Goal: Find contact information: Find contact information

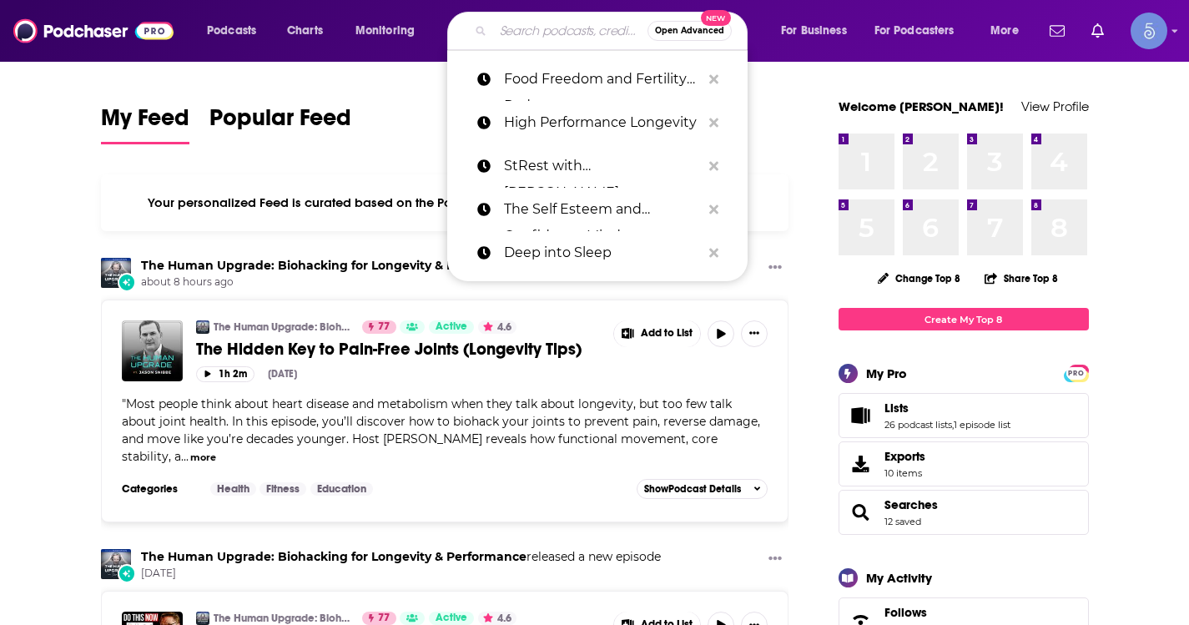
click at [509, 23] on input "Search podcasts, credits, & more..." at bounding box center [570, 31] width 154 height 27
paste input "From Crisis to Connection - with [PERSON_NAME] & [PERSON_NAME]"
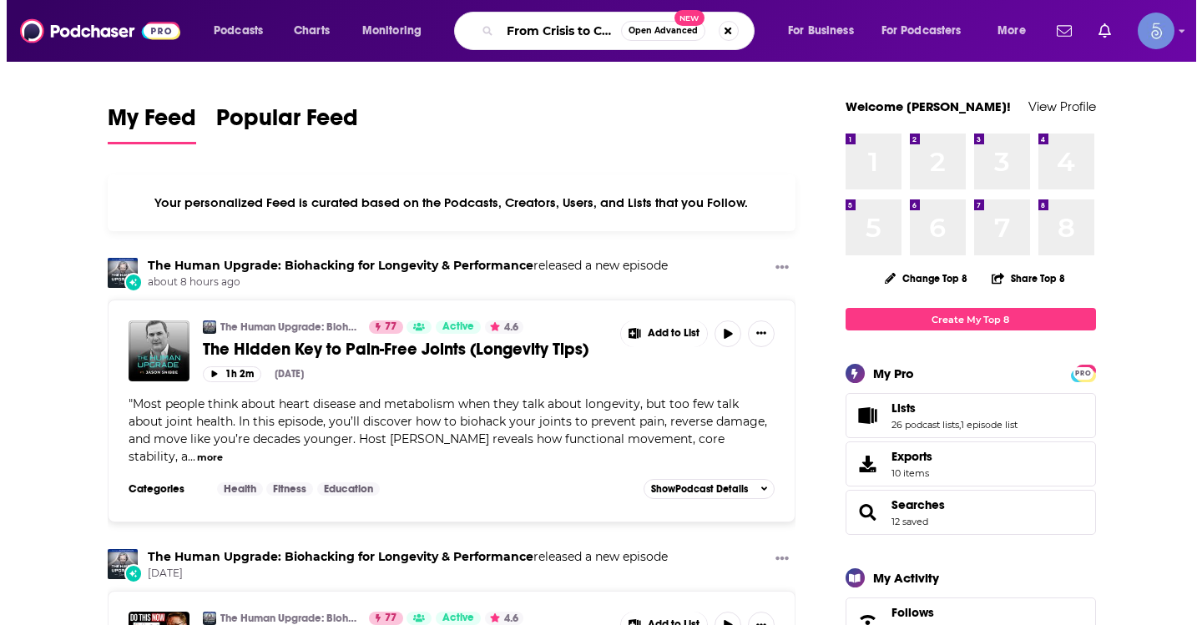
scroll to position [0, 220]
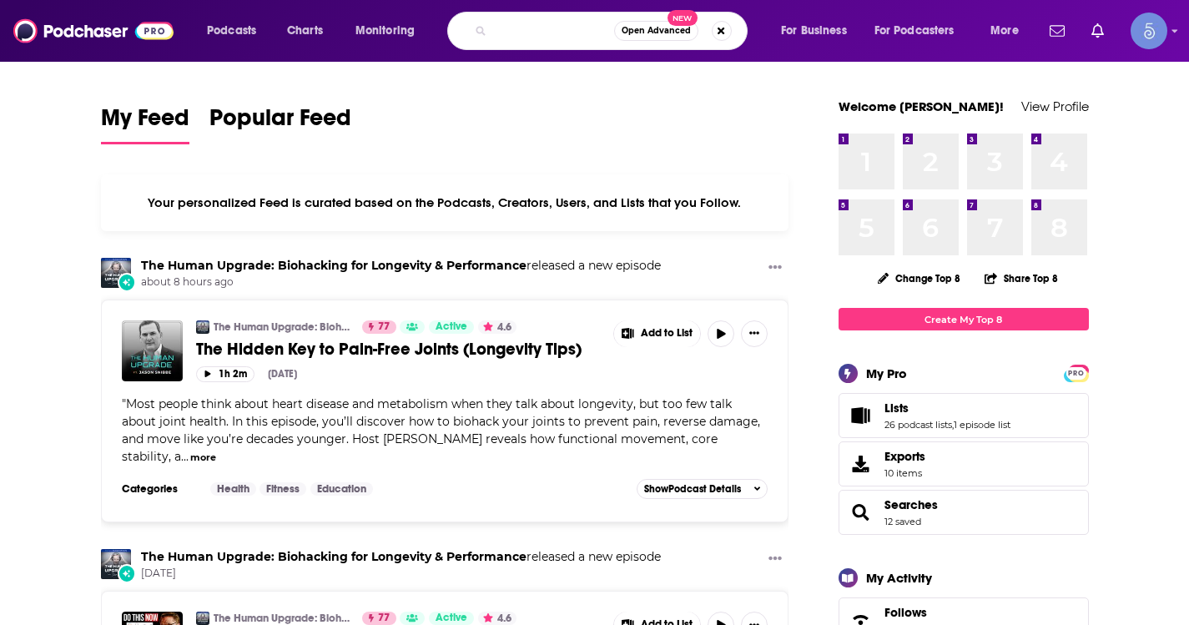
type input "From Crisis to Connection - with [PERSON_NAME] & [PERSON_NAME]"
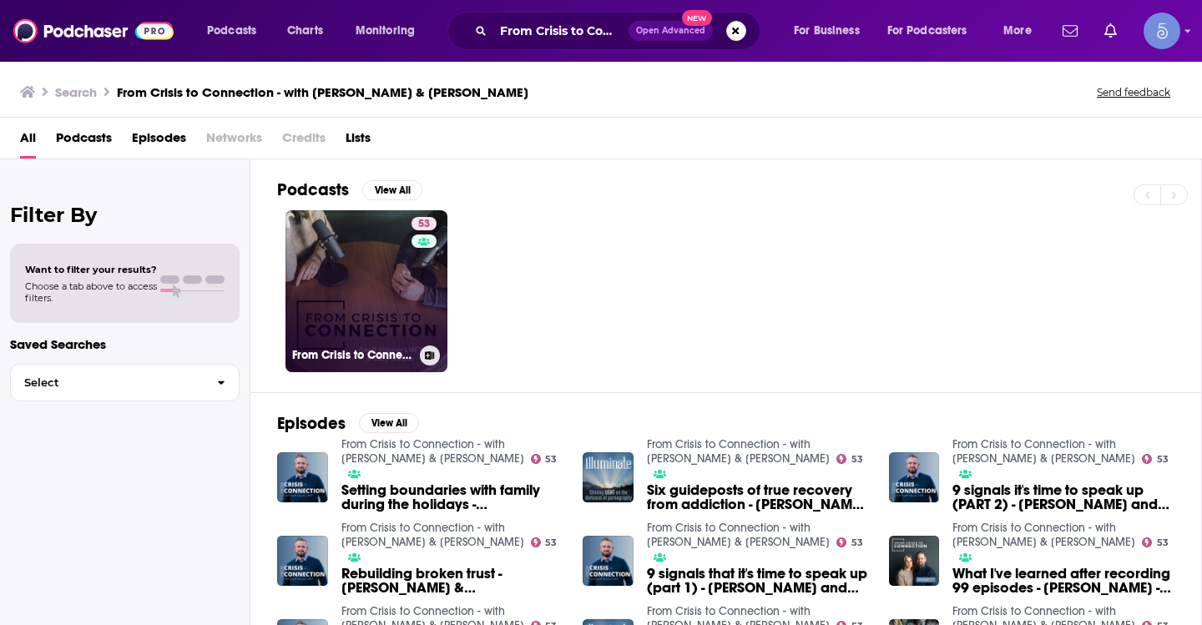
click at [406, 265] on link "53 From Crisis to Connection - with [PERSON_NAME] & [PERSON_NAME]" at bounding box center [366, 291] width 162 height 162
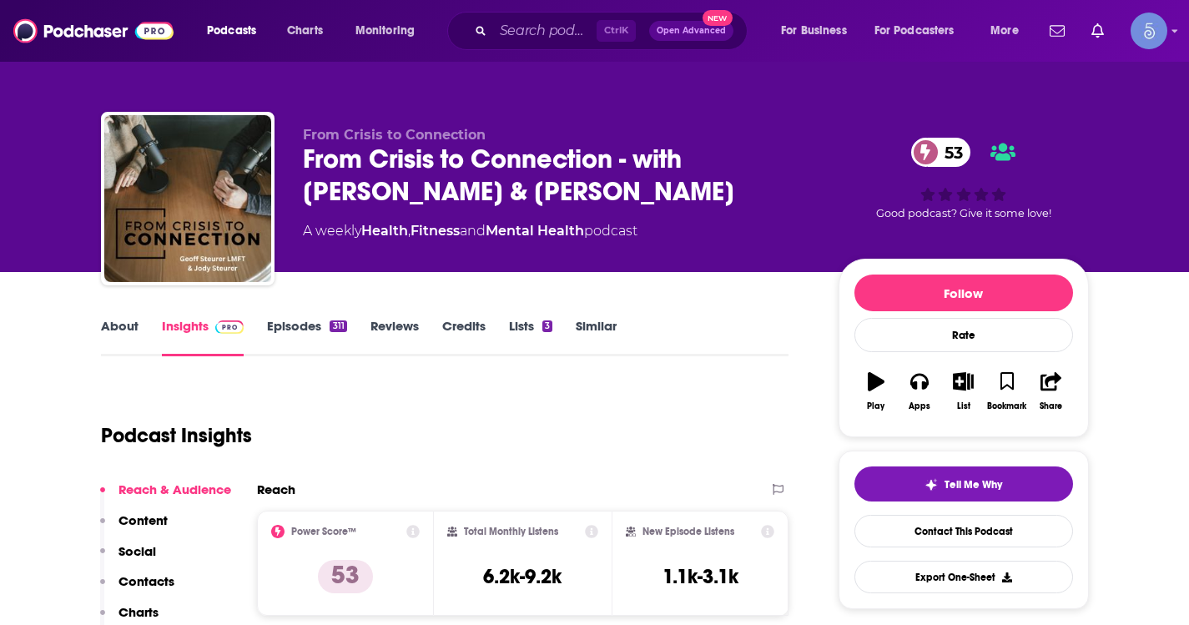
click at [101, 340] on link "About" at bounding box center [120, 337] width 38 height 38
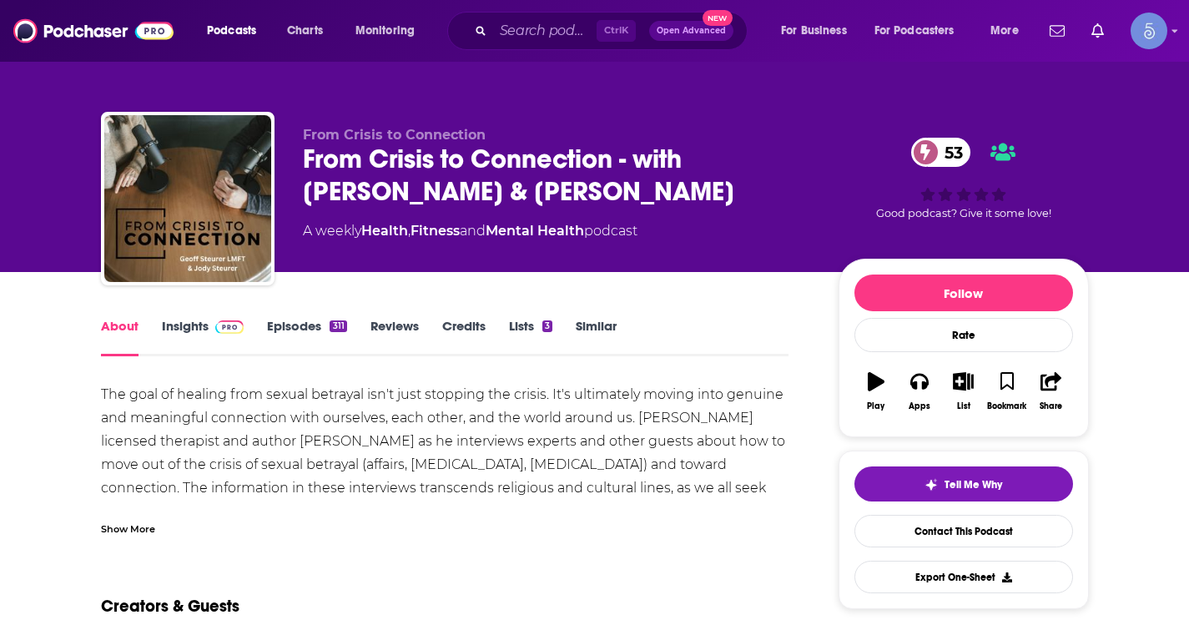
scroll to position [83, 0]
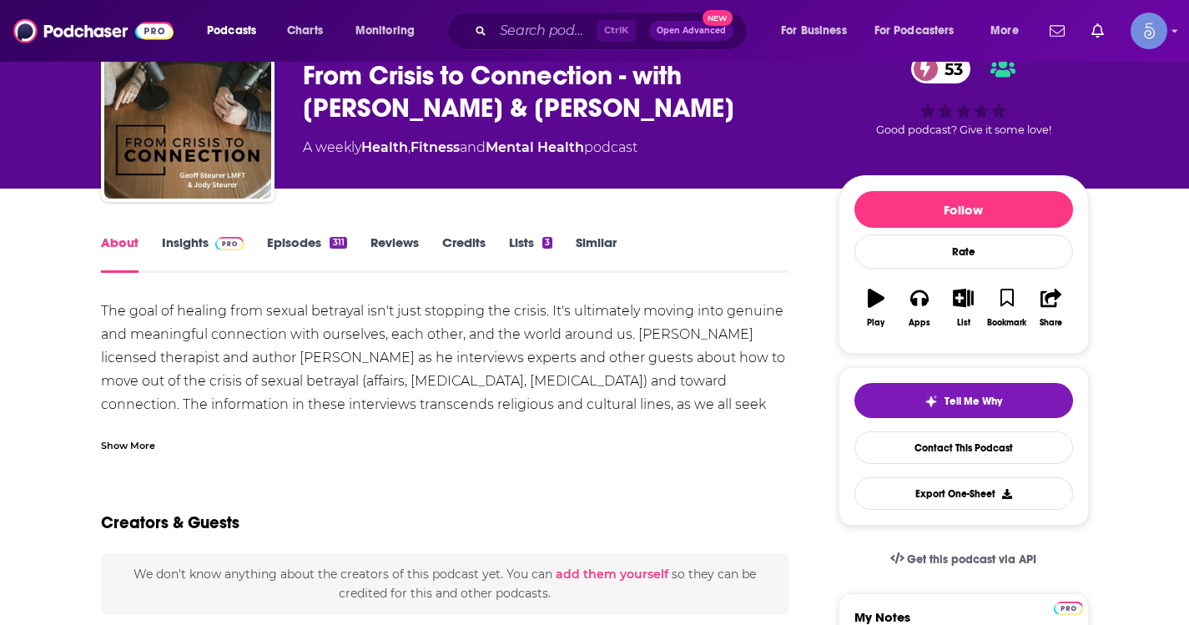
click at [150, 438] on div "Show More" at bounding box center [128, 444] width 54 height 16
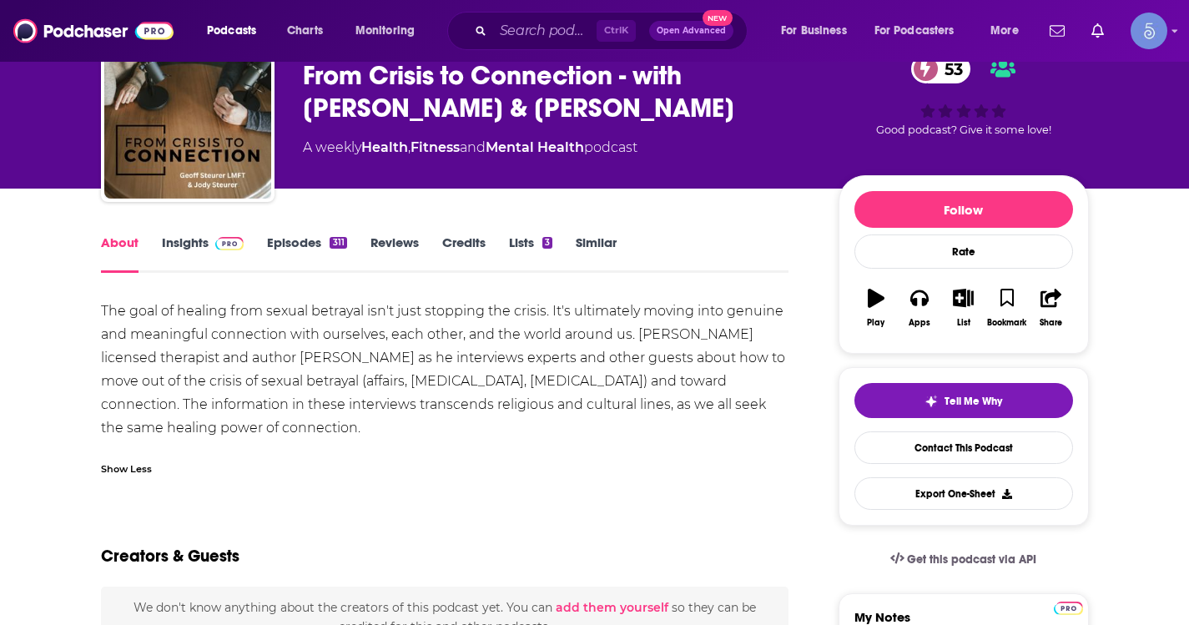
click at [210, 239] on span at bounding box center [227, 242] width 36 height 16
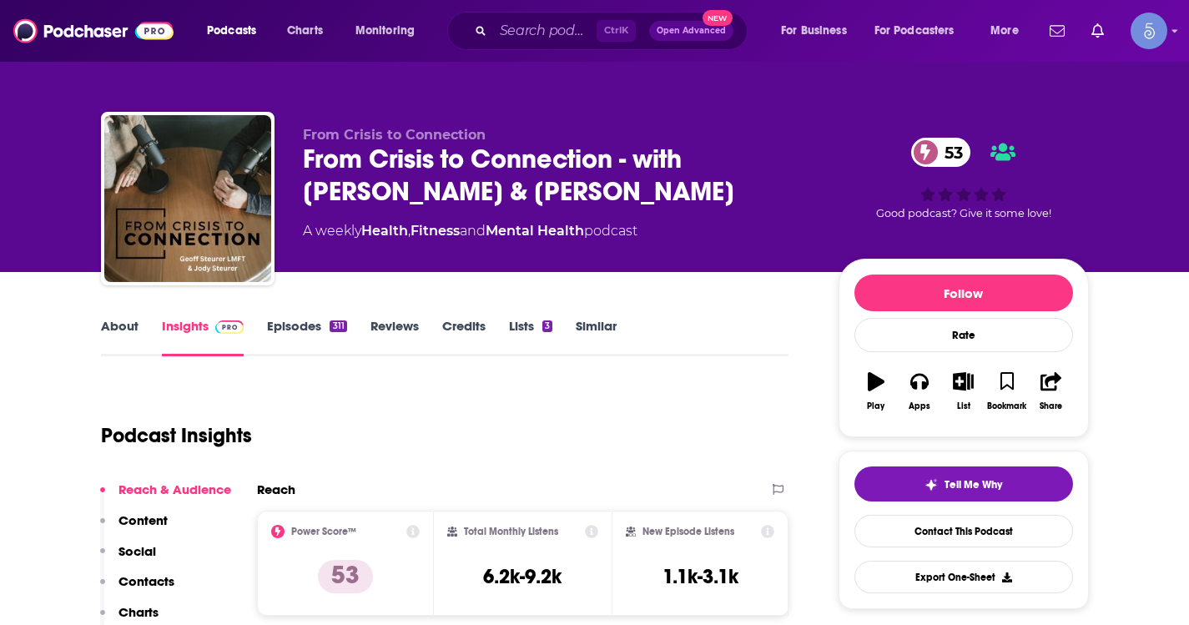
click at [270, 335] on link "Episodes 311" at bounding box center [306, 337] width 79 height 38
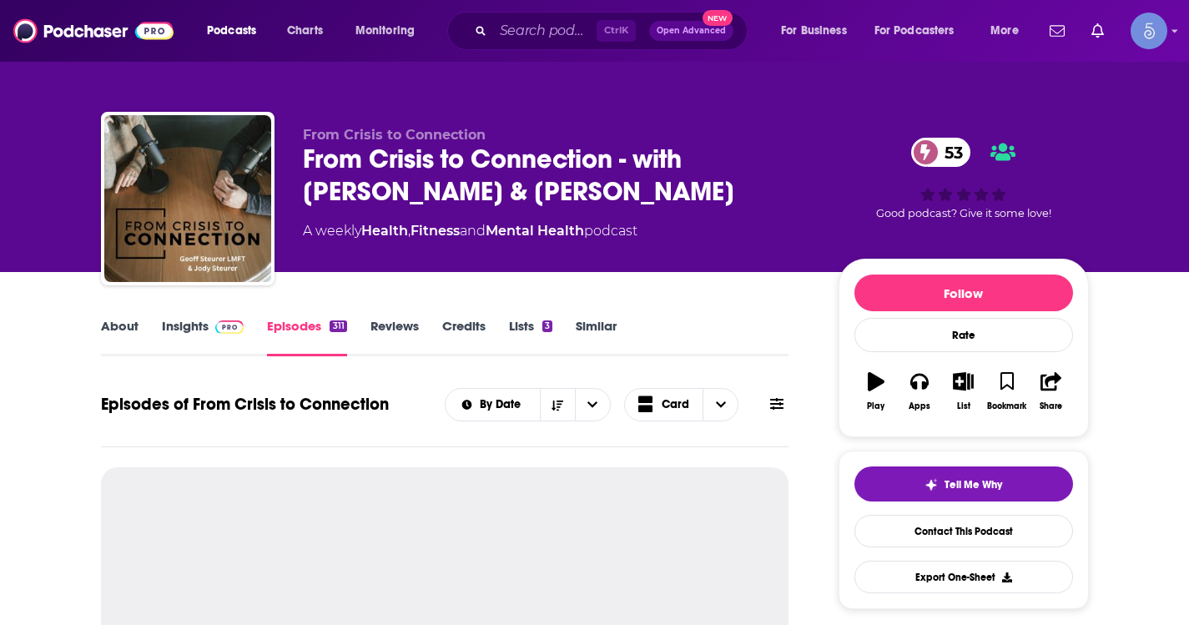
click at [187, 335] on link "Insights" at bounding box center [203, 337] width 83 height 38
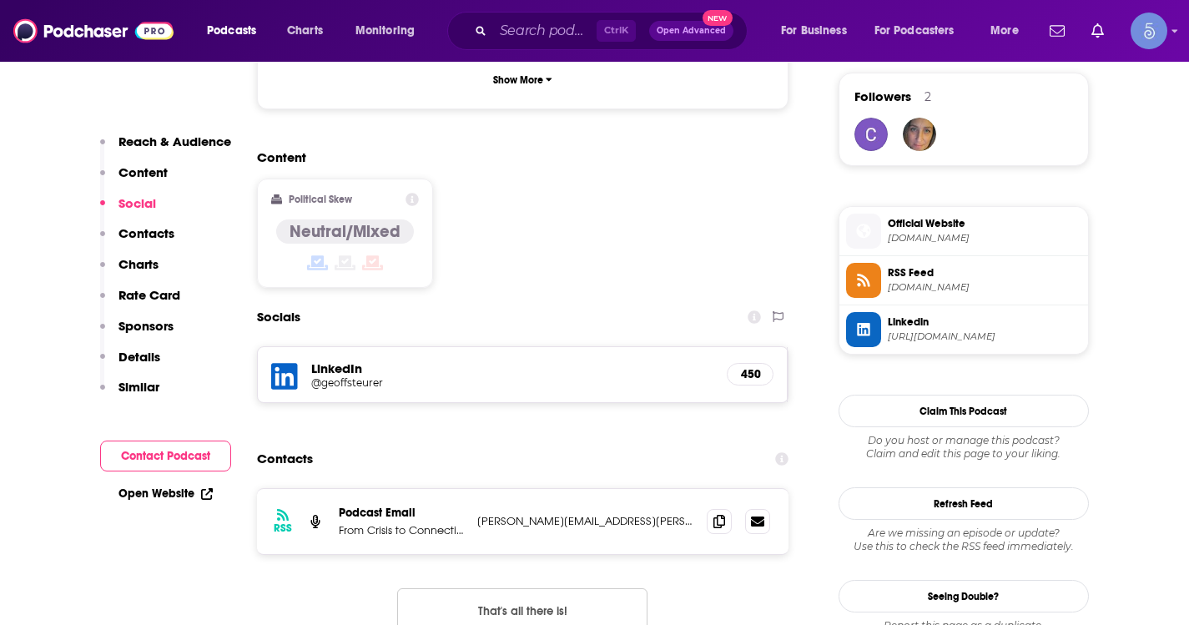
scroll to position [1252, 0]
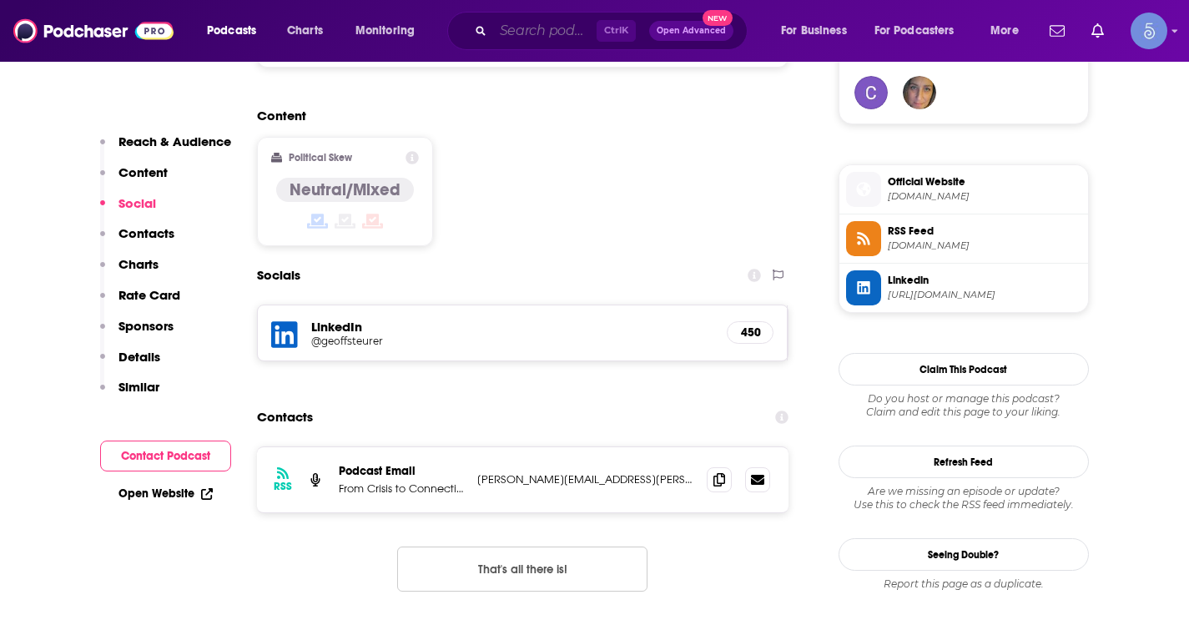
click at [567, 39] on input "Search podcasts, credits, & more..." at bounding box center [544, 31] width 103 height 27
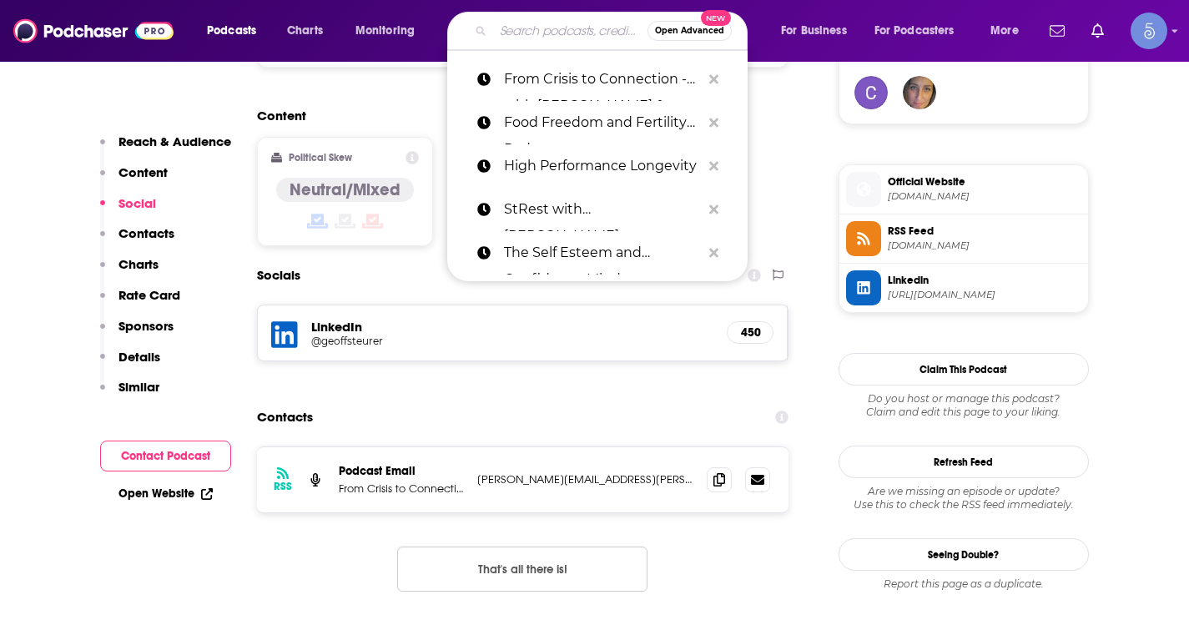
paste input "Healing Honeys with [PERSON_NAME]"
type input "Healing Honeys with [PERSON_NAME]"
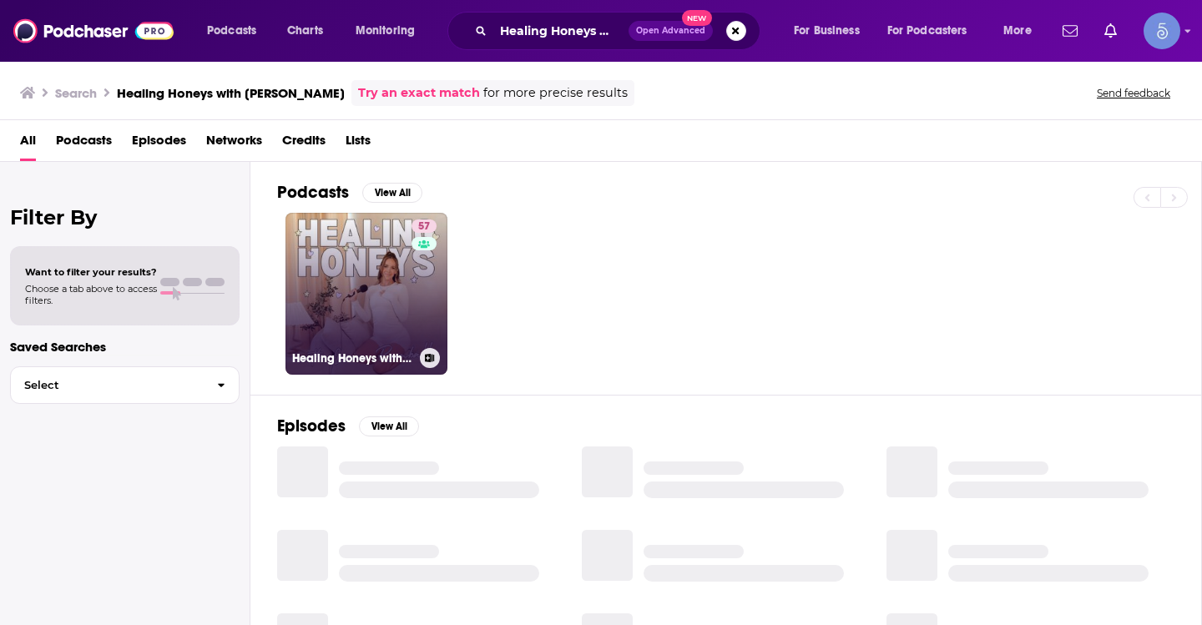
click at [416, 306] on div "57" at bounding box center [425, 283] width 29 height 128
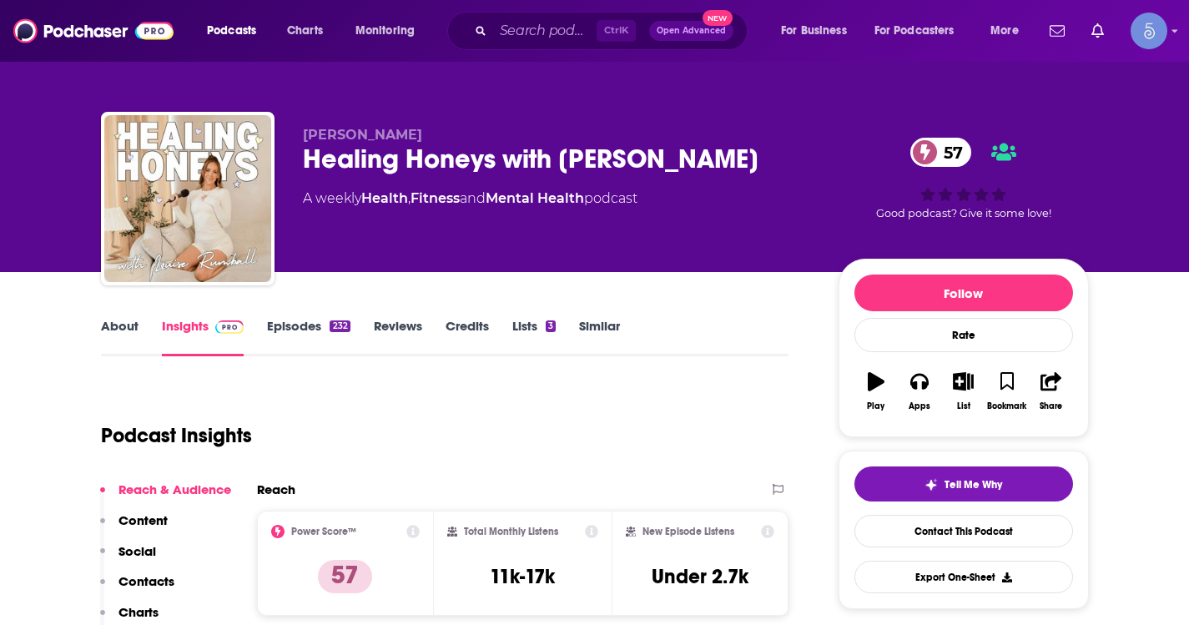
click at [122, 328] on link "About" at bounding box center [120, 337] width 38 height 38
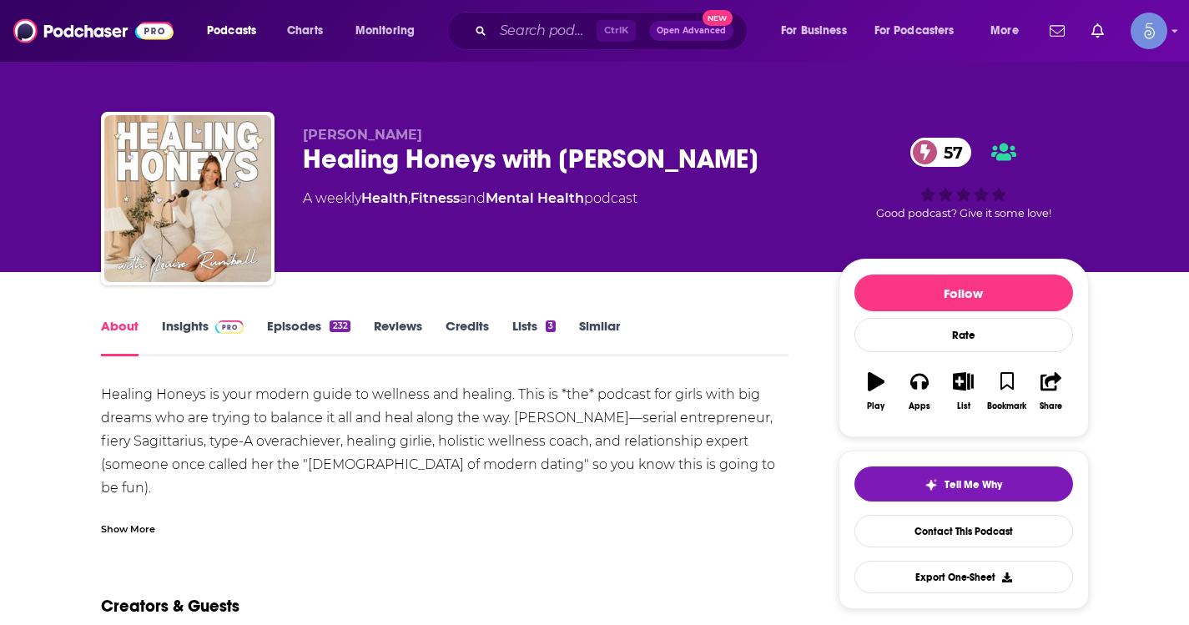
click at [150, 520] on div "Show More" at bounding box center [128, 528] width 54 height 16
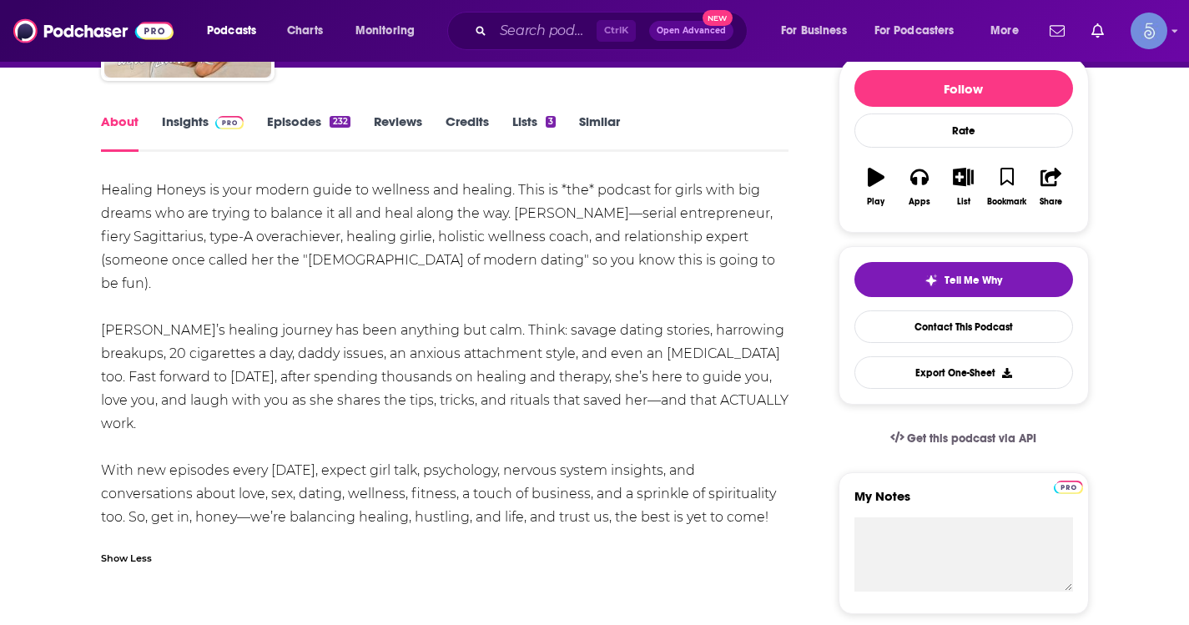
scroll to position [250, 0]
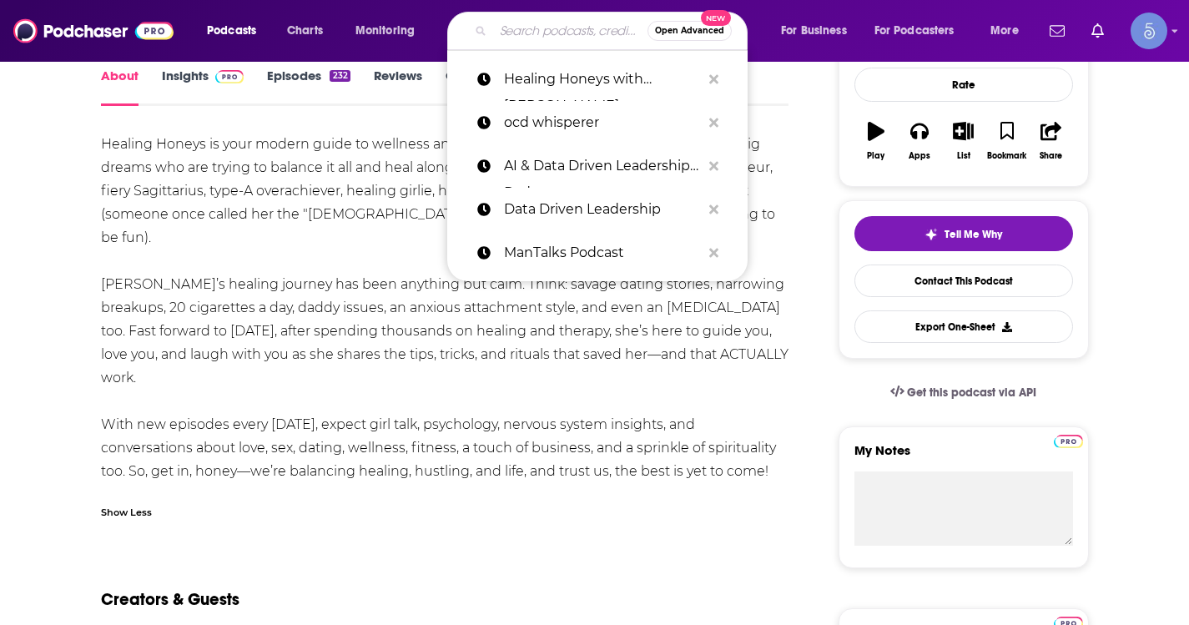
click at [570, 33] on input "Search podcasts, credits, & more..." at bounding box center [570, 31] width 154 height 27
paste input "Healing Honeys with [PERSON_NAME]"
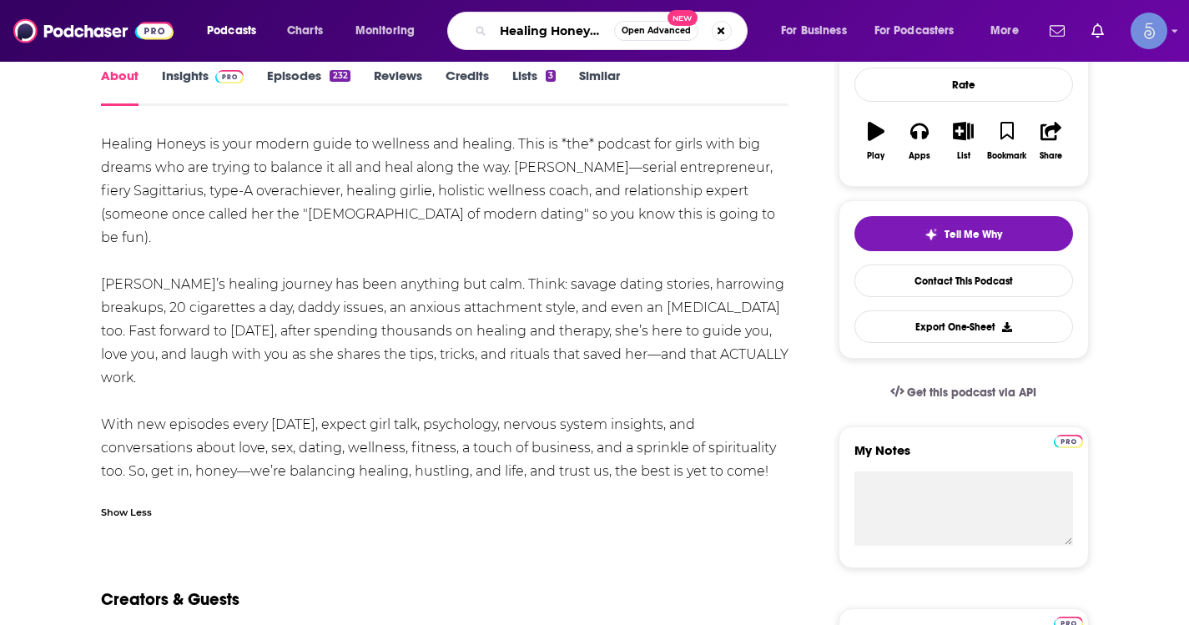
scroll to position [0, 118]
type input "Healing Honeys with [PERSON_NAME]"
click at [169, 79] on link "Insights" at bounding box center [203, 87] width 83 height 38
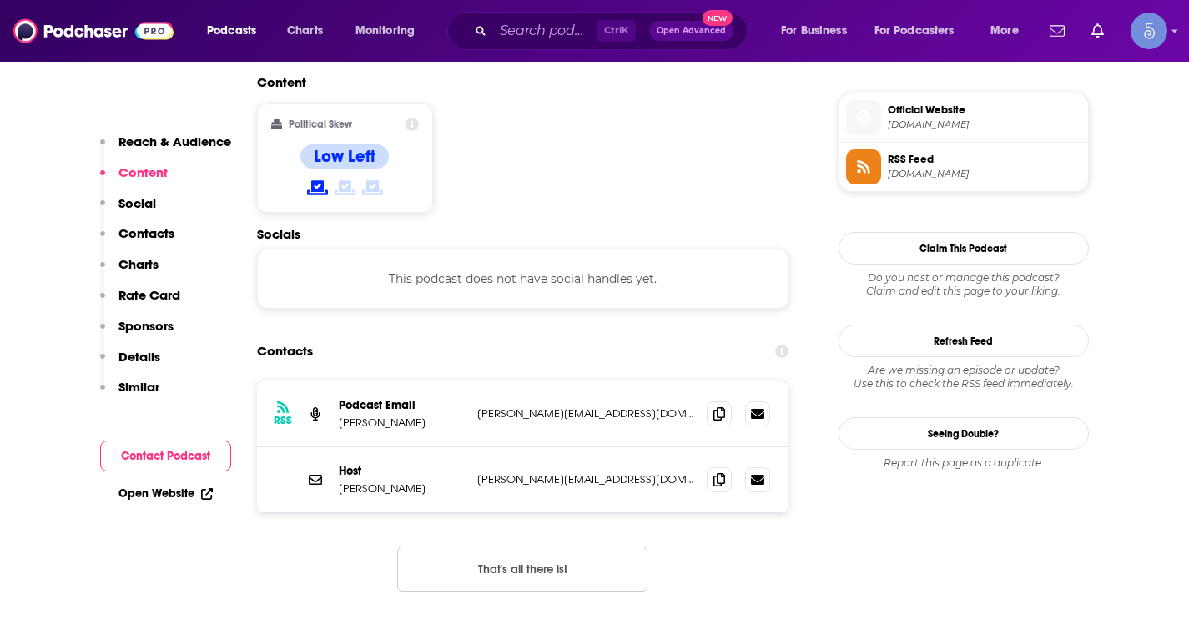
scroll to position [1335, 0]
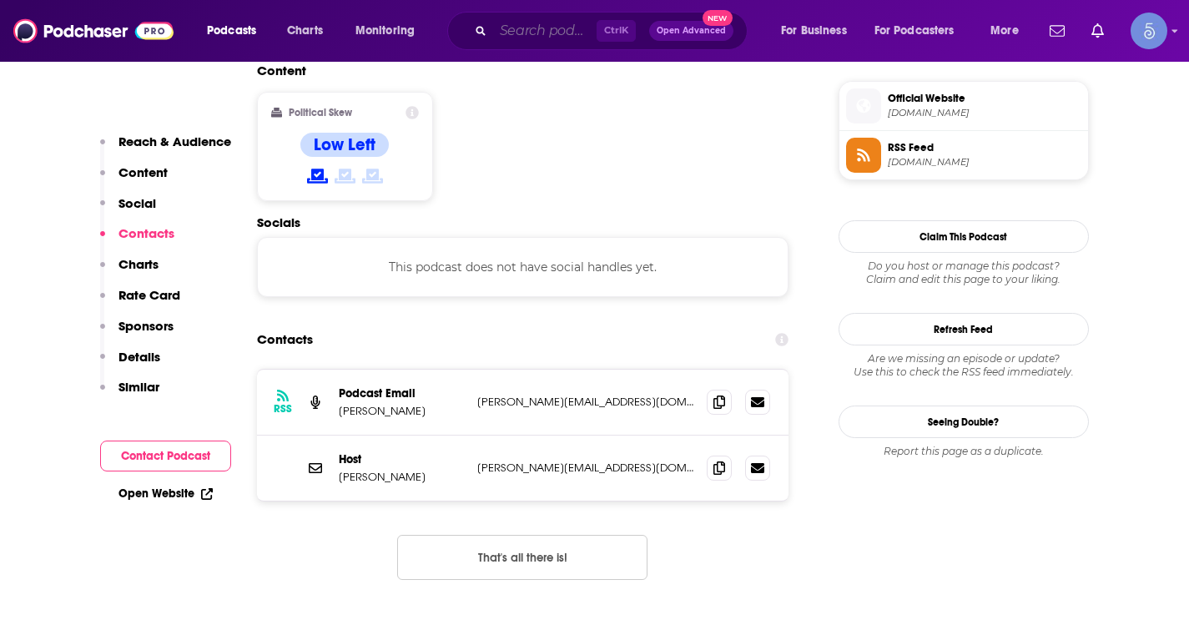
click at [498, 28] on input "Search podcasts, credits, & more..." at bounding box center [544, 31] width 103 height 27
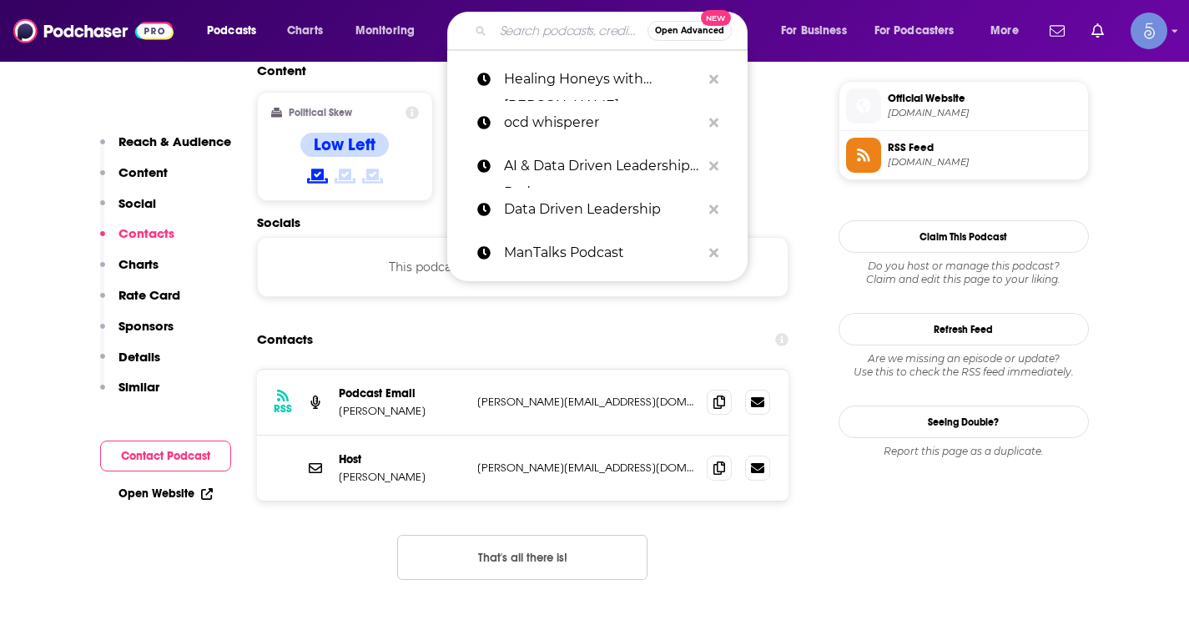
paste input "Ayurvedic Healing And Beyond"
type input "Ayurvedic Healing And Beyond"
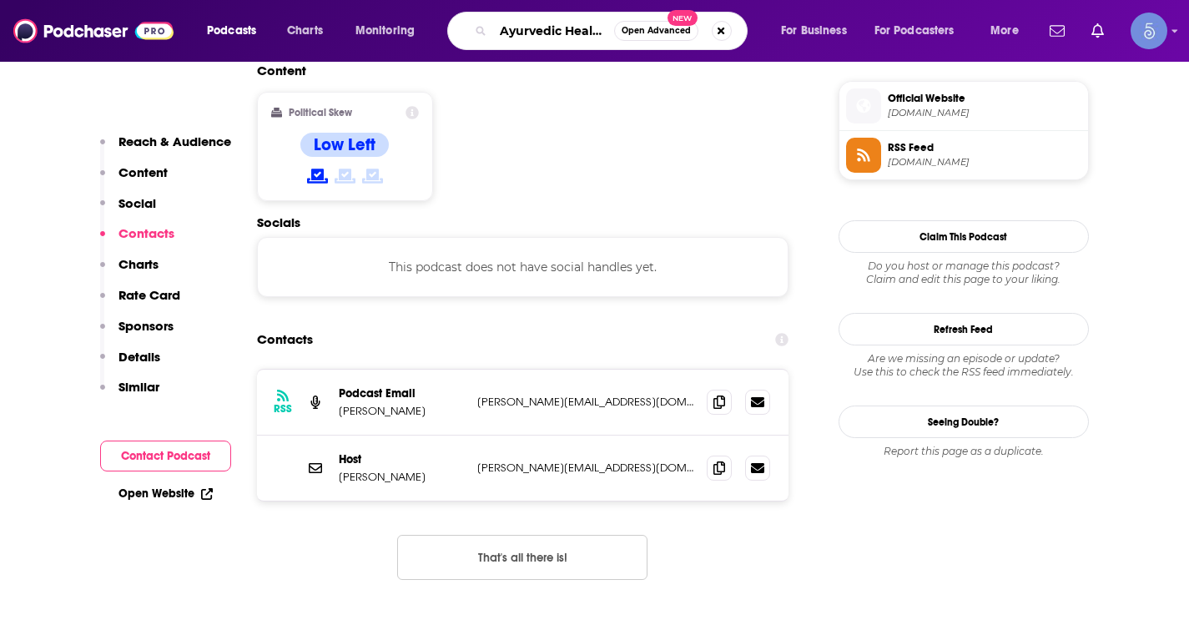
scroll to position [0, 85]
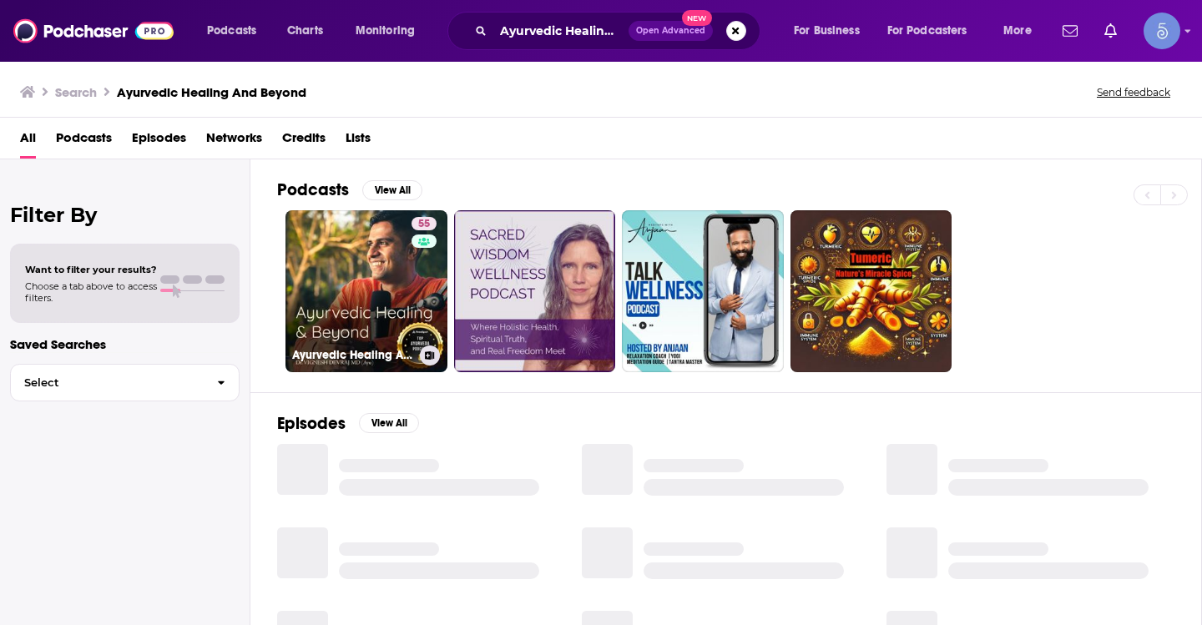
click at [391, 242] on link "55 Ayurvedic Healing And Beyond" at bounding box center [366, 291] width 162 height 162
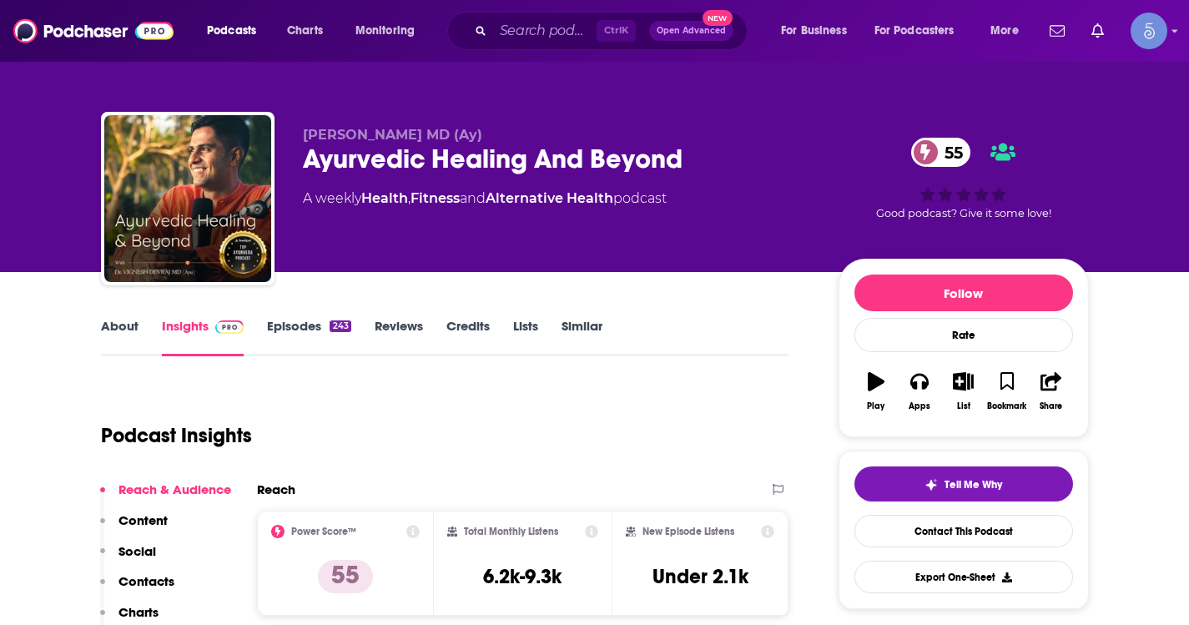
click at [108, 325] on link "About" at bounding box center [120, 337] width 38 height 38
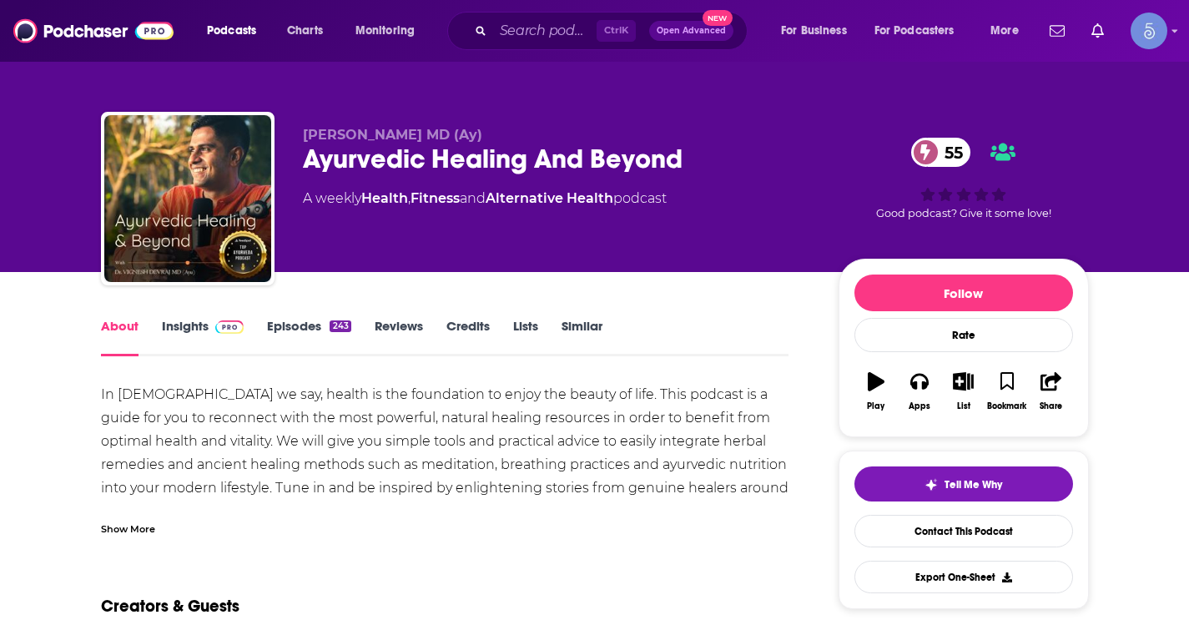
click at [123, 532] on div "Show More" at bounding box center [128, 528] width 54 height 16
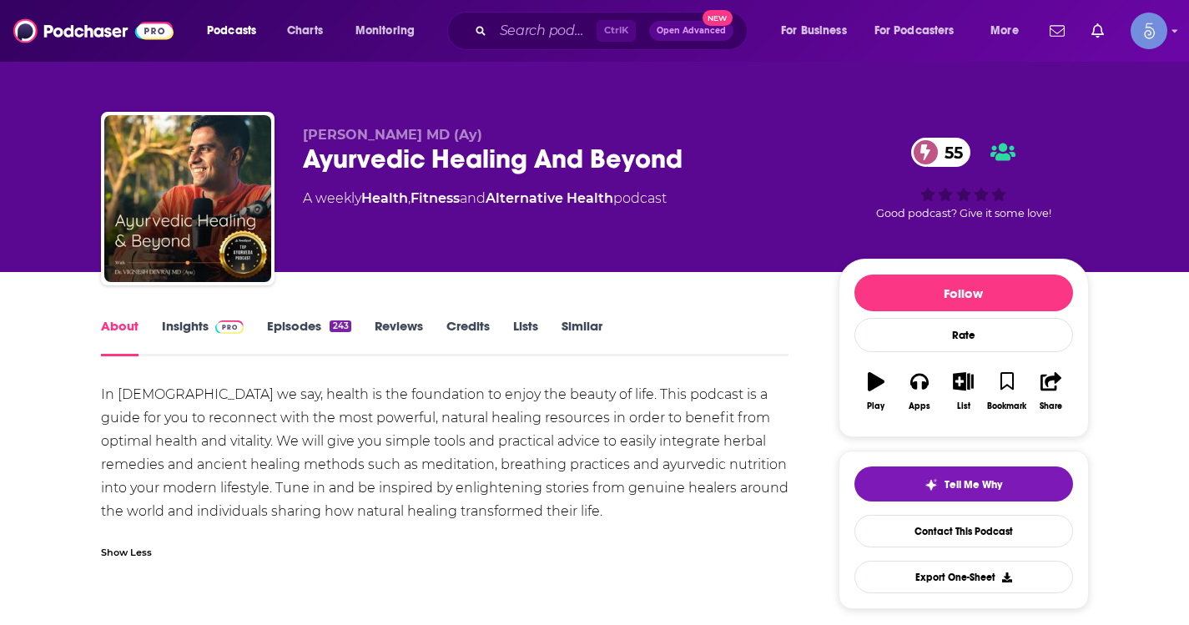
click at [151, 545] on div "Show Less" at bounding box center [445, 546] width 688 height 28
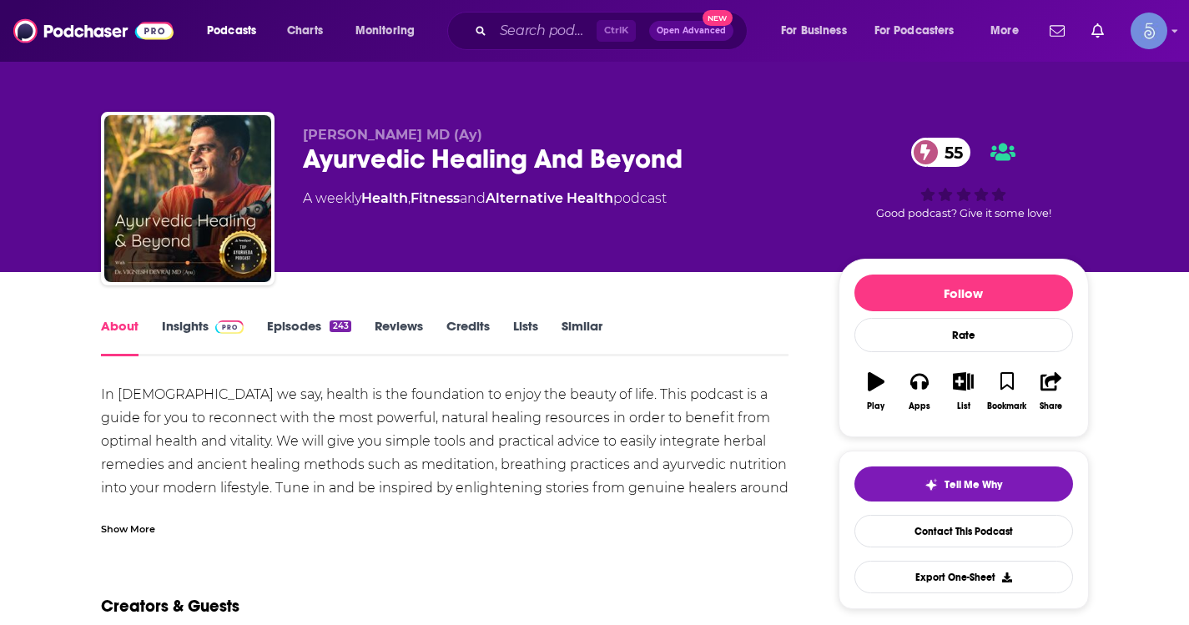
click at [143, 534] on div "Show More" at bounding box center [128, 528] width 54 height 16
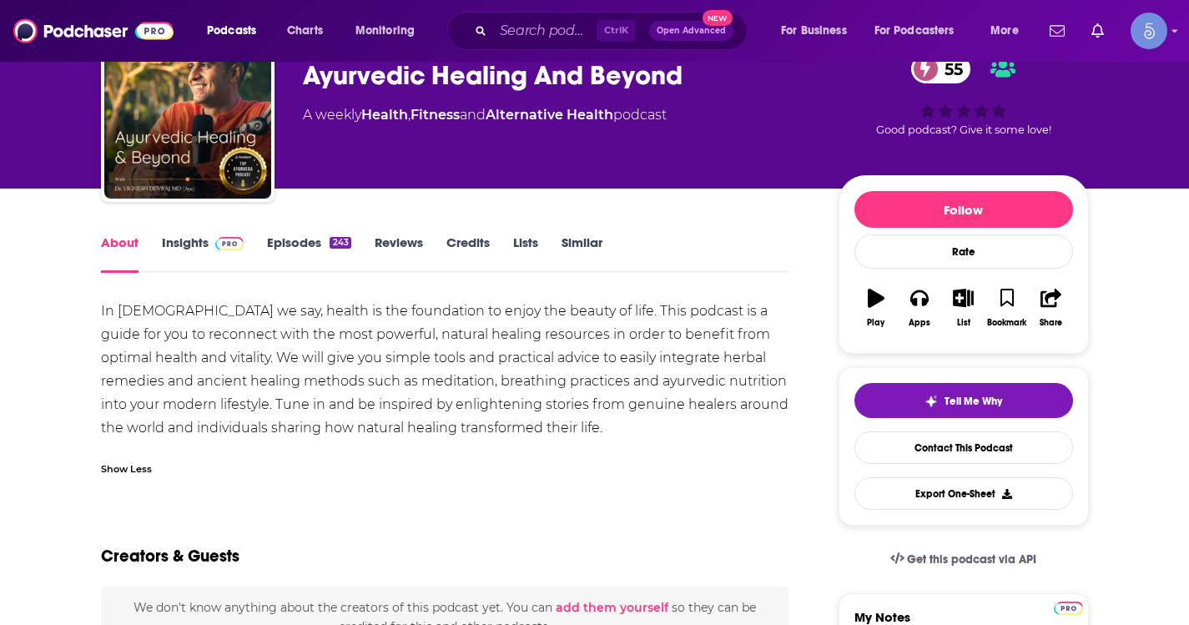
scroll to position [167, 0]
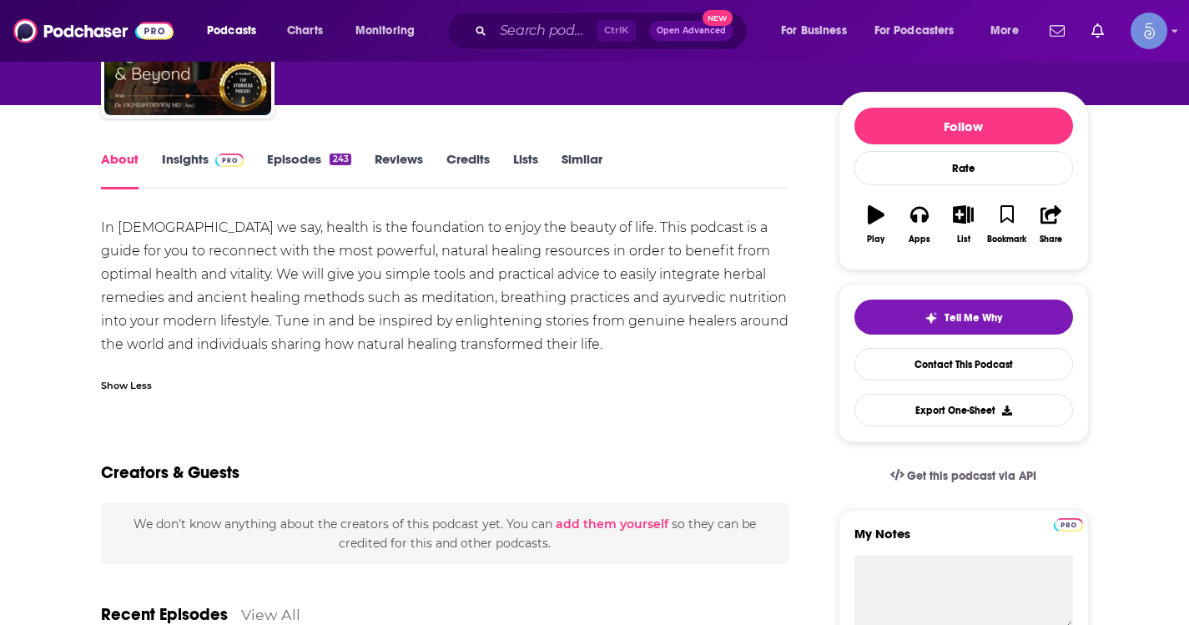
click at [113, 381] on div "Show Less" at bounding box center [126, 384] width 51 height 16
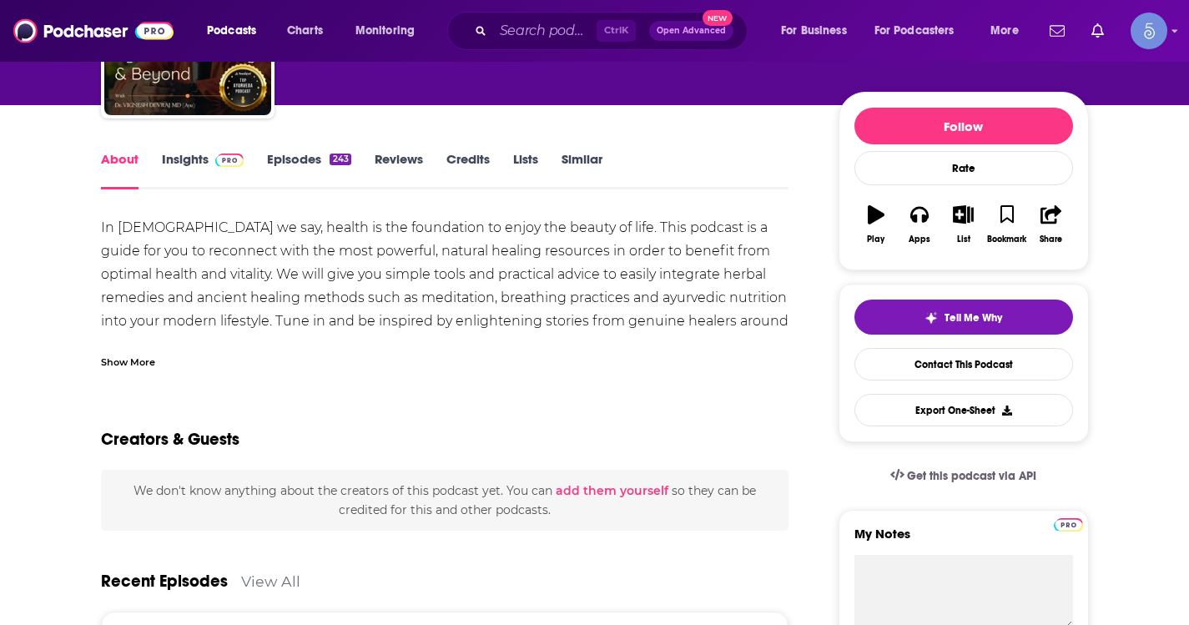
click at [112, 369] on div "Show More" at bounding box center [128, 361] width 54 height 16
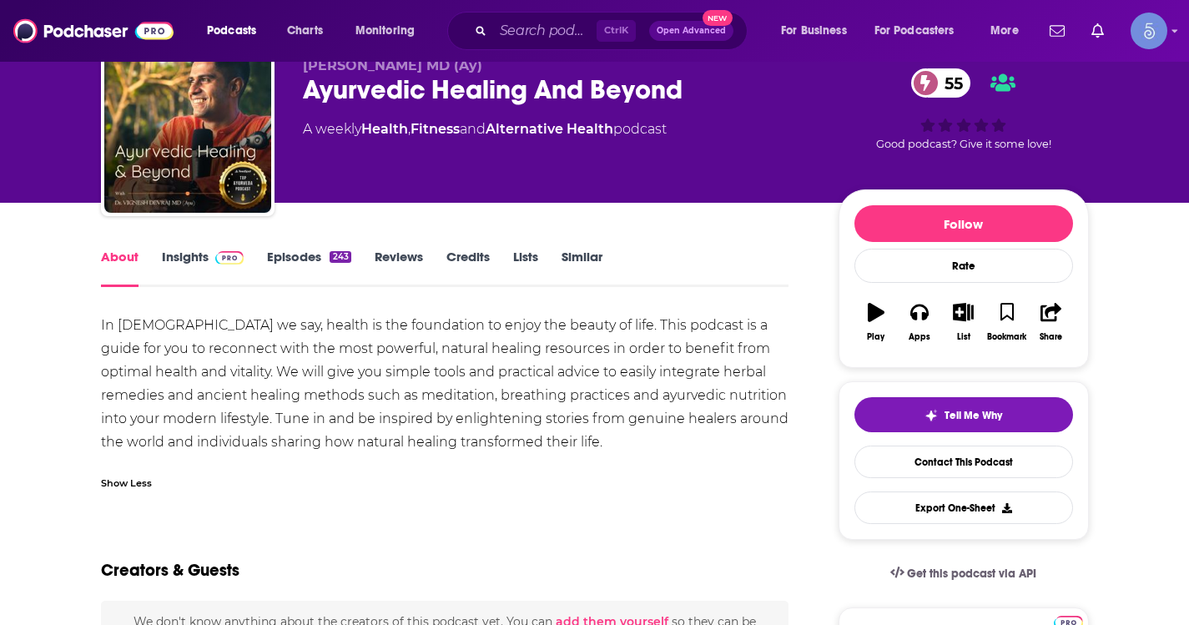
scroll to position [0, 0]
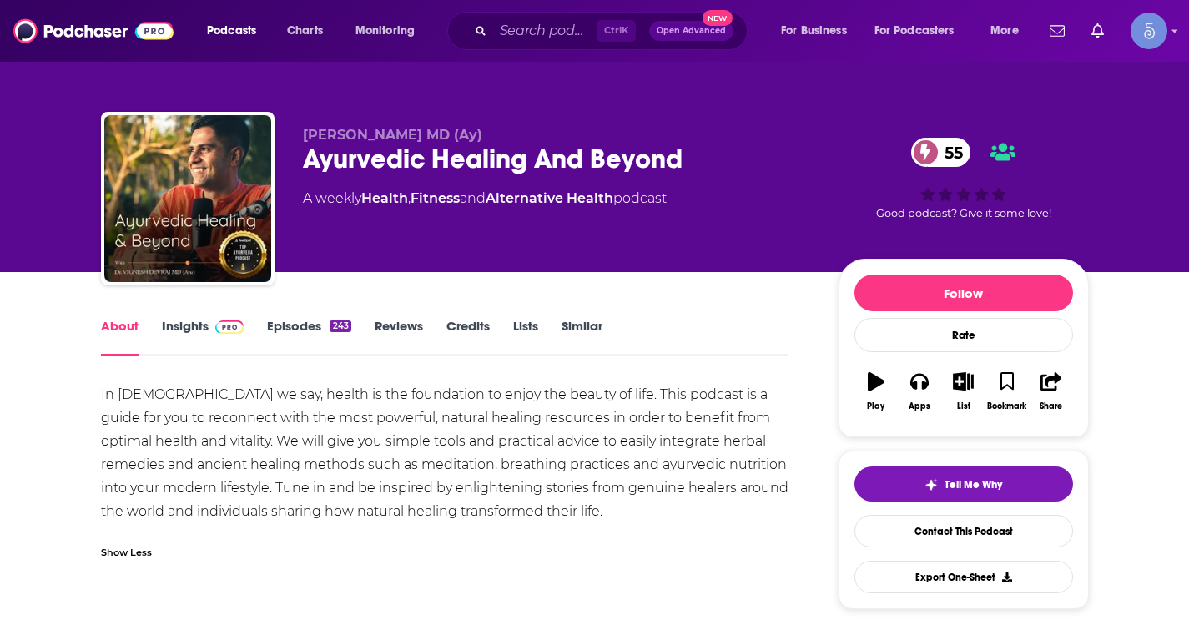
click at [193, 330] on link "Insights" at bounding box center [203, 337] width 83 height 38
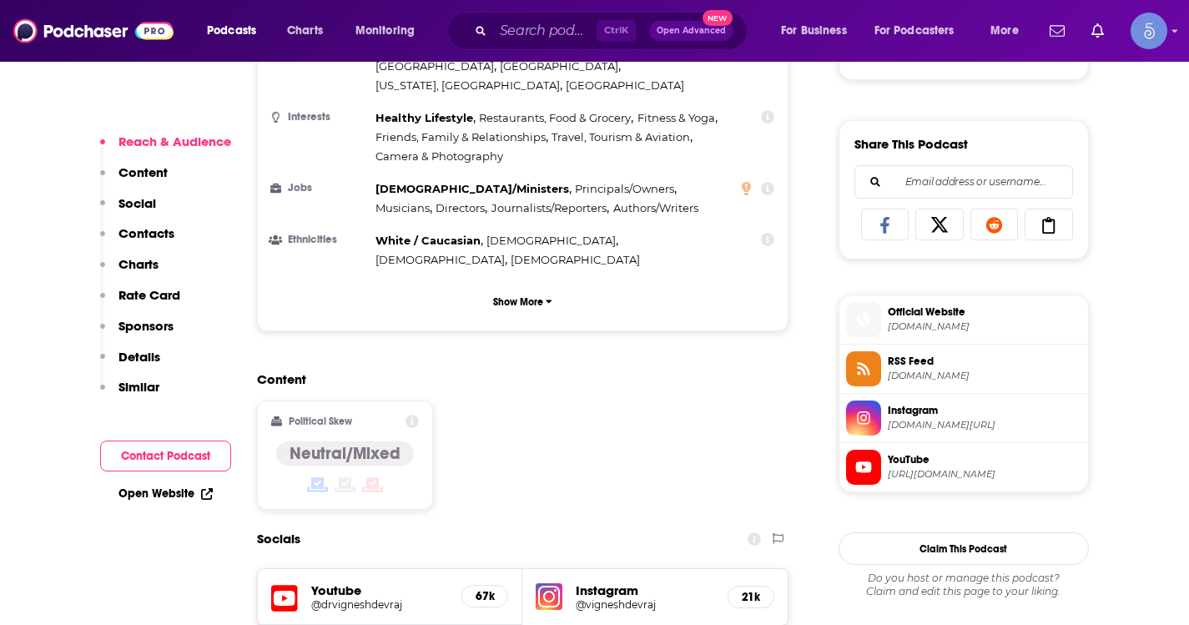
scroll to position [1085, 0]
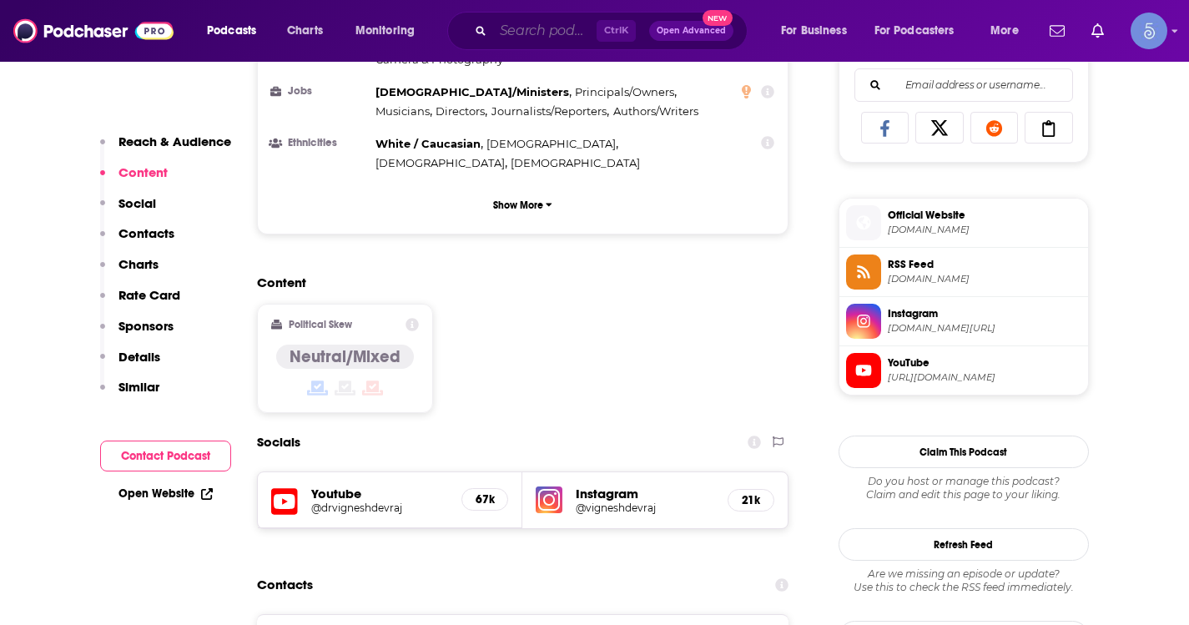
click at [553, 20] on input "Search podcasts, credits, & more..." at bounding box center [544, 31] width 103 height 27
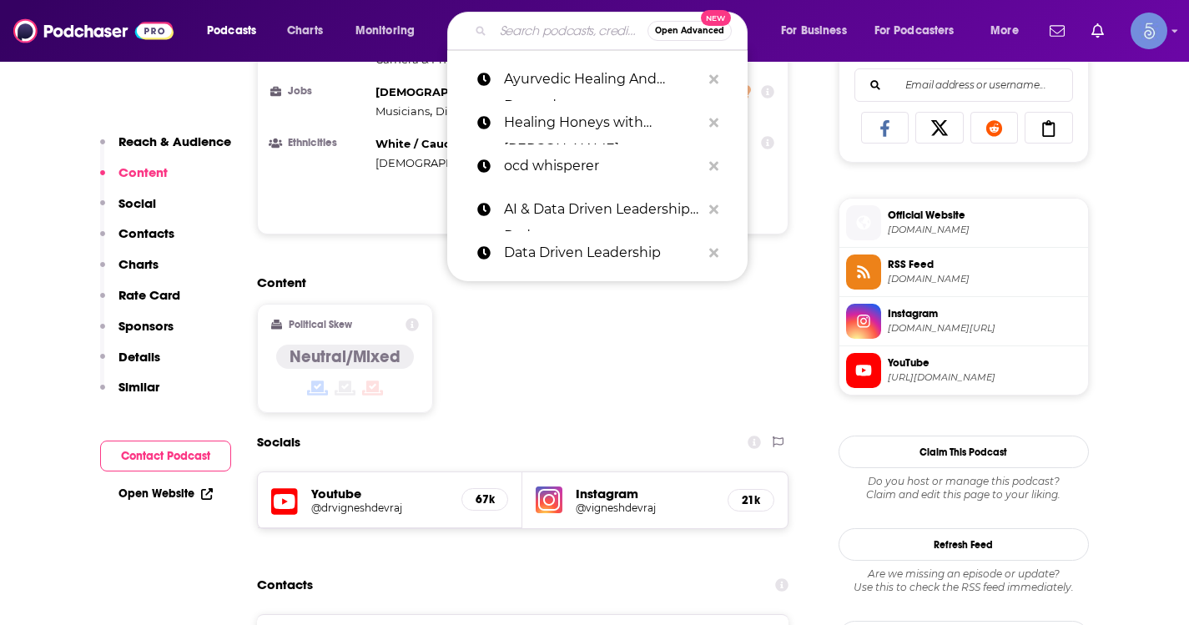
paste input "Point of Relation with [PERSON_NAME]"
type input "Point of Relation with [PERSON_NAME]"
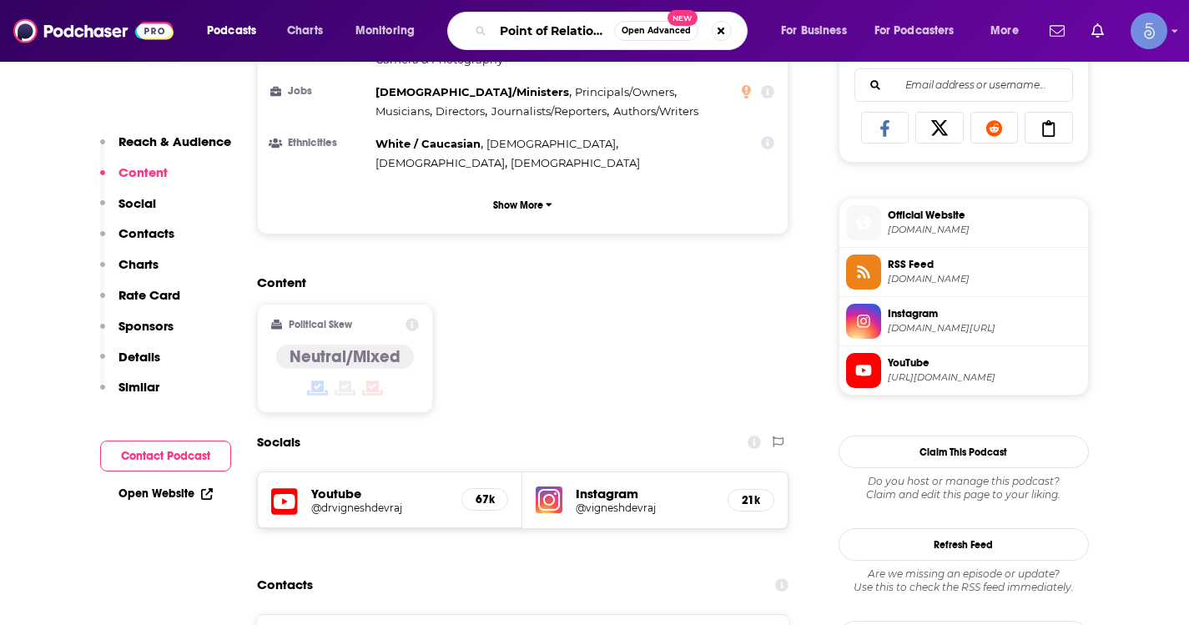
scroll to position [0, 119]
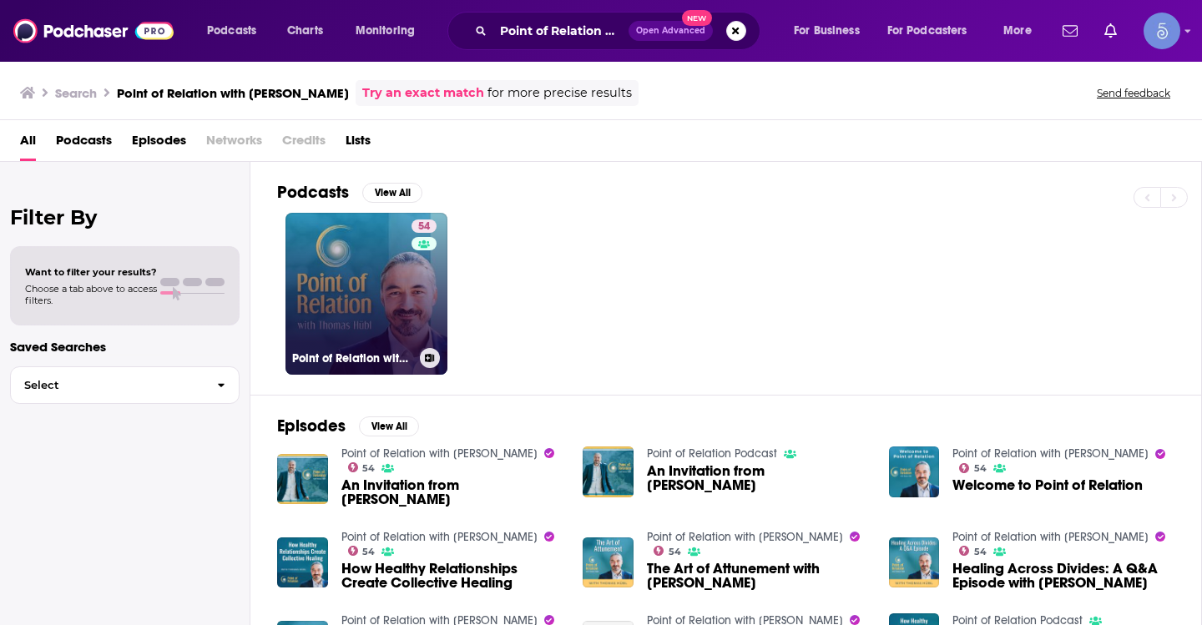
click at [394, 285] on link "54 Point of Relation with [PERSON_NAME]" at bounding box center [366, 294] width 162 height 162
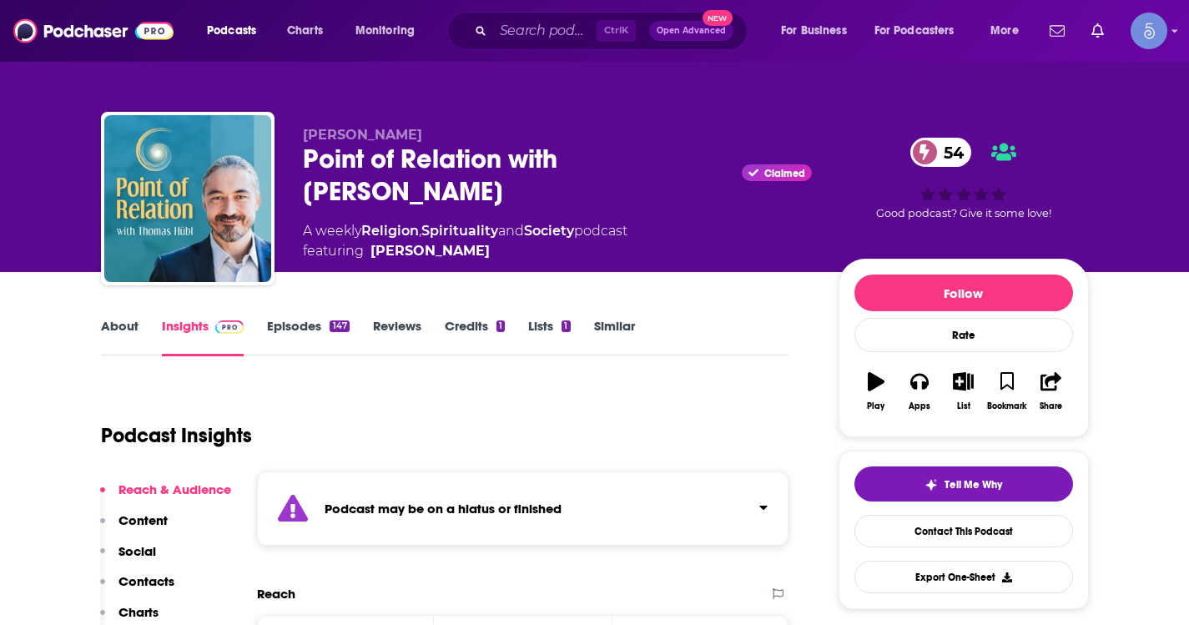
click at [106, 334] on link "About" at bounding box center [120, 337] width 38 height 38
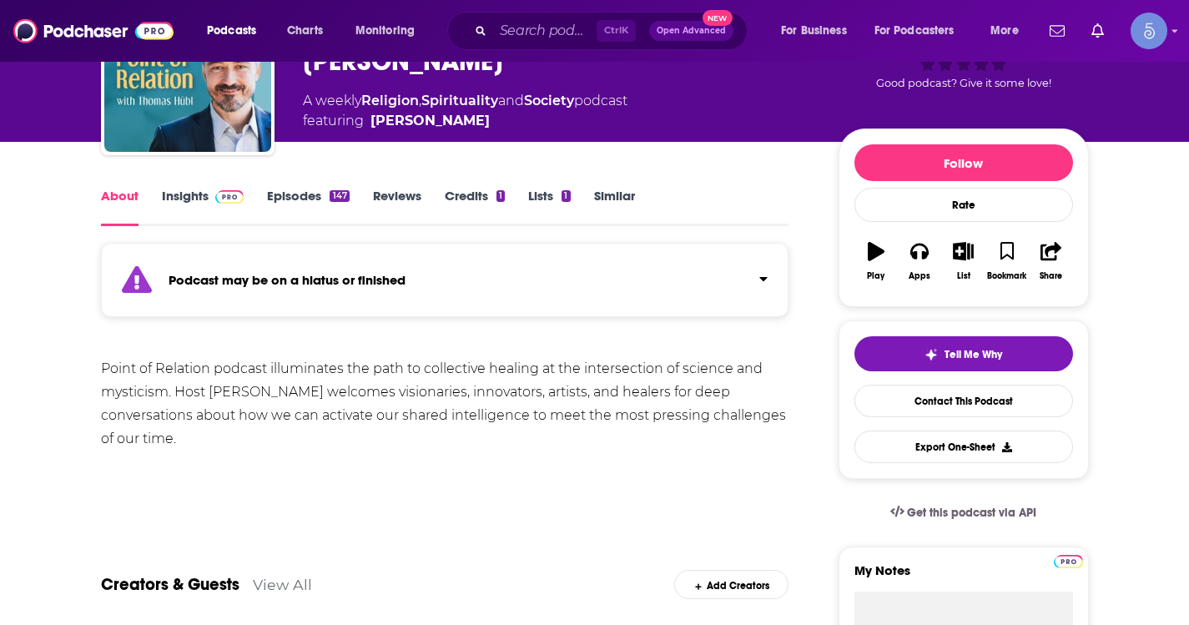
scroll to position [167, 0]
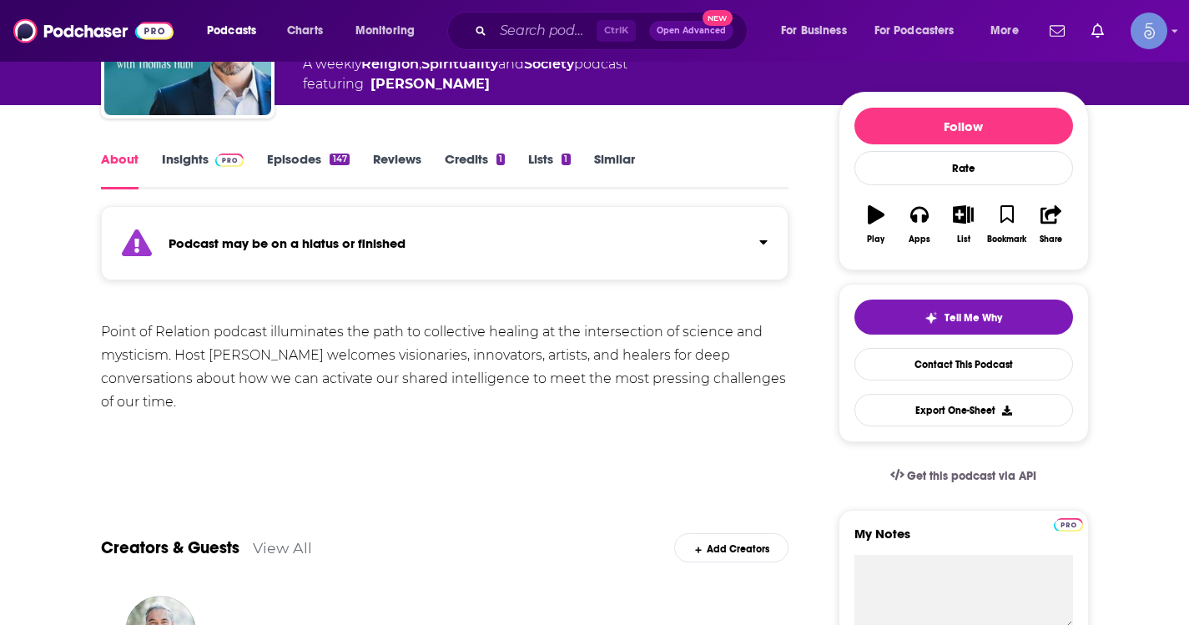
click at [188, 152] on link "Insights" at bounding box center [203, 170] width 83 height 38
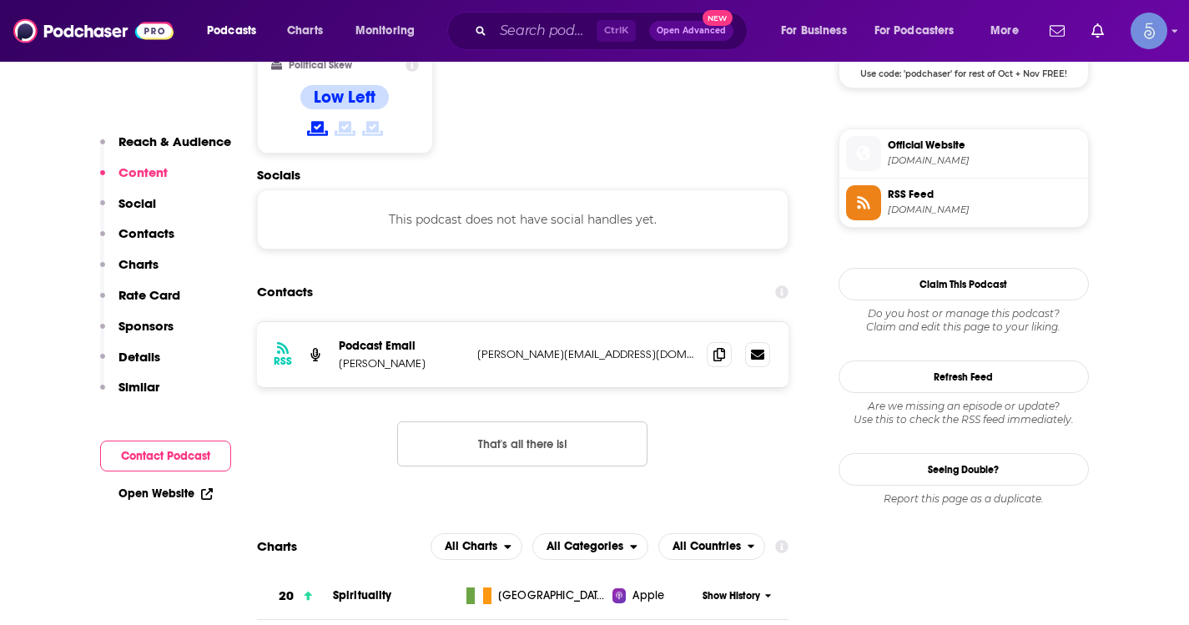
scroll to position [1502, 0]
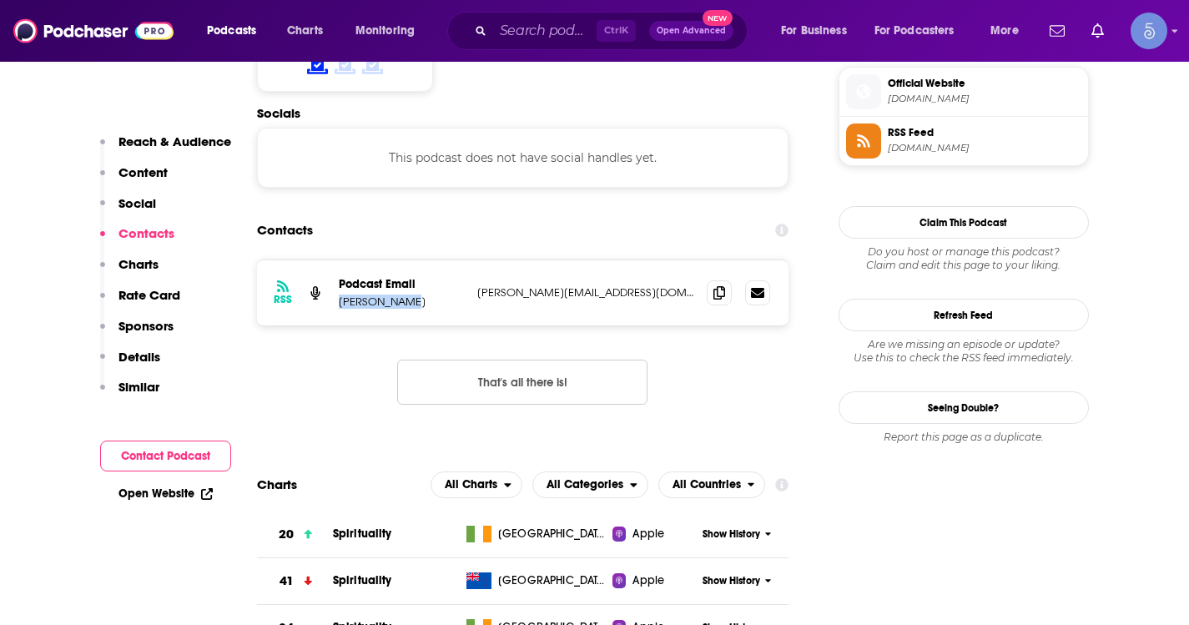
drag, startPoint x: 455, startPoint y: 244, endPoint x: 338, endPoint y: 247, distance: 116.9
click at [339, 295] on p "[PERSON_NAME]" at bounding box center [401, 302] width 125 height 14
copy p "[PERSON_NAME]"
click at [709, 280] on span at bounding box center [719, 292] width 25 height 25
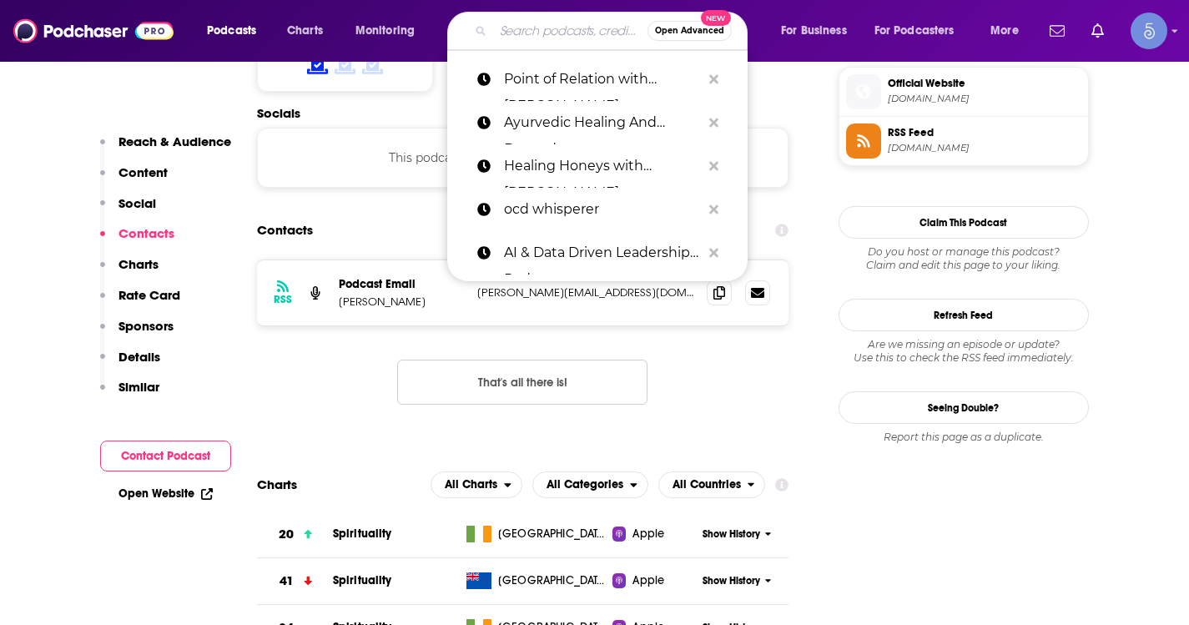
click at [518, 20] on input "Search podcasts, credits, & more..." at bounding box center [570, 31] width 154 height 27
paste input "The [PERSON_NAME] Show"
type input "The [PERSON_NAME] Show"
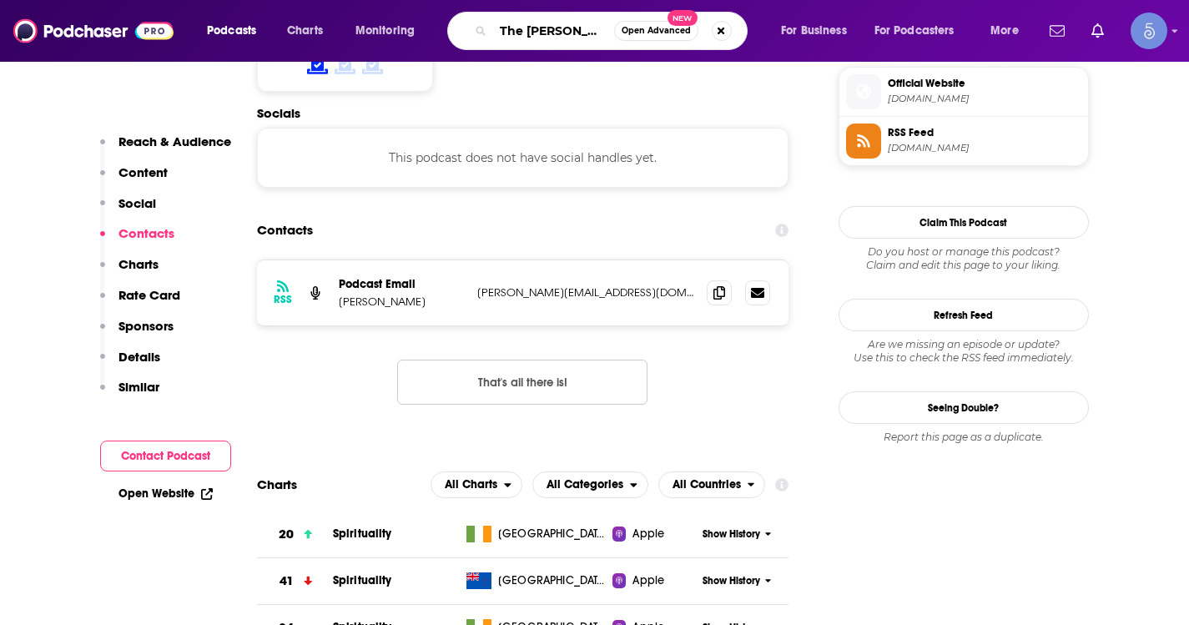
scroll to position [0, 69]
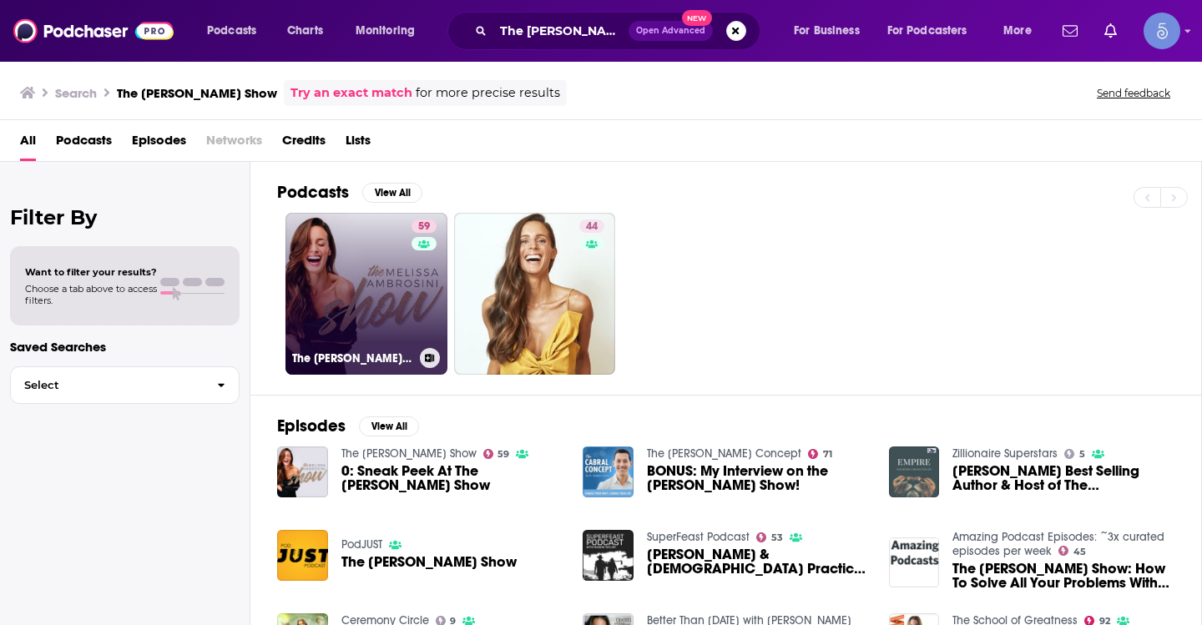
click at [365, 273] on link "59 The [PERSON_NAME] Show" at bounding box center [366, 294] width 162 height 162
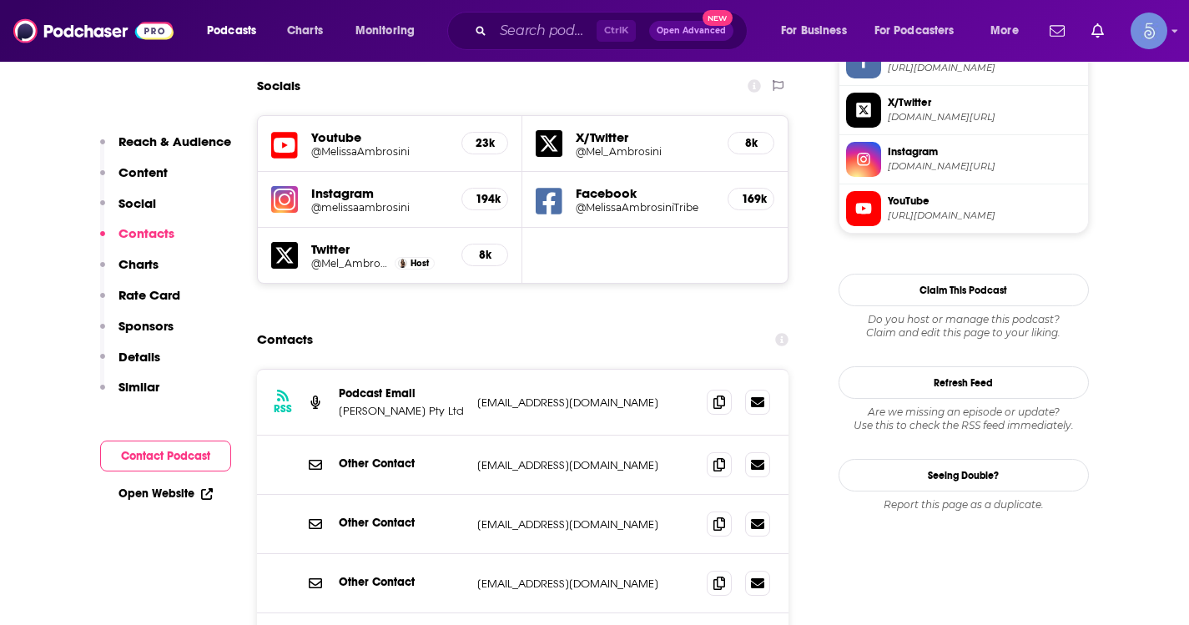
scroll to position [1669, 0]
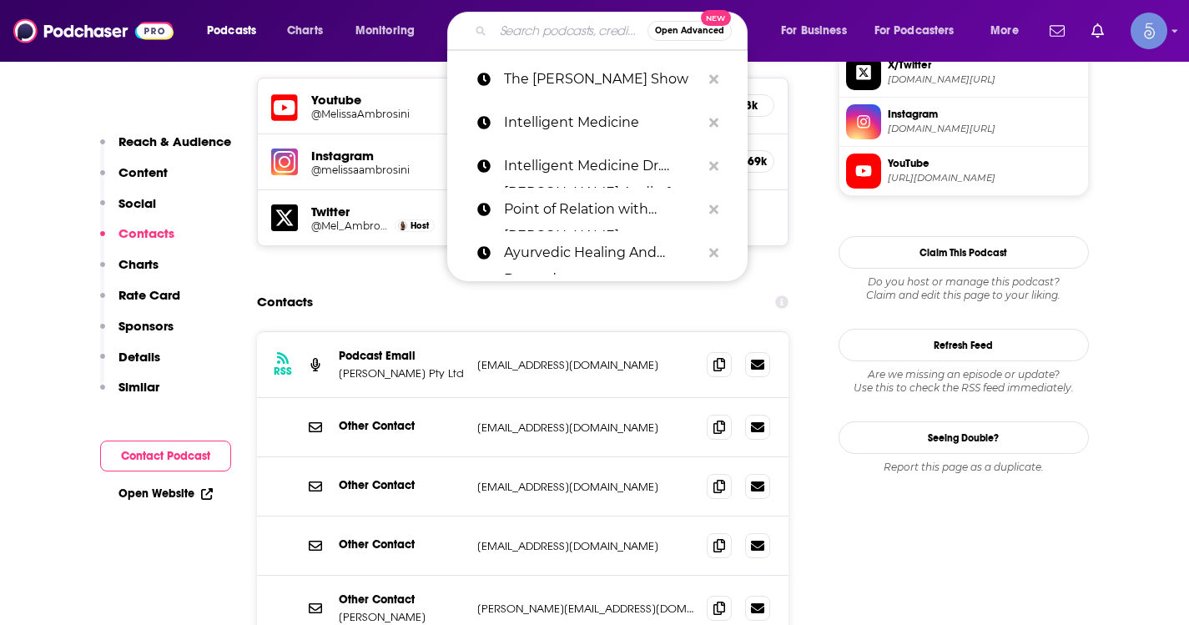
click at [550, 32] on input "Search podcasts, credits, & more..." at bounding box center [570, 31] width 154 height 27
paste input "Wellness + Wisdom Podcast"
type input "Wellness + Wisdom Podcast"
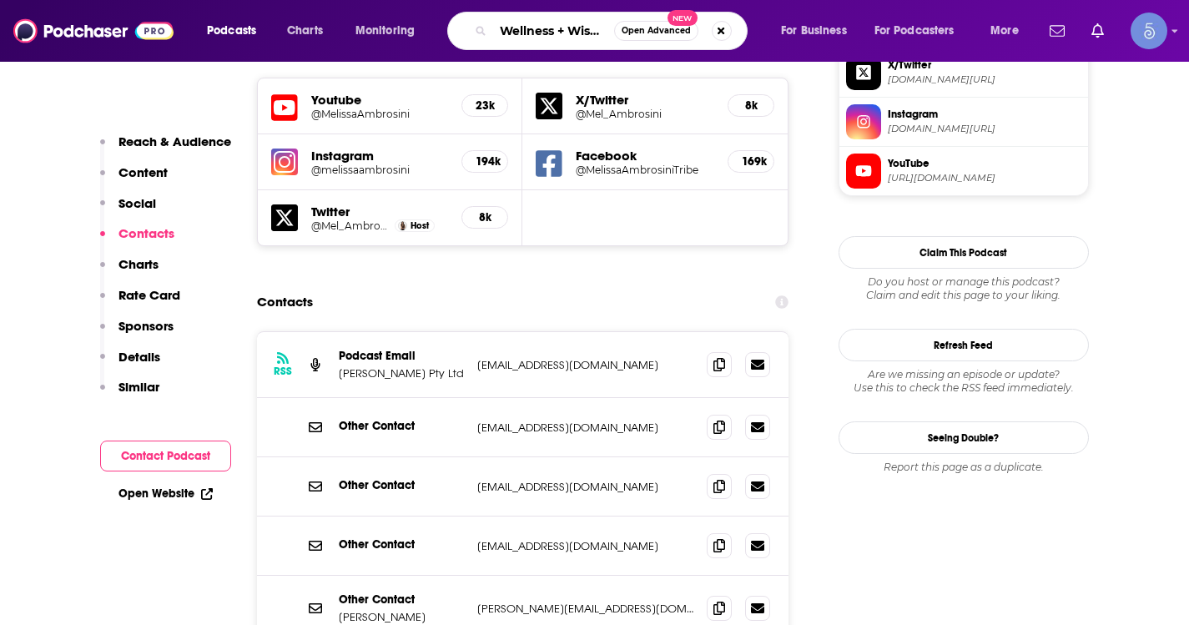
scroll to position [0, 67]
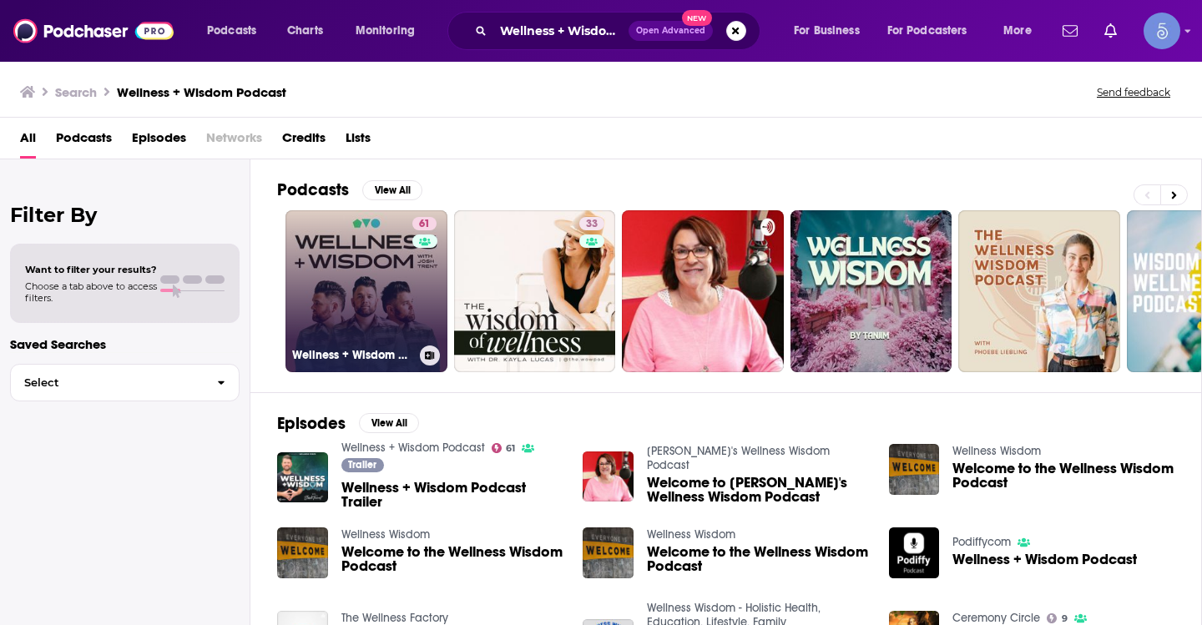
click at [426, 341] on div "61" at bounding box center [426, 281] width 28 height 128
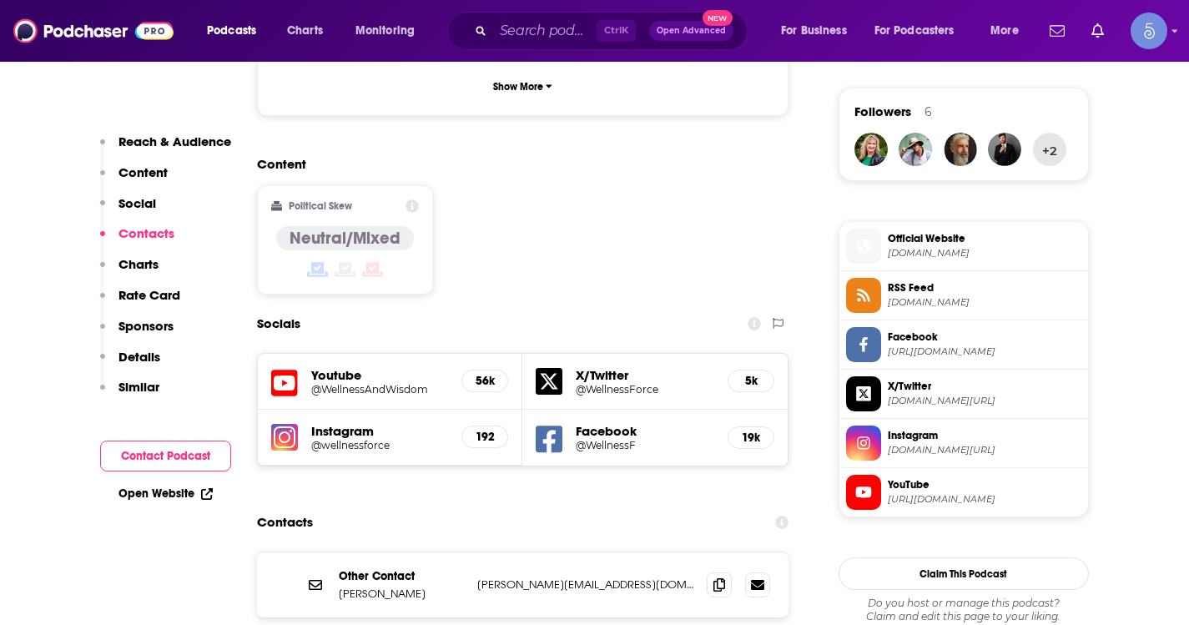
scroll to position [1335, 0]
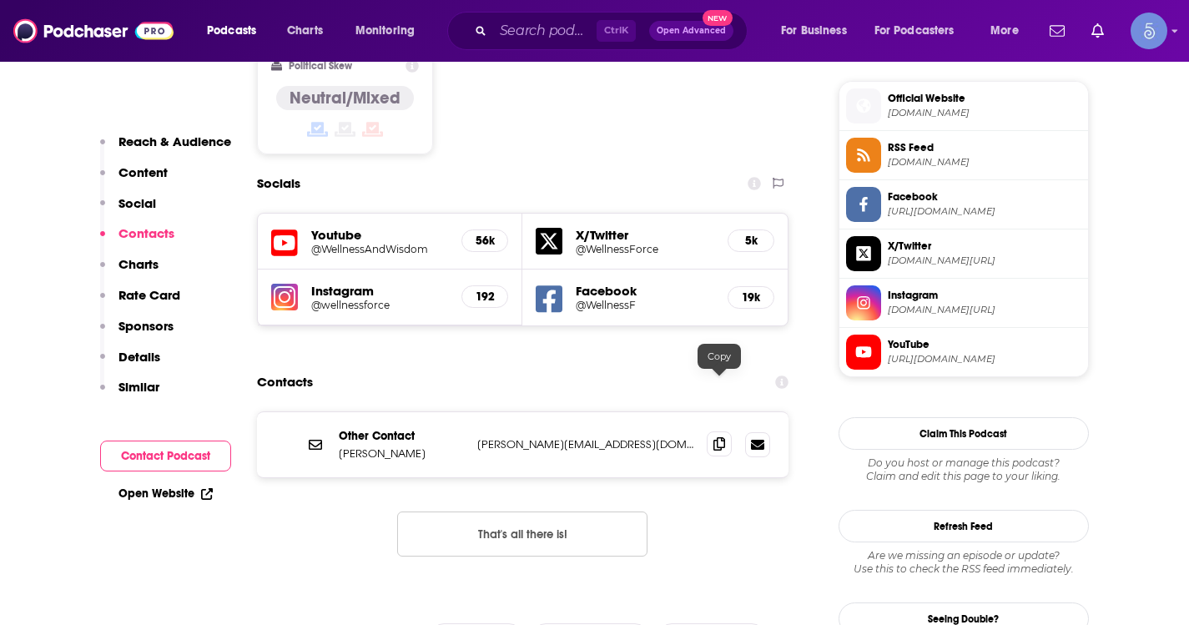
click at [730, 431] on span at bounding box center [719, 443] width 25 height 25
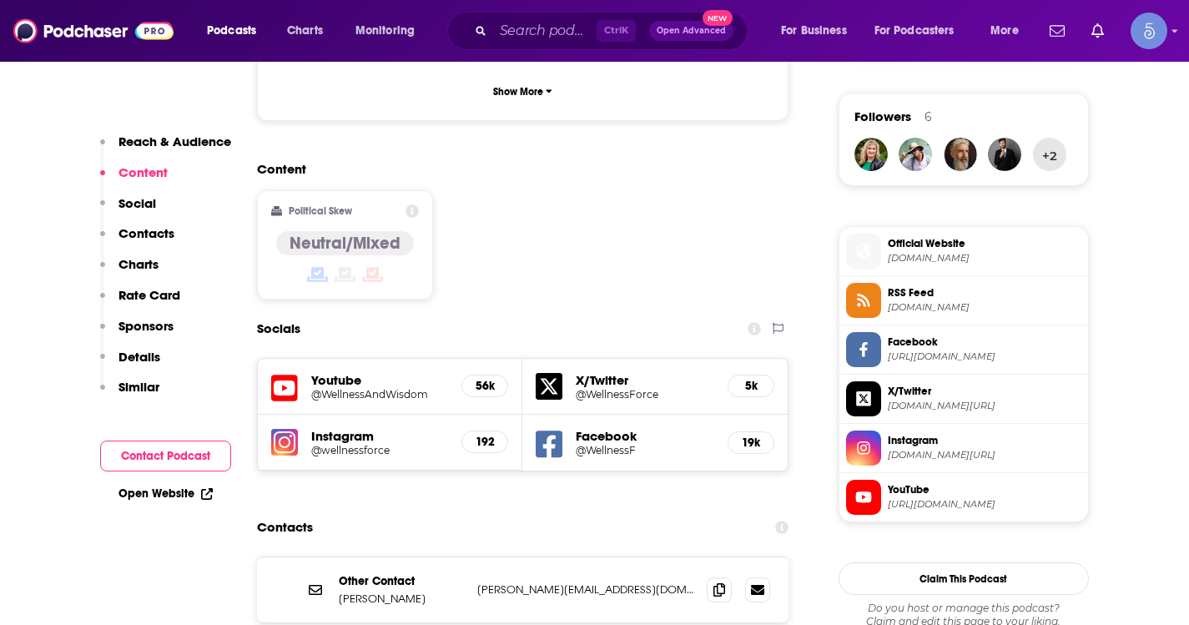
scroll to position [1252, 0]
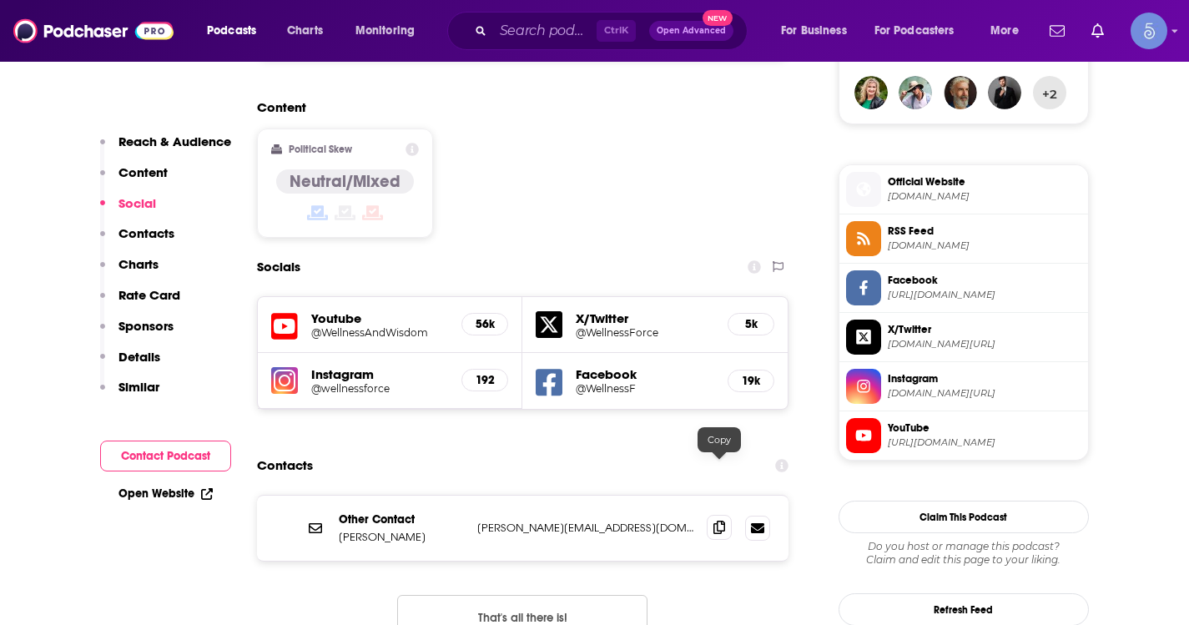
click at [731, 515] on span at bounding box center [719, 527] width 25 height 25
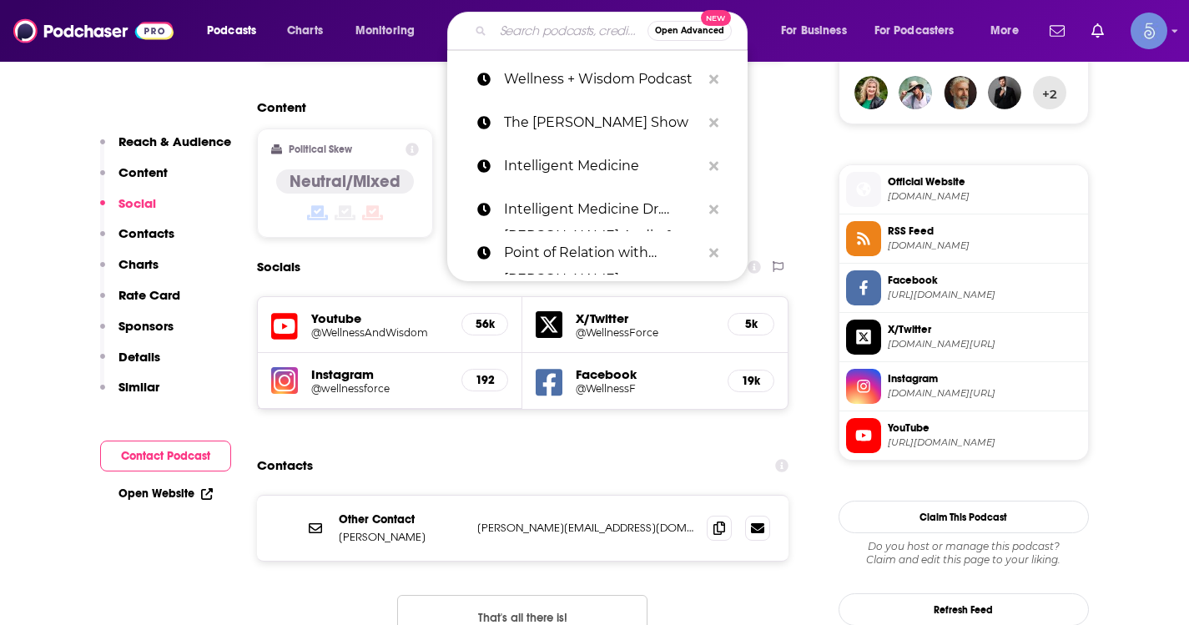
click at [568, 32] on input "Search podcasts, credits, & more..." at bounding box center [570, 31] width 154 height 27
paste input "[PERSON_NAME][EMAIL_ADDRESS][DOMAIN_NAME]"
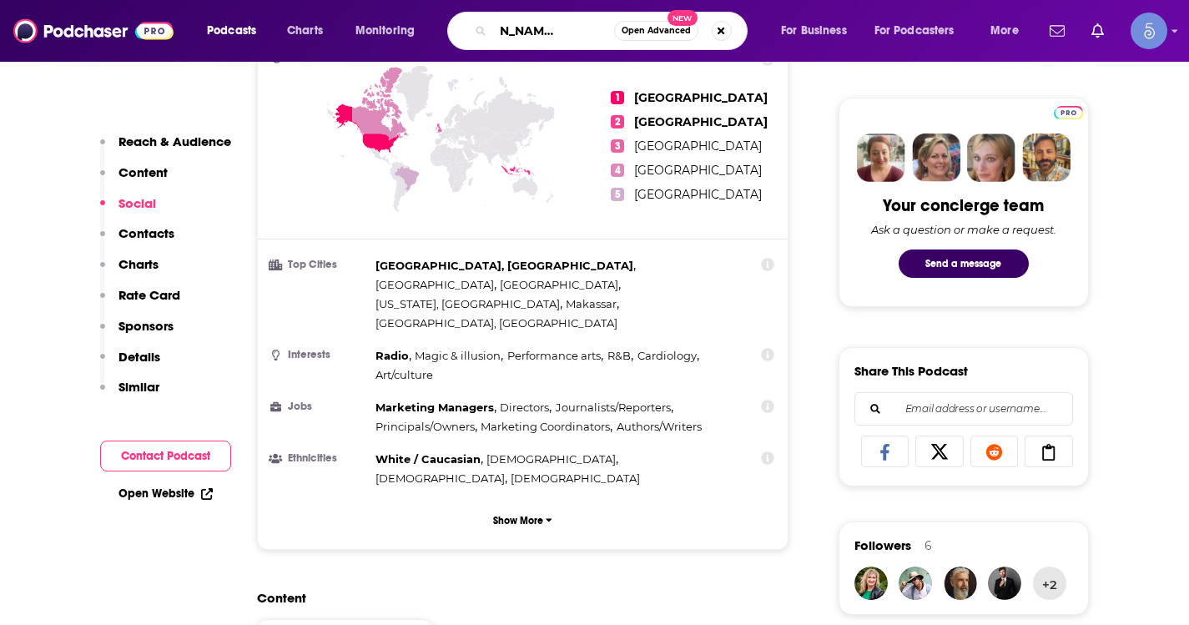
scroll to position [751, 0]
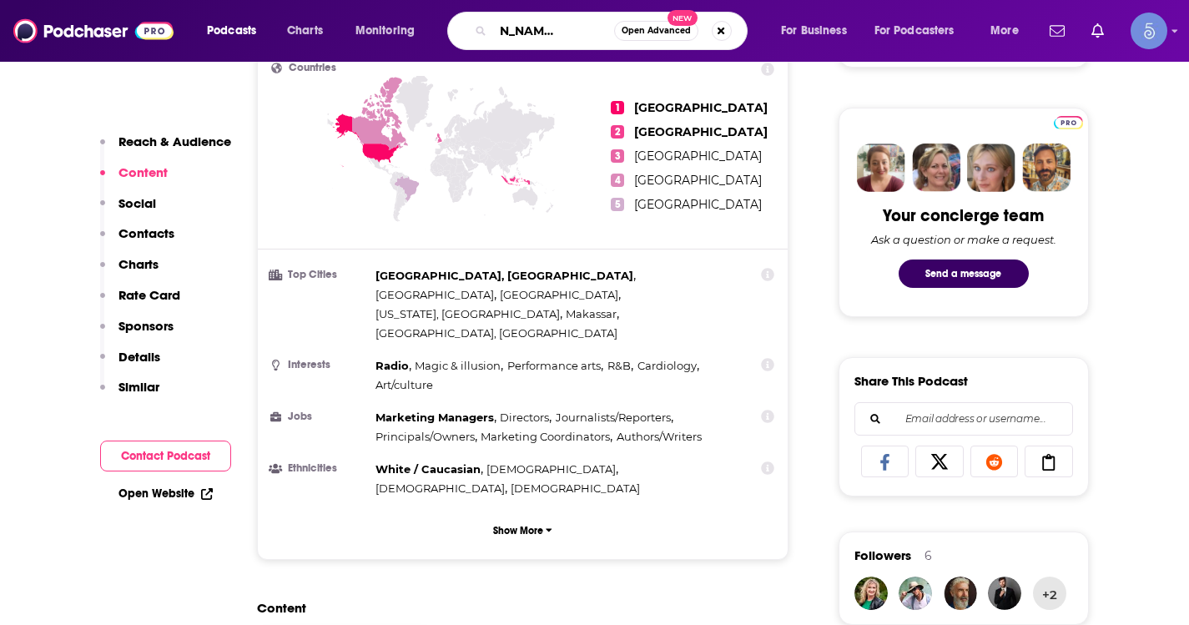
type input "[PERSON_NAME][EMAIL_ADDRESS][DOMAIN_NAME]"
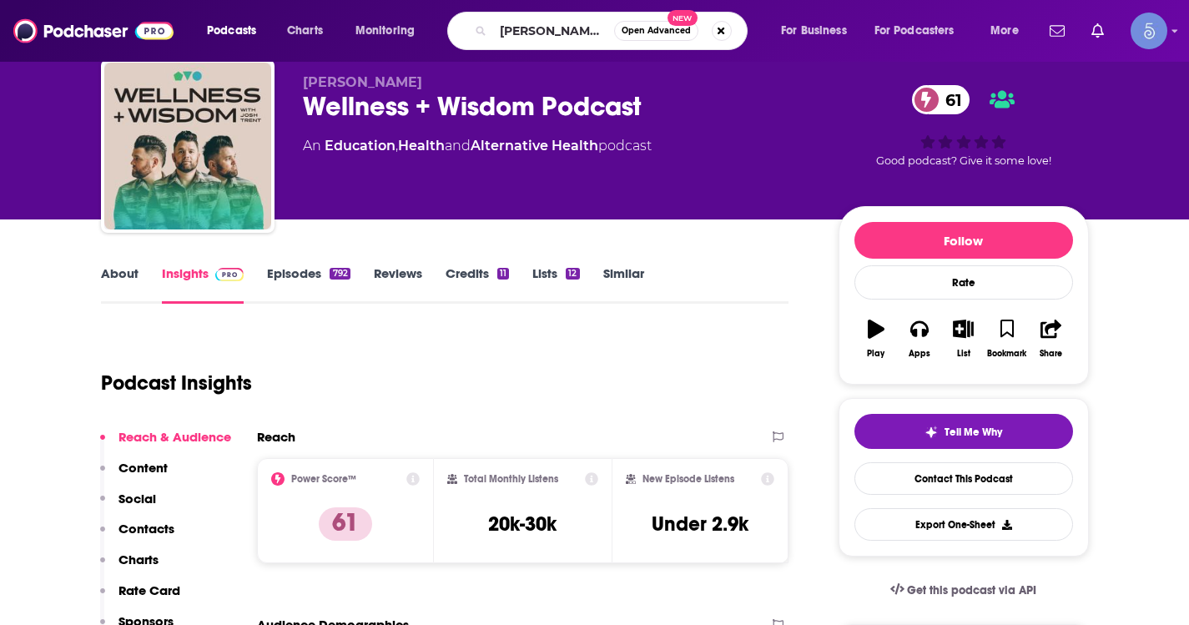
scroll to position [0, 0]
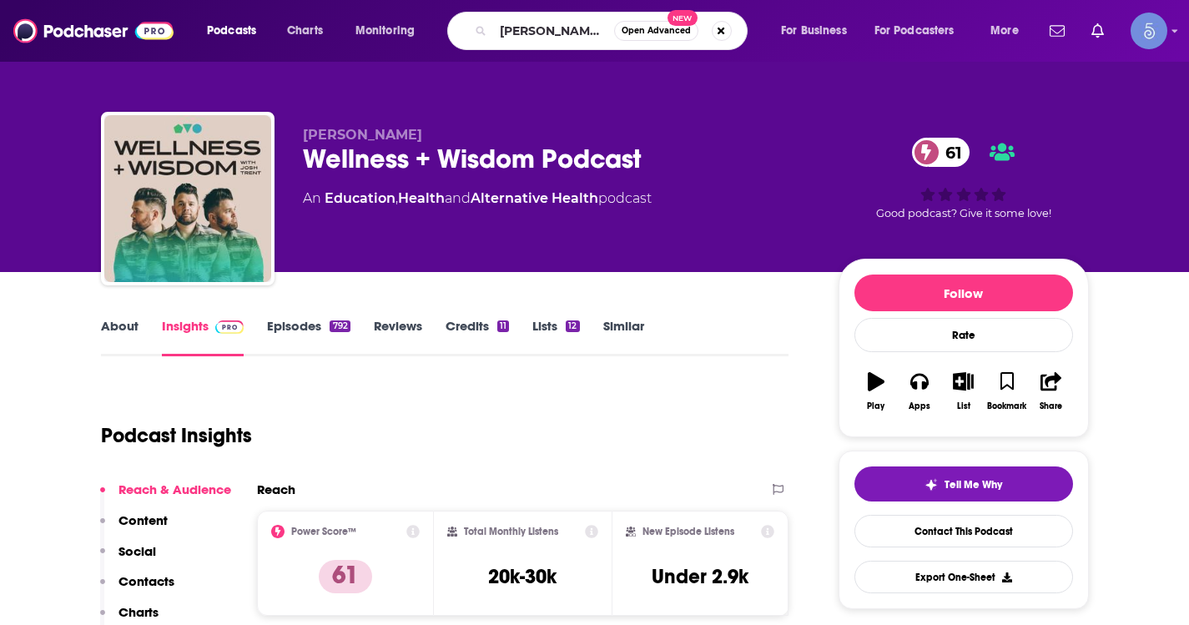
click at [131, 335] on link "About" at bounding box center [120, 337] width 38 height 38
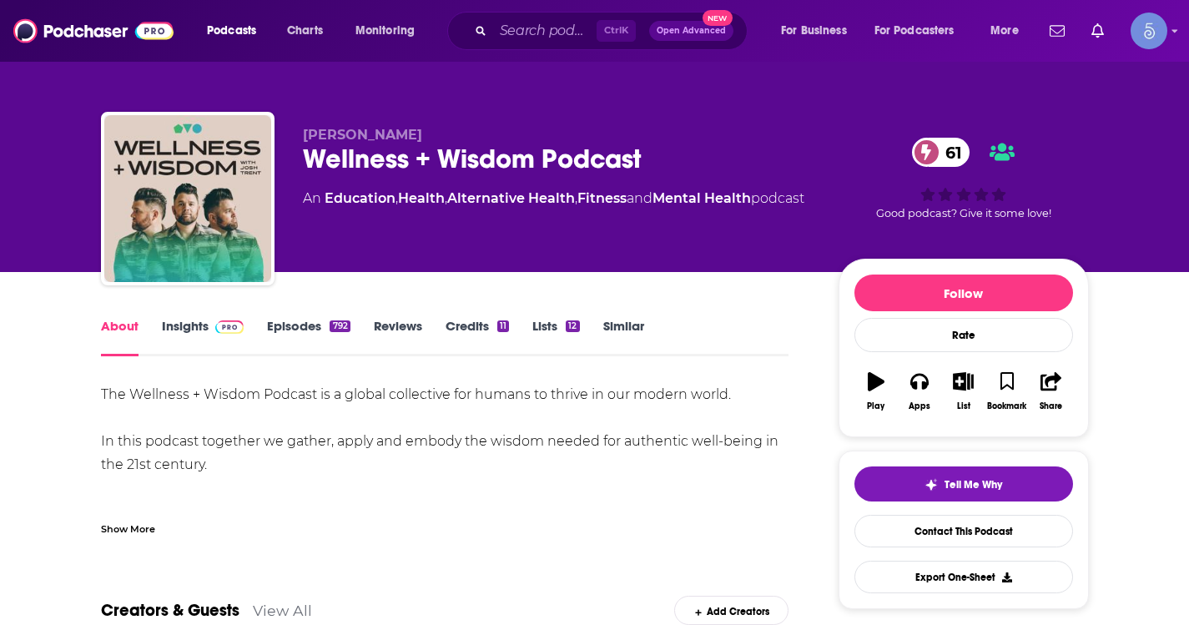
click at [113, 518] on div "Show More" at bounding box center [445, 522] width 688 height 28
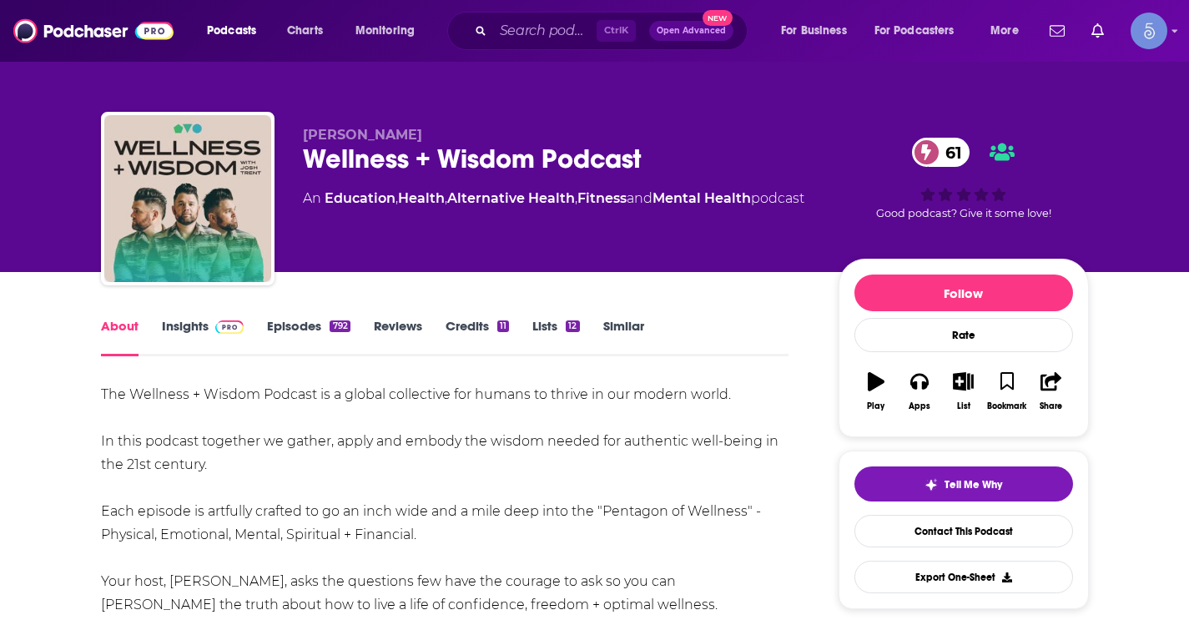
click at [209, 329] on span at bounding box center [227, 326] width 36 height 16
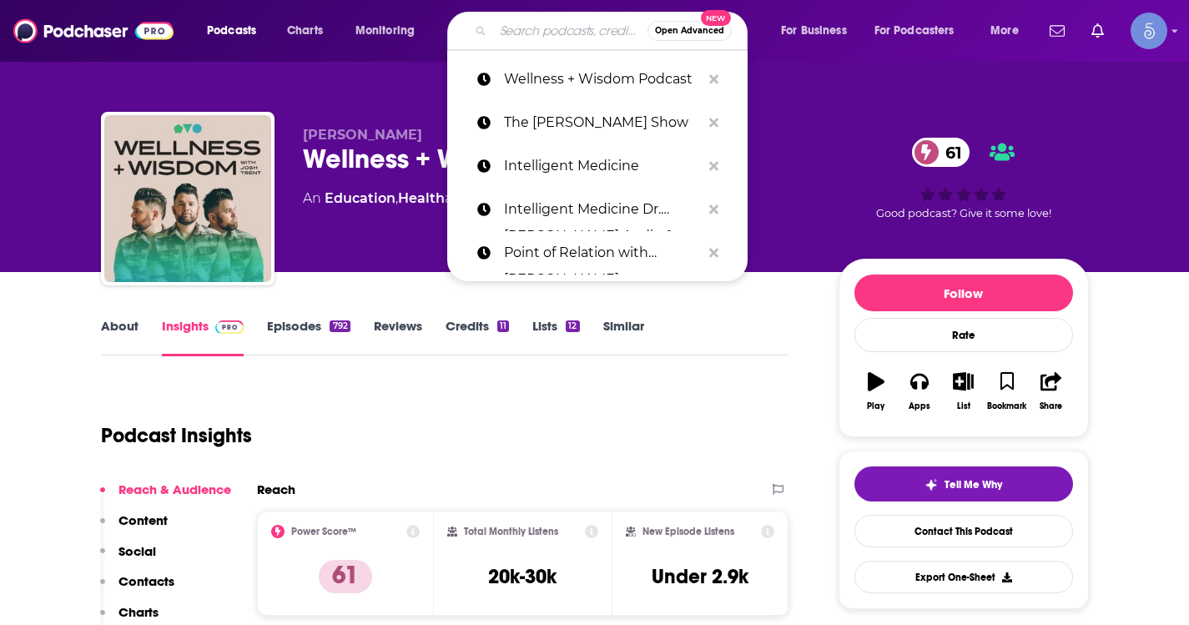
click at [531, 38] on input "Search podcasts, credits, & more..." at bounding box center [570, 31] width 154 height 27
paste input "The Wise Effort Show"
type input "The Wise Effort Show"
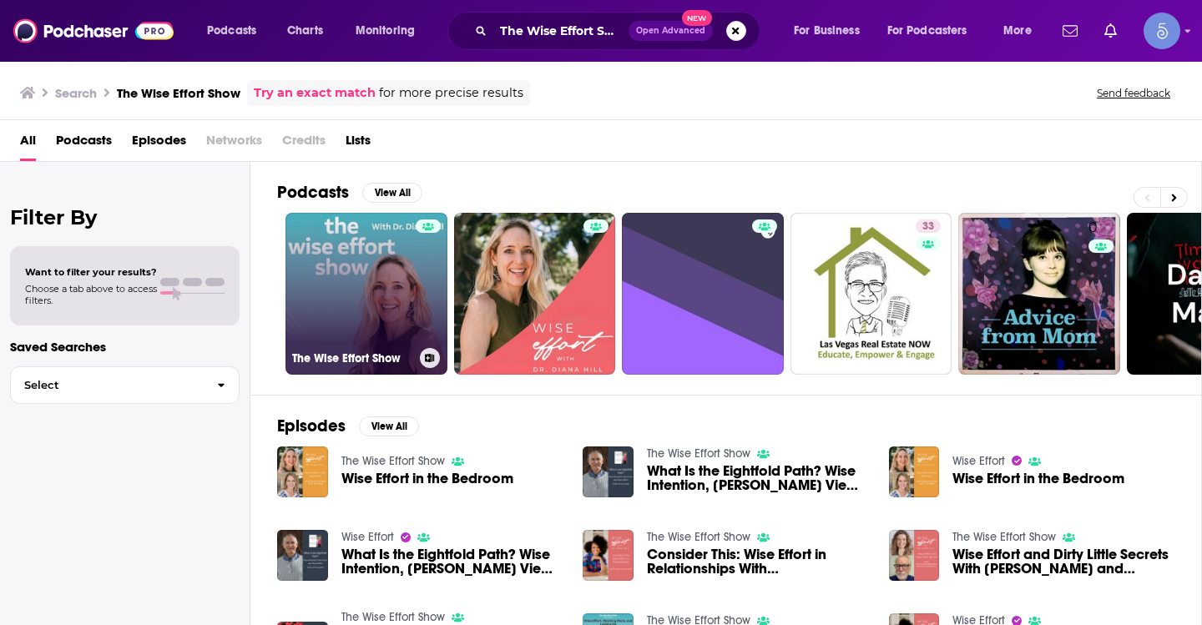
click at [391, 322] on link "The Wise Effort Show" at bounding box center [366, 294] width 162 height 162
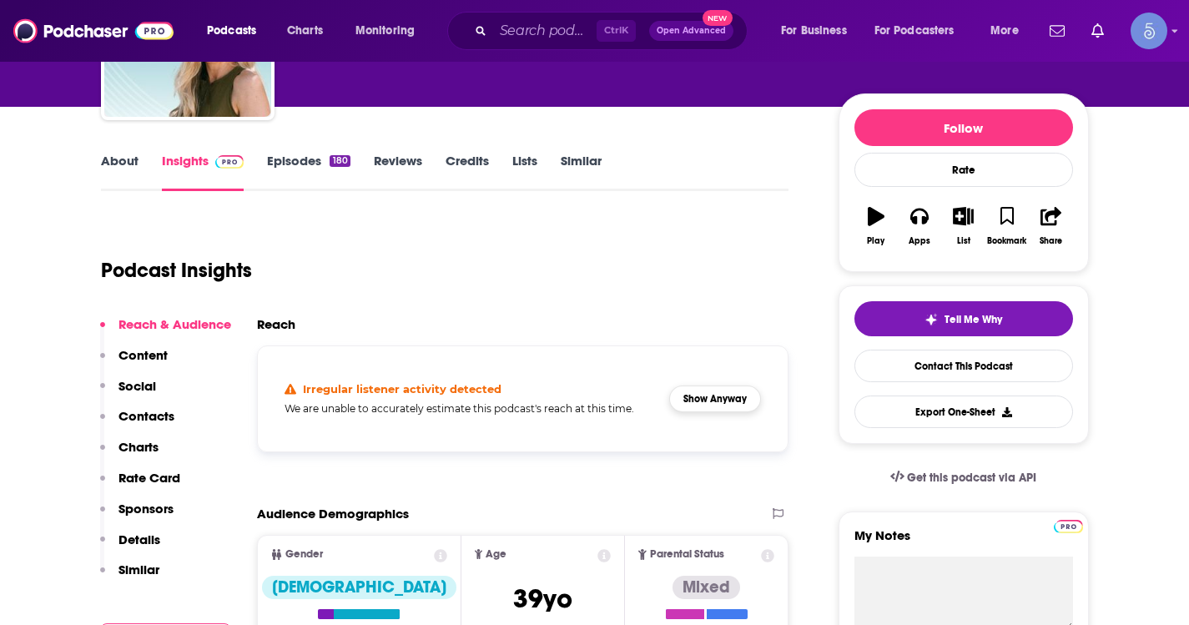
scroll to position [167, 0]
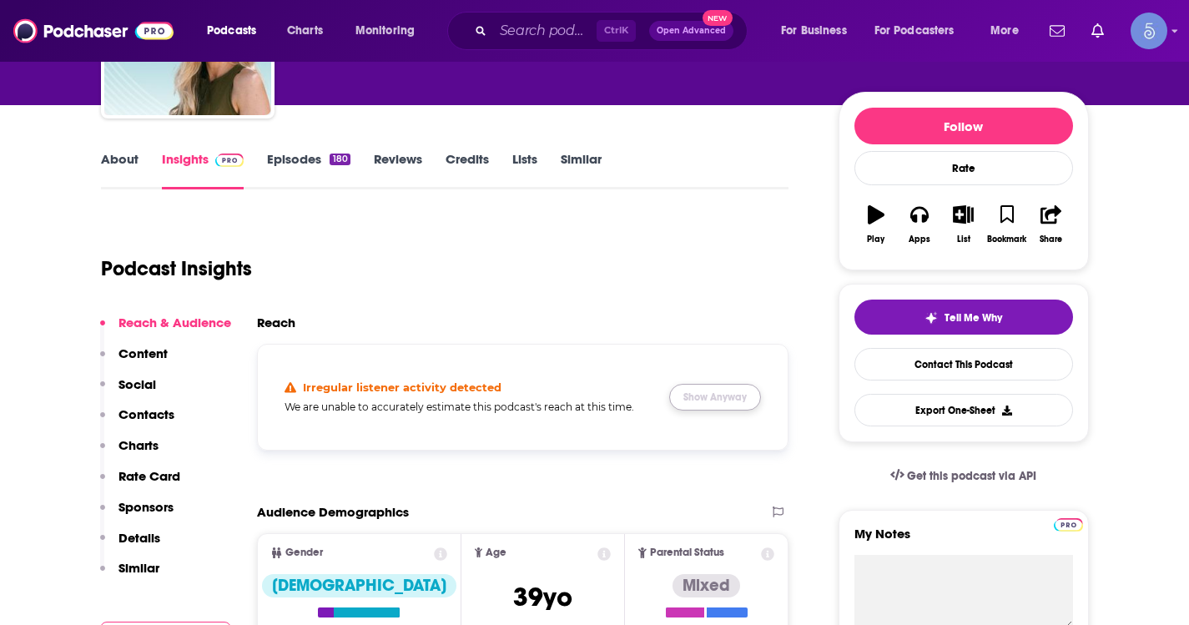
click at [703, 392] on button "Show Anyway" at bounding box center [715, 397] width 92 height 27
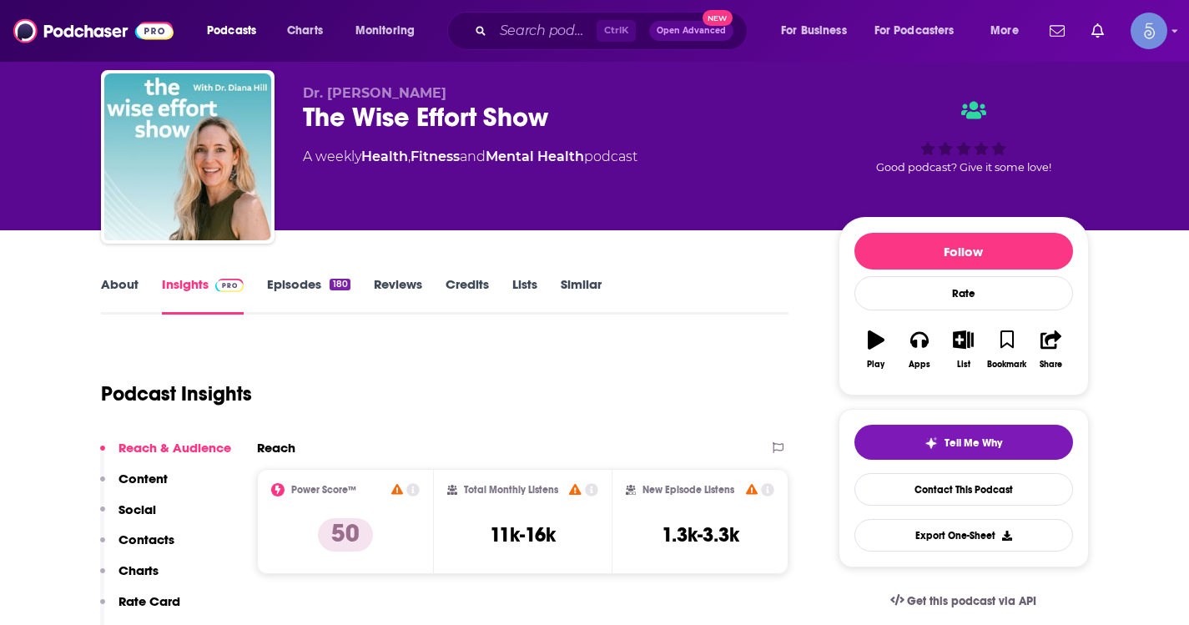
scroll to position [0, 0]
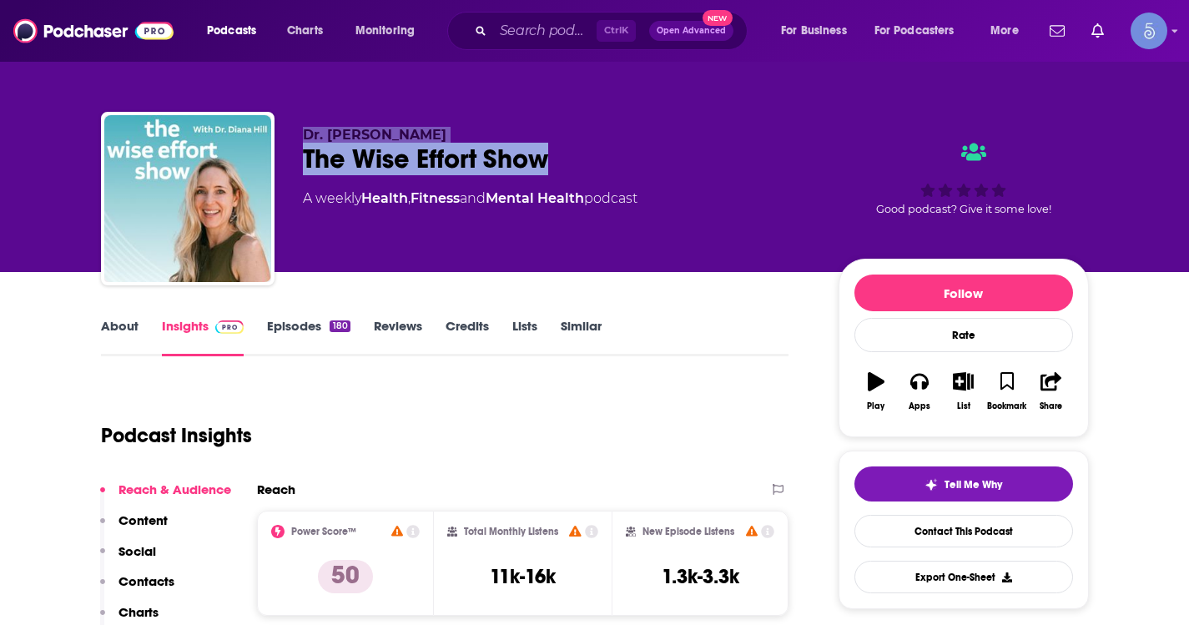
drag, startPoint x: 578, startPoint y: 169, endPoint x: 294, endPoint y: 134, distance: 286.7
click at [294, 134] on div "Dr. [PERSON_NAME] The [PERSON_NAME] Effort Show A weekly Health , Fitness and M…" at bounding box center [595, 202] width 988 height 180
copy div "Dr. [PERSON_NAME] The [PERSON_NAME] Effort Show"
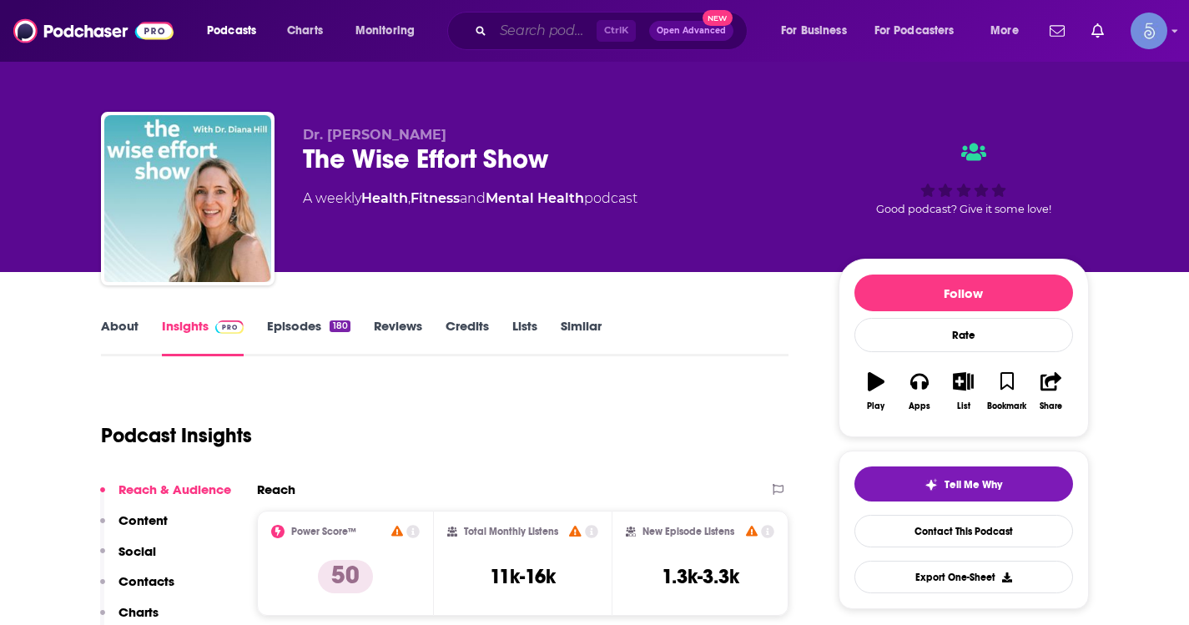
click at [576, 42] on input "Search podcasts, credits, & more..." at bounding box center [544, 31] width 103 height 27
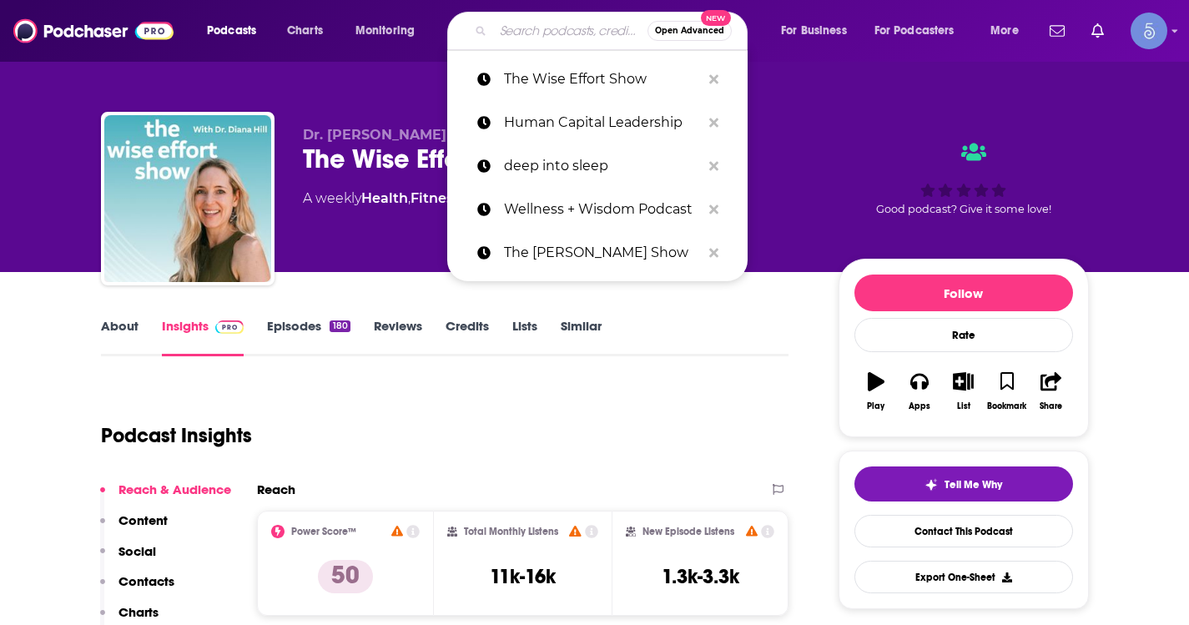
paste input "The Psychic Soul → Best Guided Meditations"
type input "The Psychic Soul → Best Guided Meditations"
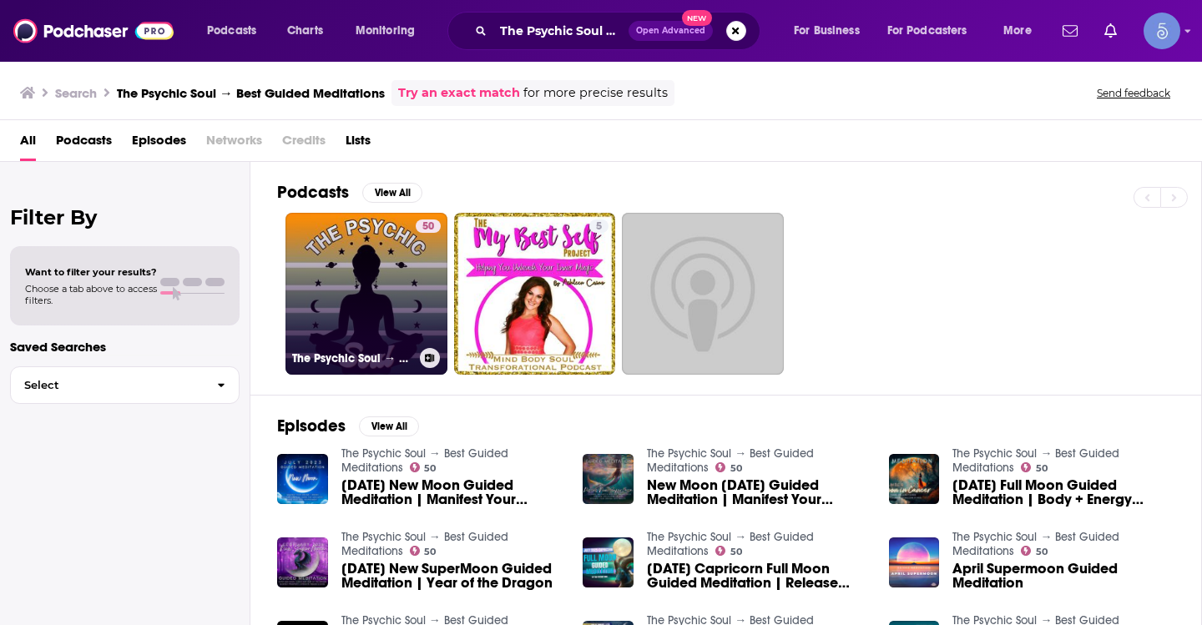
click at [401, 268] on link "50 The Psychic Soul → Best Guided Meditations" at bounding box center [366, 294] width 162 height 162
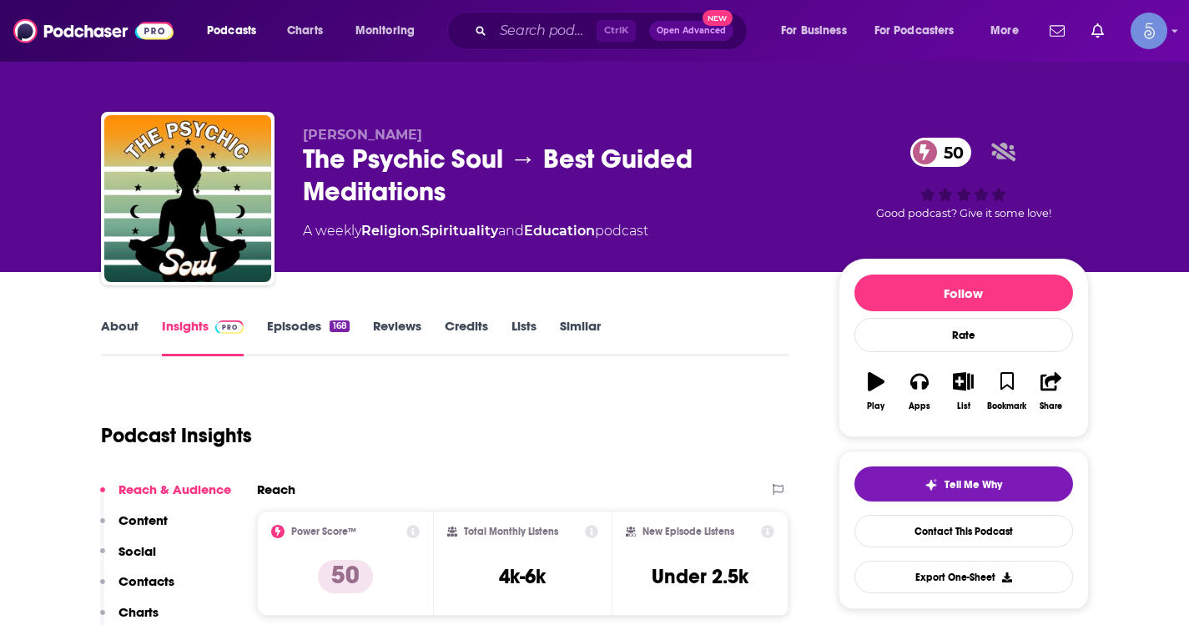
click at [105, 334] on link "About" at bounding box center [120, 337] width 38 height 38
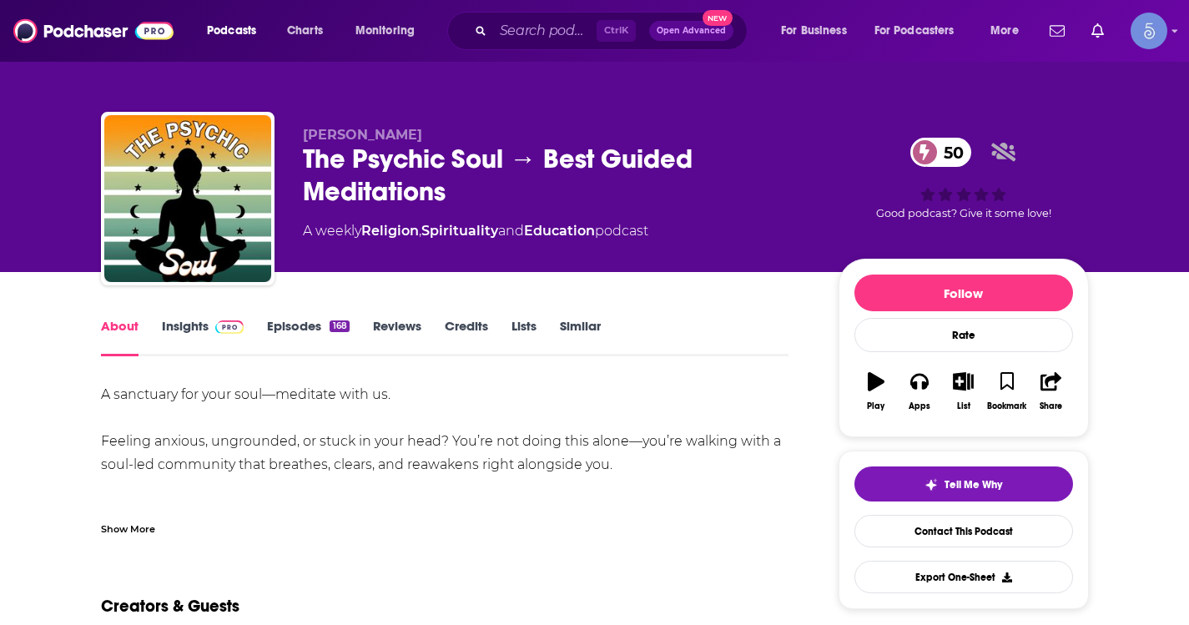
click at [116, 529] on div "Show More" at bounding box center [128, 528] width 54 height 16
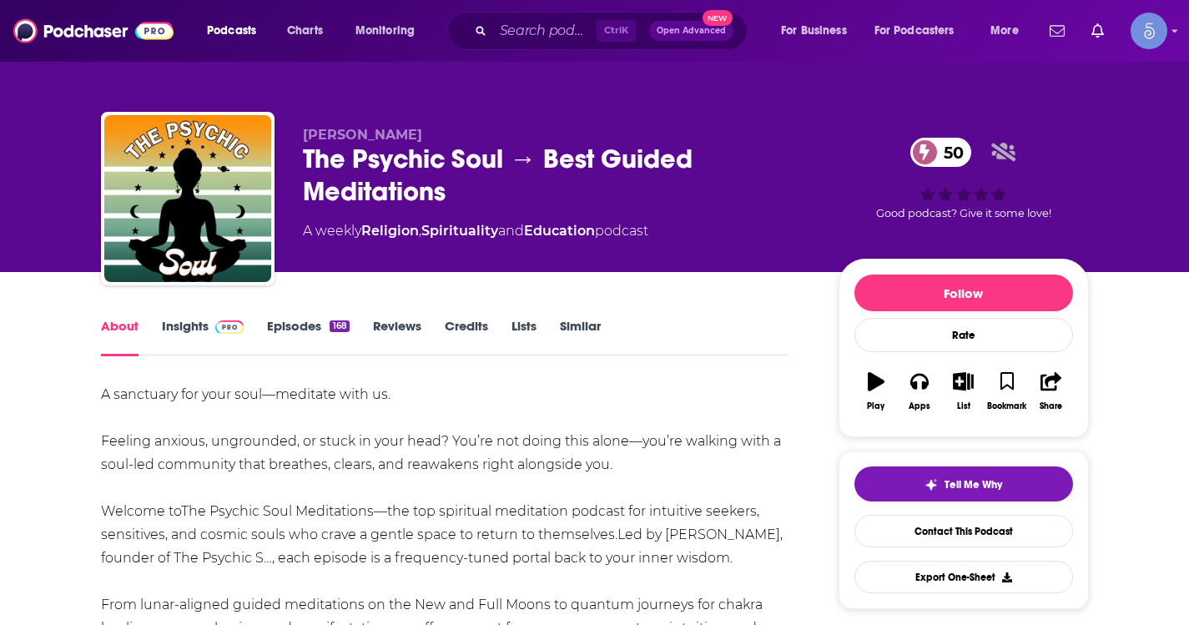
click at [185, 320] on link "Insights" at bounding box center [203, 337] width 83 height 38
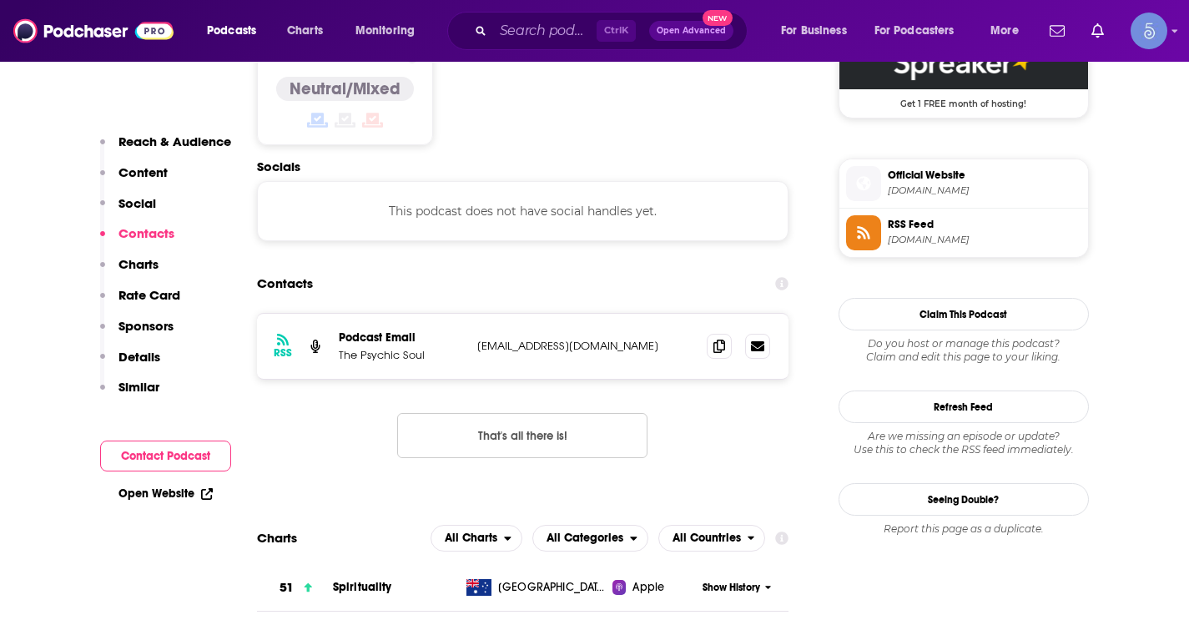
scroll to position [1418, 0]
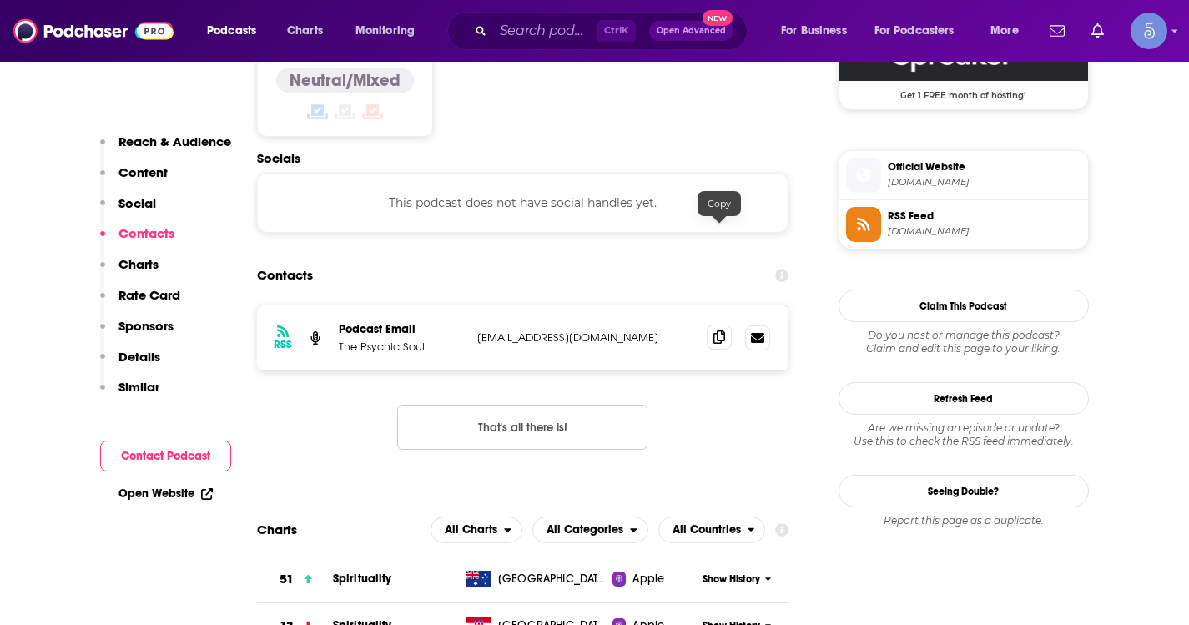
click at [716, 330] on icon at bounding box center [719, 336] width 12 height 13
click at [561, 53] on div "Podcasts Charts Monitoring Ctrl K Open Advanced New For Business For Podcasters…" at bounding box center [594, 31] width 1189 height 62
click at [560, 37] on input "Search podcasts, credits, & more..." at bounding box center [544, 31] width 103 height 27
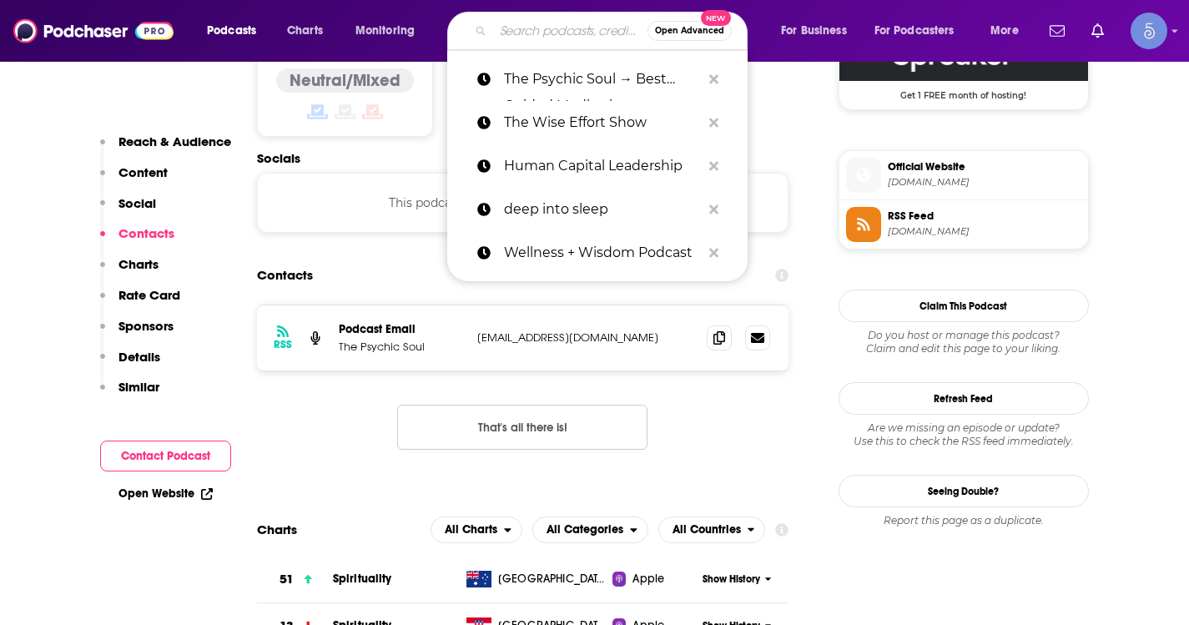
paste input "From Betrayal To Breakthrough"
type input "From Betrayal To Breakthrough"
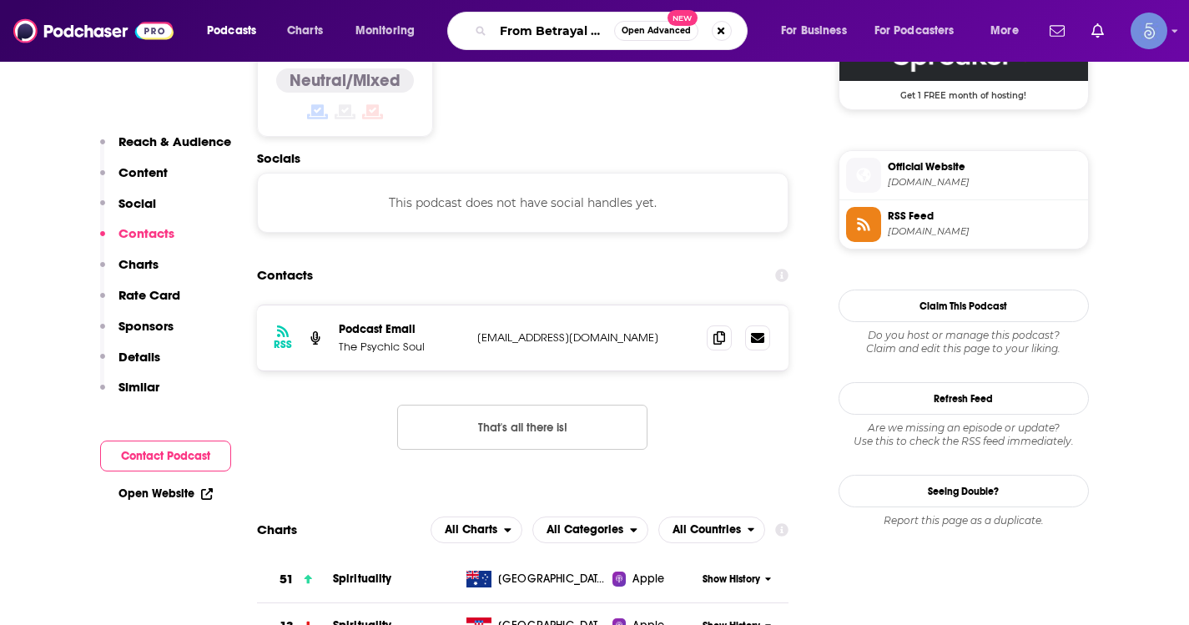
scroll to position [0, 88]
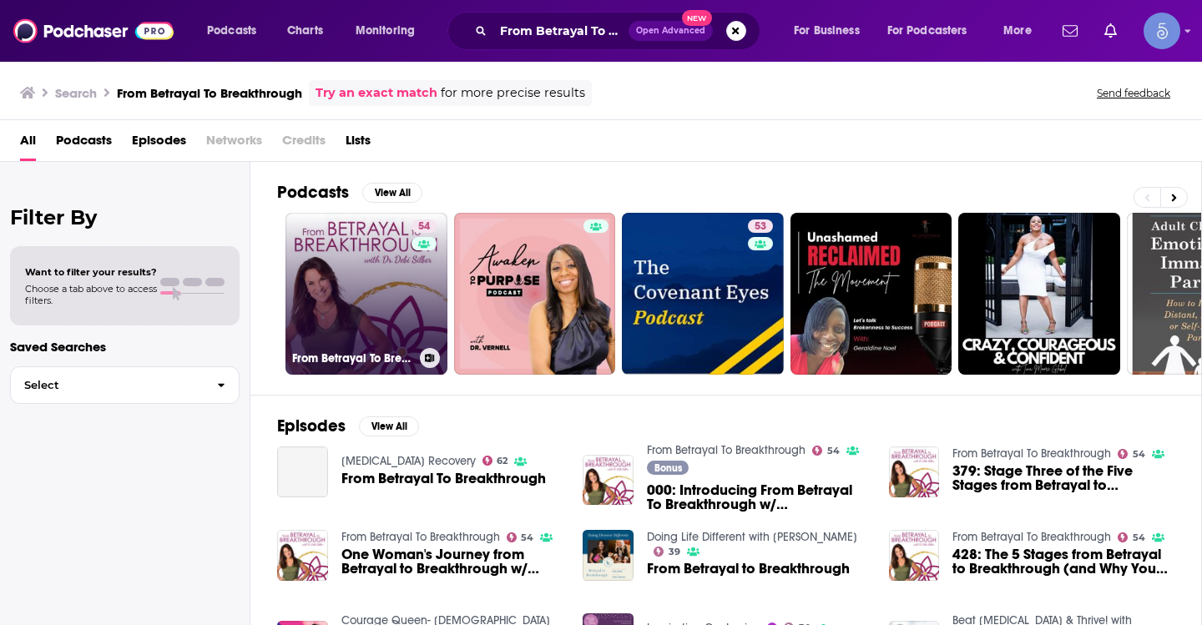
click at [384, 296] on link "54 From Betrayal To Breakthrough" at bounding box center [366, 294] width 162 height 162
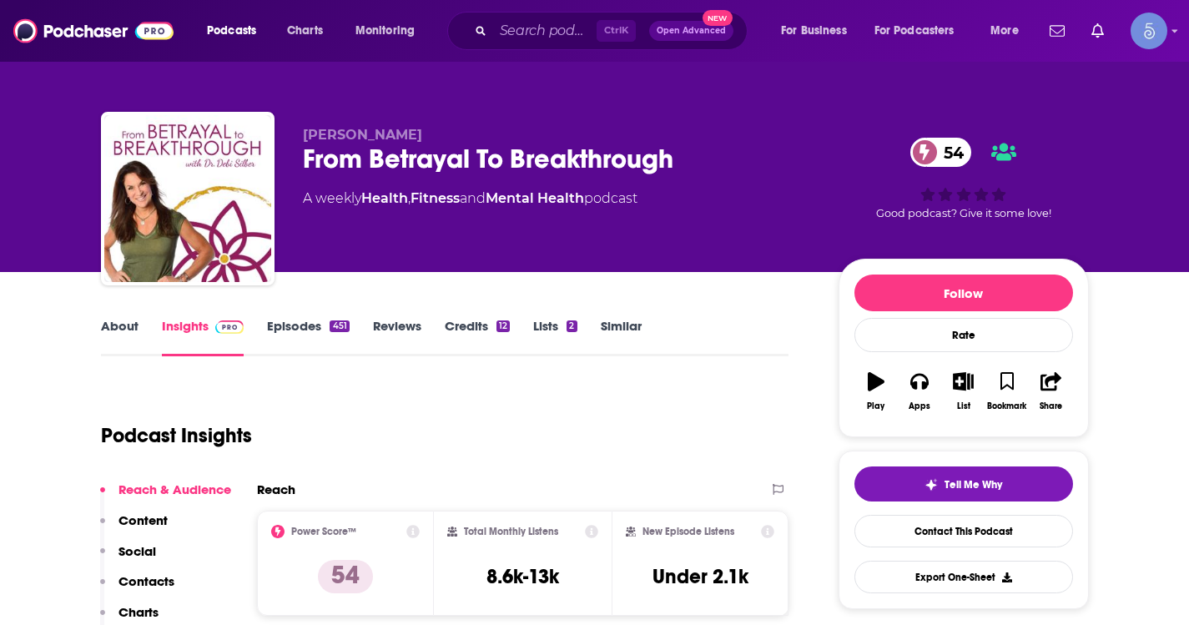
click at [111, 326] on link "About" at bounding box center [120, 337] width 38 height 38
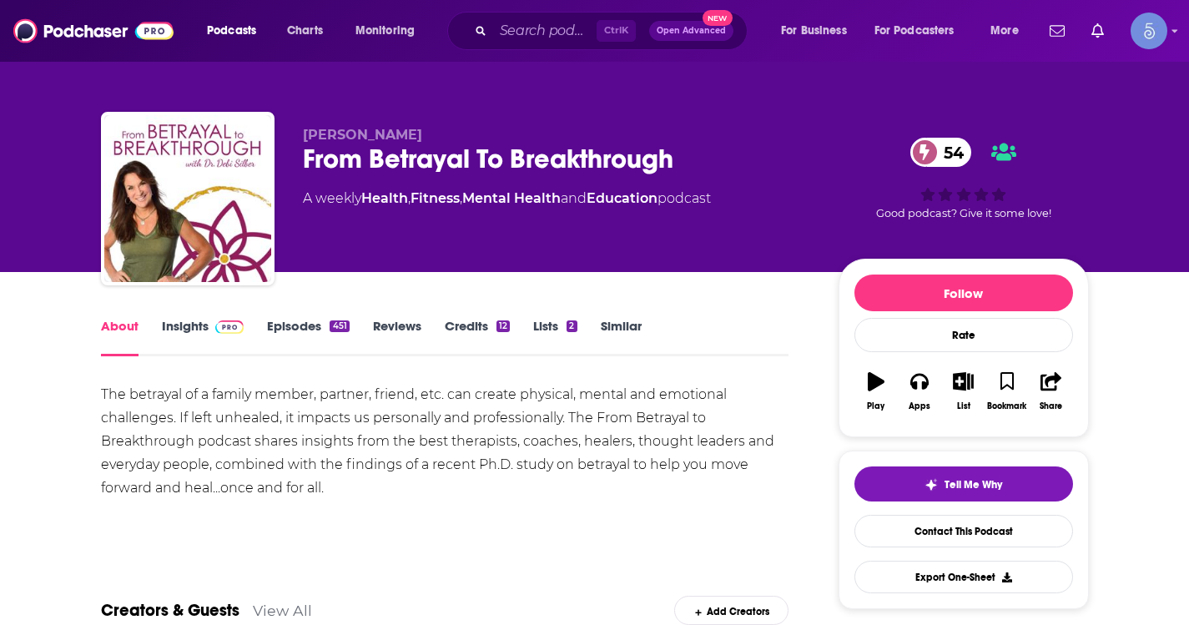
drag, startPoint x: 413, startPoint y: 133, endPoint x: 300, endPoint y: 135, distance: 112.7
click at [300, 135] on div "[PERSON_NAME] From Betrayal To Breakthrough 54 A weekly Health , Fitness , Ment…" at bounding box center [595, 202] width 988 height 180
copy span "[PERSON_NAME]"
click at [225, 323] on img at bounding box center [229, 326] width 29 height 13
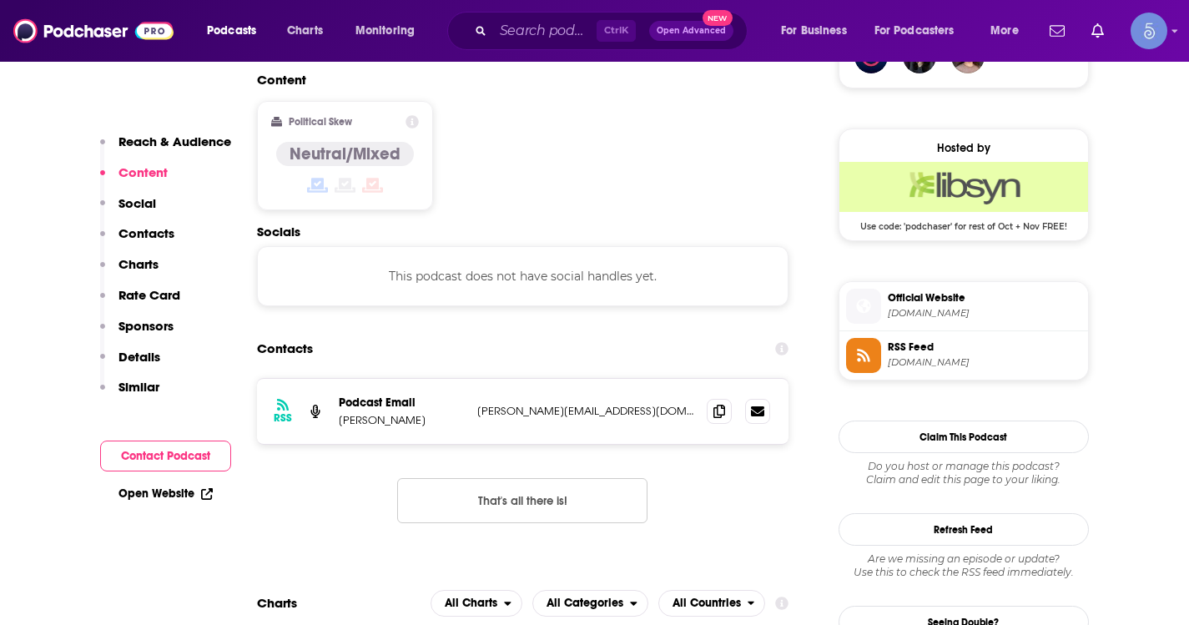
scroll to position [1335, 0]
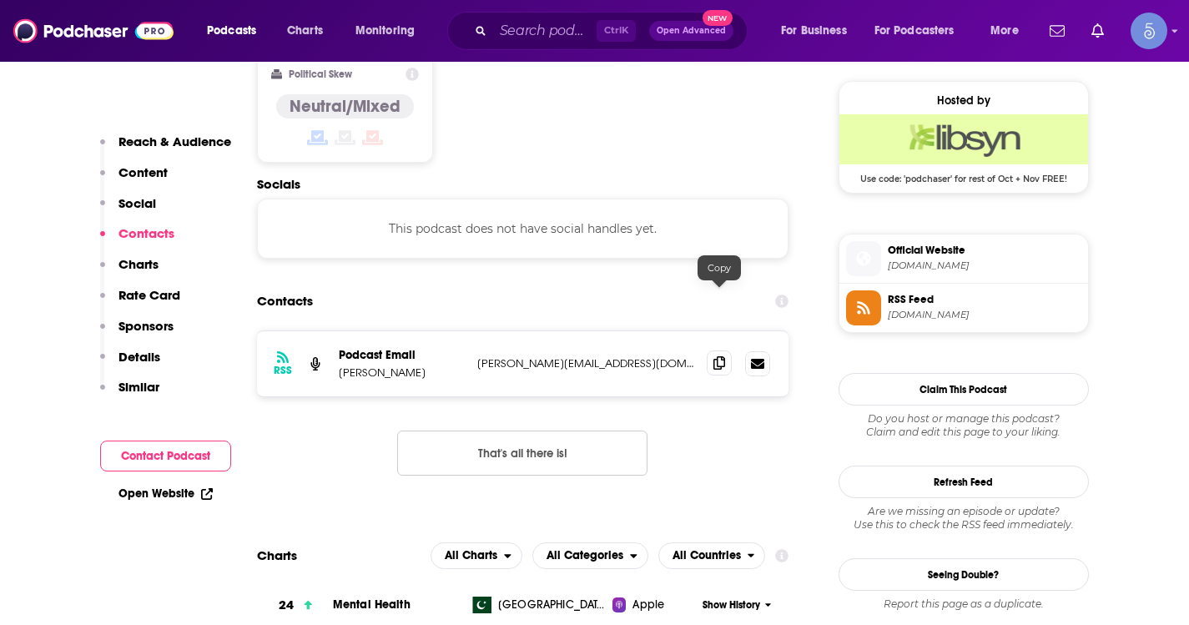
click at [708, 350] on span at bounding box center [719, 362] width 25 height 25
click at [574, 29] on input "Search podcasts, credits, & more..." at bounding box center [544, 31] width 103 height 27
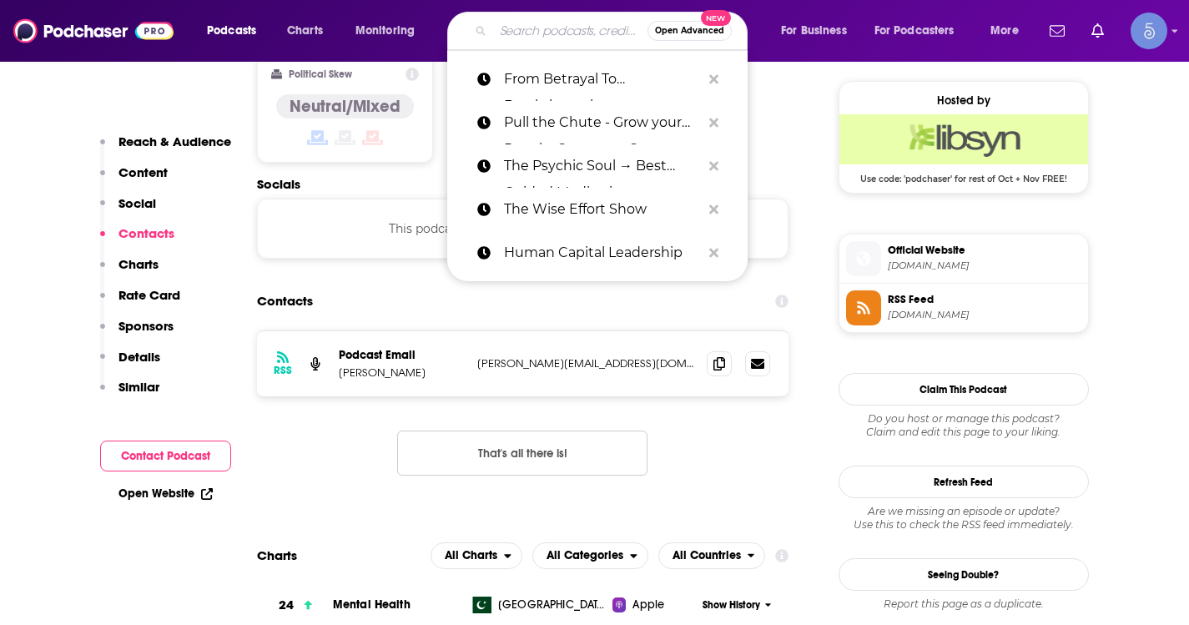
paste input "The [PERSON_NAME] May Show"
type input "The [PERSON_NAME] May Show"
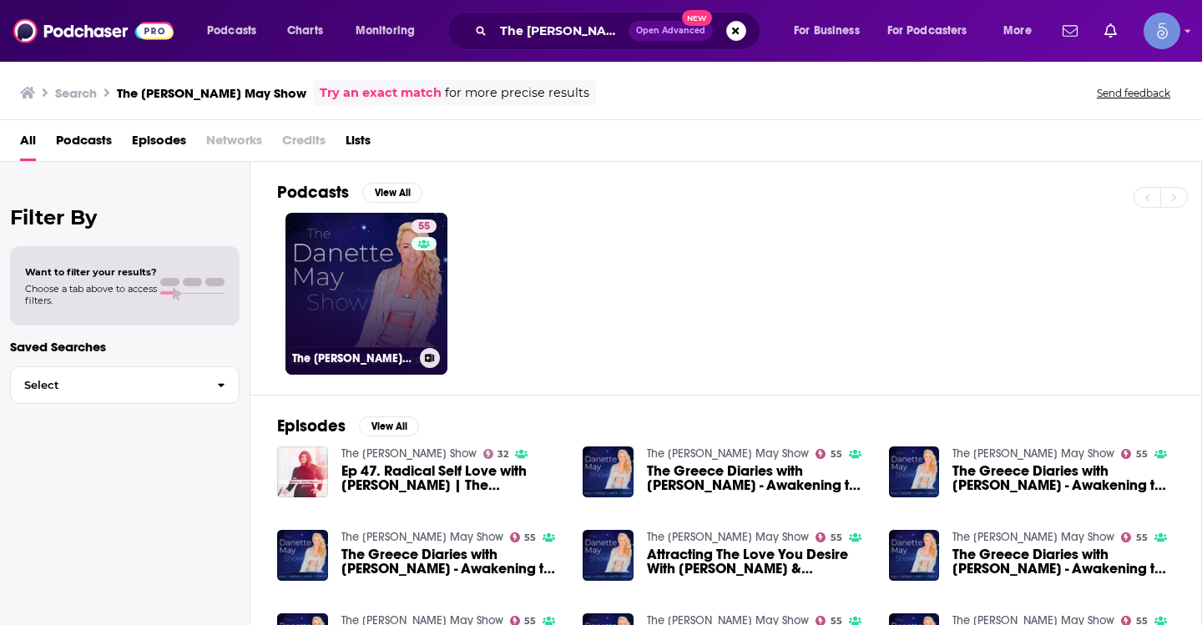
click at [407, 292] on link "55 The [PERSON_NAME] May Show" at bounding box center [366, 294] width 162 height 162
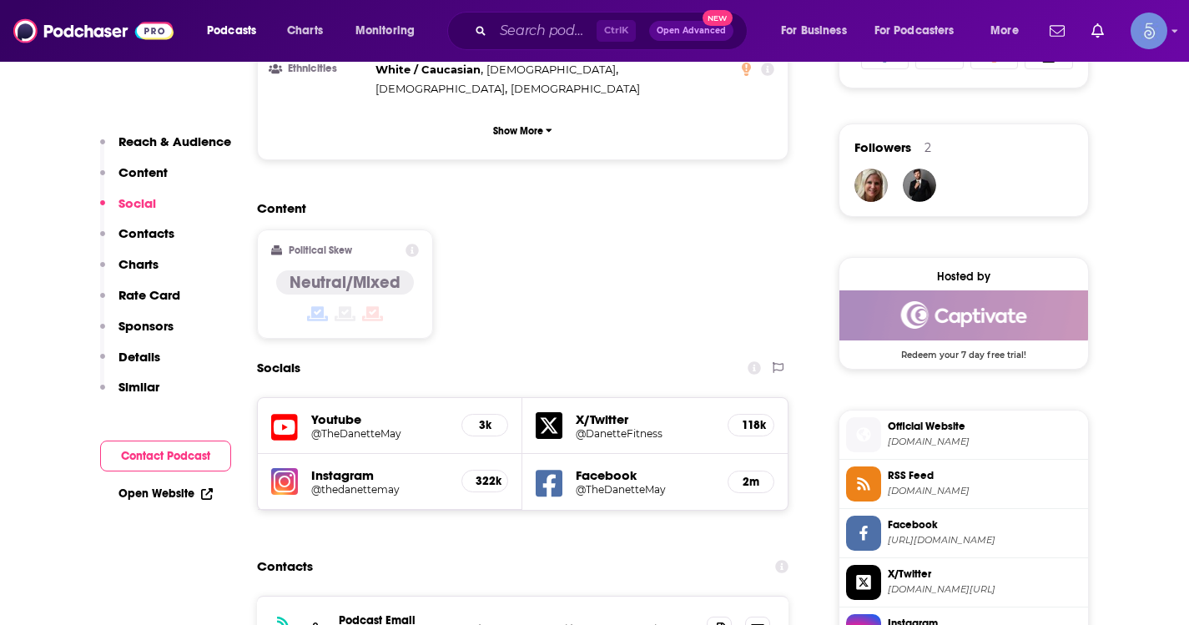
scroll to position [1168, 0]
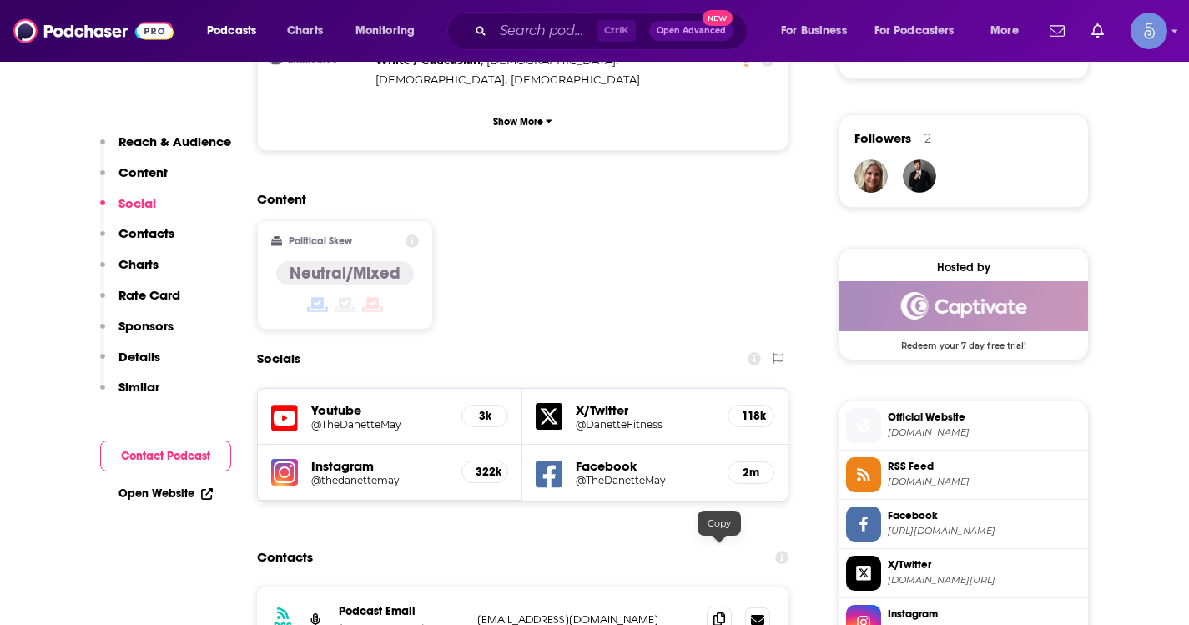
click at [715, 612] on icon at bounding box center [719, 618] width 12 height 13
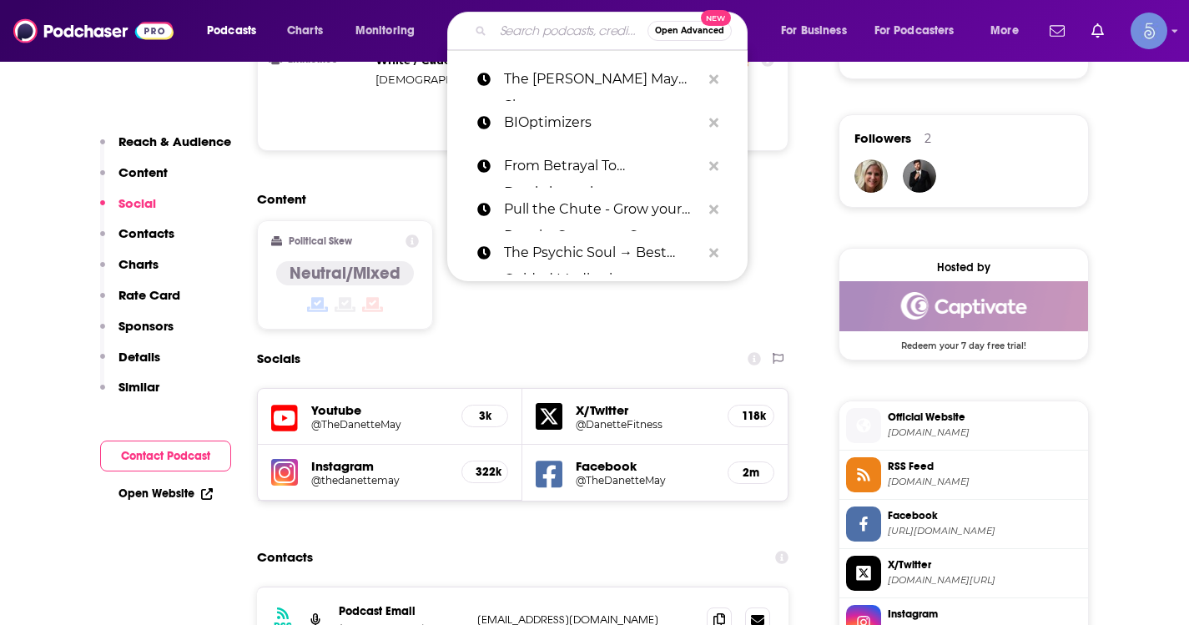
click at [522, 18] on input "Search podcasts, credits, & more..." at bounding box center [570, 31] width 154 height 27
paste input "Seer Sessions"
type input "Seer Sessions"
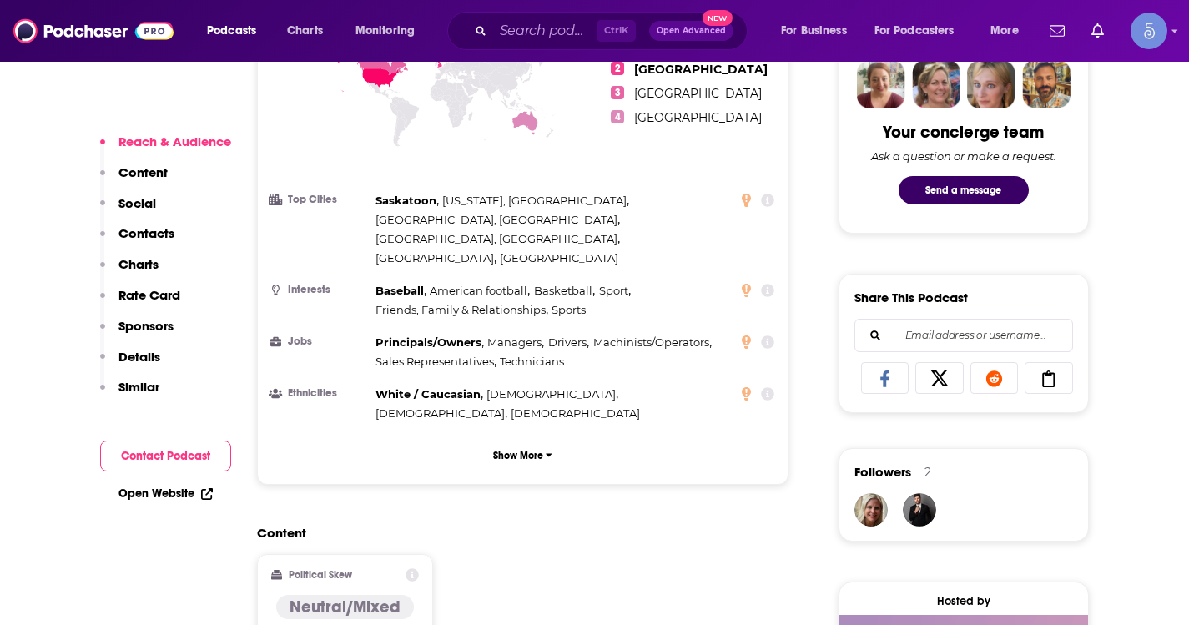
scroll to position [1168, 0]
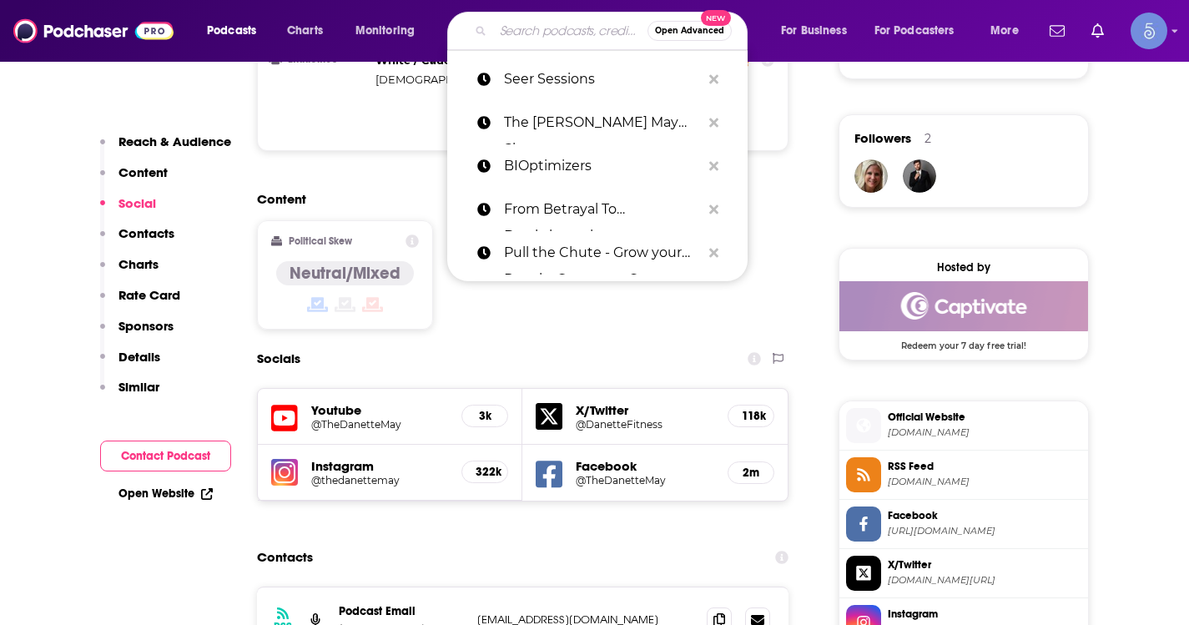
click at [501, 37] on input "Search podcasts, credits, & more..." at bounding box center [570, 31] width 154 height 27
paste input "Seer Sessions"
type input "Seer Sessions"
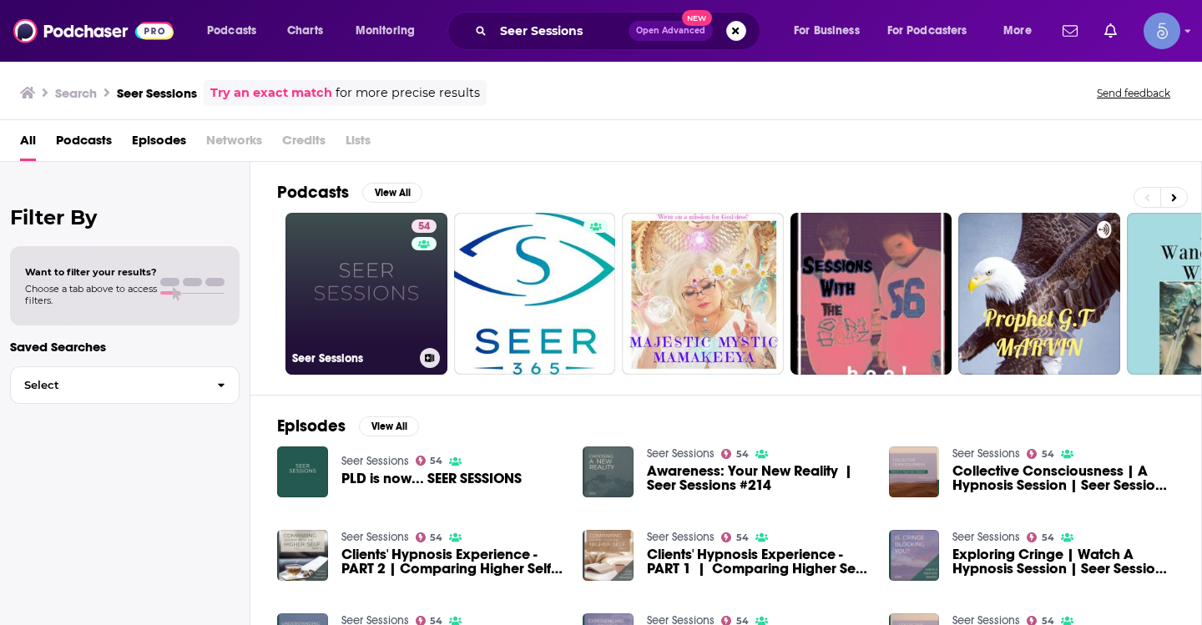
click at [375, 310] on link "54 Seer Sessions" at bounding box center [366, 294] width 162 height 162
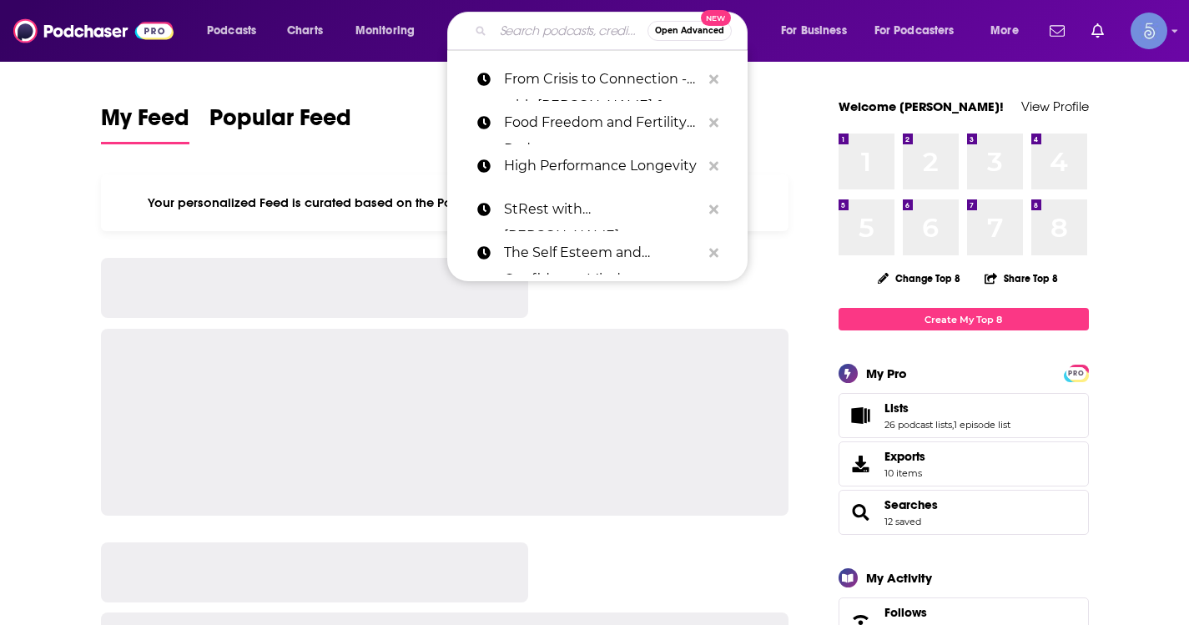
click at [557, 40] on input "Search podcasts, credits, & more..." at bounding box center [570, 31] width 154 height 27
paste input "The Thoughtful Entrepreneur"
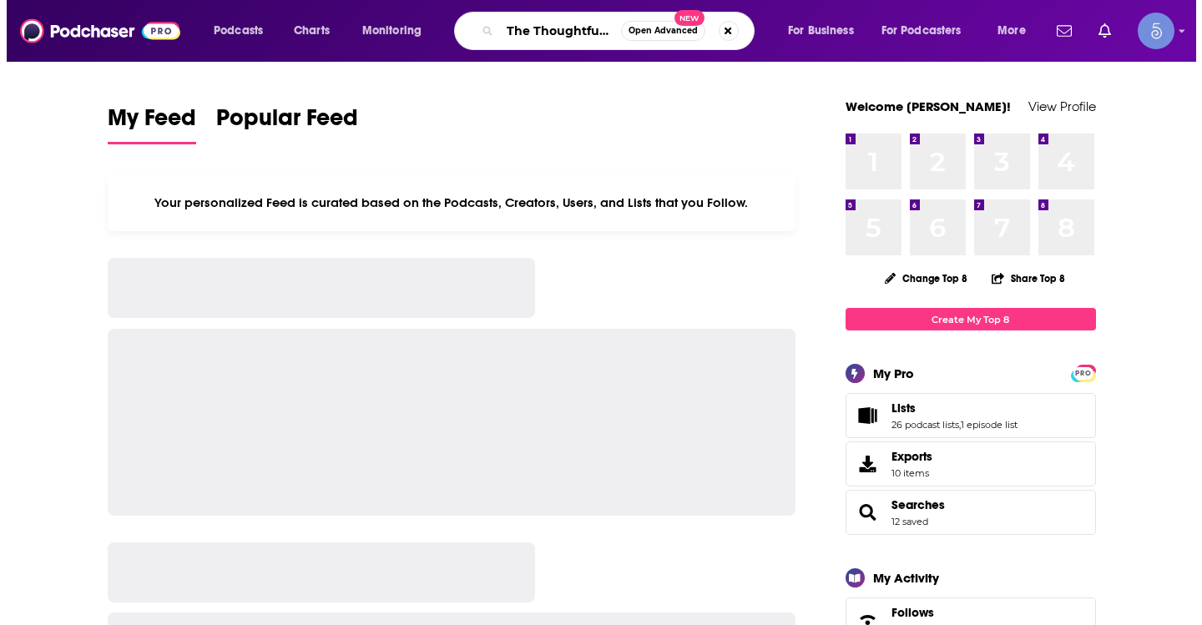
scroll to position [0, 78]
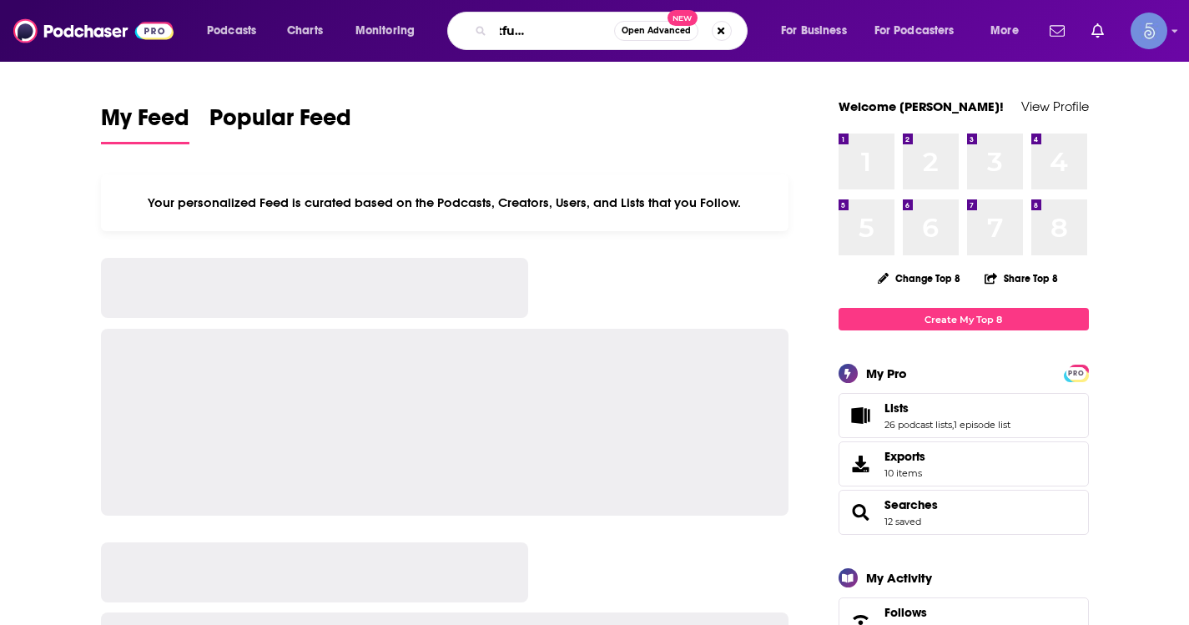
type input "The Thoughtful Entrepreneur"
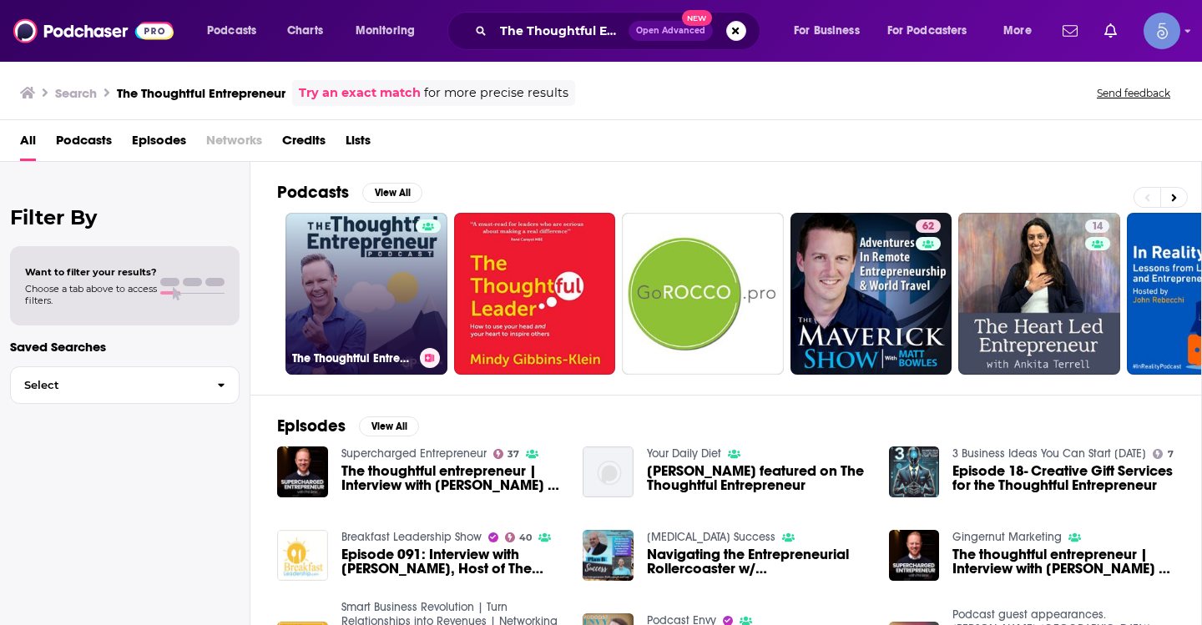
click at [365, 313] on link "The Thoughtful Entrepreneur" at bounding box center [366, 294] width 162 height 162
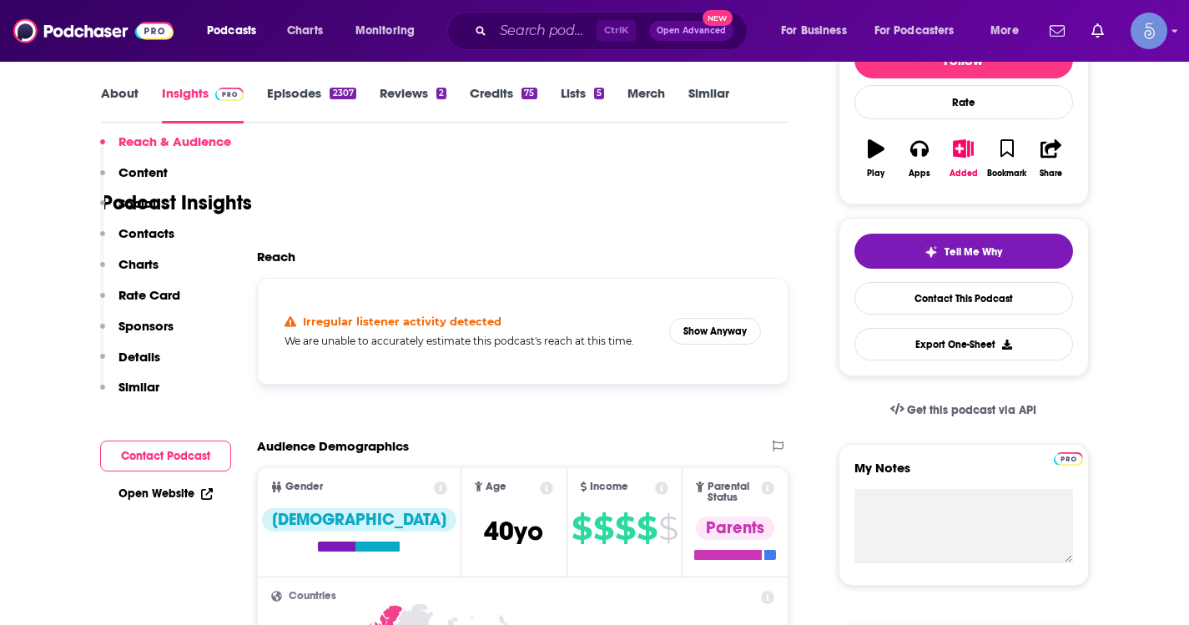
scroll to position [334, 0]
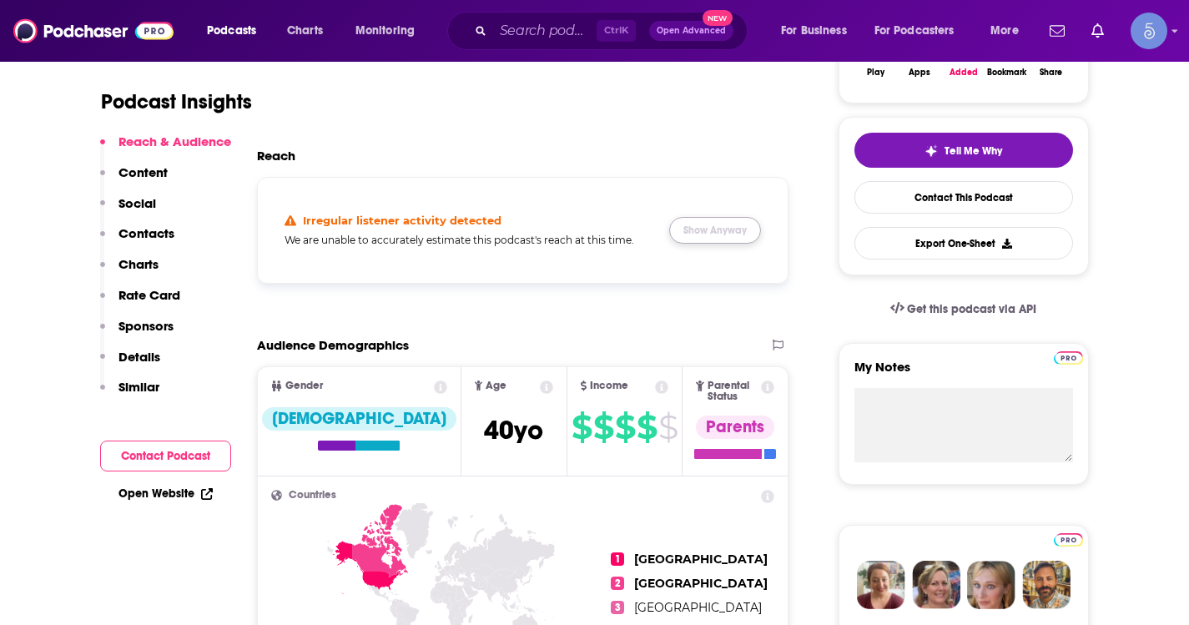
click at [751, 235] on button "Show Anyway" at bounding box center [715, 230] width 92 height 27
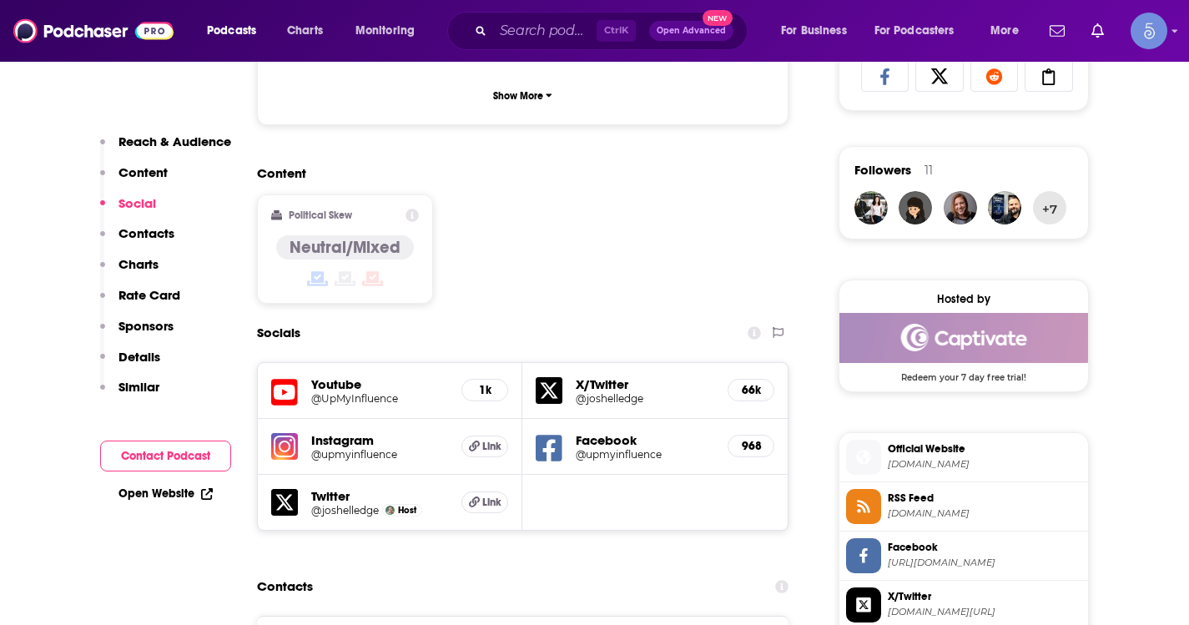
scroll to position [1168, 0]
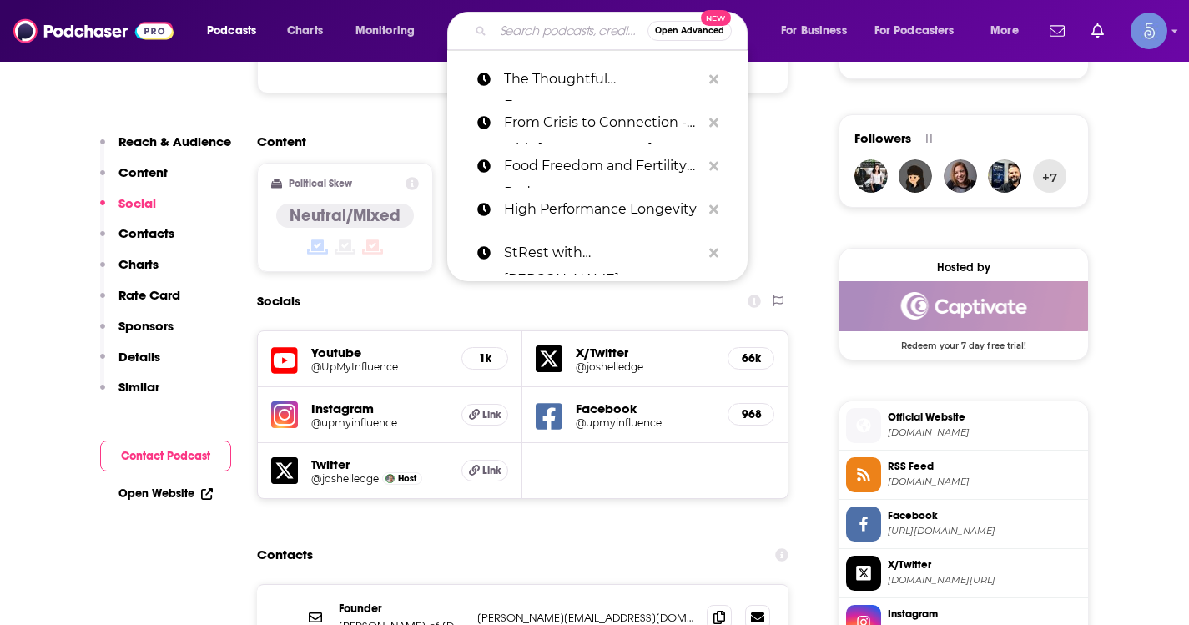
click at [559, 19] on input "Search podcasts, credits, & more..." at bounding box center [570, 31] width 154 height 27
paste input "Free to Lead"
type input "Free to Lead"
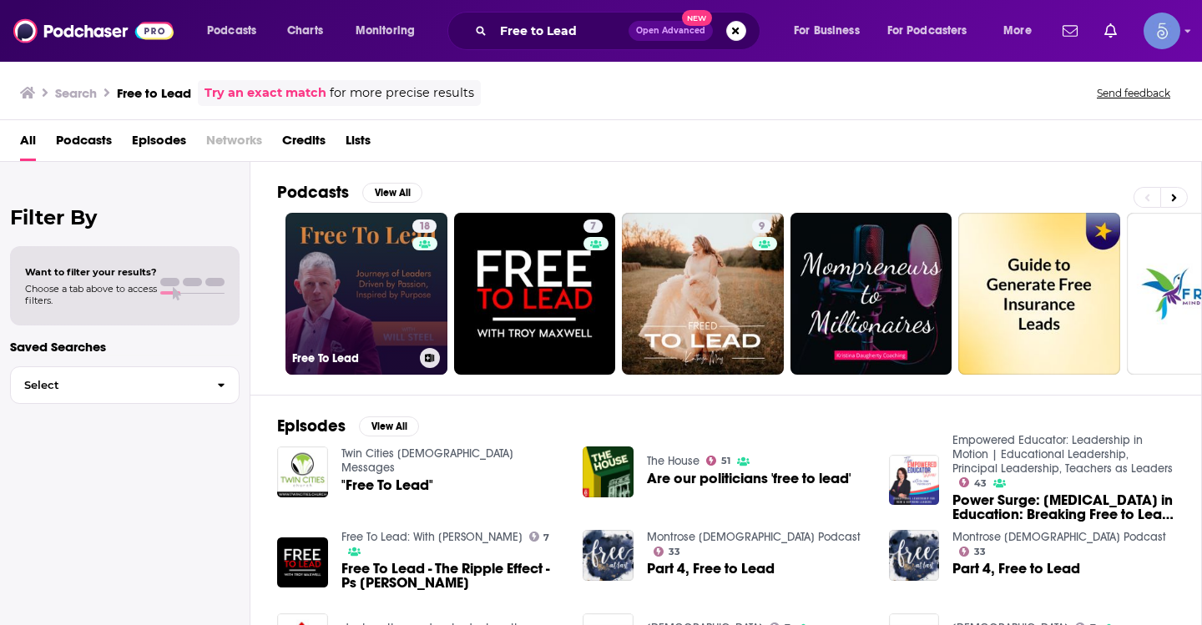
click at [364, 275] on link "18 Free To Lead" at bounding box center [366, 294] width 162 height 162
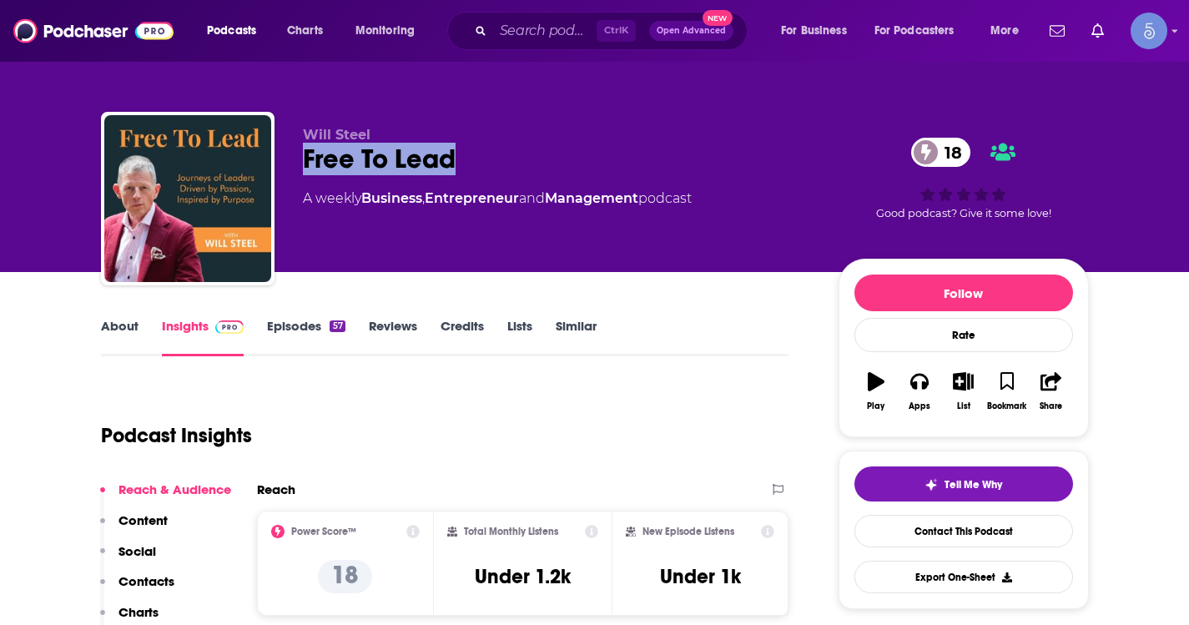
drag, startPoint x: 465, startPoint y: 150, endPoint x: 308, endPoint y: 166, distance: 157.7
click at [308, 166] on div "Free To Lead 18" at bounding box center [557, 159] width 509 height 33
copy h2 "Free To Lead"
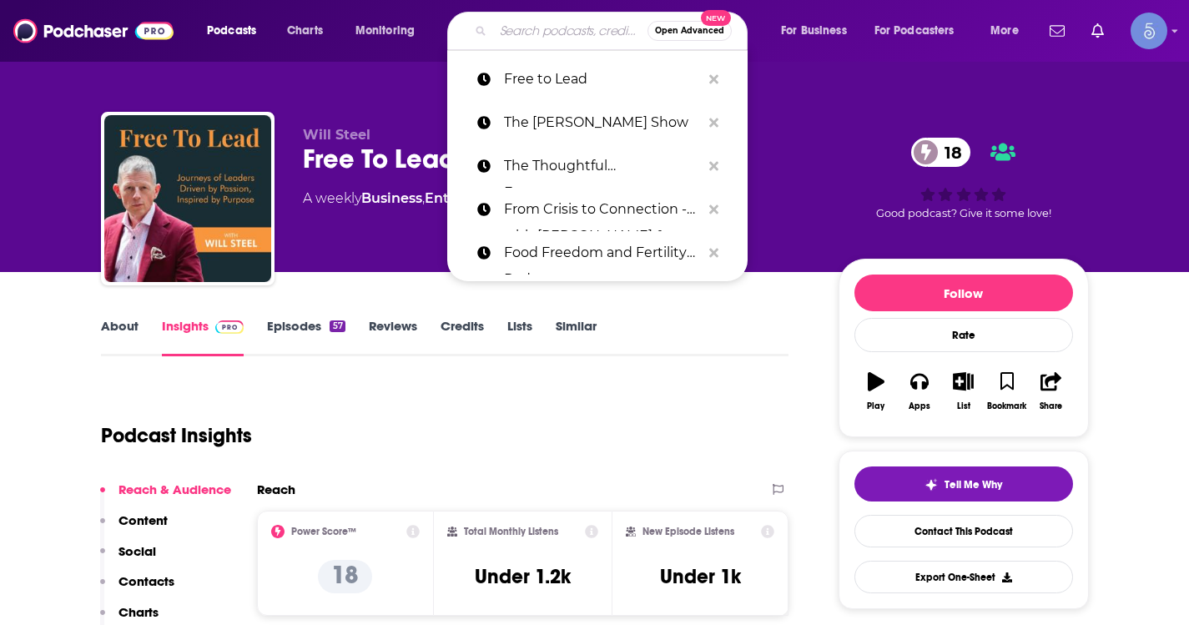
click at [514, 25] on input "Search podcasts, credits, & more..." at bounding box center [570, 31] width 154 height 27
paste input "AI & Data Driven Leadership"
type input "AI & Data Driven Leadership"
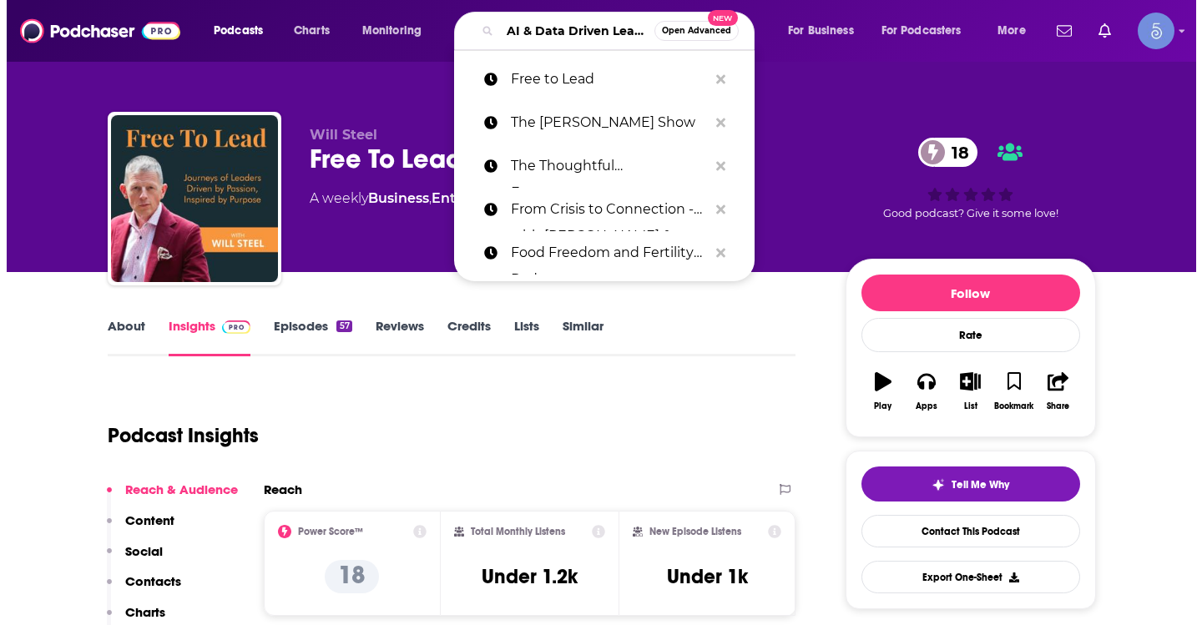
scroll to position [0, 66]
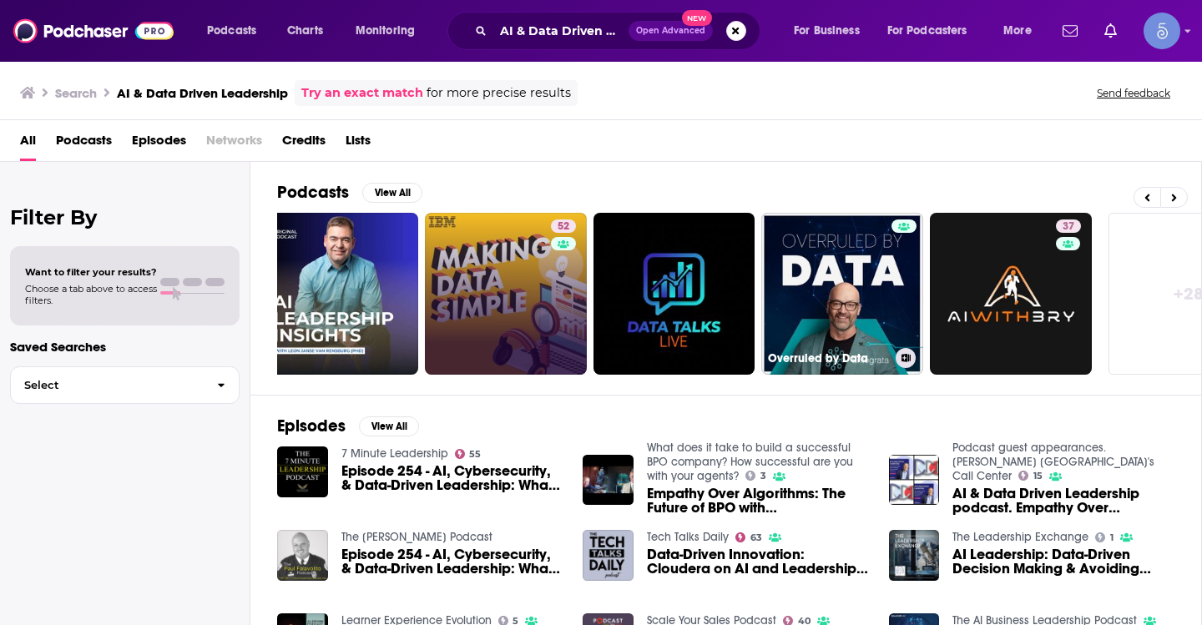
scroll to position [0, 608]
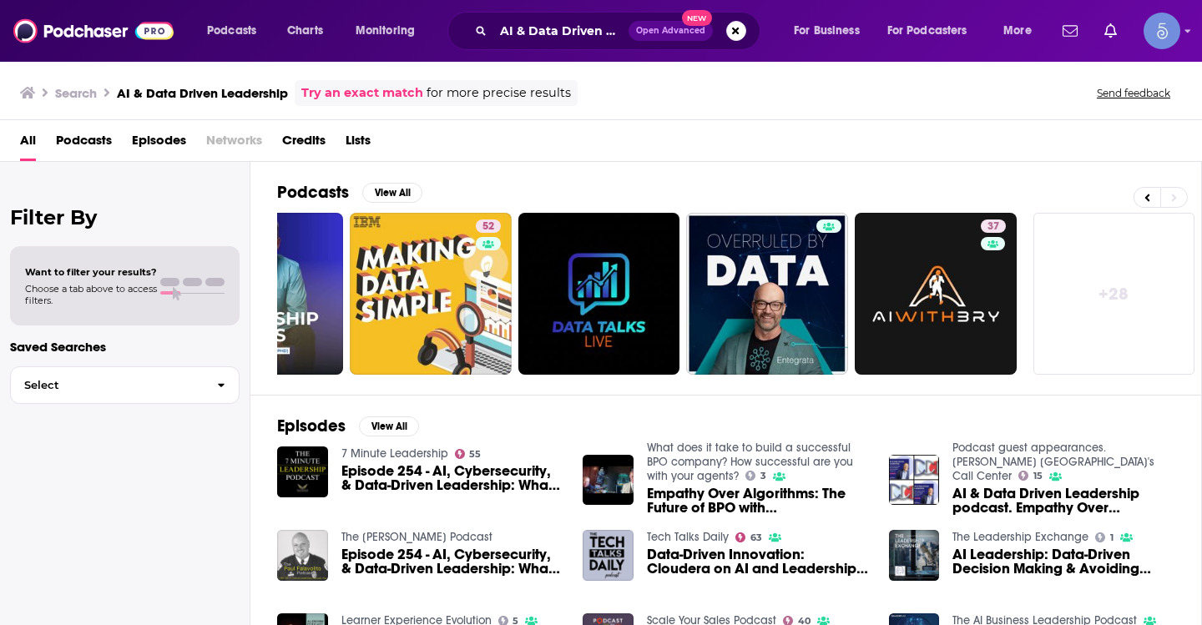
click at [1098, 280] on link "+ 28" at bounding box center [1114, 294] width 162 height 162
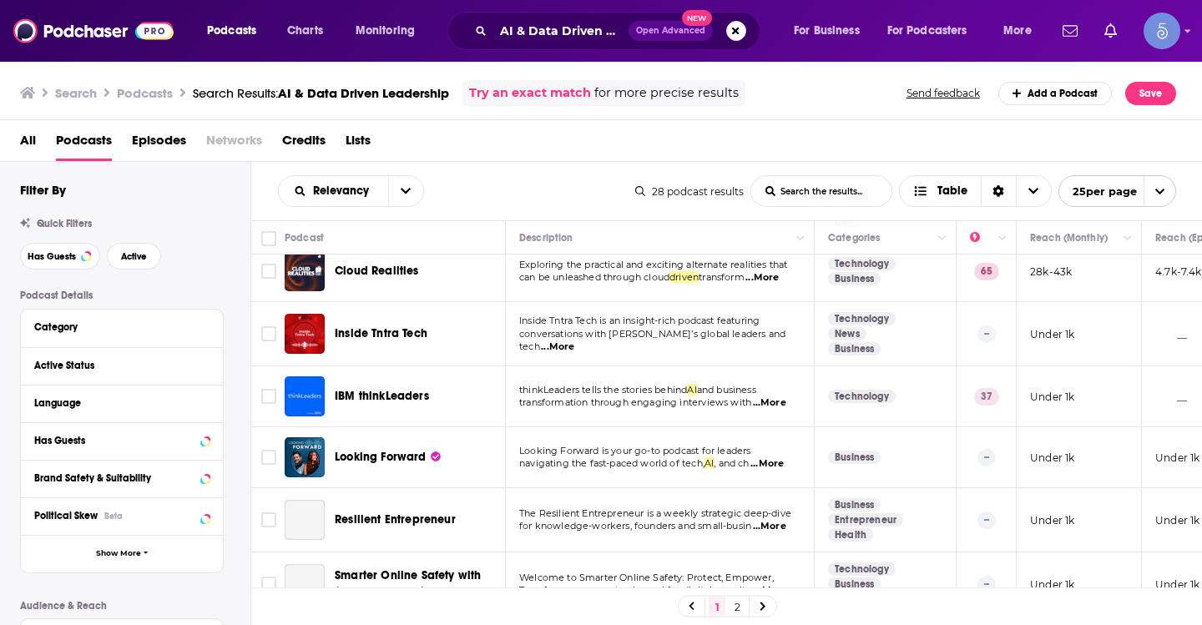
scroll to position [918, 0]
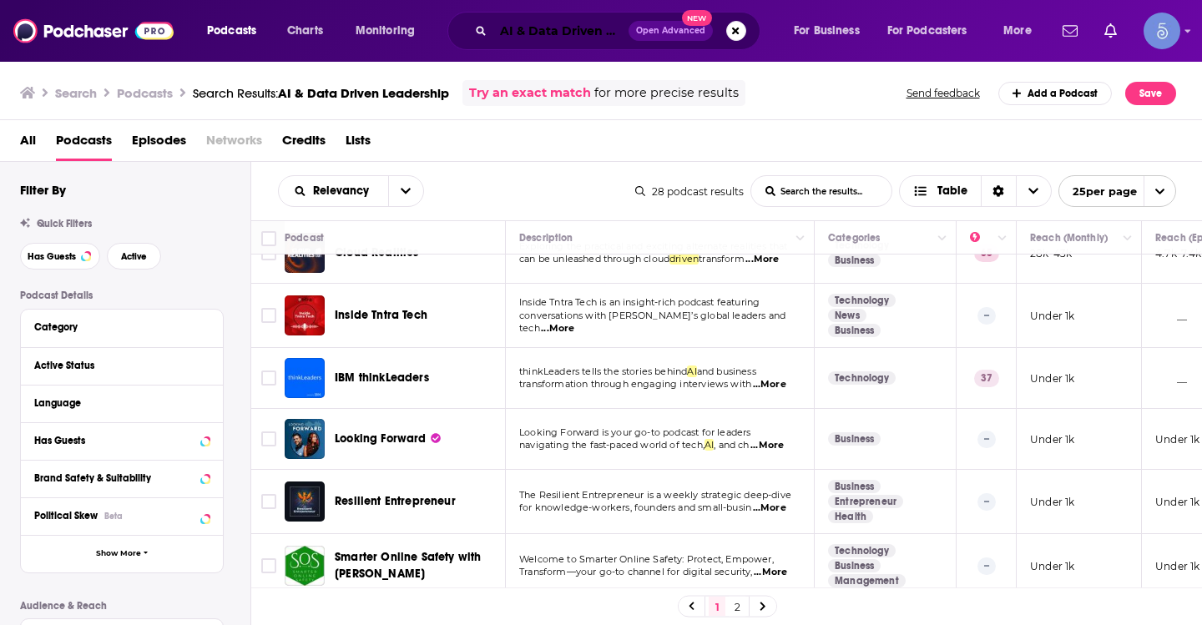
click at [587, 32] on input "AI & Data Driven Leadership" at bounding box center [560, 31] width 135 height 27
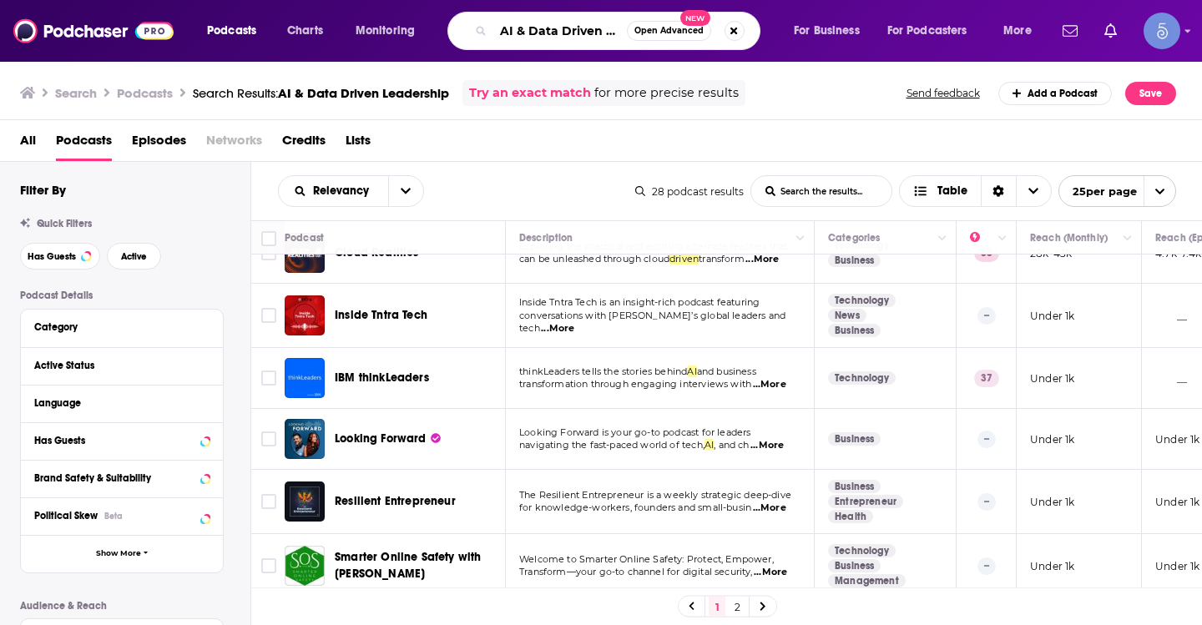
click at [587, 32] on input "AI & Data Driven Leadership" at bounding box center [560, 31] width 134 height 27
paste input "The Ultimate Journey of Self-Care"
type input "The Ultimate Journey of Self-Care"
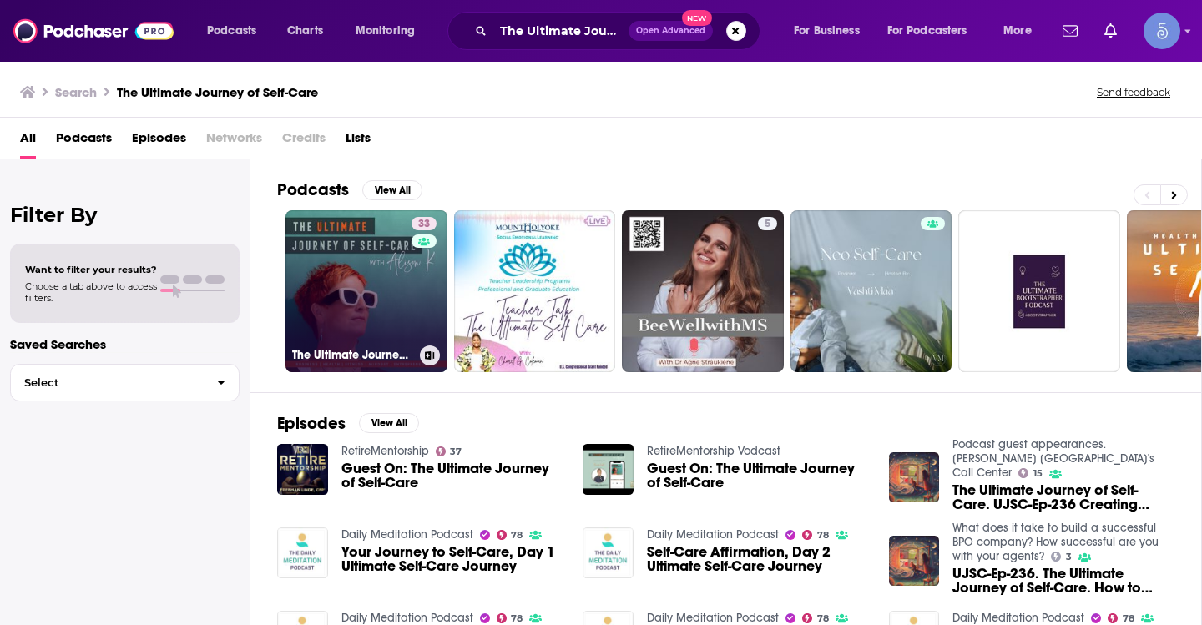
click at [331, 277] on link "33 The Ultimate Journey of Self-Care" at bounding box center [366, 291] width 162 height 162
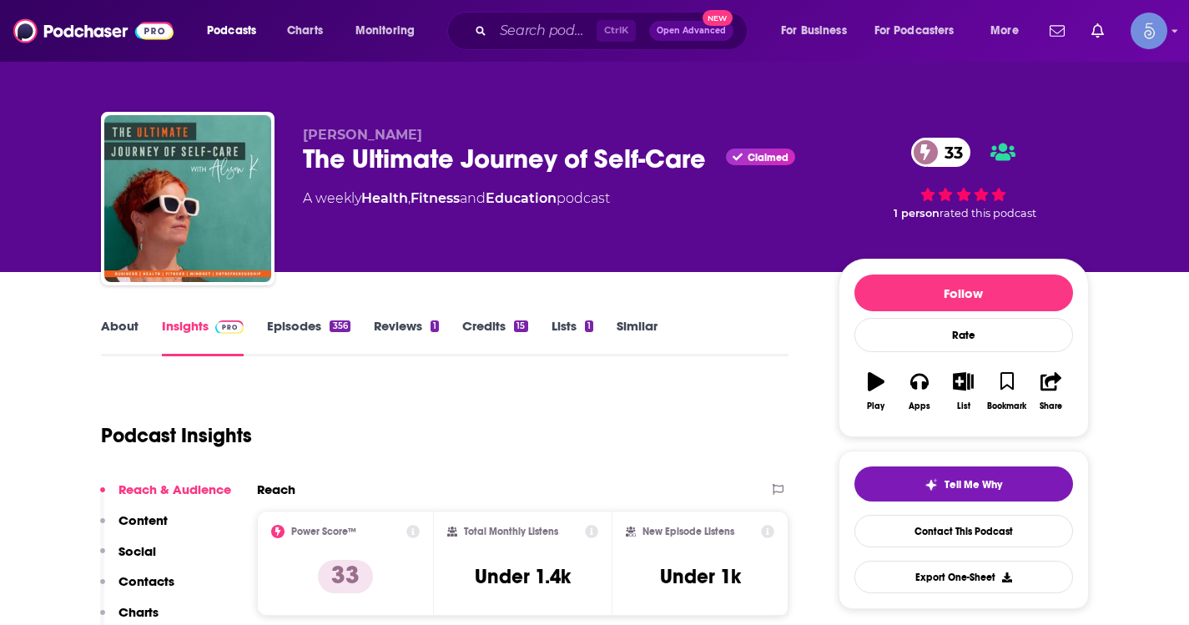
click at [108, 330] on link "About" at bounding box center [120, 337] width 38 height 38
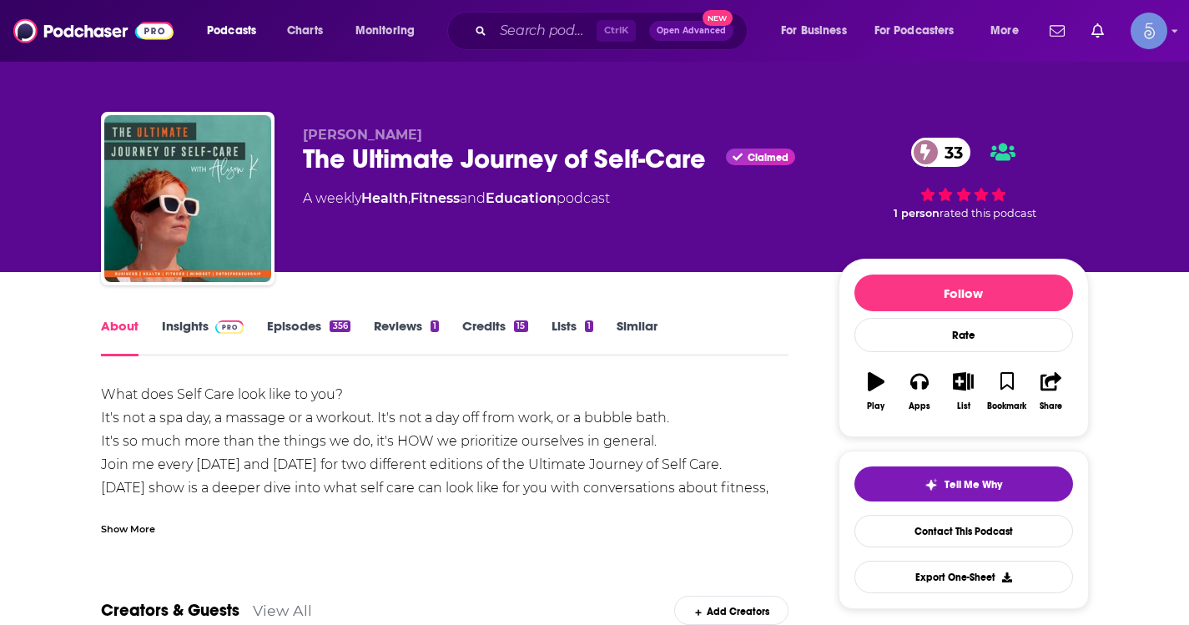
click at [123, 535] on div "Show More" at bounding box center [128, 528] width 54 height 16
click at [569, 35] on input "Search podcasts, credits, & more..." at bounding box center [544, 31] width 103 height 27
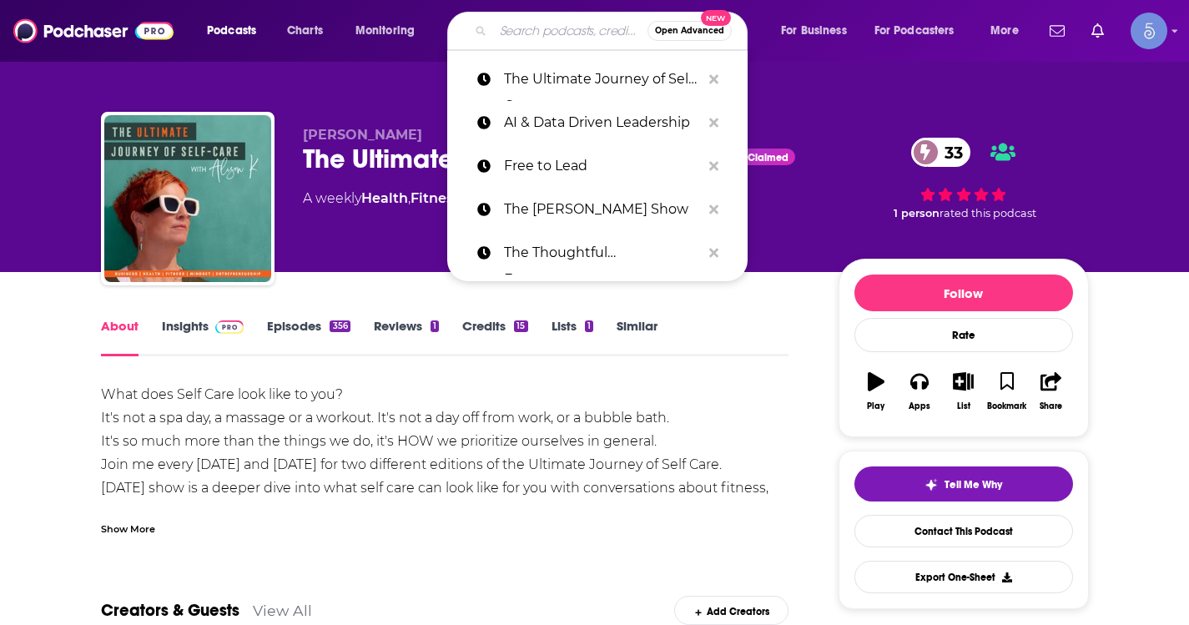
paste input "The Breakout CEO"
type input "The Breakout CEO"
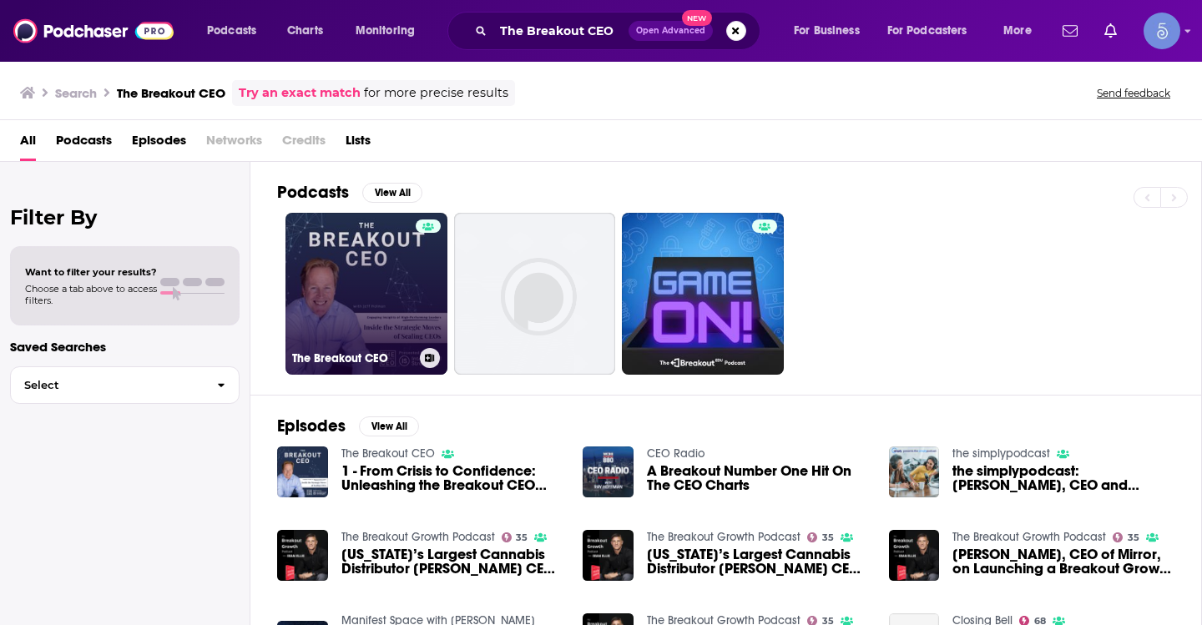
click at [386, 284] on link "The Breakout CEO" at bounding box center [366, 294] width 162 height 162
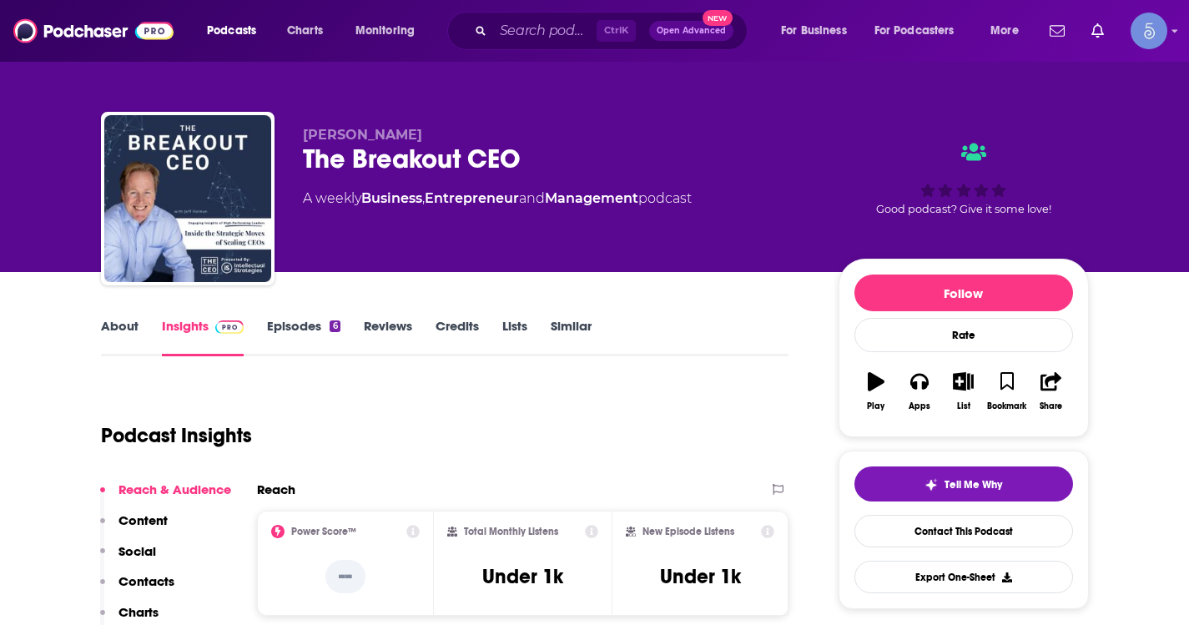
click at [109, 319] on link "About" at bounding box center [120, 337] width 38 height 38
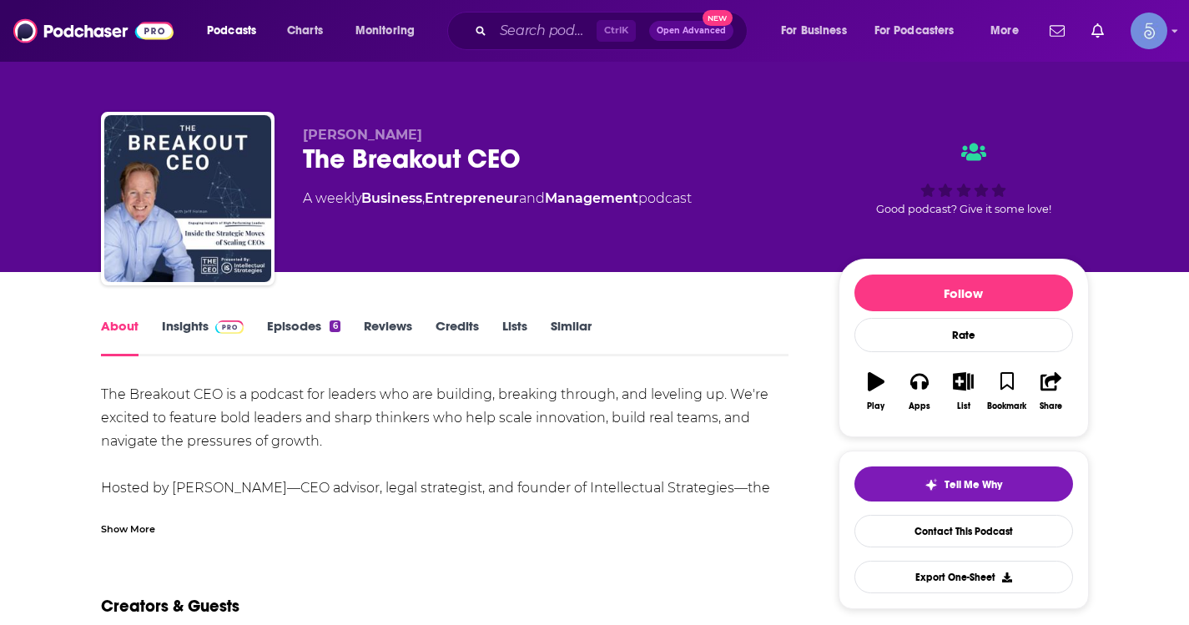
click at [137, 529] on div "Show More" at bounding box center [128, 528] width 54 height 16
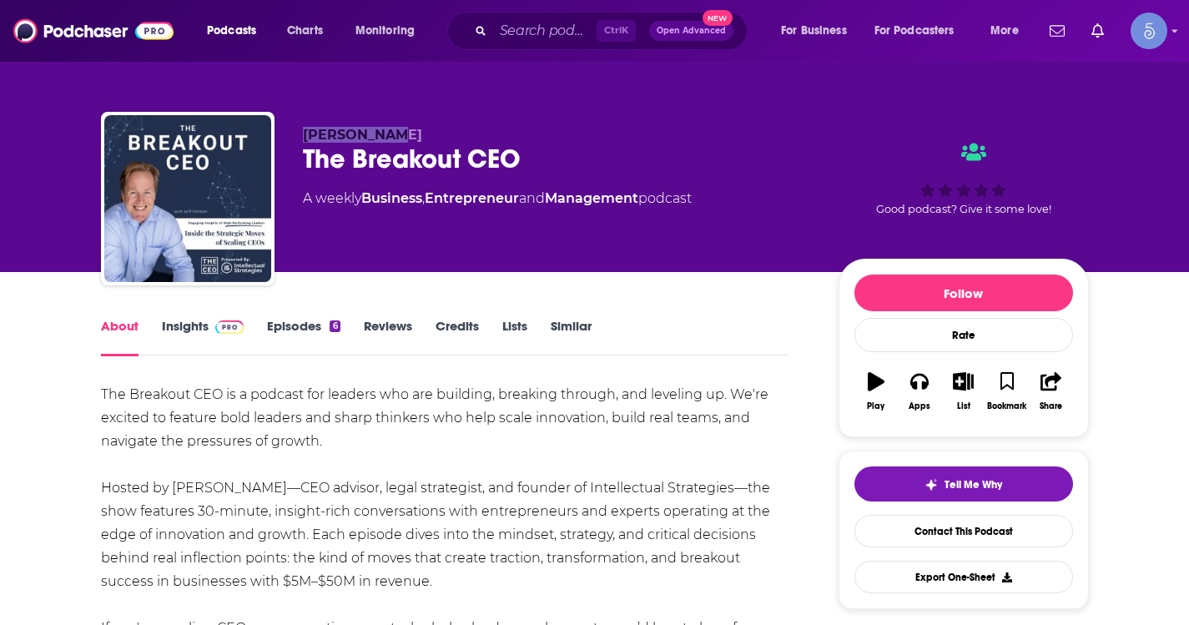
drag, startPoint x: 405, startPoint y: 138, endPoint x: 301, endPoint y: 130, distance: 103.7
click at [301, 130] on div "Jeff Holman The Breakout CEO A weekly Business , Entrepreneur and Management po…" at bounding box center [595, 202] width 988 height 180
click at [182, 330] on link "Insights" at bounding box center [203, 337] width 83 height 38
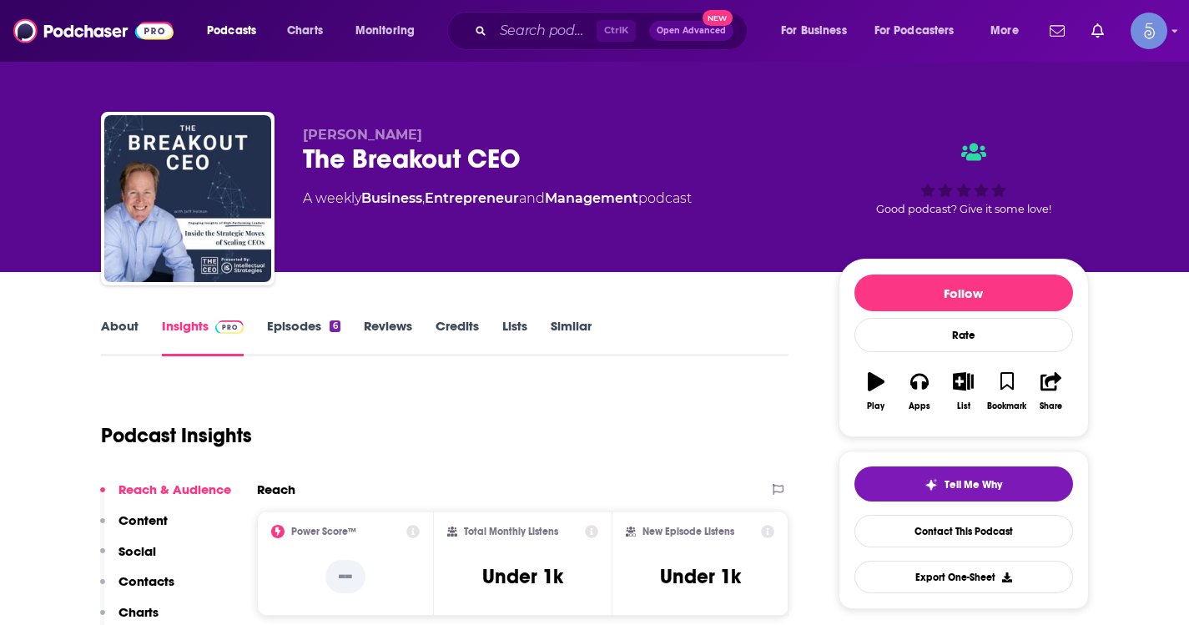
click at [283, 337] on link "Episodes 6" at bounding box center [303, 337] width 73 height 38
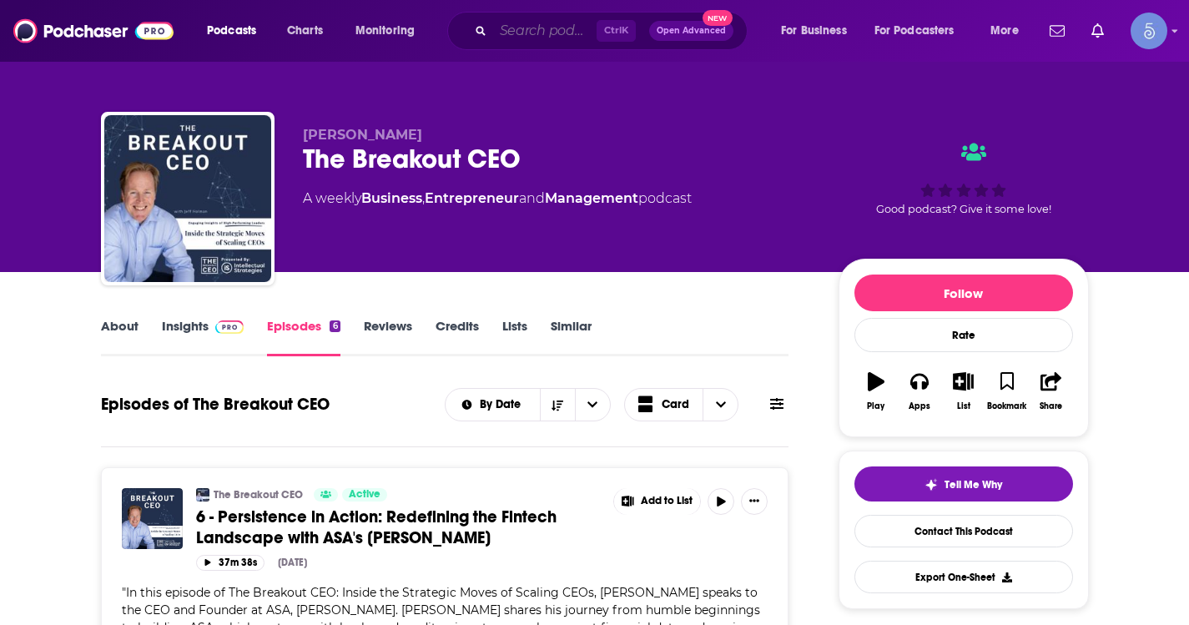
click at [560, 40] on input "Search podcasts, credits, & more..." at bounding box center [544, 31] width 103 height 27
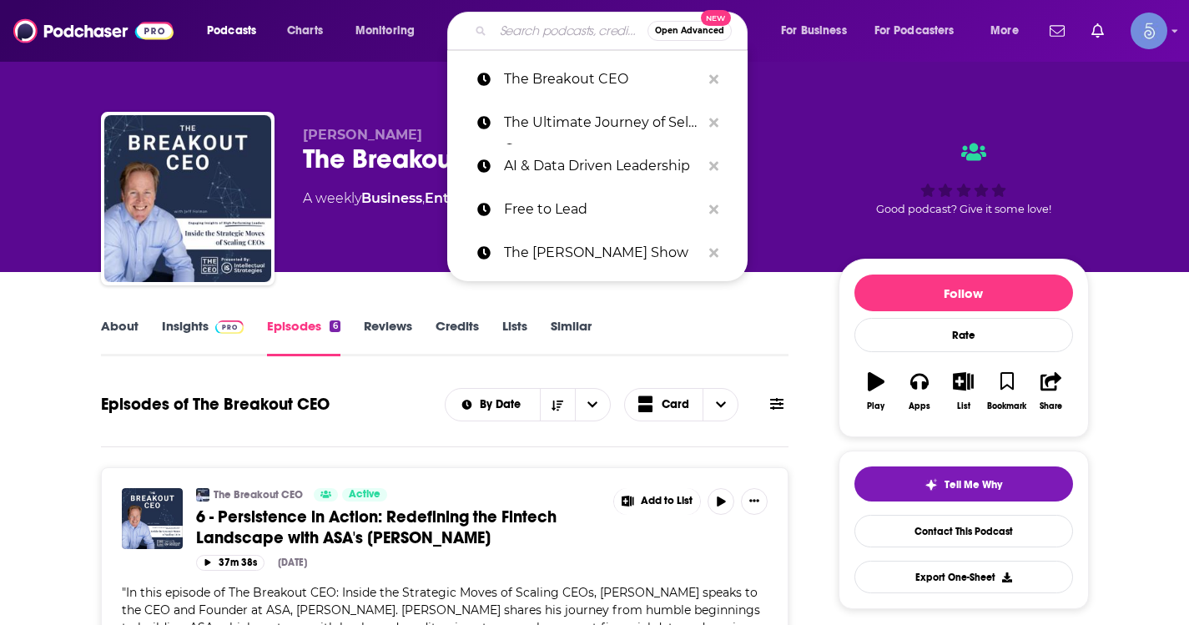
paste input "The Story Engine"
type input "The Story Engine"
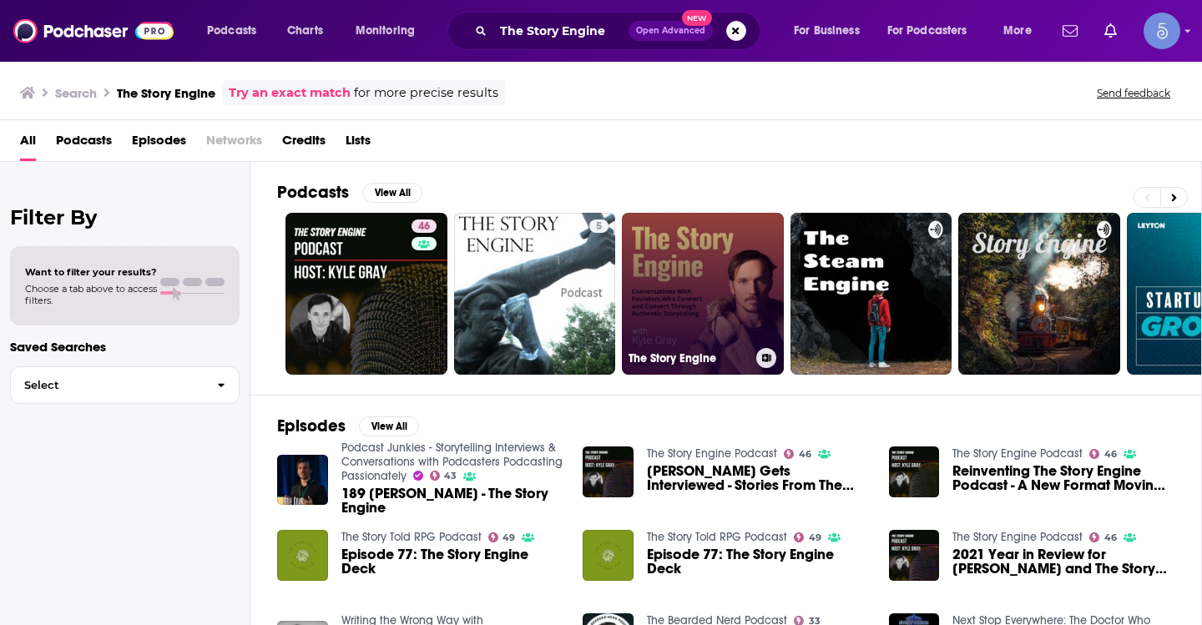
click at [663, 267] on link "The Story Engine" at bounding box center [703, 294] width 162 height 162
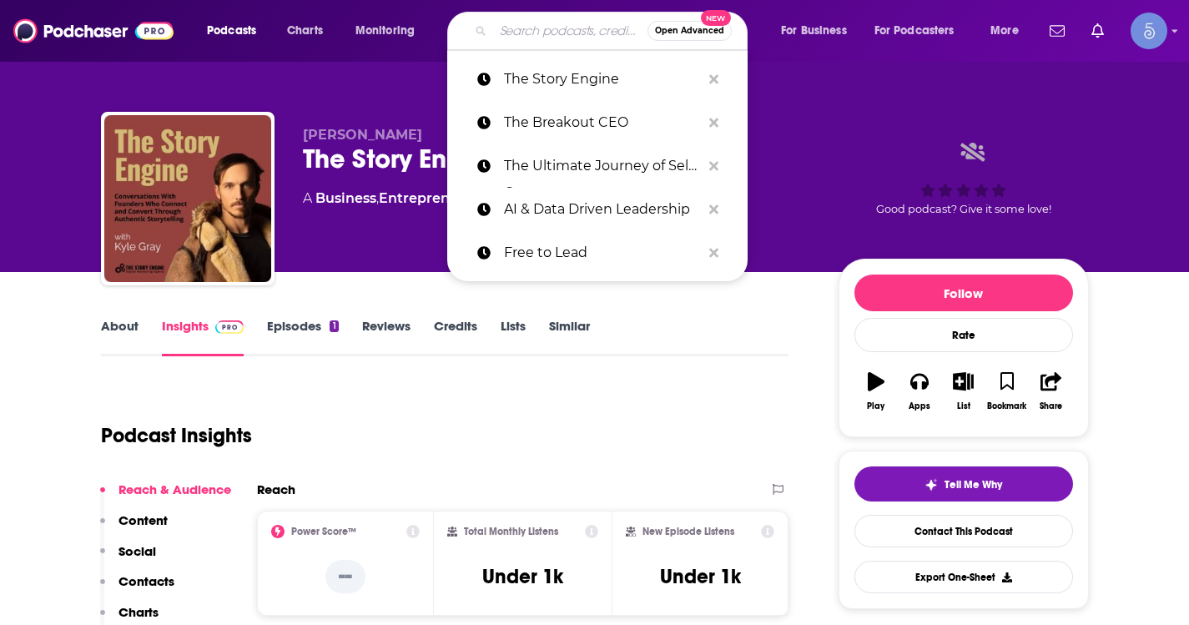
click at [519, 30] on input "Search podcasts, credits, & more..." at bounding box center [570, 31] width 154 height 27
paste input "The Claim Hunters"
type input "The Claim Hunters"
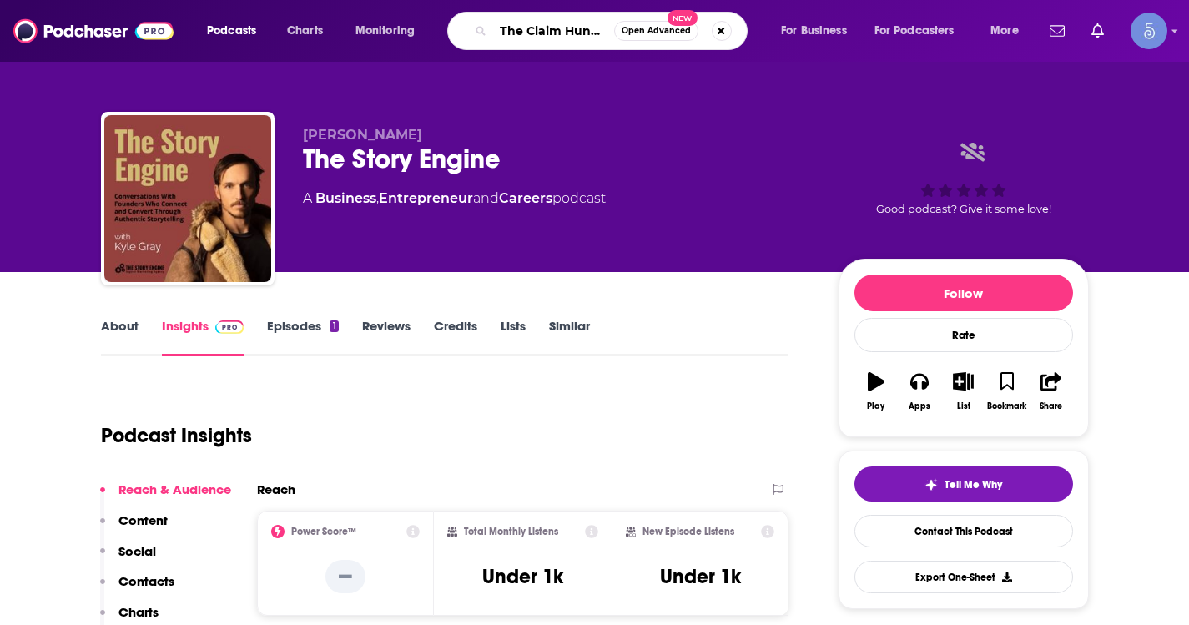
scroll to position [0, 8]
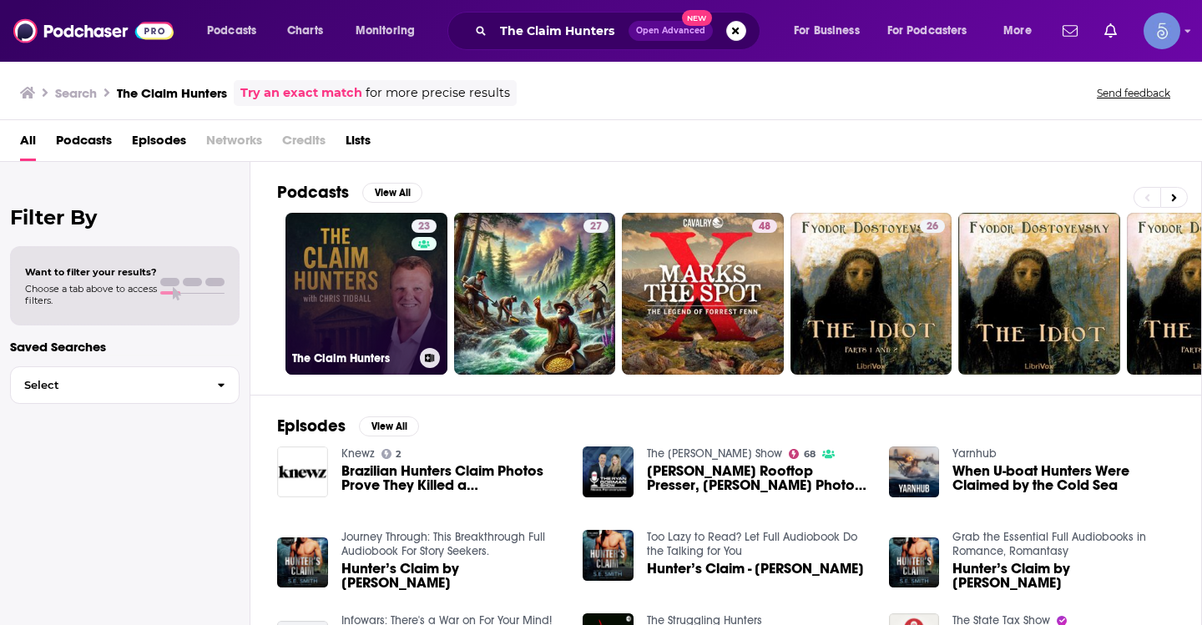
click at [433, 271] on div "23" at bounding box center [425, 283] width 29 height 128
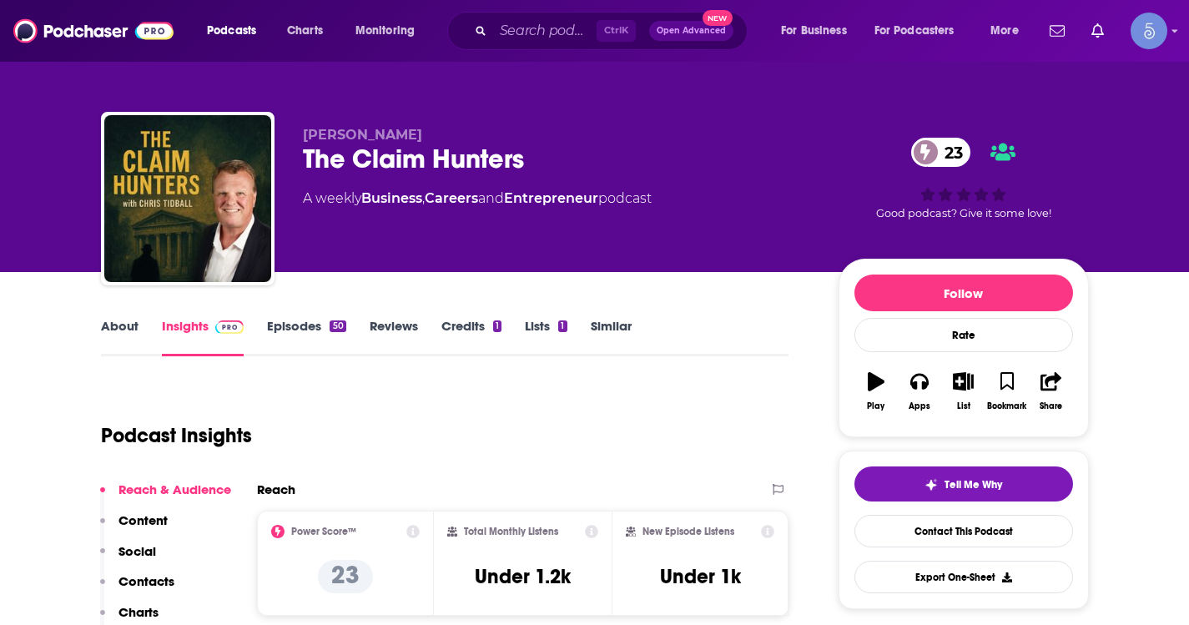
click at [127, 325] on link "About" at bounding box center [120, 337] width 38 height 38
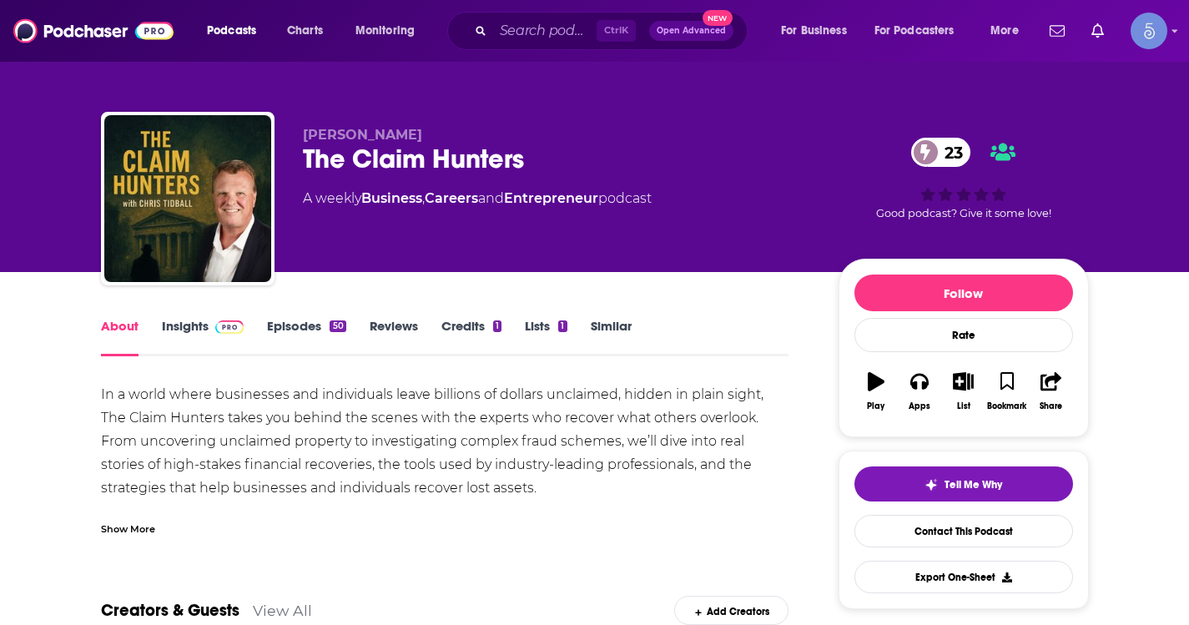
click at [116, 531] on div "Show More" at bounding box center [128, 528] width 54 height 16
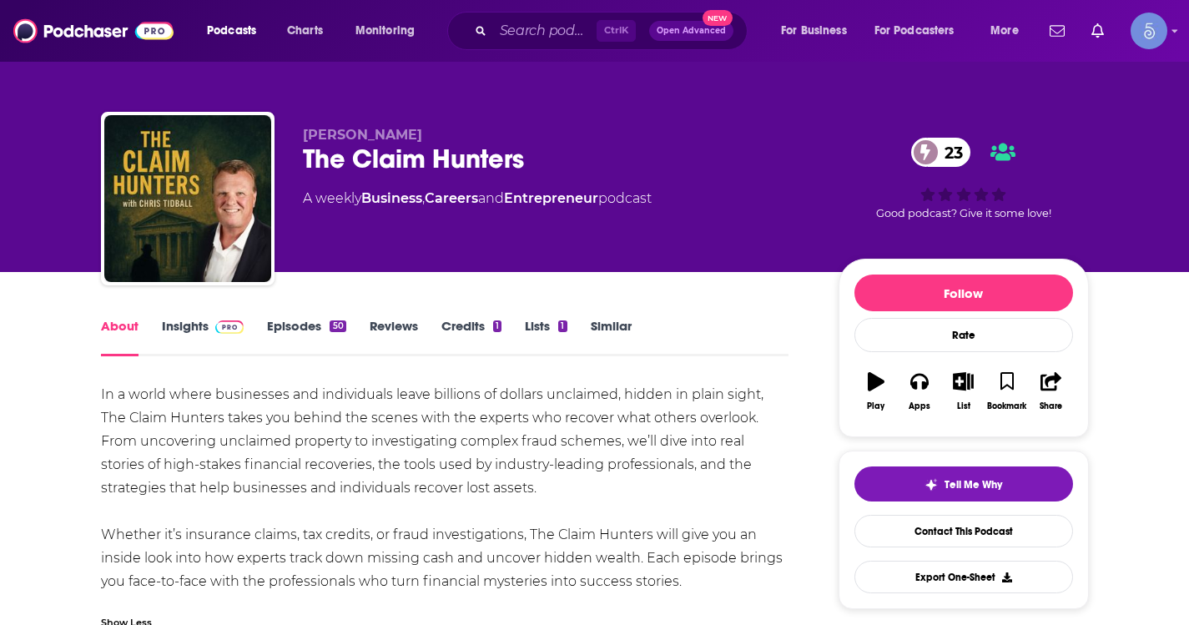
click at [186, 317] on div "About Insights Episodes 50 Reviews Credits 1 Lists 1 Similar" at bounding box center [445, 335] width 688 height 41
click at [186, 319] on link "Insights" at bounding box center [203, 337] width 83 height 38
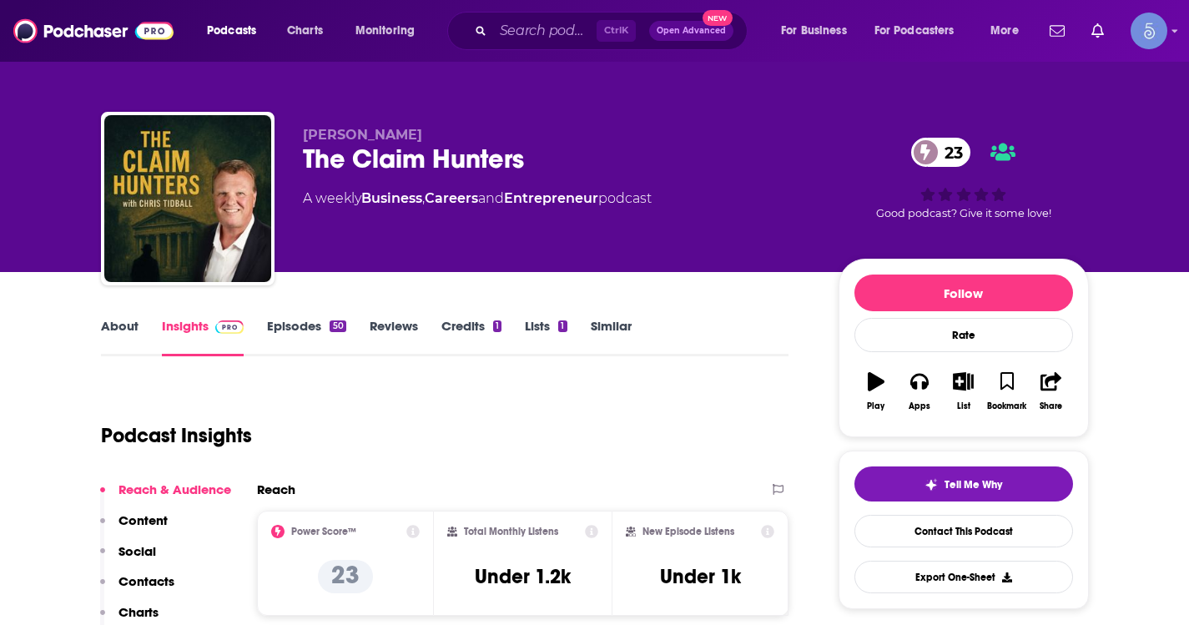
click at [113, 328] on link "About" at bounding box center [120, 337] width 38 height 38
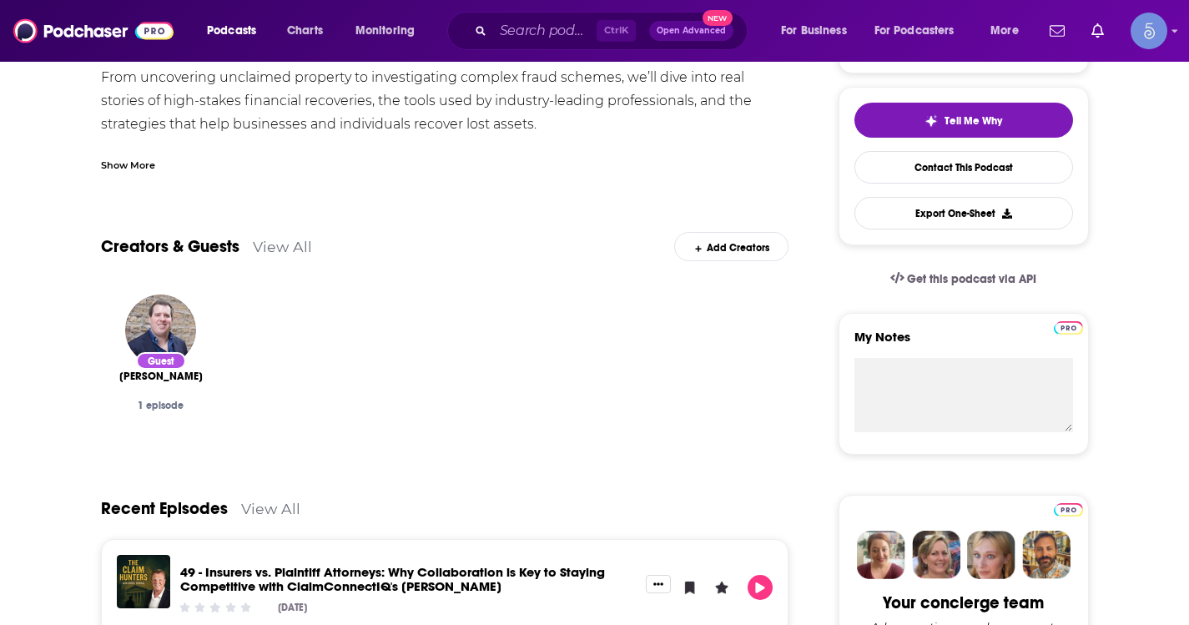
scroll to position [334, 0]
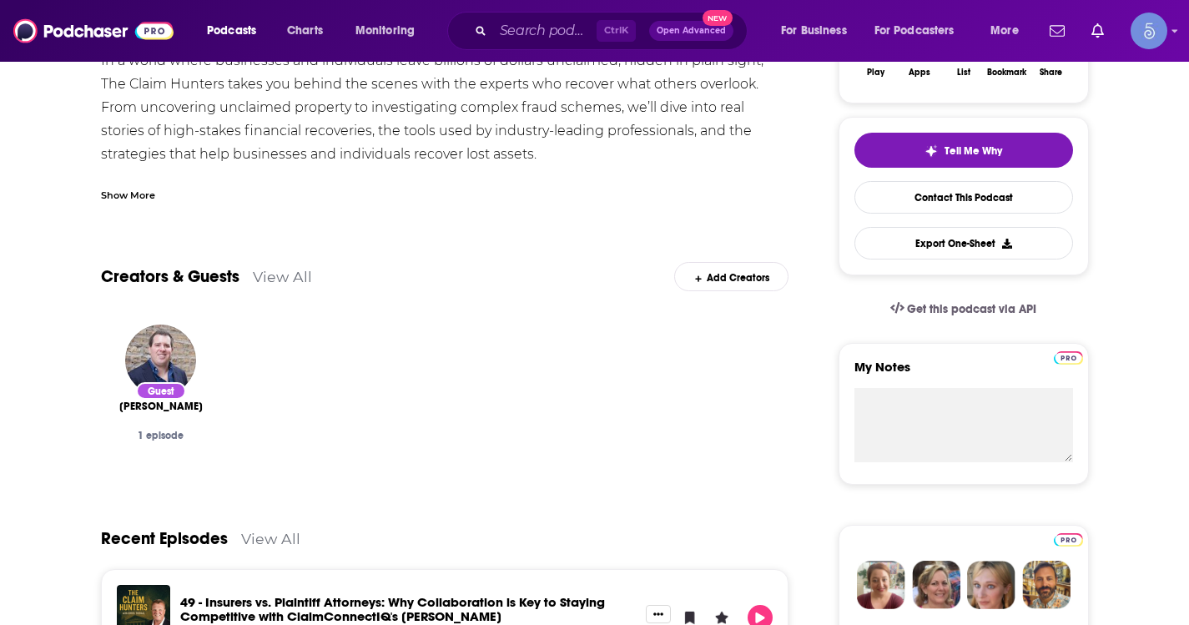
click at [132, 192] on div "Show More" at bounding box center [128, 194] width 54 height 16
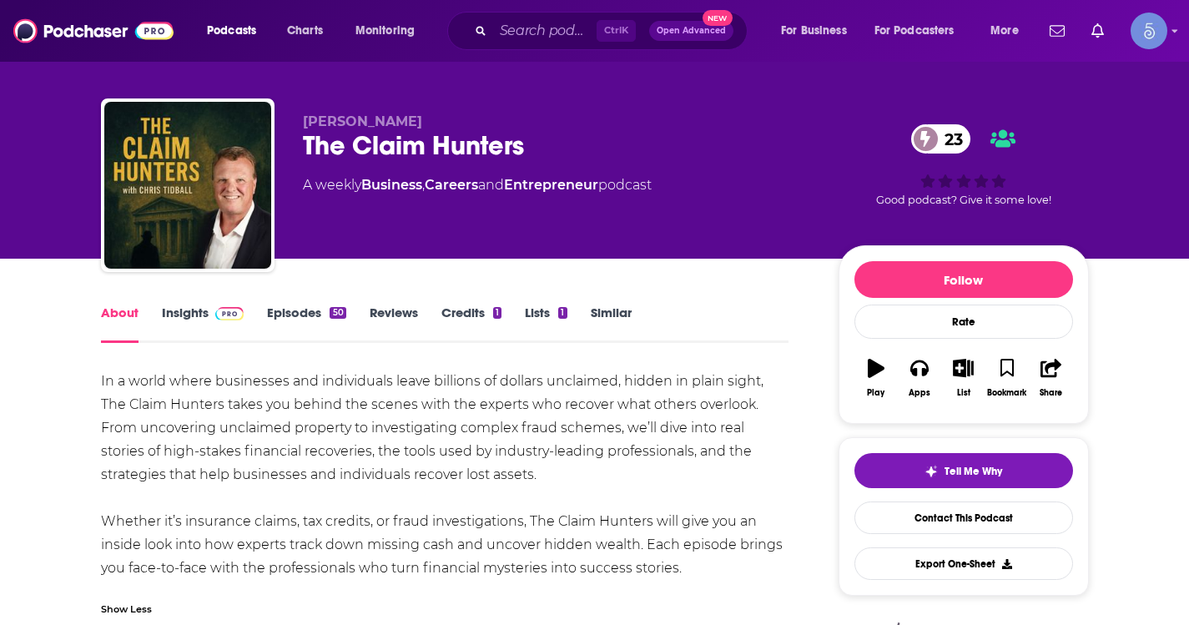
scroll to position [0, 0]
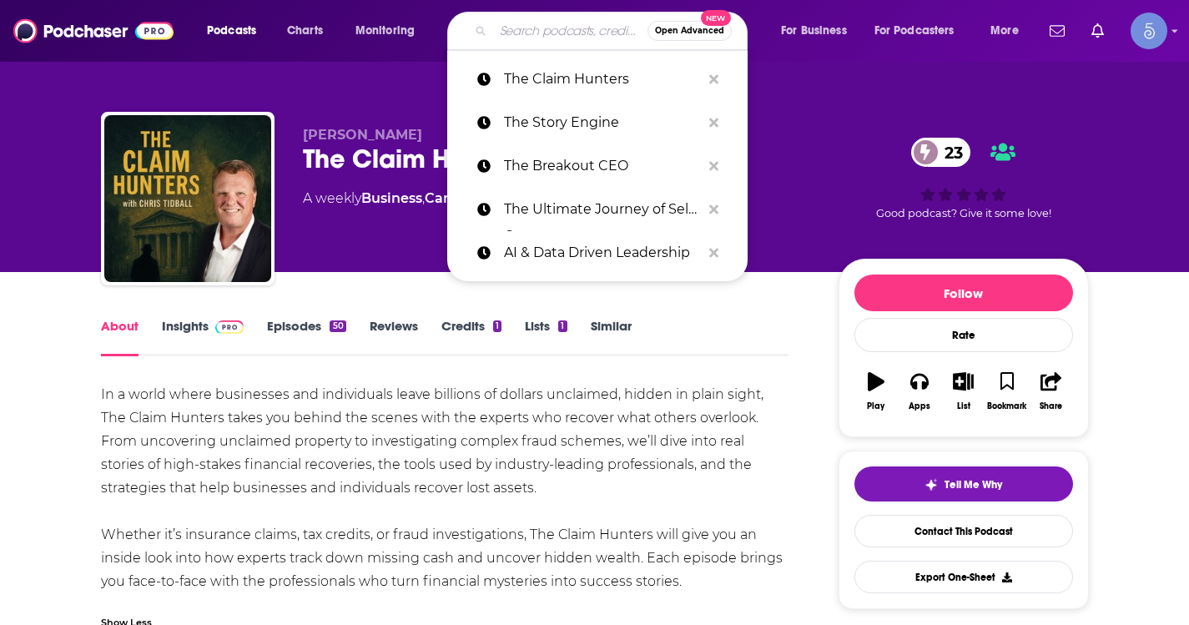
click at [560, 37] on input "Search podcasts, credits, & more..." at bounding box center [570, 31] width 154 height 27
paste input "B2B Tech Leaders Lounge"
type input "B2B Tech Leaders Lounge"
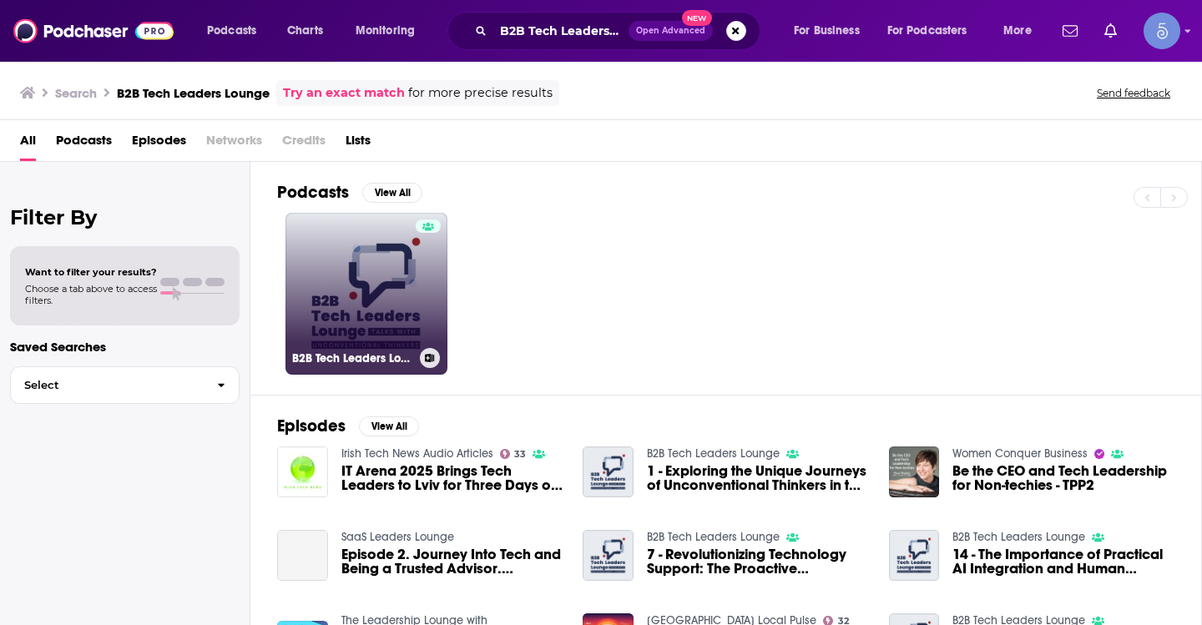
click at [354, 282] on link "B2B Tech Leaders Lounge" at bounding box center [366, 294] width 162 height 162
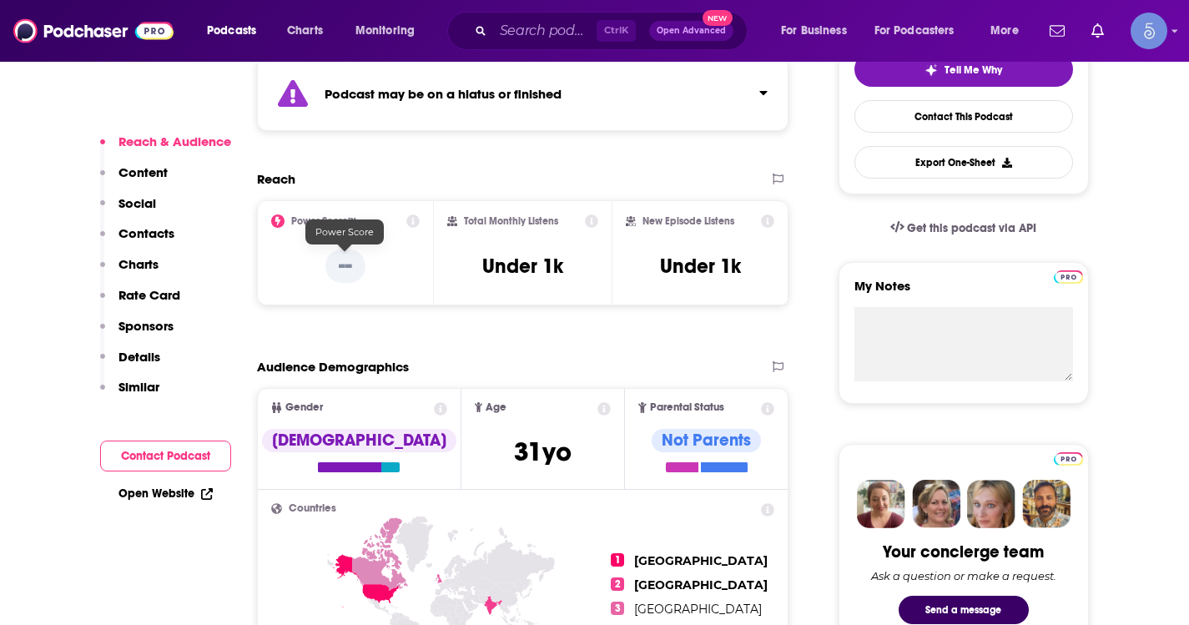
scroll to position [417, 0]
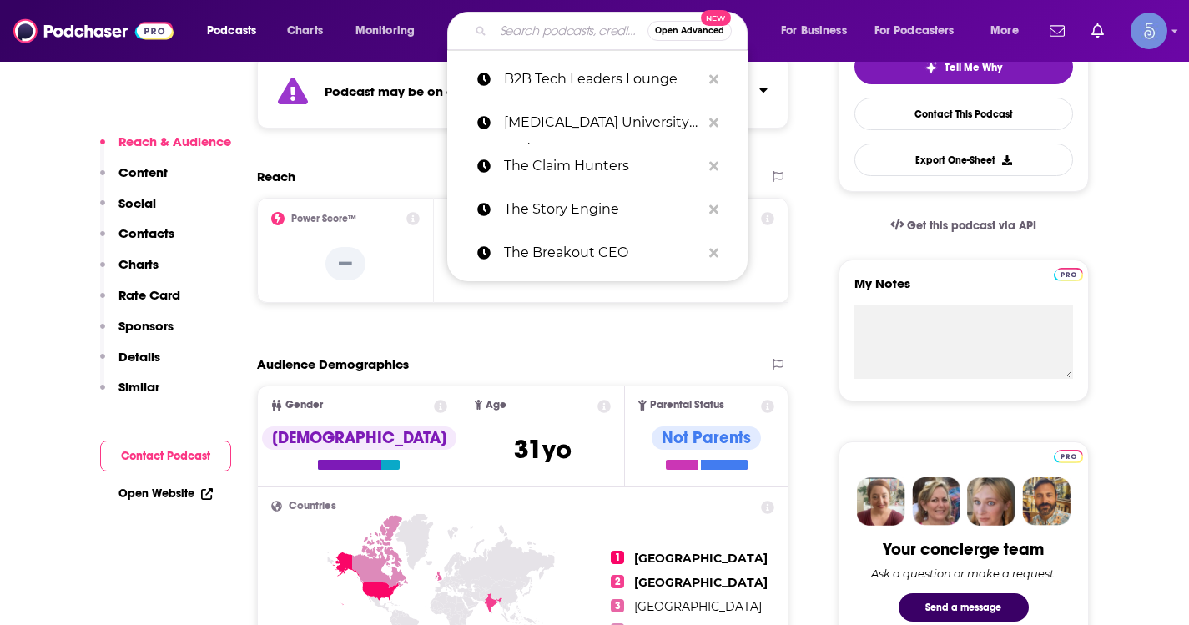
click at [587, 33] on input "Search podcasts, credits, & more..." at bounding box center [570, 31] width 154 height 27
paste input "Data Driven Leadership"
type input "Data Driven Leadership"
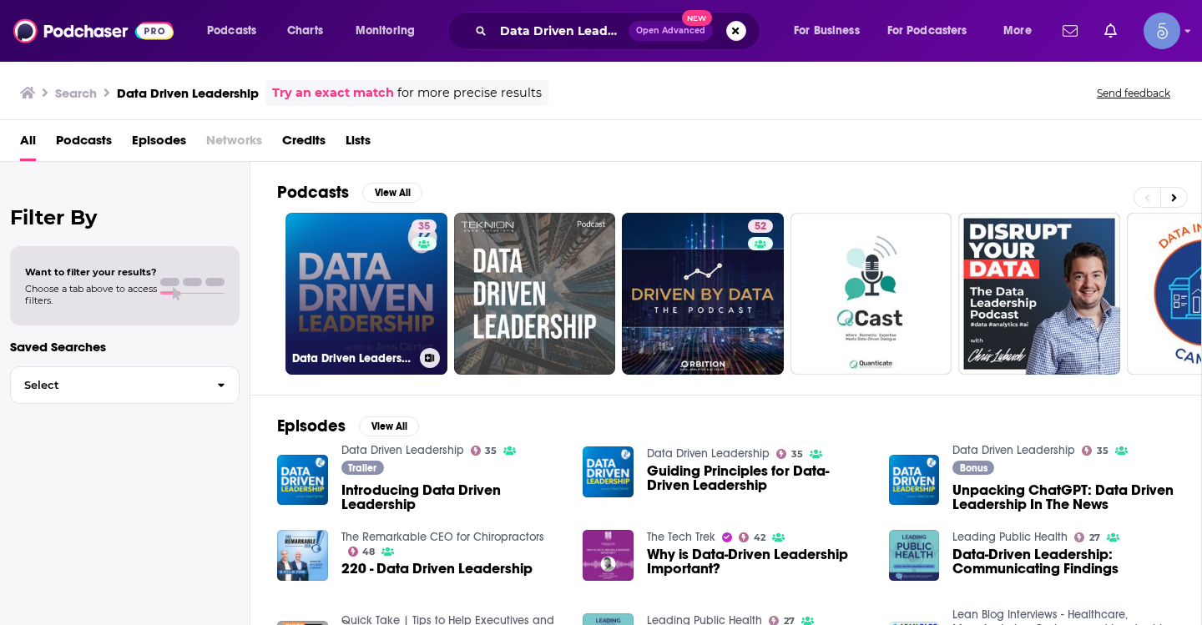
click at [423, 324] on div "35" at bounding box center [425, 283] width 29 height 128
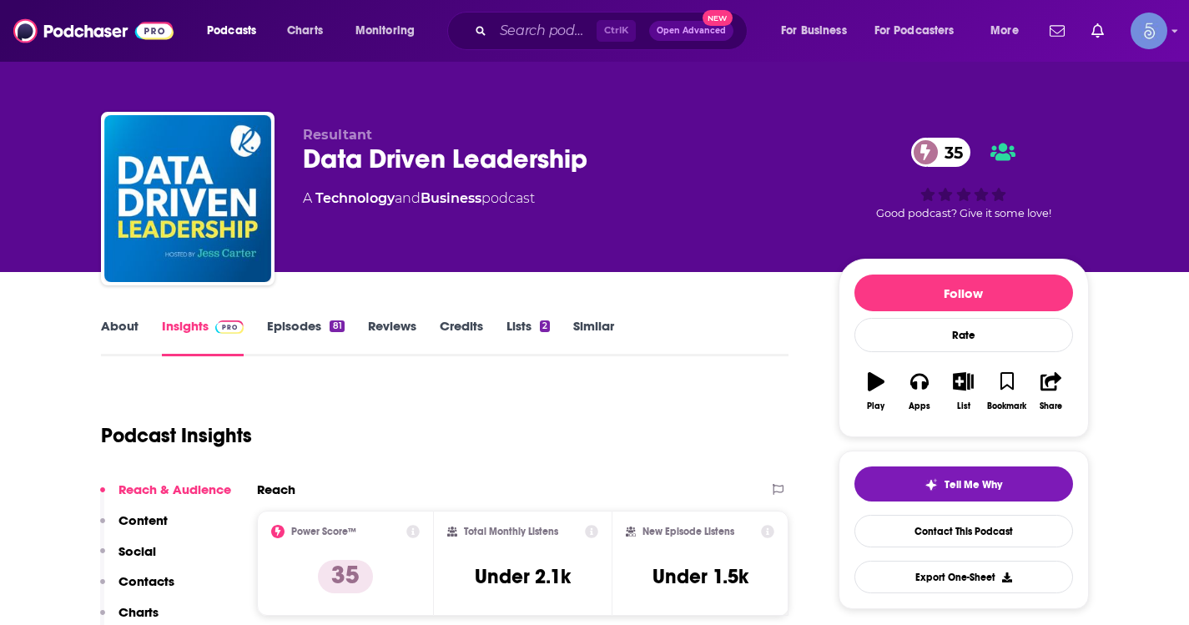
click at [127, 317] on div "About Insights Episodes 81 Reviews Credits Lists 2 Similar" at bounding box center [445, 335] width 688 height 41
click at [117, 335] on link "About" at bounding box center [120, 337] width 38 height 38
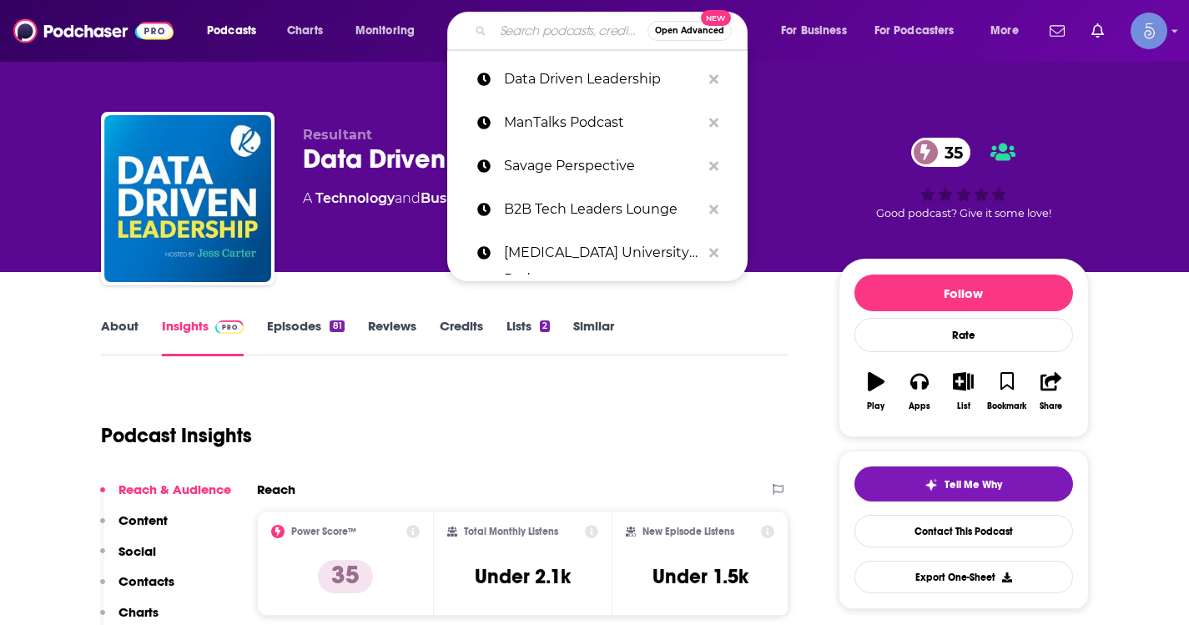
click at [508, 22] on input "Search podcasts, credits, & more..." at bounding box center [570, 31] width 154 height 27
paste input "AI & Data Driven Leadership Podcast"
type input "AI & Data Driven Leadership Podcast"
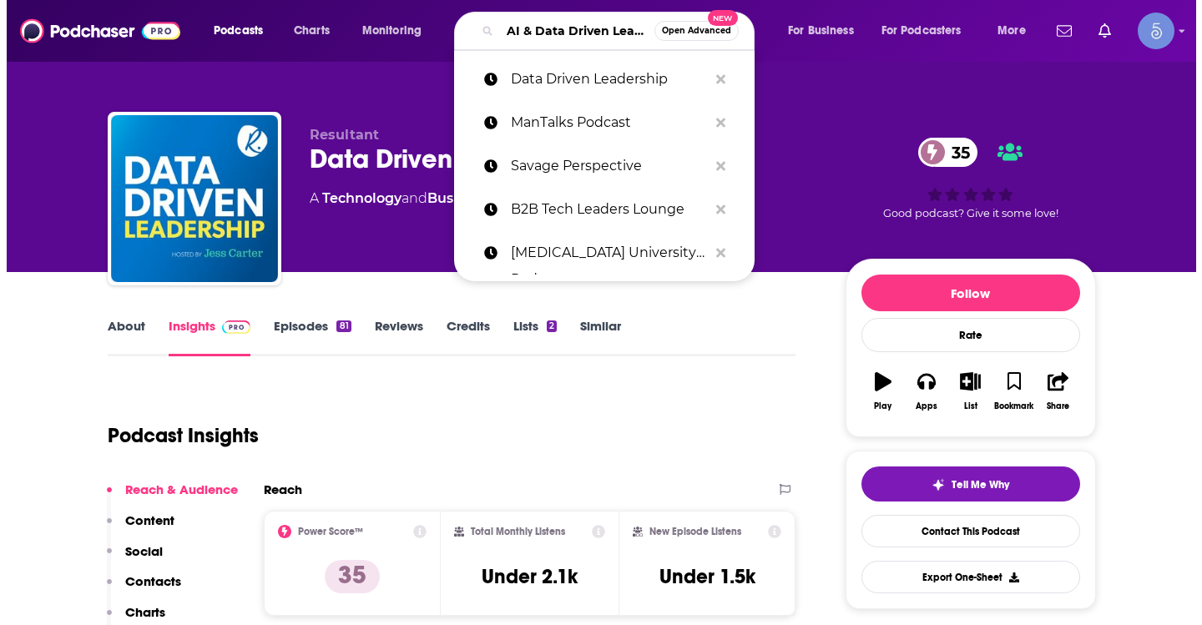
scroll to position [0, 118]
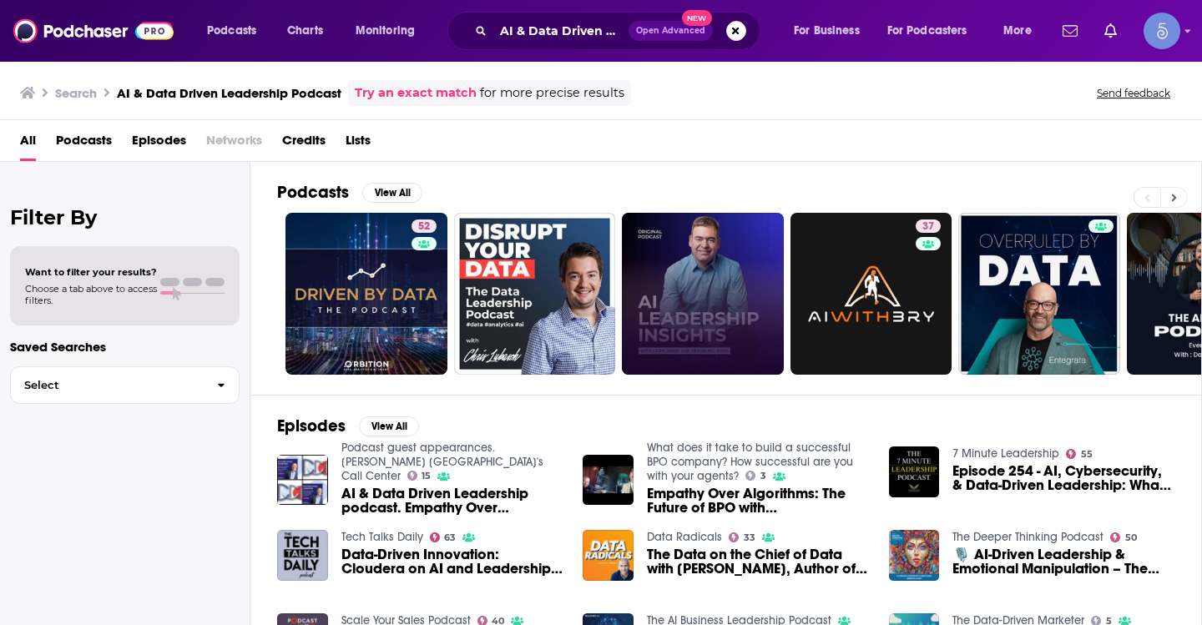
click at [1178, 195] on button at bounding box center [1174, 197] width 28 height 21
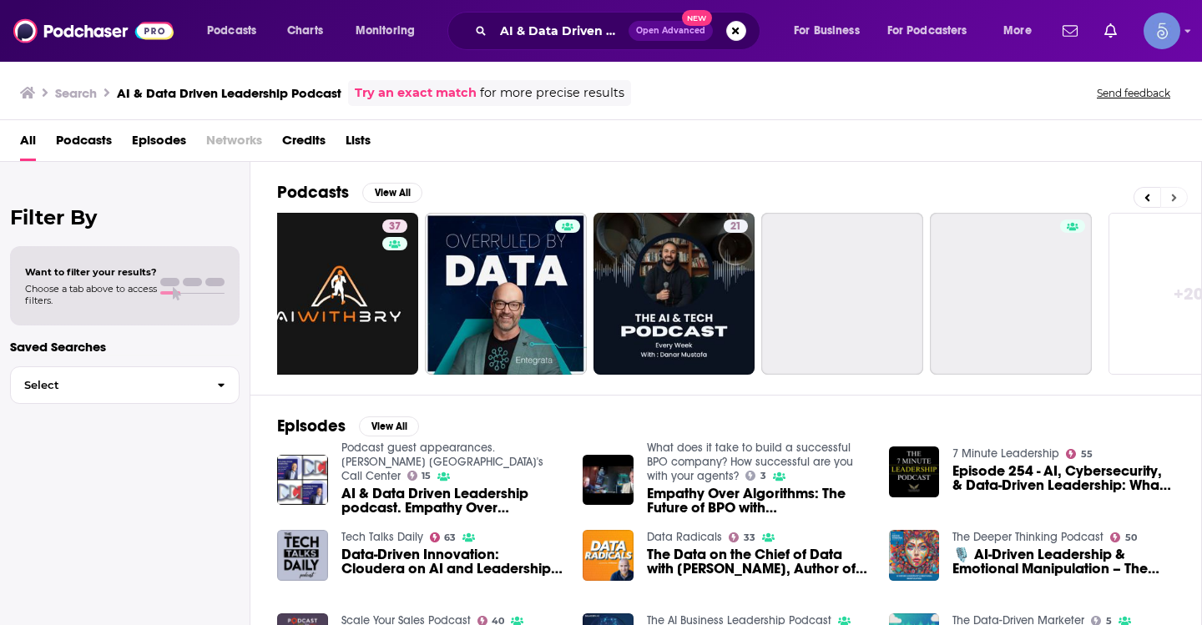
scroll to position [0, 608]
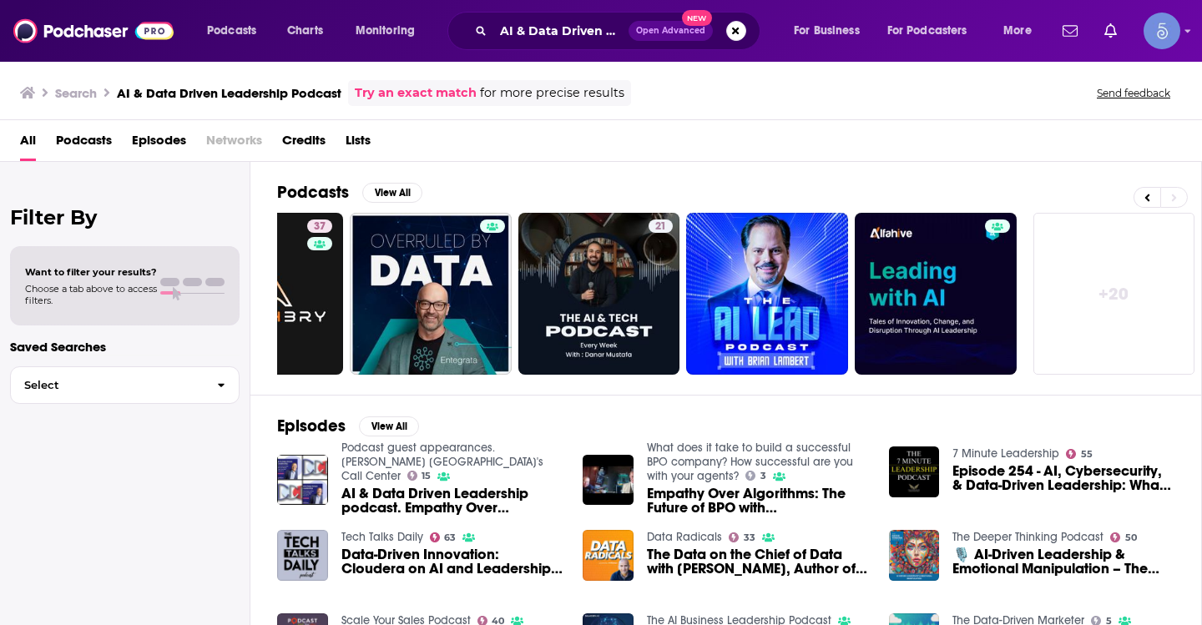
click at [1107, 293] on link "+ 20" at bounding box center [1114, 294] width 162 height 162
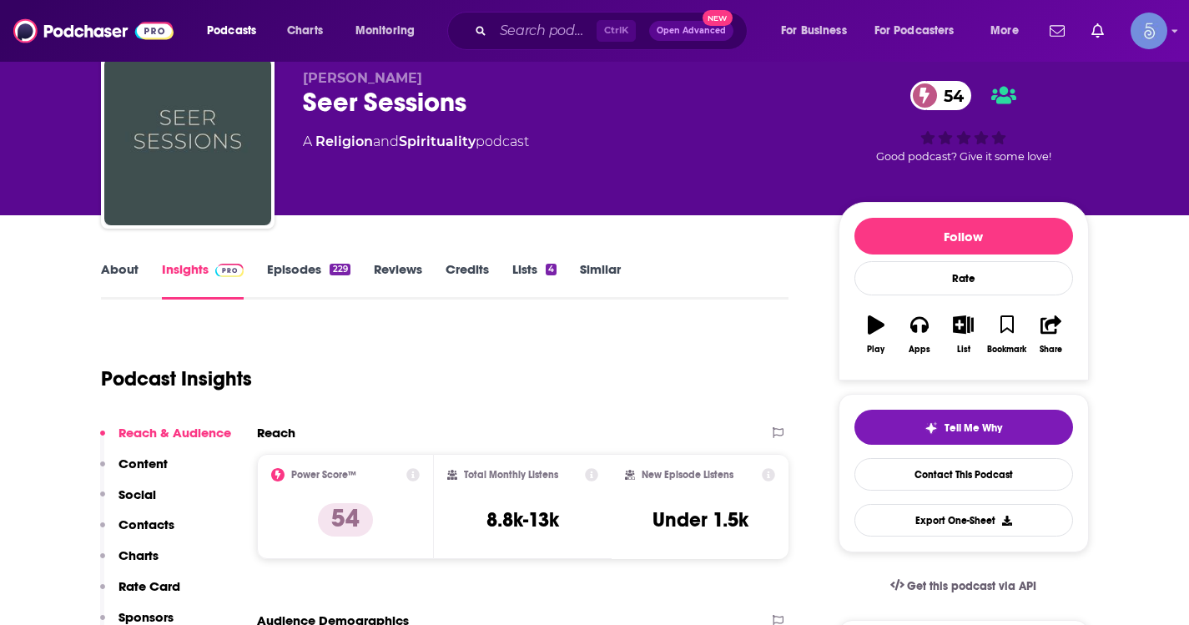
scroll to position [83, 0]
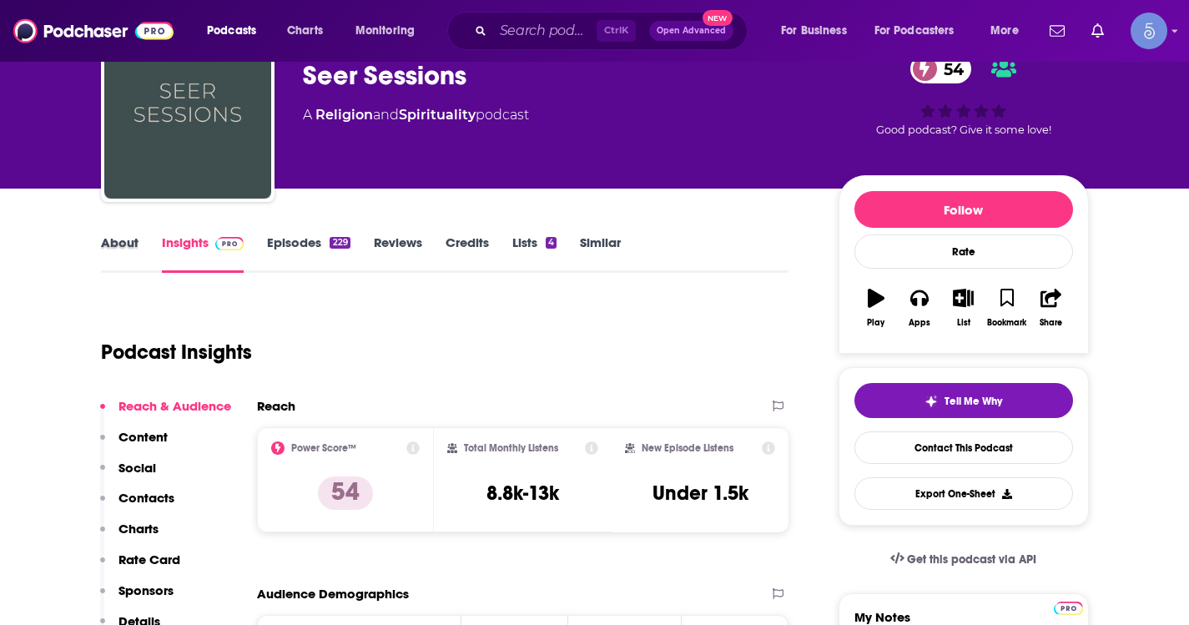
click at [144, 244] on div "About" at bounding box center [131, 253] width 61 height 38
click at [128, 246] on link "About" at bounding box center [120, 253] width 38 height 38
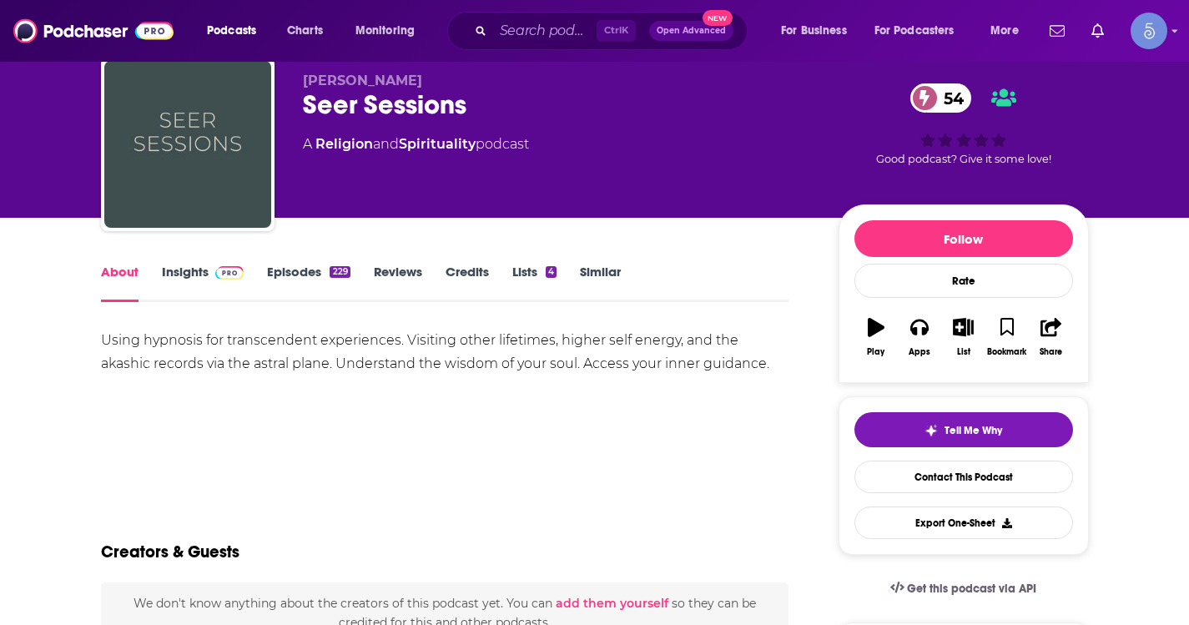
scroll to position [83, 0]
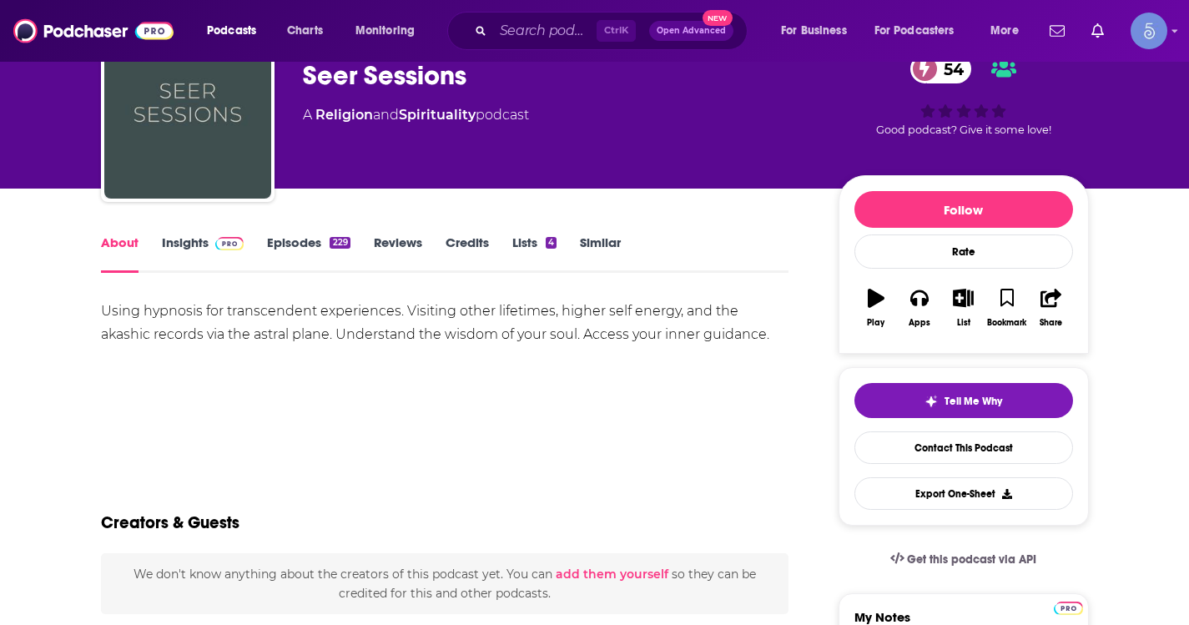
click at [220, 253] on link "Insights" at bounding box center [203, 253] width 83 height 38
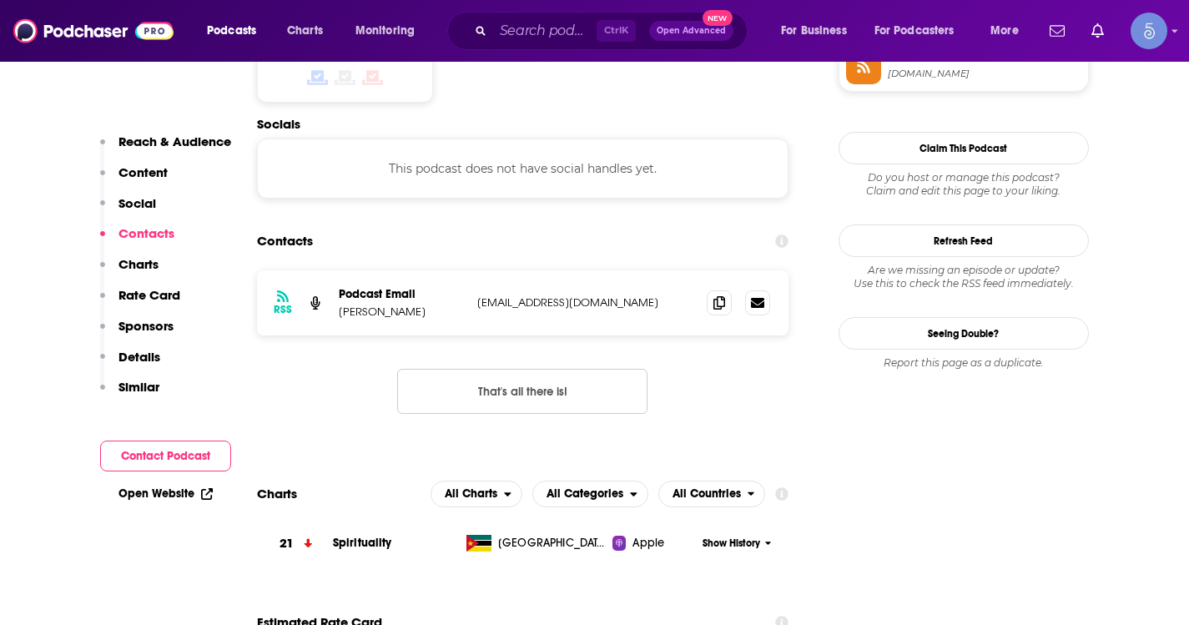
scroll to position [1502, 0]
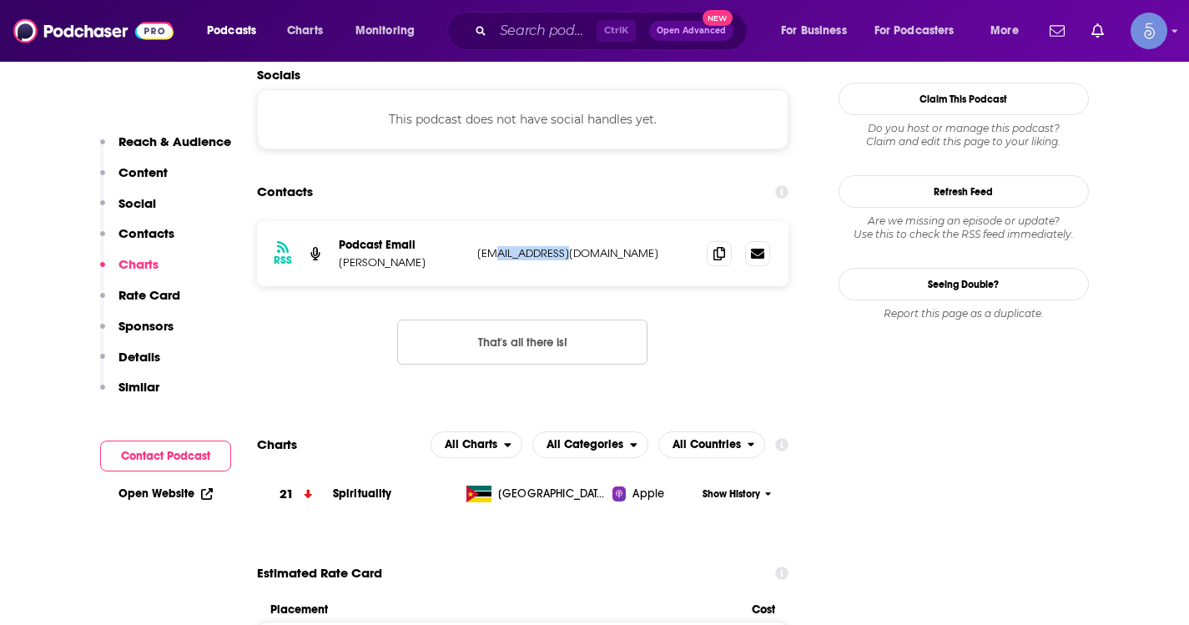
drag, startPoint x: 566, startPoint y: 129, endPoint x: 493, endPoint y: 137, distance: 73.0
click at [493, 246] on p "[EMAIL_ADDRESS][DOMAIN_NAME]" at bounding box center [585, 253] width 217 height 14
copy p "jinaseer.com"
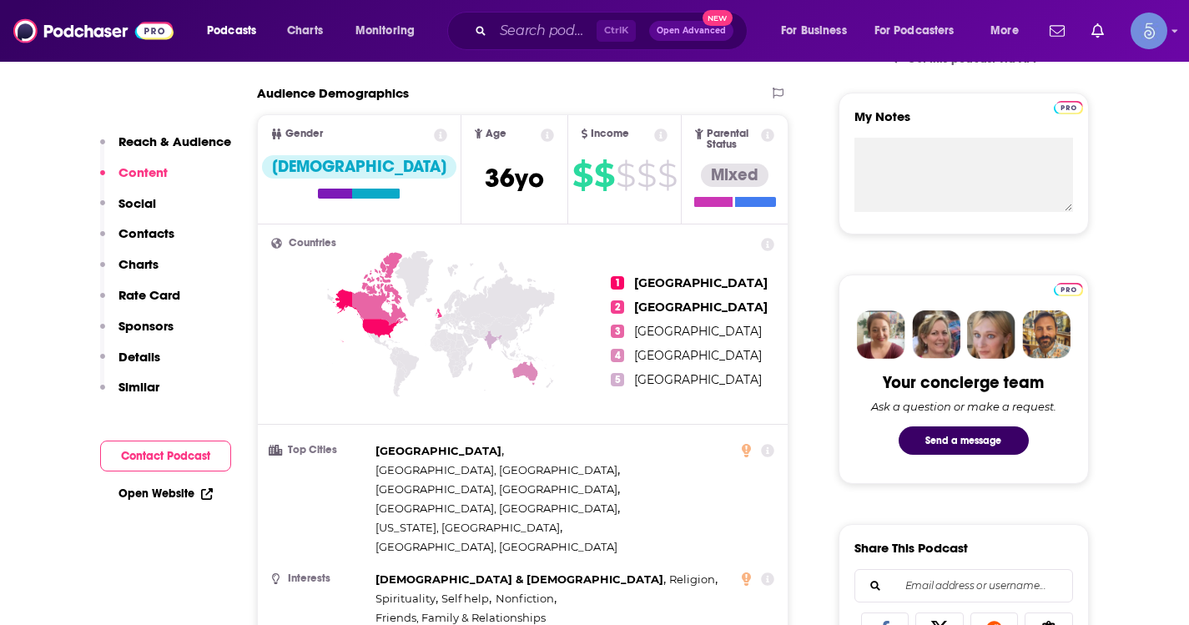
scroll to position [0, 0]
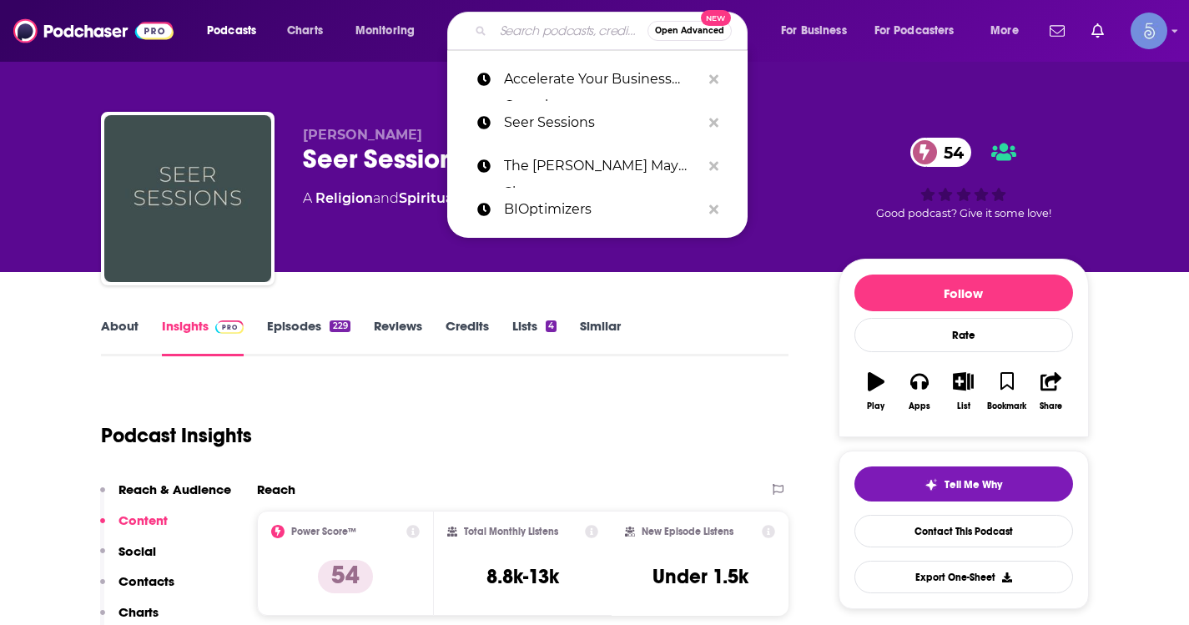
click at [590, 19] on input "Search podcasts, credits, & more..." at bounding box center [570, 31] width 154 height 27
paste input "Ready To Rise"
type input "Ready To Rise"
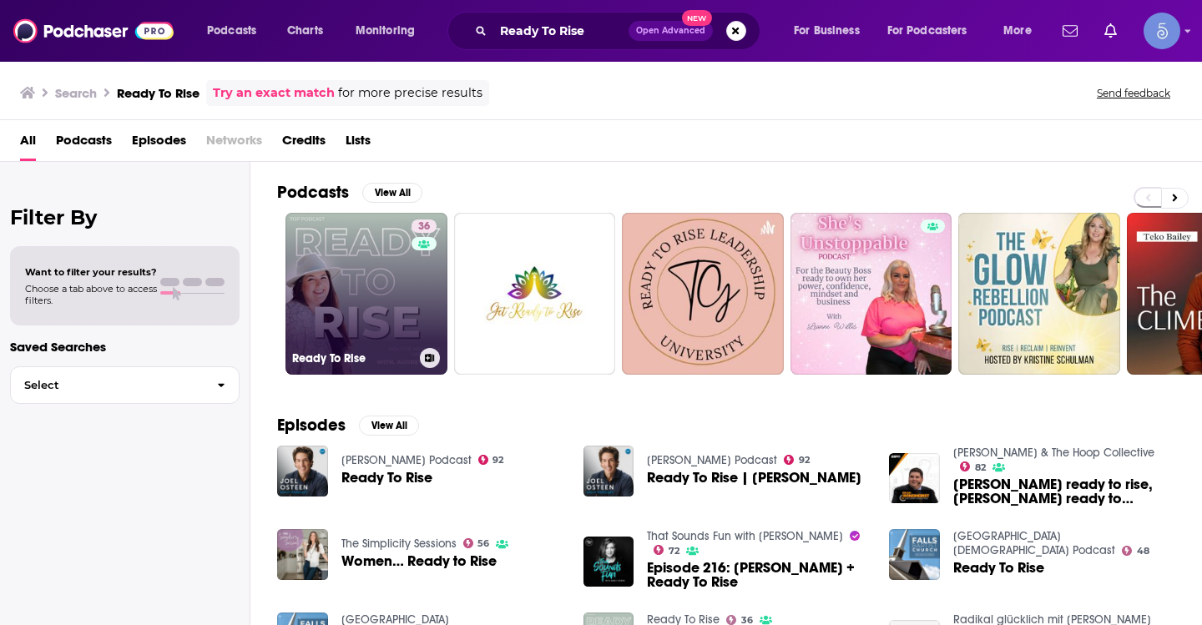
click at [376, 294] on link "36 Ready To Rise" at bounding box center [366, 294] width 162 height 162
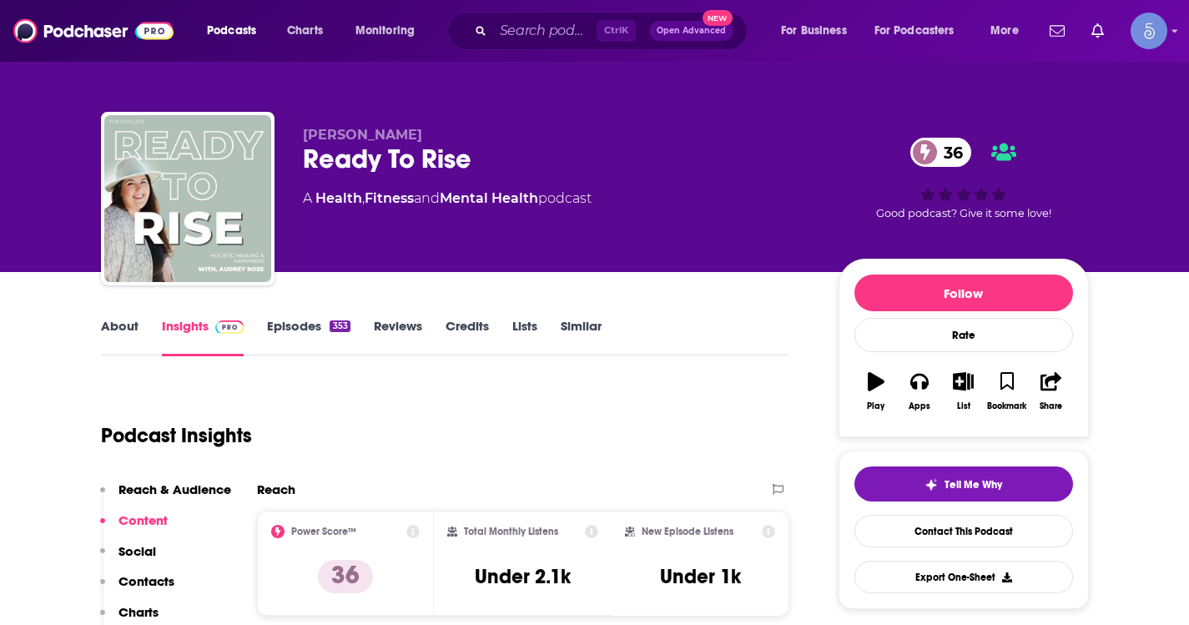
click at [107, 337] on link "About" at bounding box center [120, 337] width 38 height 38
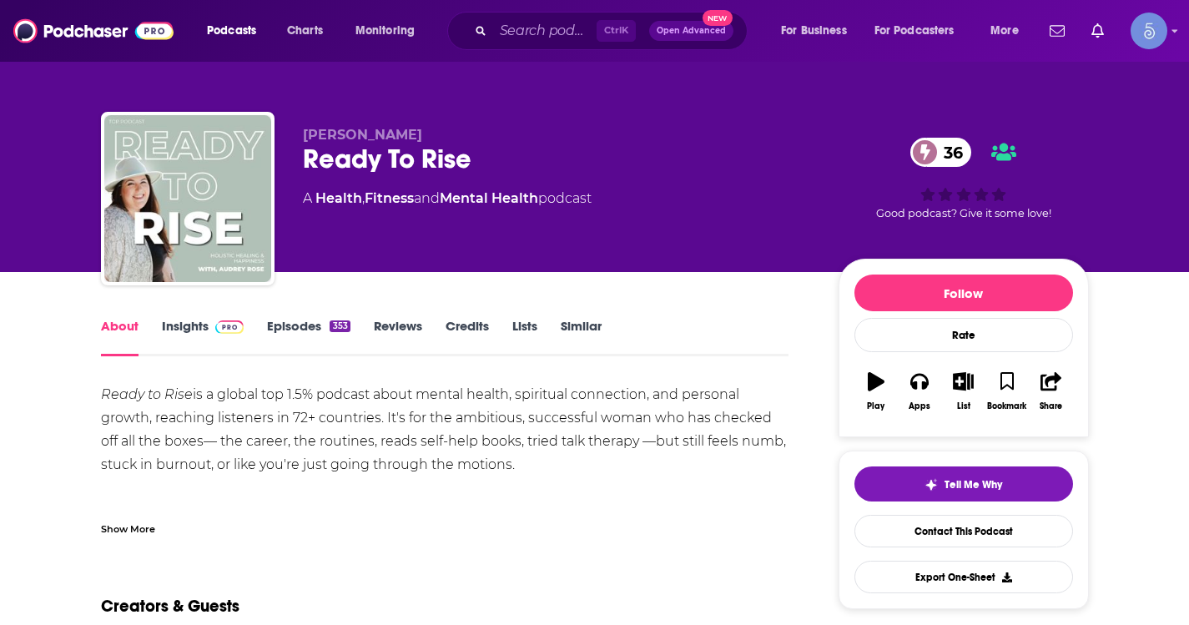
click at [128, 534] on div "Show More" at bounding box center [128, 528] width 54 height 16
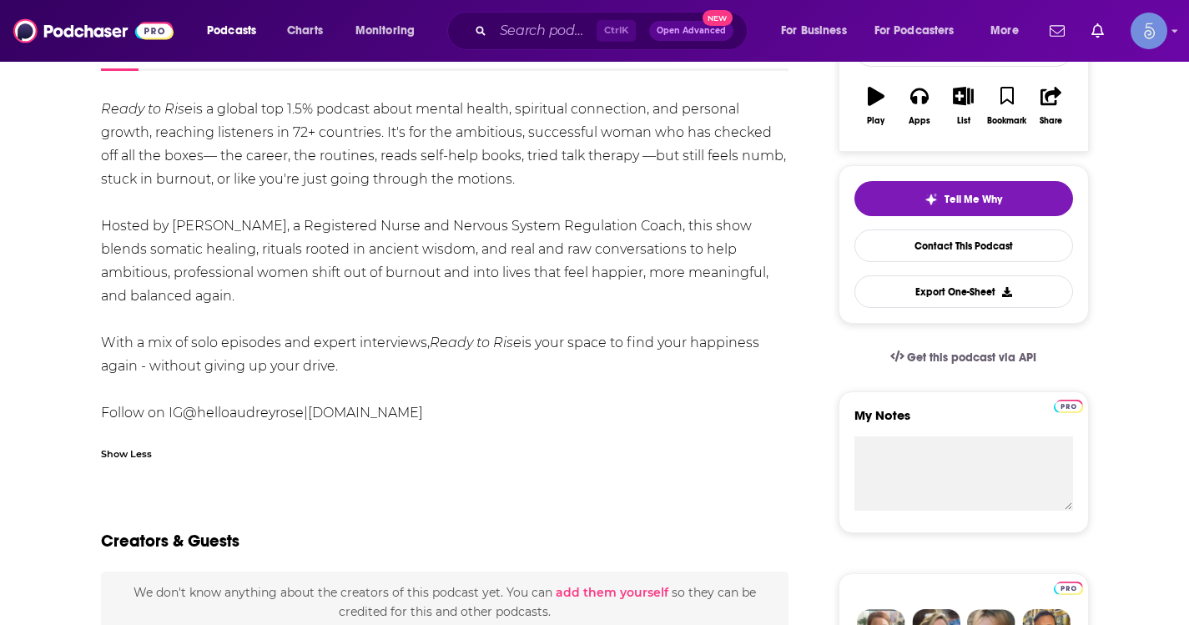
scroll to position [334, 0]
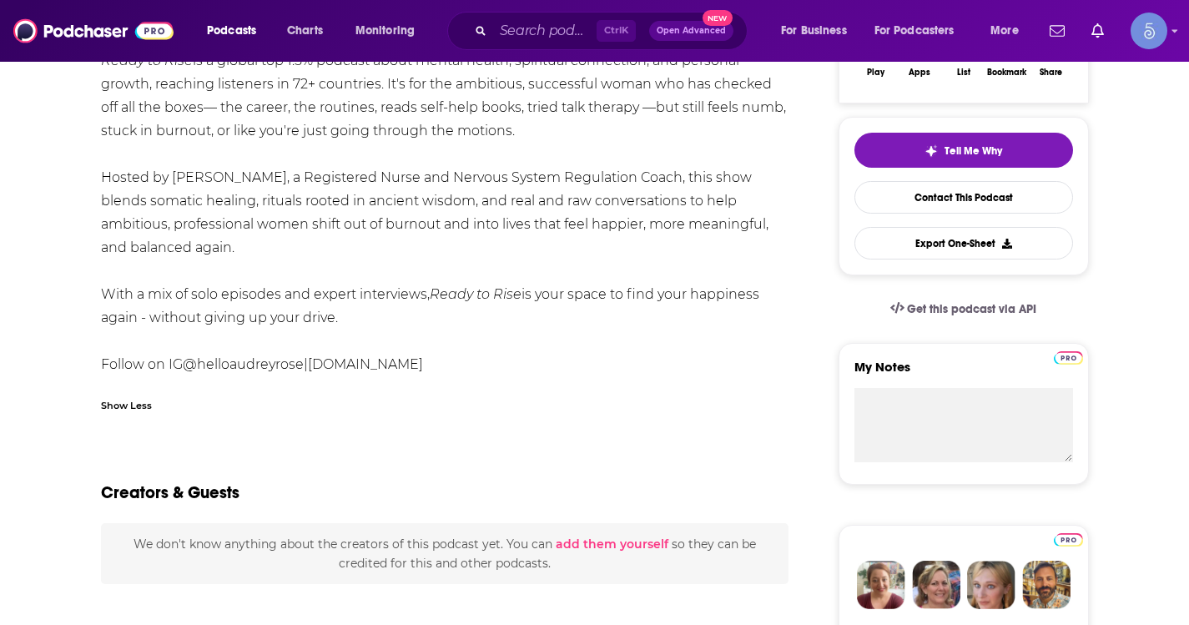
click at [423, 366] on link "www.helloaudreyrose.com" at bounding box center [365, 364] width 115 height 16
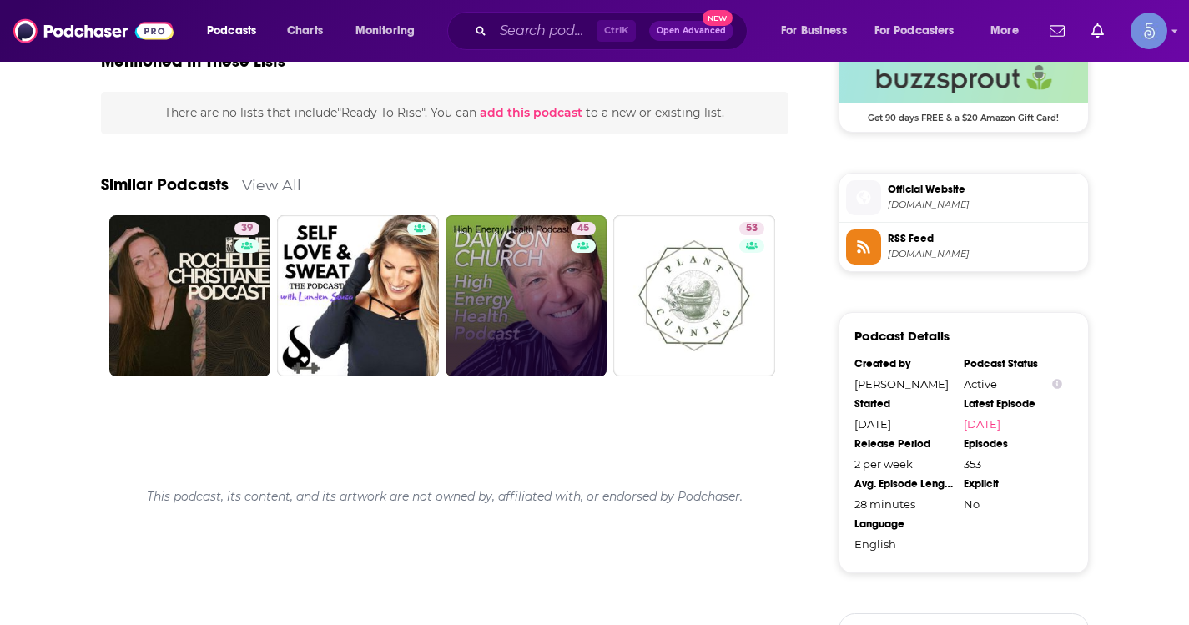
scroll to position [1418, 0]
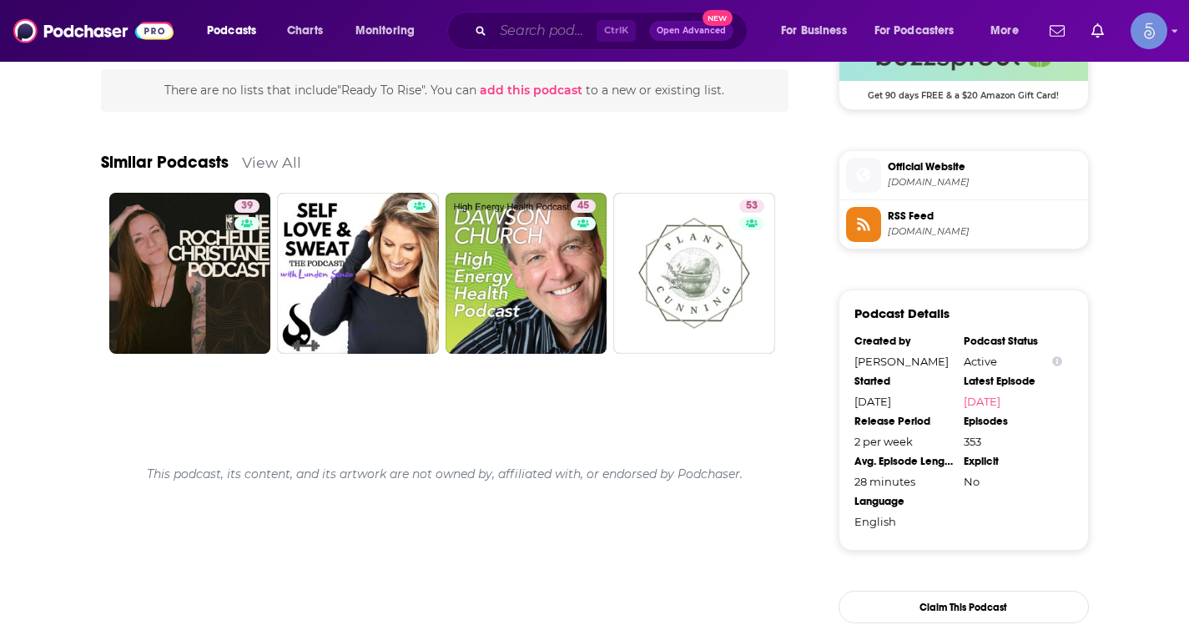
click at [550, 21] on input "Search podcasts, credits, & more..." at bounding box center [544, 31] width 103 height 27
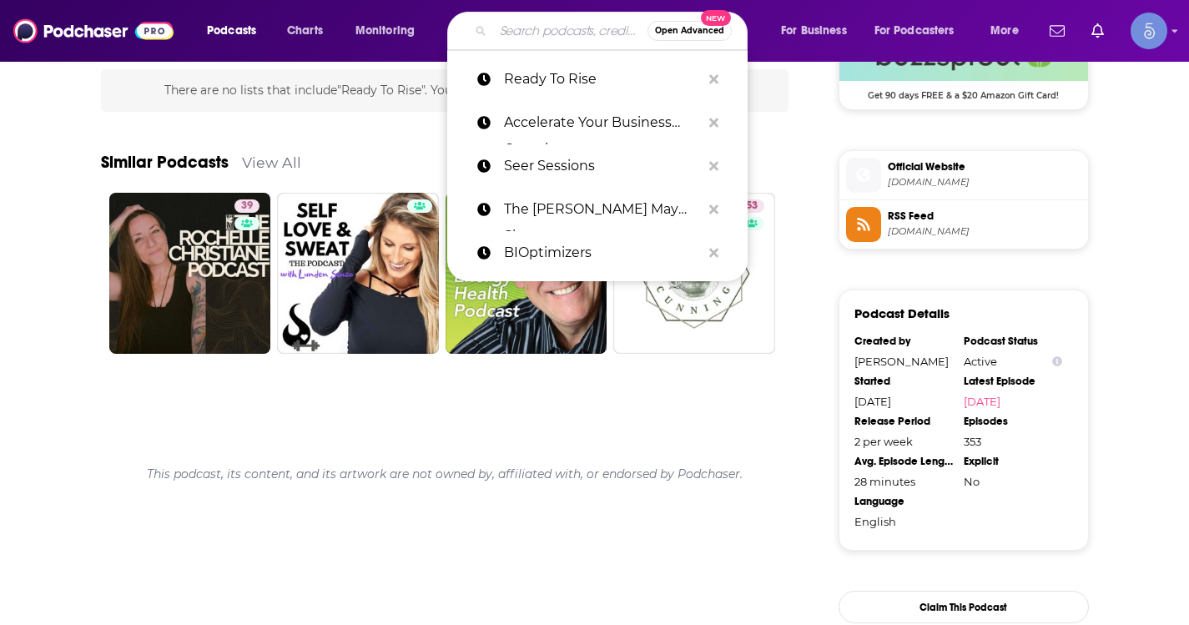
paste input "Ready To Rise"
type input "Ready To Rise"
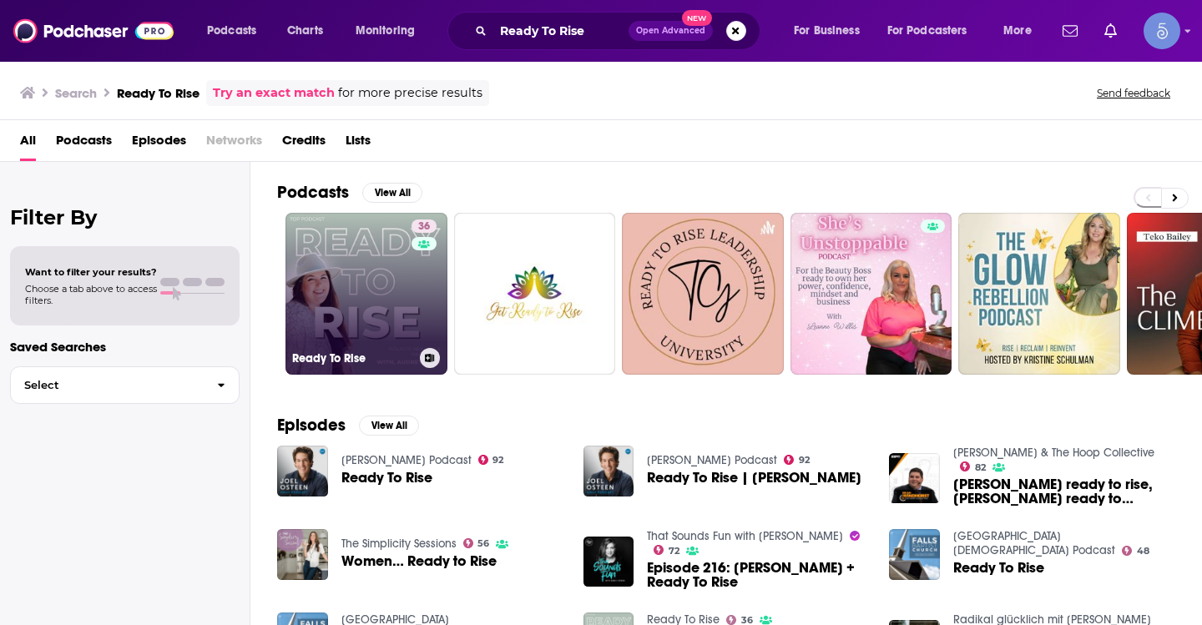
click at [412, 302] on div "36" at bounding box center [425, 283] width 29 height 128
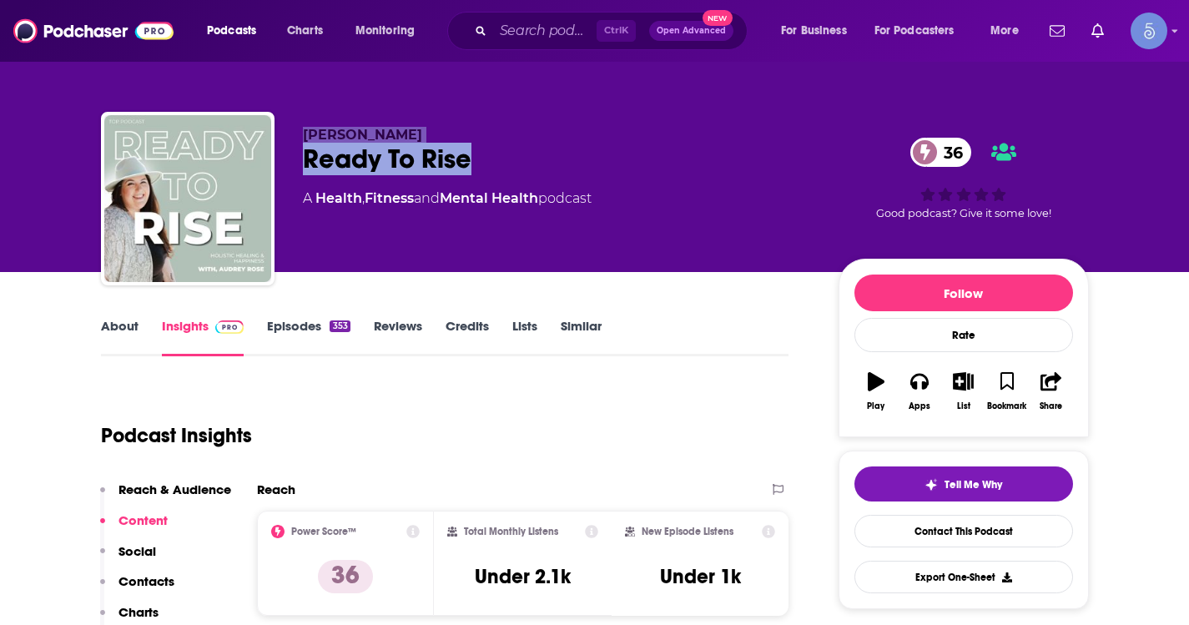
drag, startPoint x: 475, startPoint y: 154, endPoint x: 304, endPoint y: 130, distance: 172.8
click at [304, 130] on div "Audrey Rose Ready To Rise 36 A Health , Fitness and Mental Health podcast" at bounding box center [557, 194] width 509 height 134
copy div "Audrey Rose Ready To Rise"
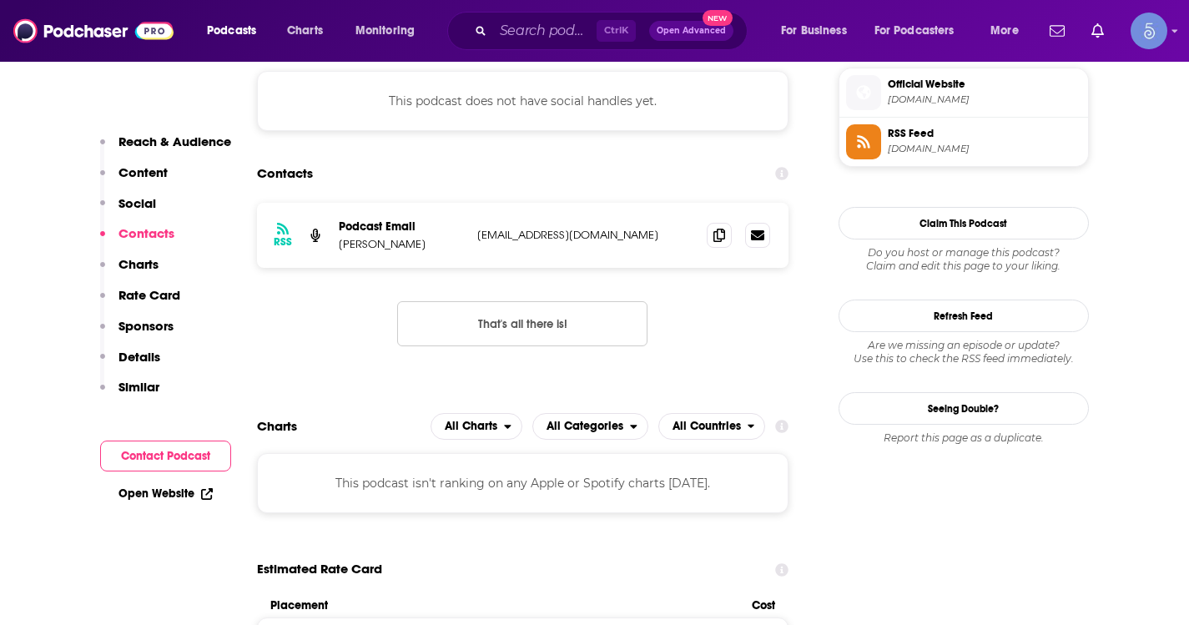
scroll to position [1502, 0]
click at [722, 227] on icon at bounding box center [719, 233] width 12 height 13
click at [533, 60] on div "Podcasts Charts Monitoring Ctrl K Open Advanced New For Business For Podcasters…" at bounding box center [594, 31] width 1189 height 62
click at [536, 40] on input "Search podcasts, credits, & more..." at bounding box center [544, 31] width 103 height 27
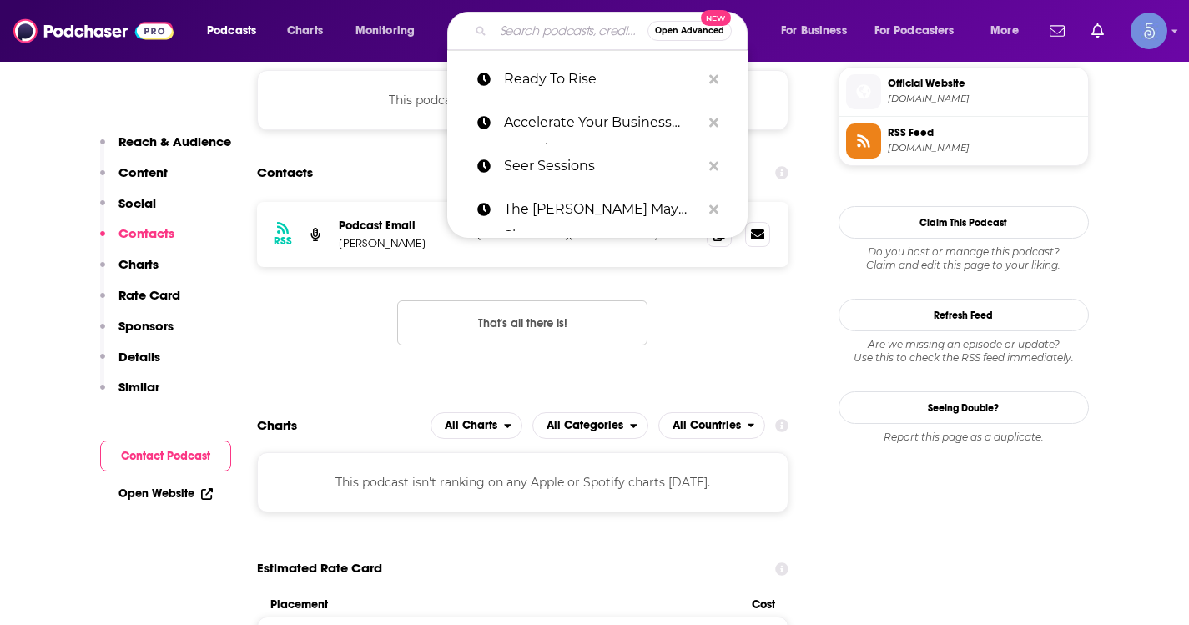
paste input "The Lauren of Love Podcast"
type input "The Lauren of Love Podcast"
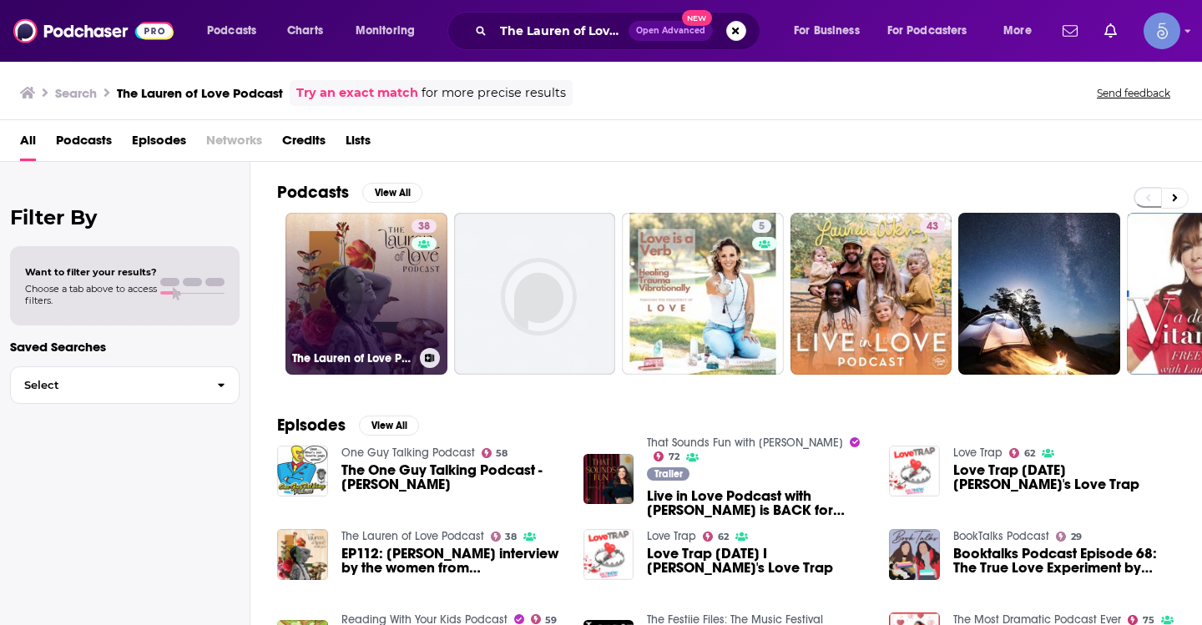
click at [366, 281] on link "38 The Lauren of Love Podcast" at bounding box center [366, 294] width 162 height 162
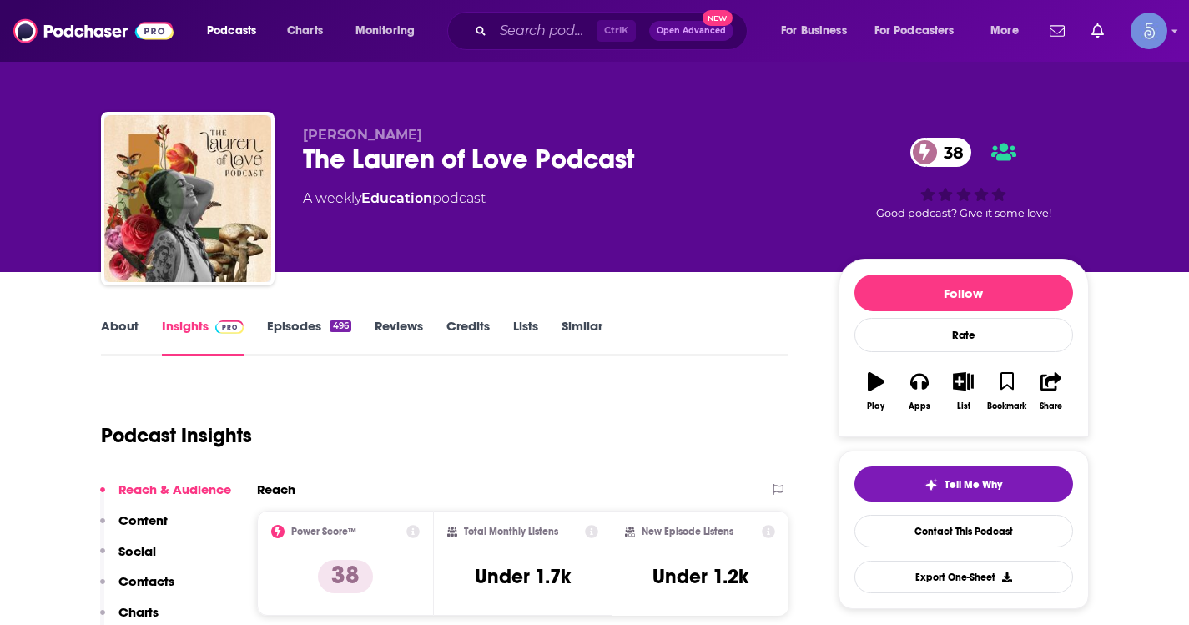
click at [134, 324] on link "About" at bounding box center [120, 337] width 38 height 38
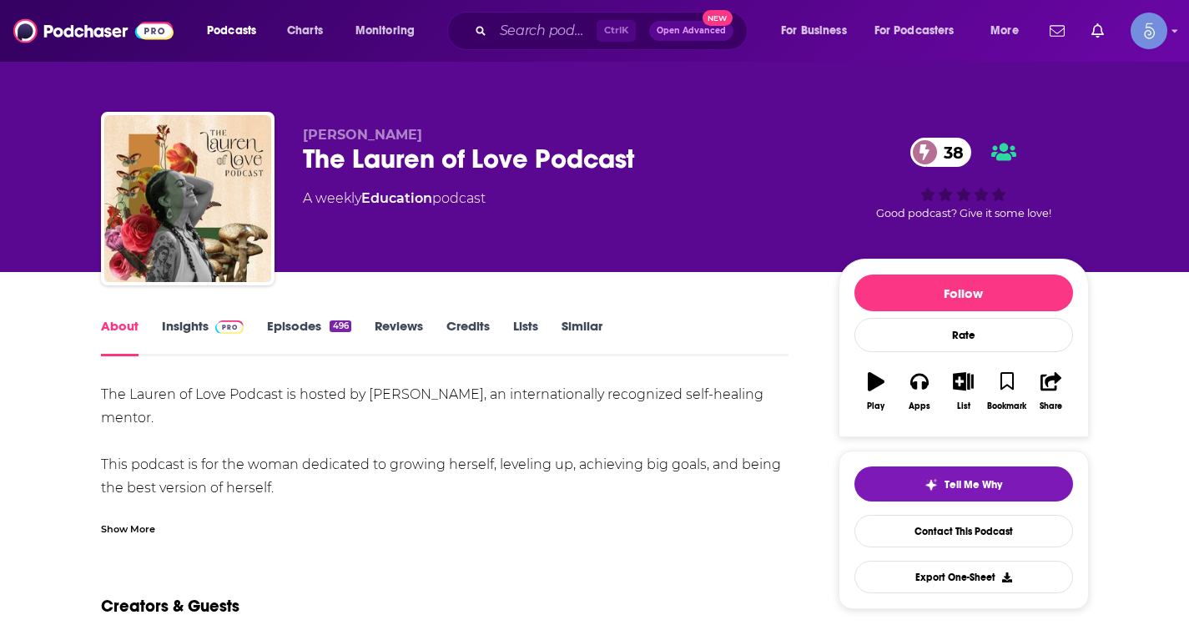
click at [123, 520] on div "Show More" at bounding box center [128, 528] width 54 height 16
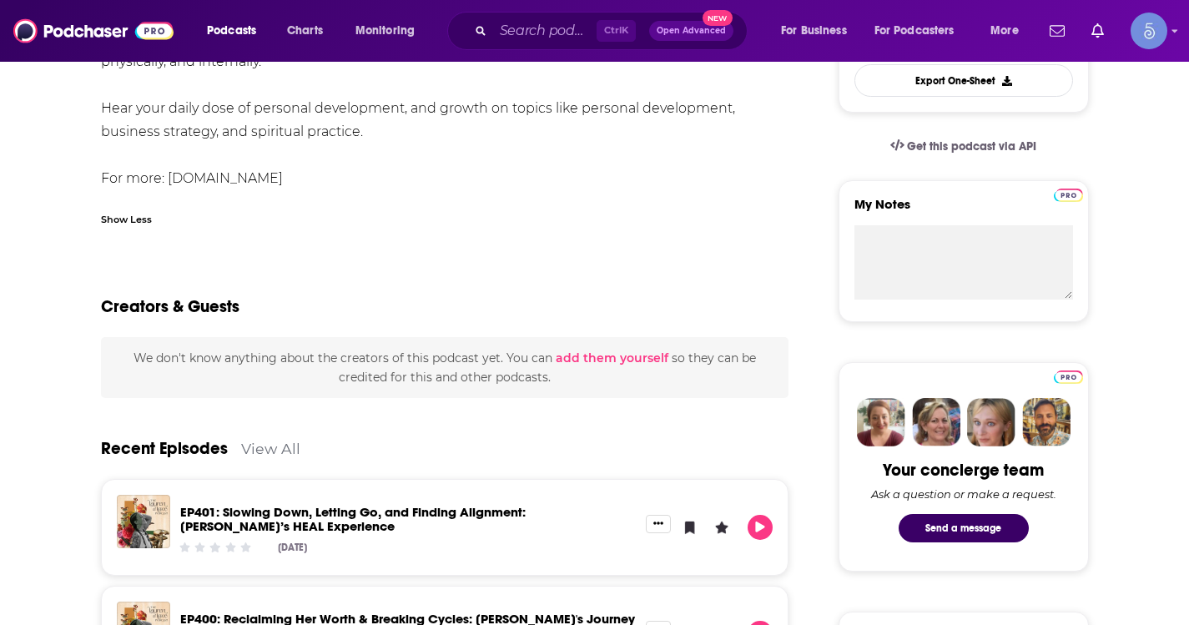
scroll to position [250, 0]
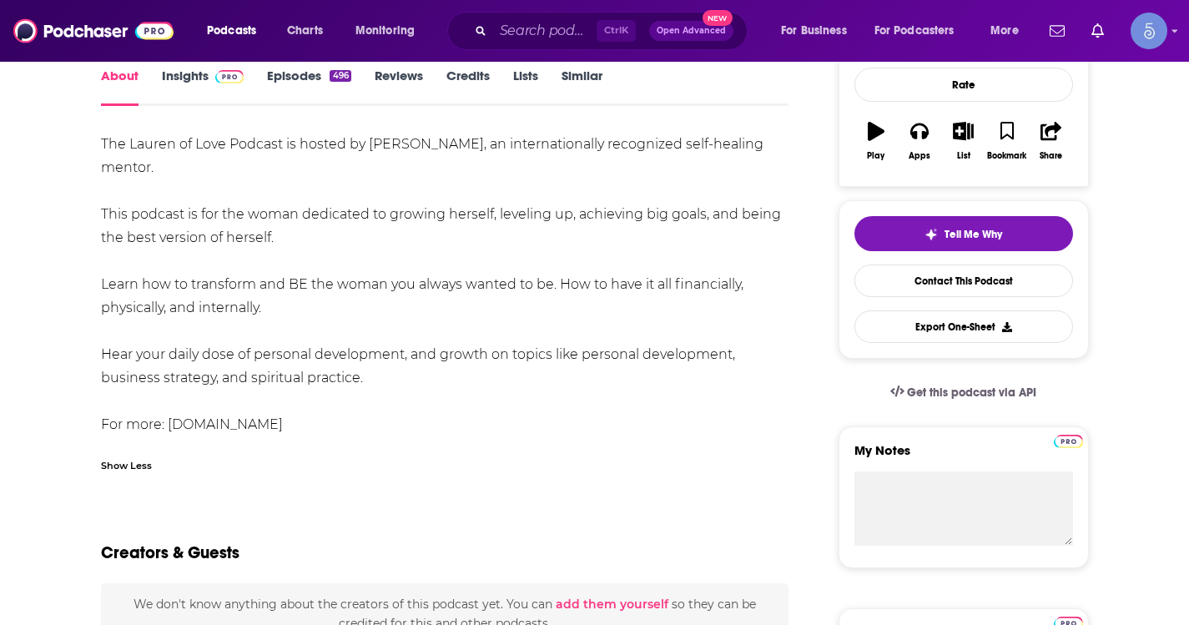
click at [191, 75] on link "Insights" at bounding box center [203, 87] width 83 height 38
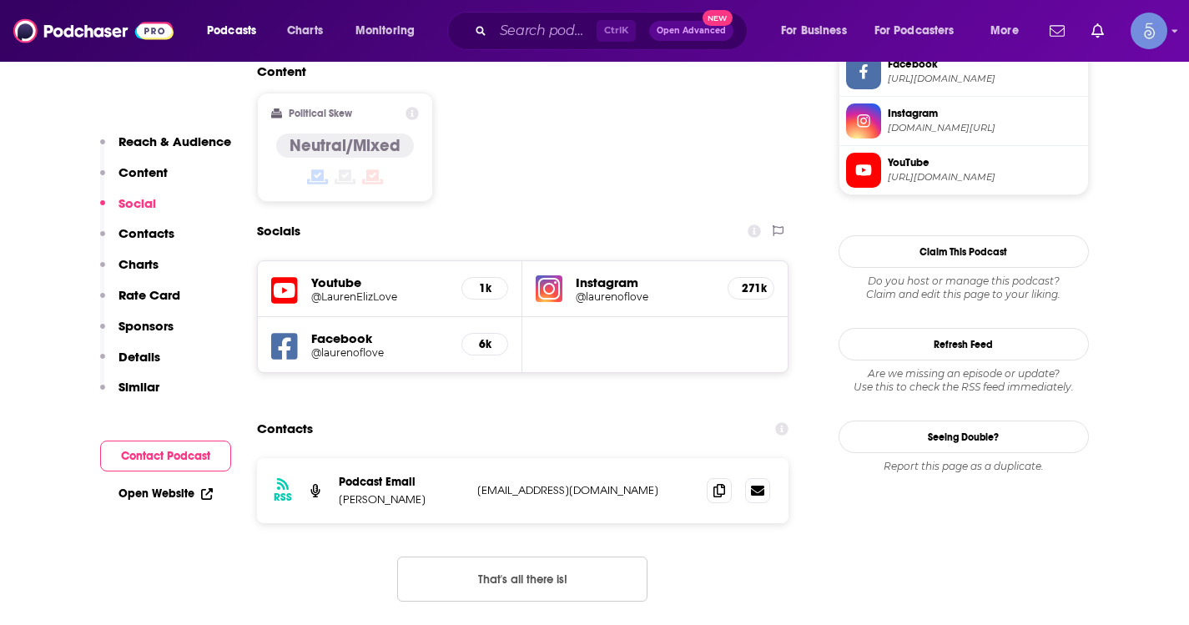
scroll to position [1335, 0]
click at [718, 482] on icon at bounding box center [719, 488] width 12 height 13
drag, startPoint x: 632, startPoint y: 408, endPoint x: 517, endPoint y: 412, distance: 115.2
click at [517, 457] on div "RSS Podcast Email Lauren Eliz Love lauren@whatisperfection.com lauren@whatisper…" at bounding box center [523, 489] width 532 height 65
copy p "whatisperfection.com"
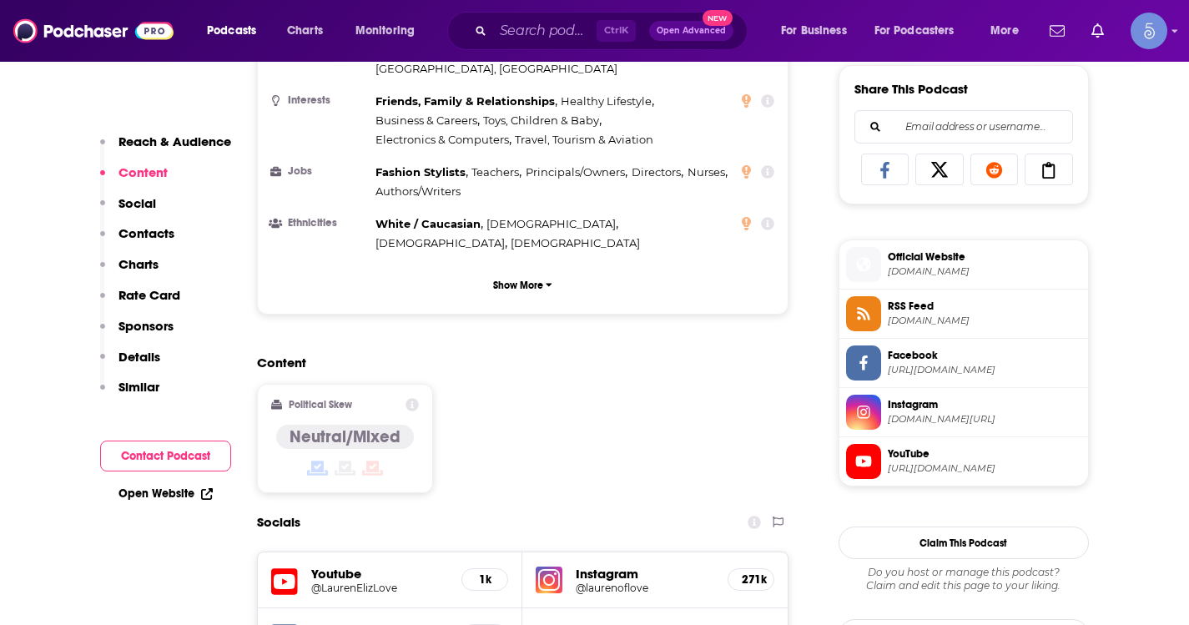
scroll to position [1168, 0]
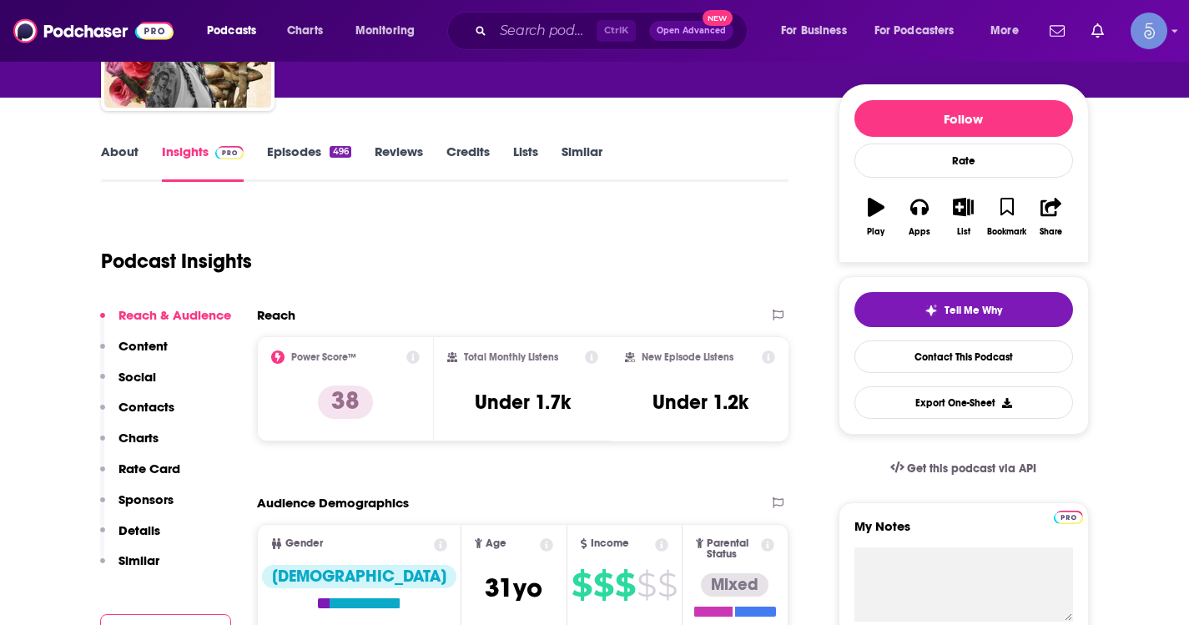
scroll to position [0, 0]
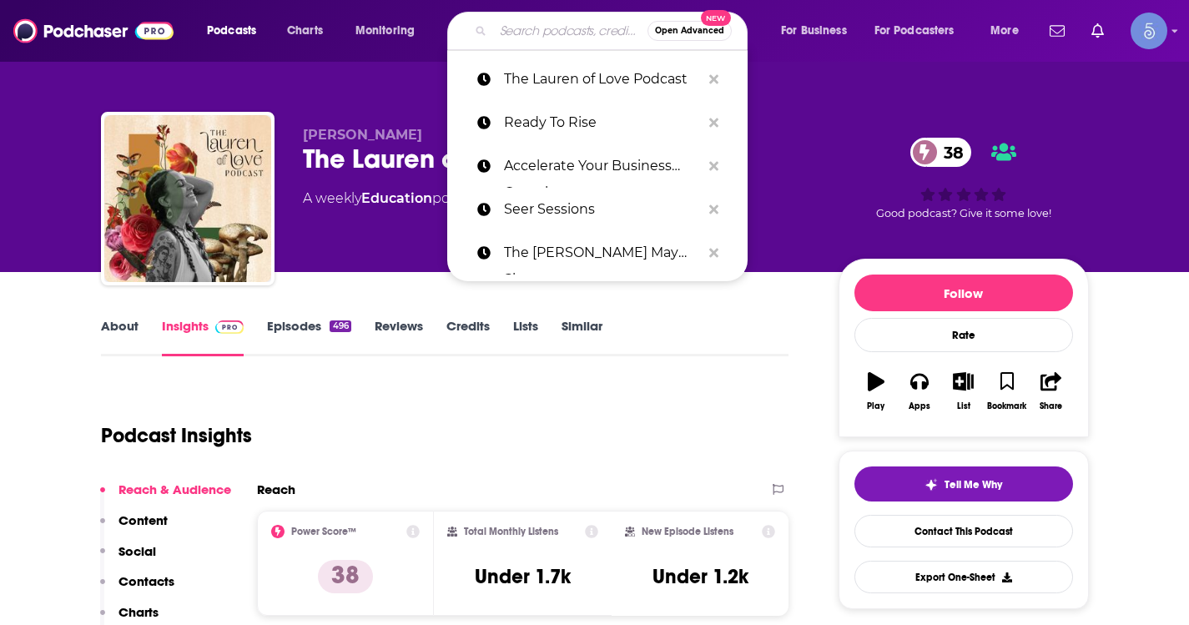
click at [529, 27] on input "Search podcasts, credits, & more..." at bounding box center [570, 31] width 154 height 27
paste input "Energy Stew"
type input "Energy Stew"
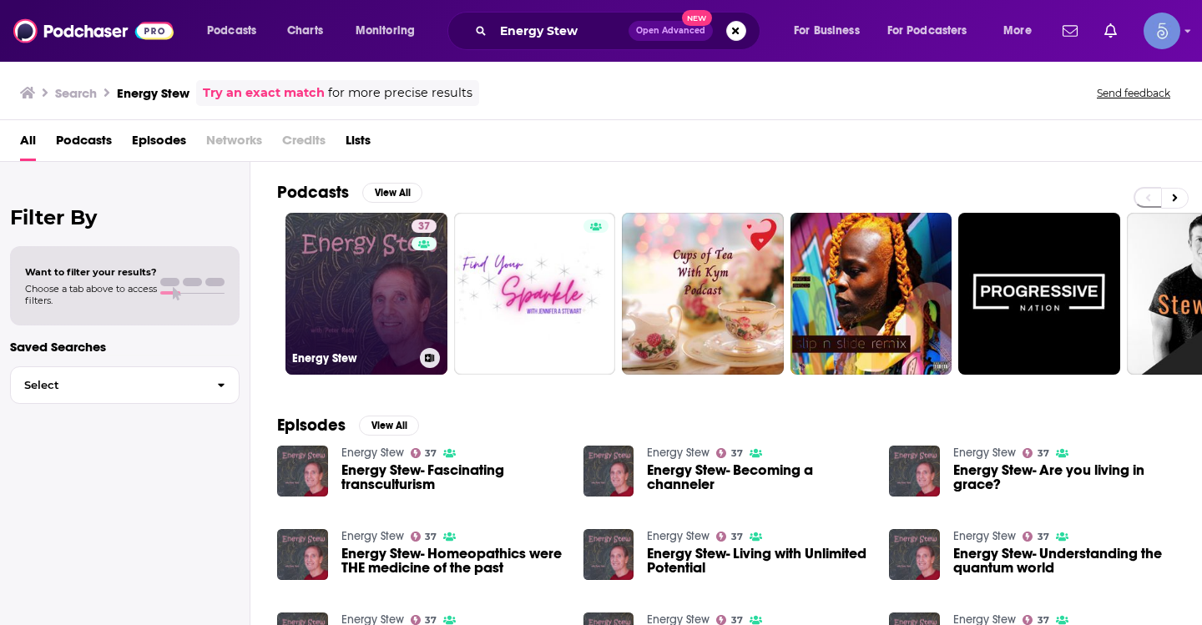
click at [392, 283] on link "37 Energy Stew" at bounding box center [366, 294] width 162 height 162
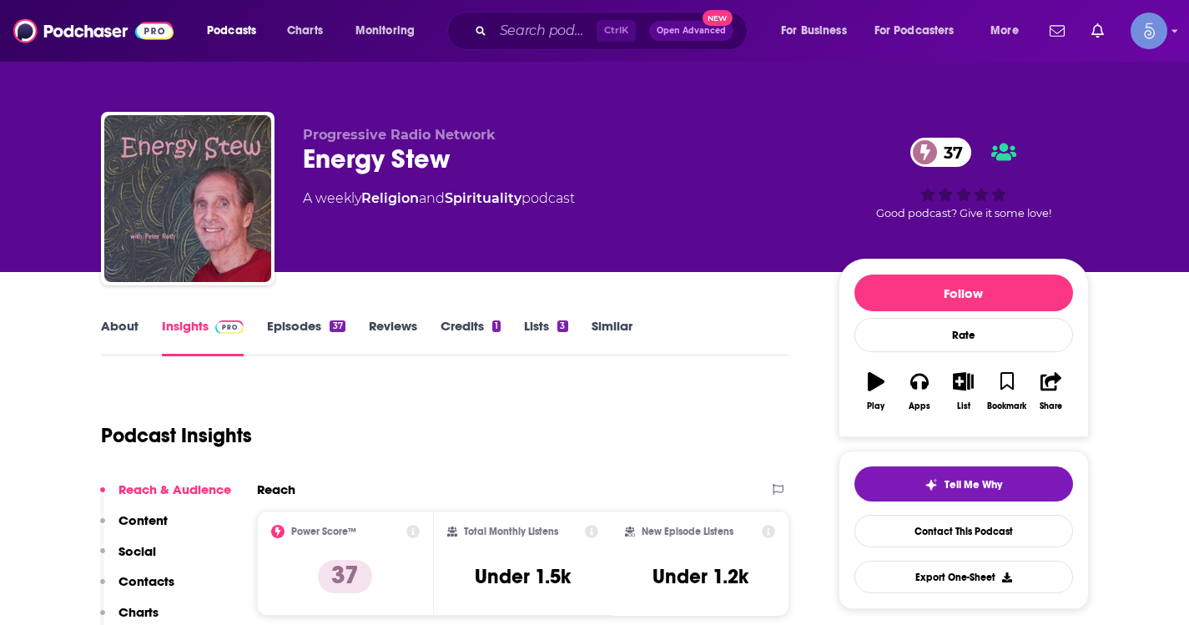
click at [113, 323] on link "About" at bounding box center [120, 337] width 38 height 38
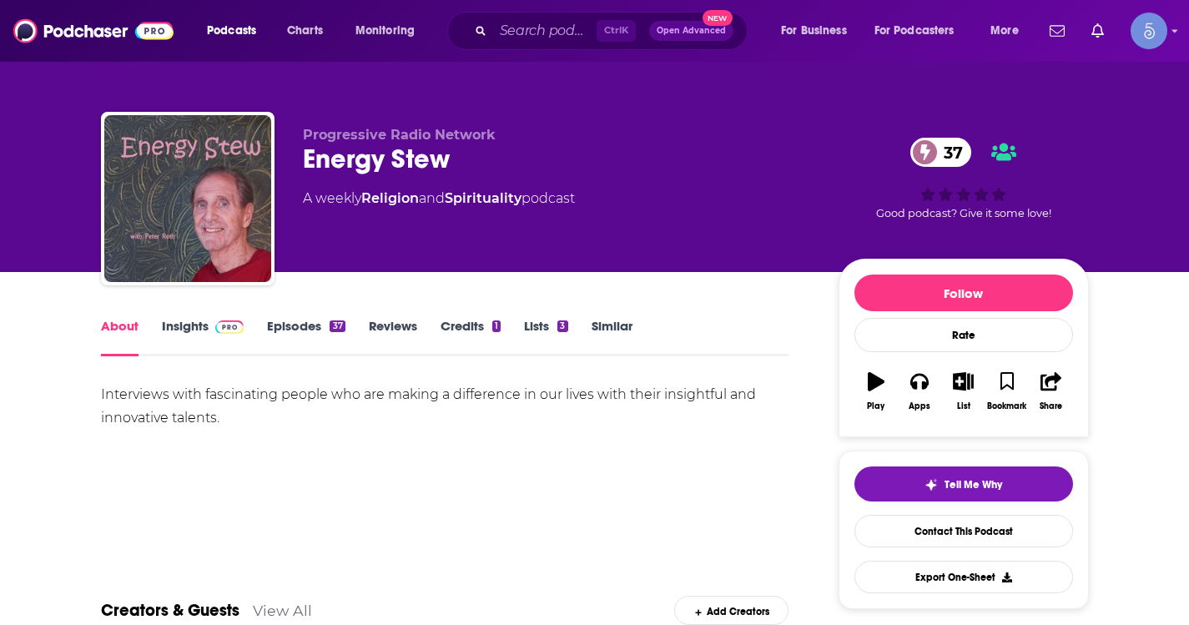
click at [184, 331] on link "Insights" at bounding box center [203, 337] width 83 height 38
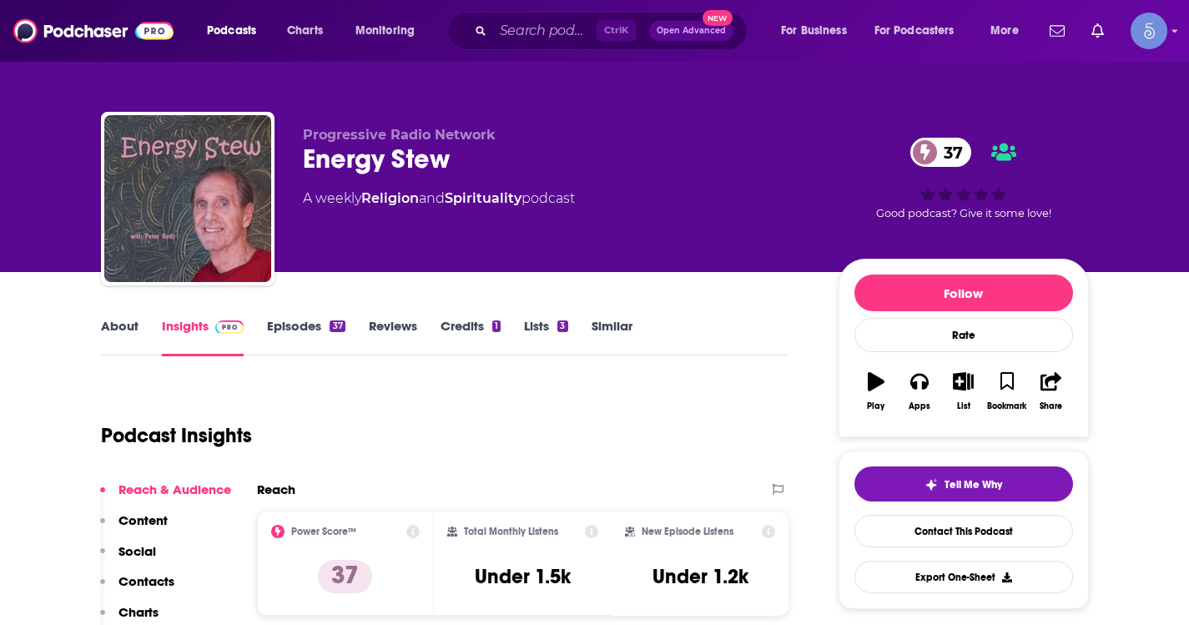
click at [131, 340] on link "About" at bounding box center [120, 337] width 38 height 38
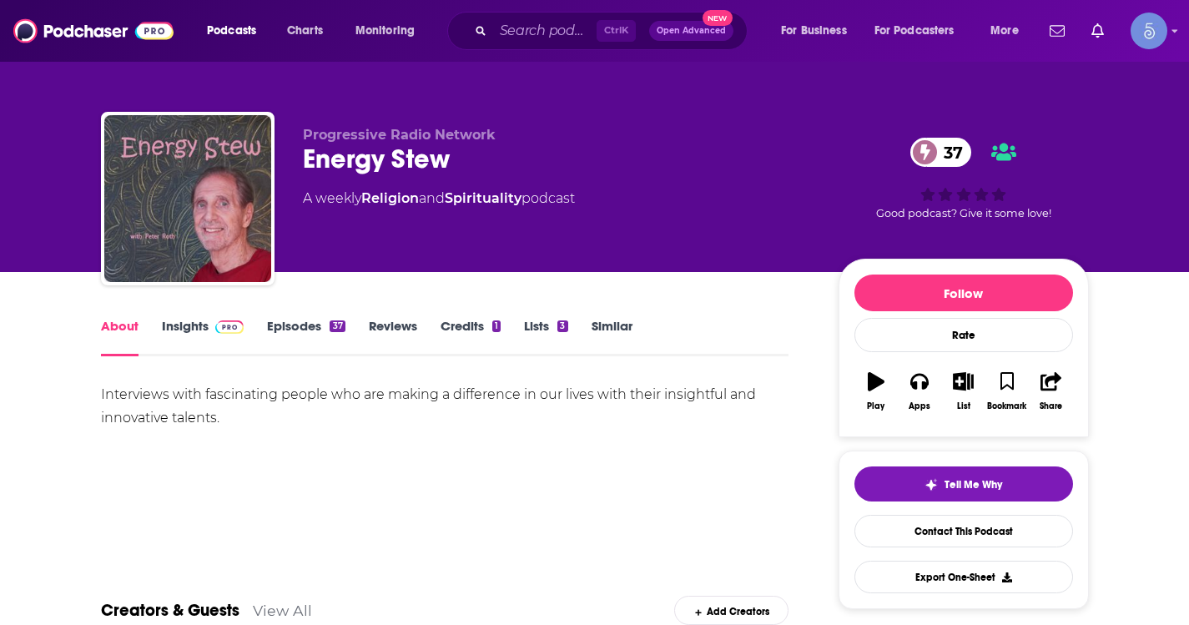
click at [190, 332] on link "Insights" at bounding box center [203, 337] width 83 height 38
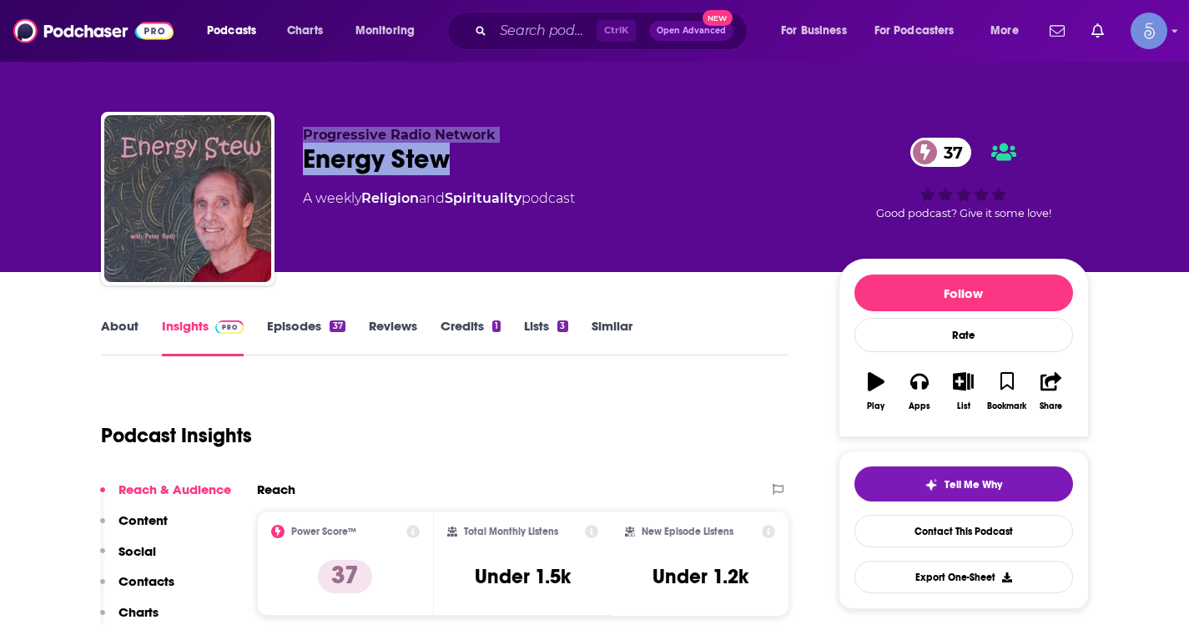
drag, startPoint x: 502, startPoint y: 160, endPoint x: 301, endPoint y: 134, distance: 202.9
click at [301, 134] on div "Progressive Radio Network Energy Stew 37 A weekly Religion and Spirituality pod…" at bounding box center [595, 202] width 988 height 180
click at [380, 167] on div "Energy Stew 37" at bounding box center [557, 159] width 509 height 33
drag, startPoint x: 471, startPoint y: 169, endPoint x: 293, endPoint y: 169, distance: 178.6
click at [293, 169] on div "Progressive Radio Network Energy Stew 37 A weekly Religion and Spirituality pod…" at bounding box center [595, 202] width 988 height 180
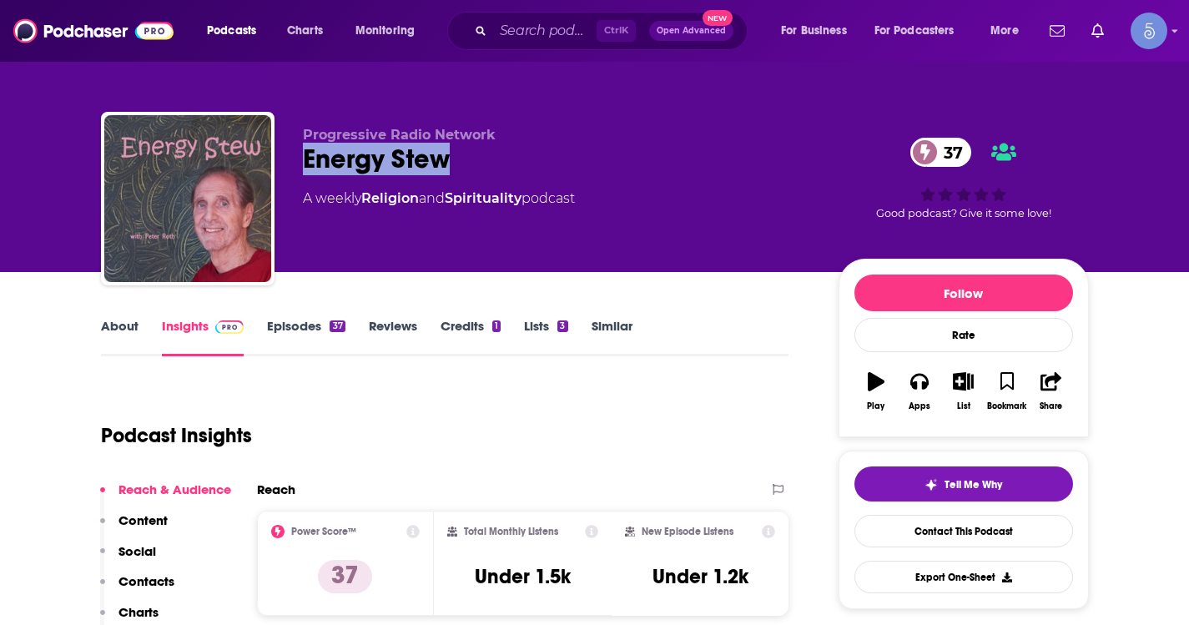
copy h2 "Energy Stew"
click at [512, 19] on input "Search podcasts, credits, & more..." at bounding box center [544, 31] width 103 height 27
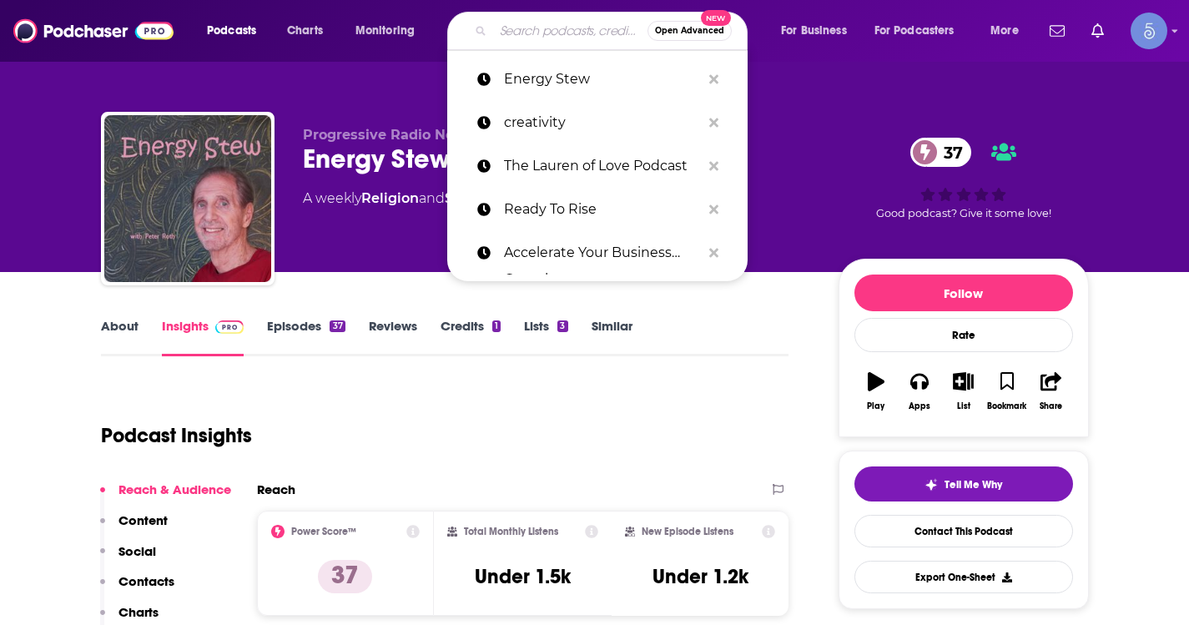
paste input "FLAUNT! Create a Life You Love After Infidelity or Betrayal"
type input "FLAUNT! Create a Life You Love After Infidelity or Betrayal"
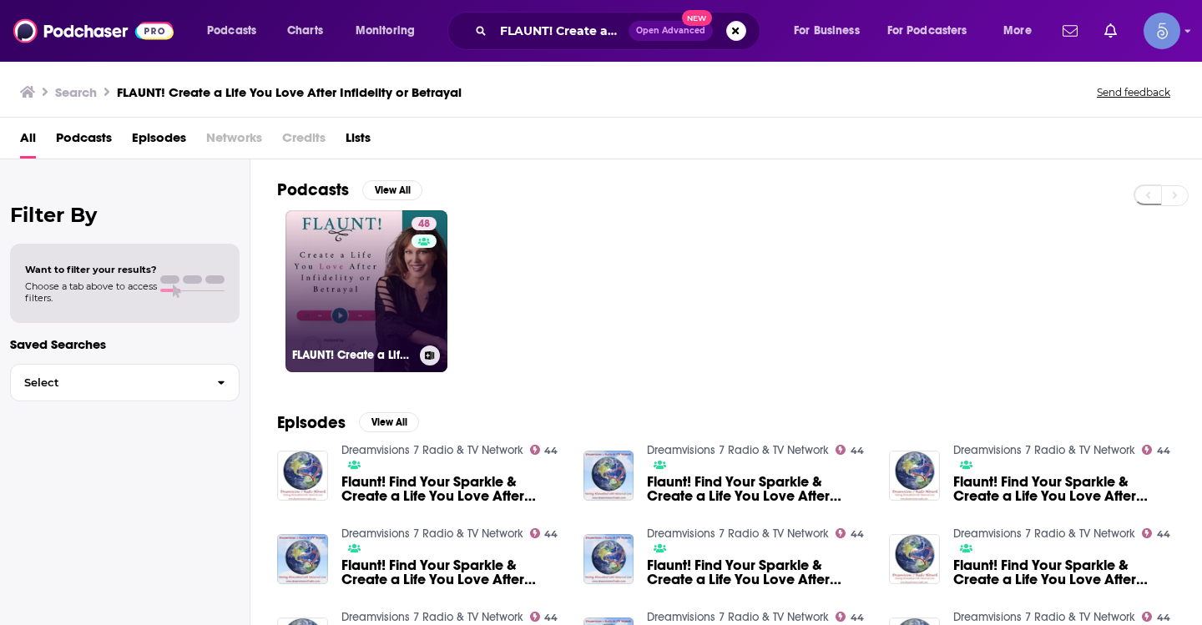
click at [415, 258] on div "48" at bounding box center [425, 281] width 29 height 128
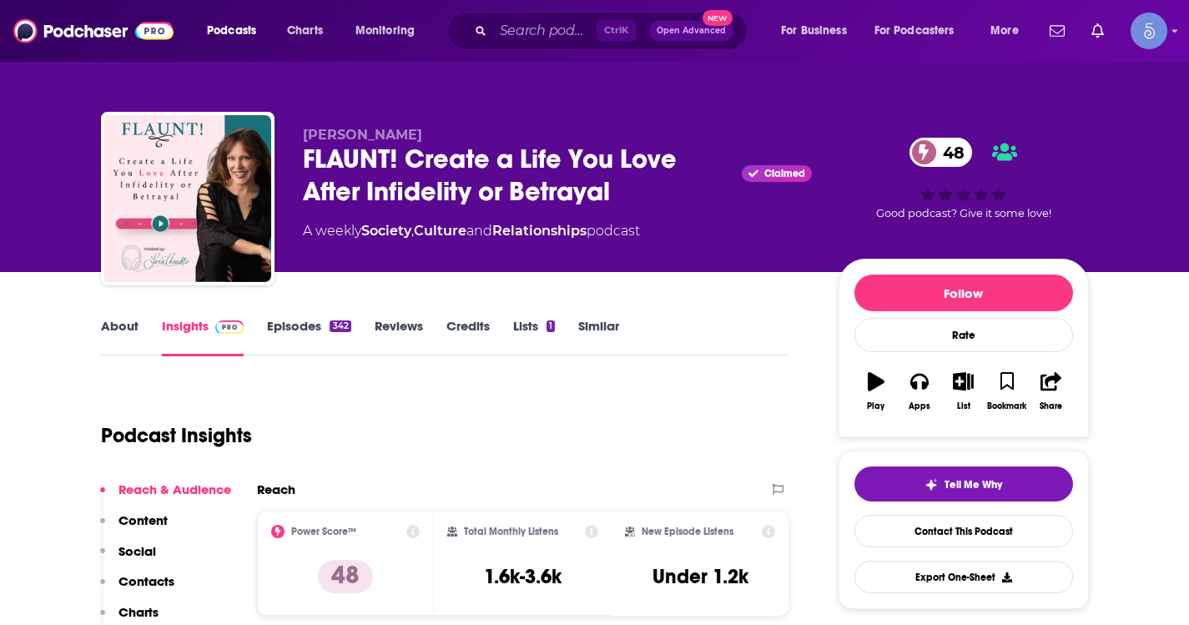
click at [132, 334] on link "About" at bounding box center [120, 337] width 38 height 38
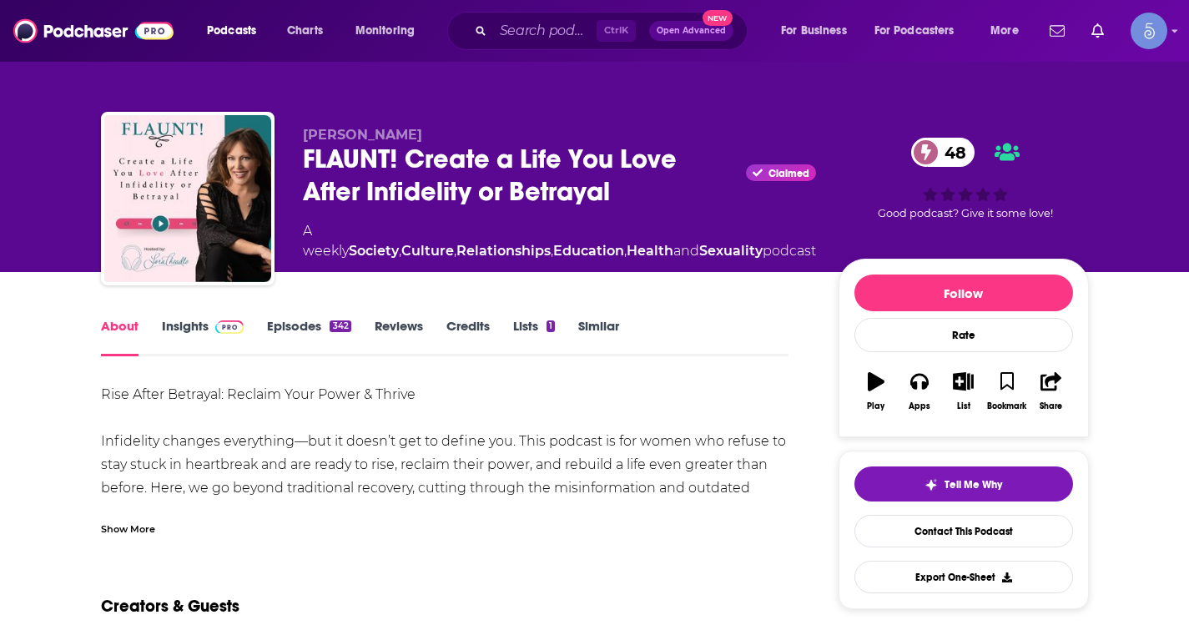
click at [134, 521] on div "Show More" at bounding box center [128, 528] width 54 height 16
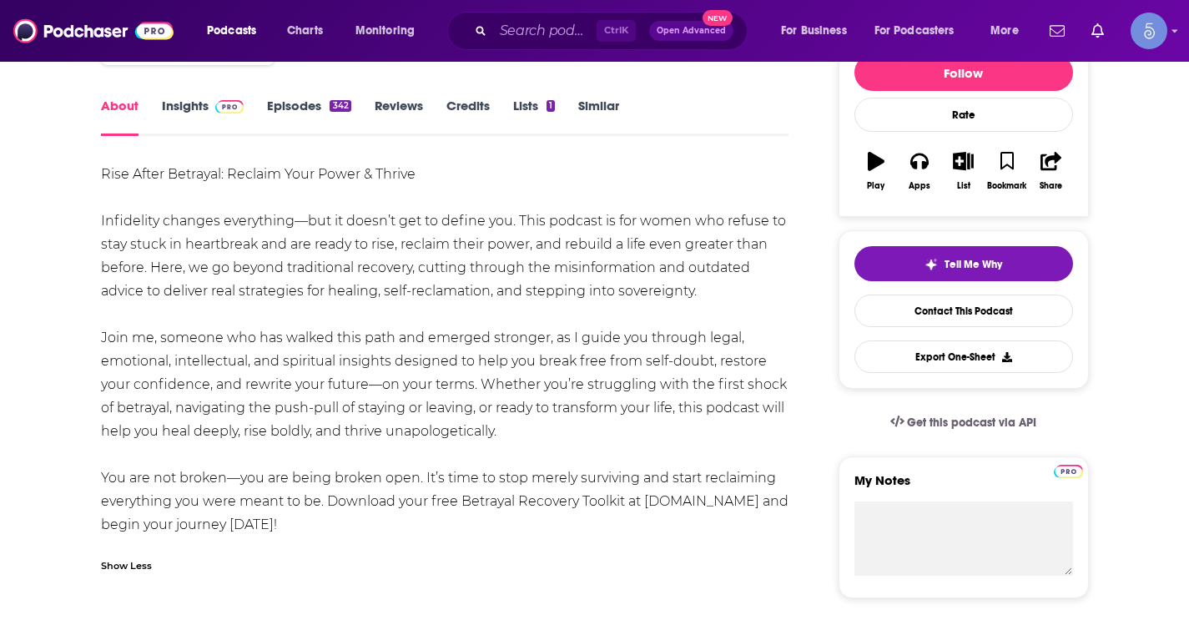
scroll to position [250, 0]
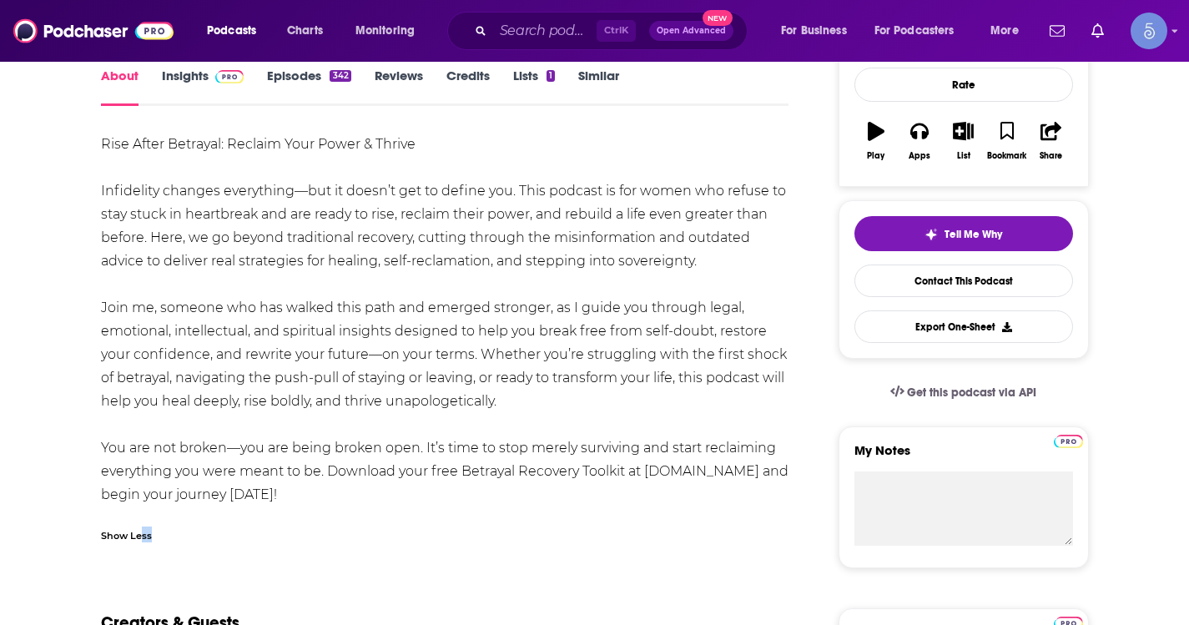
drag, startPoint x: 144, startPoint y: 556, endPoint x: 361, endPoint y: 537, distance: 218.6
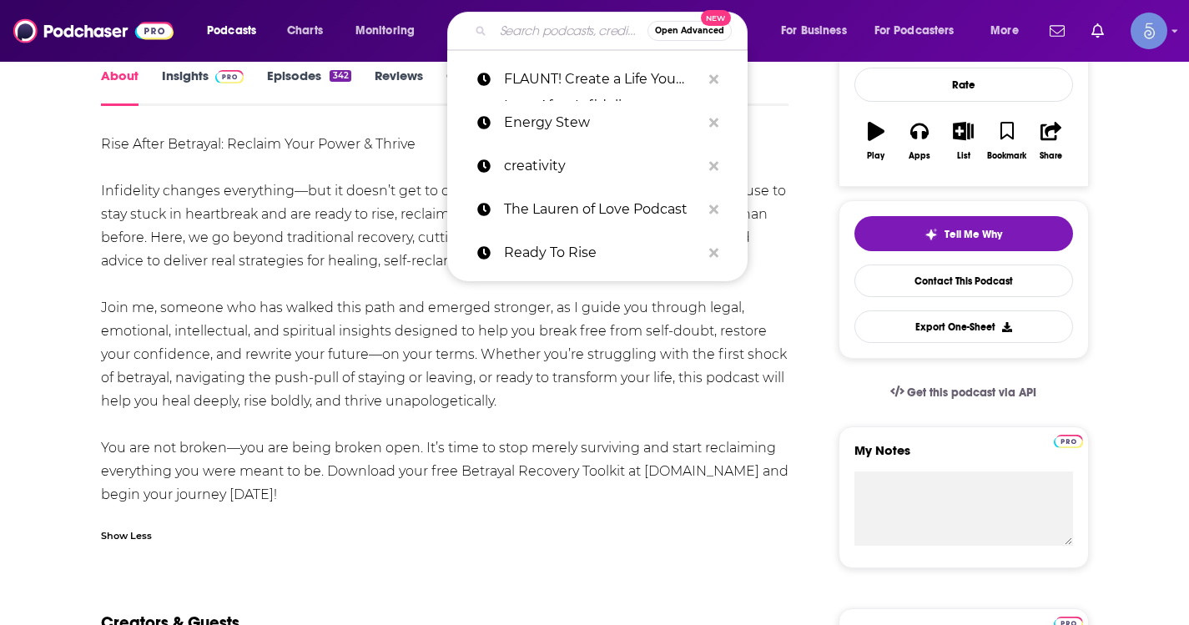
click at [558, 28] on input "Search podcasts, credits, & more..." at bounding box center [570, 31] width 154 height 27
paste input "FLAUNT! Create a Life You Love After Infidelity or Betrayal"
type input "FLAUNT! Create a Life You Love After Infidelity or Betrayal"
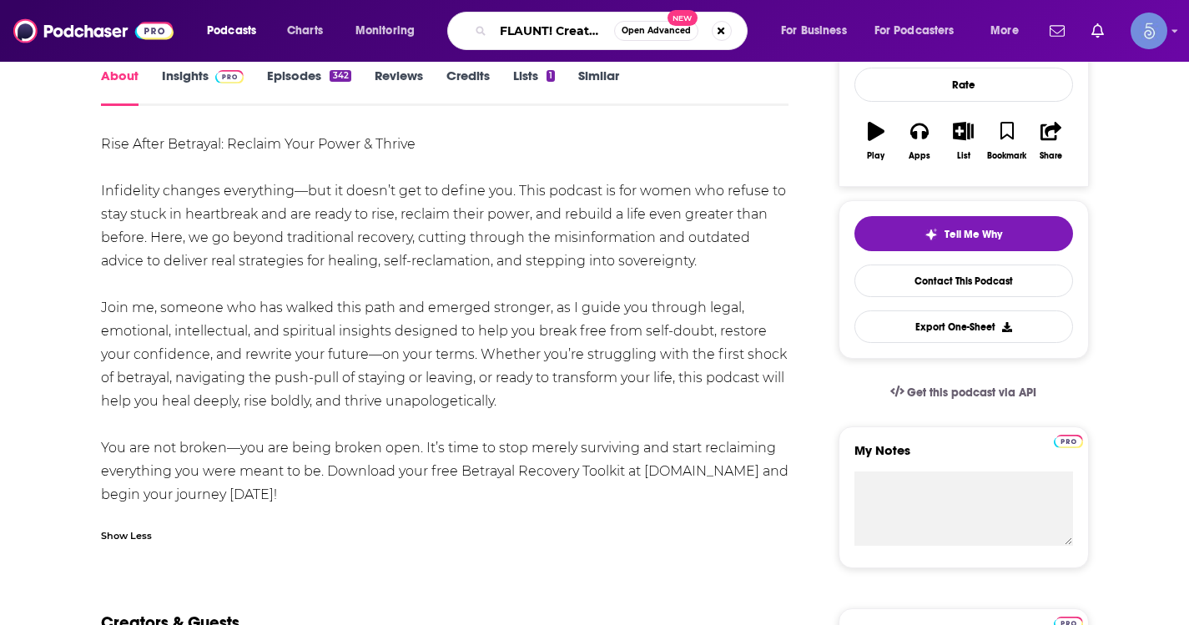
scroll to position [0, 248]
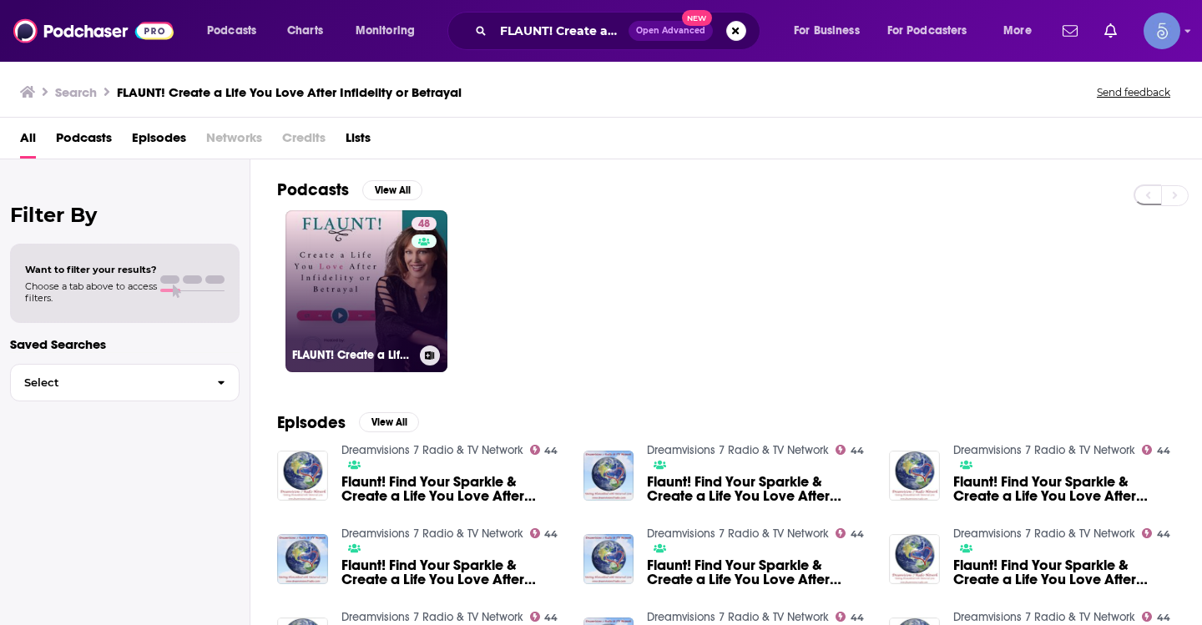
click at [292, 270] on link "48 FLAUNT! Create a Life You Love After Infidelity or Betrayal" at bounding box center [366, 291] width 162 height 162
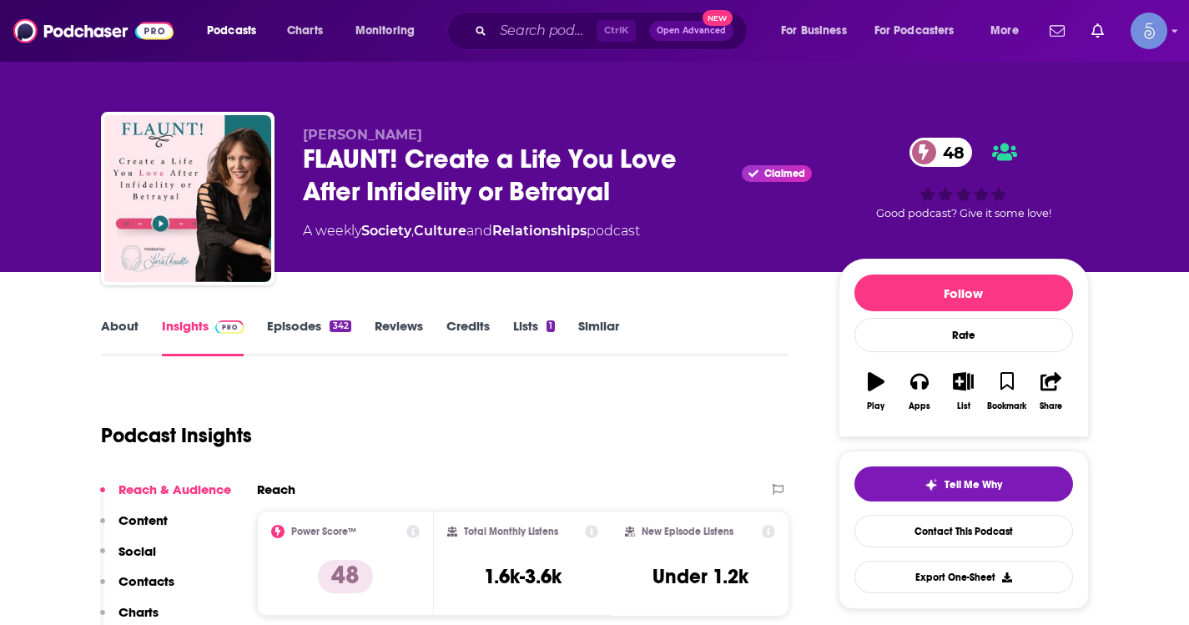
click at [108, 325] on link "About" at bounding box center [120, 337] width 38 height 38
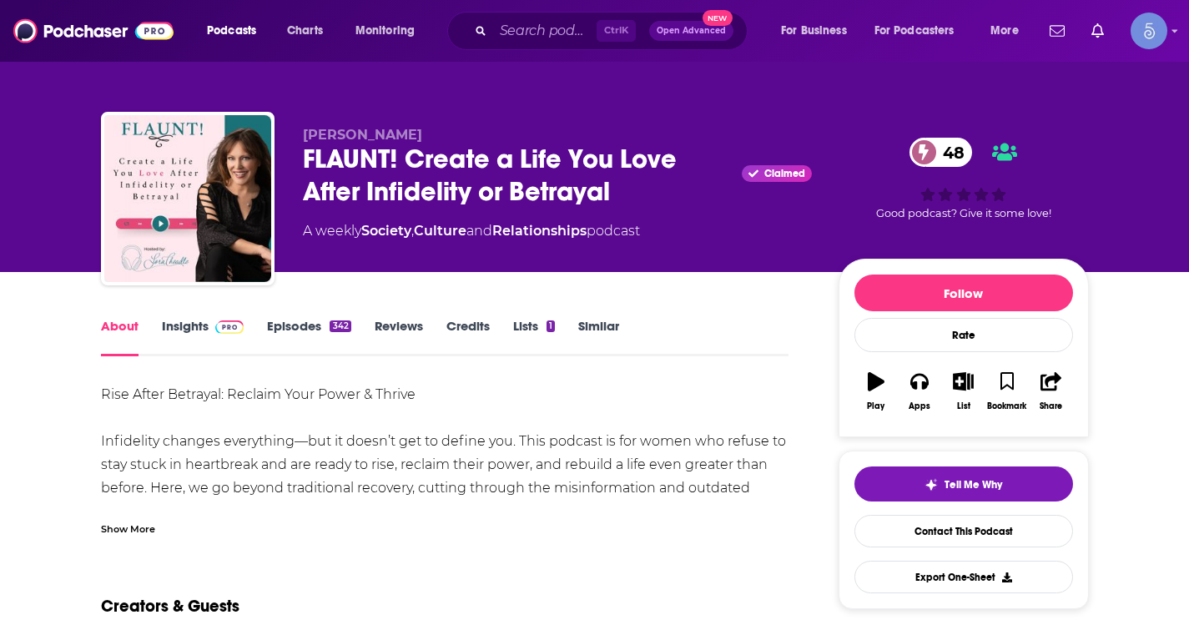
click at [121, 524] on div "Show More" at bounding box center [128, 528] width 54 height 16
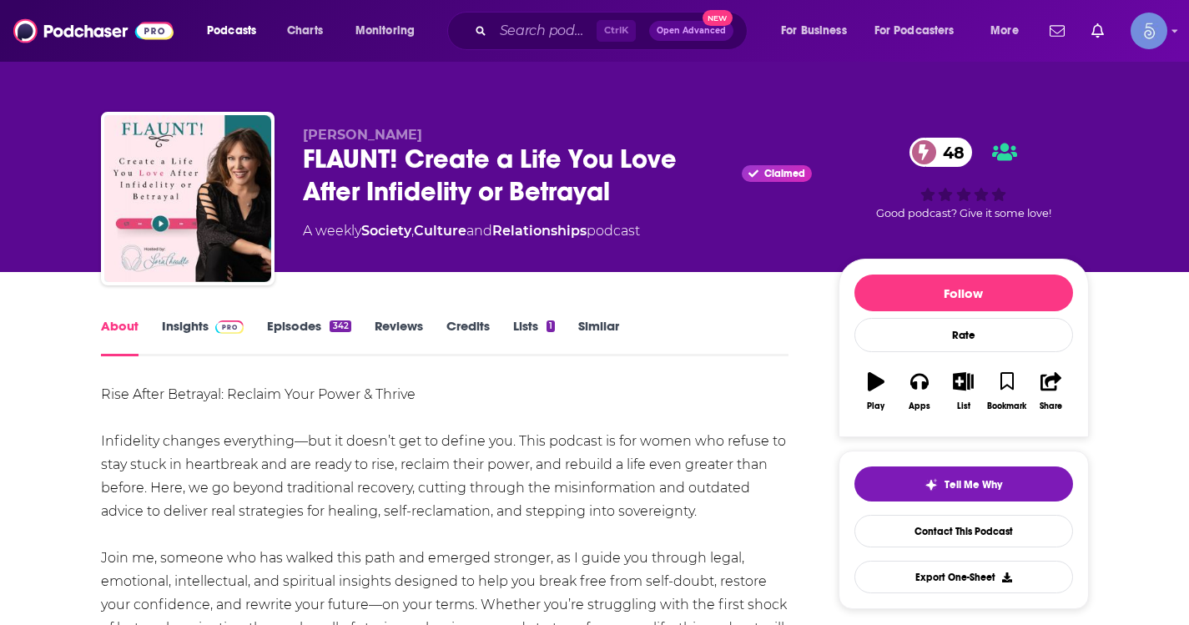
click at [196, 333] on link "Insights" at bounding box center [203, 337] width 83 height 38
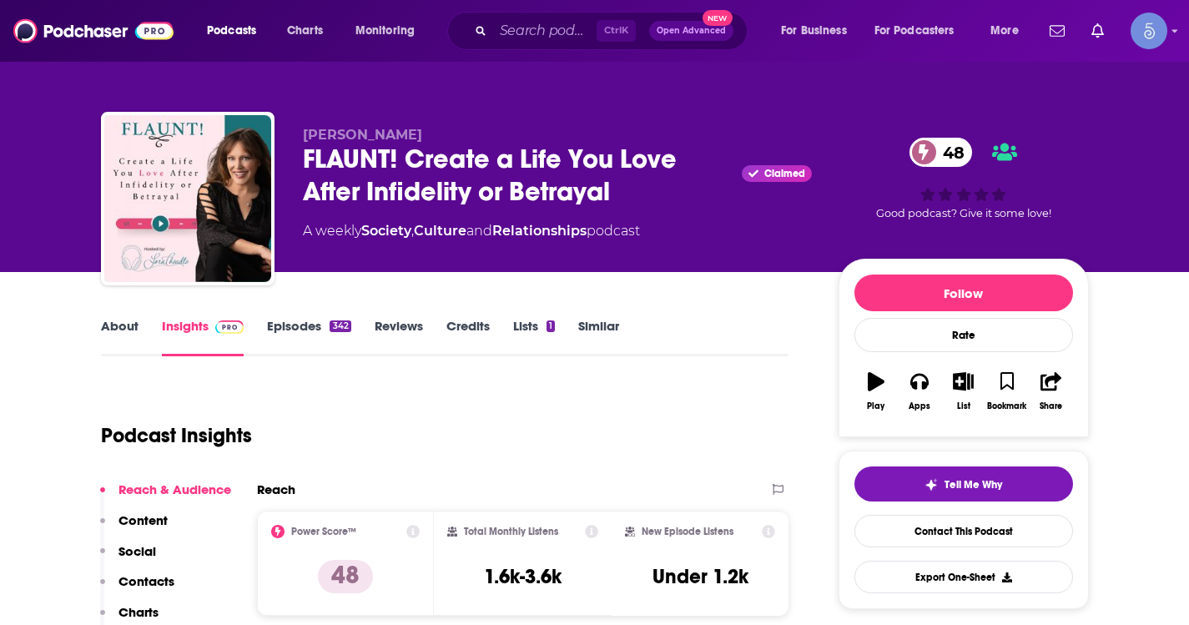
click at [131, 325] on link "About" at bounding box center [120, 337] width 38 height 38
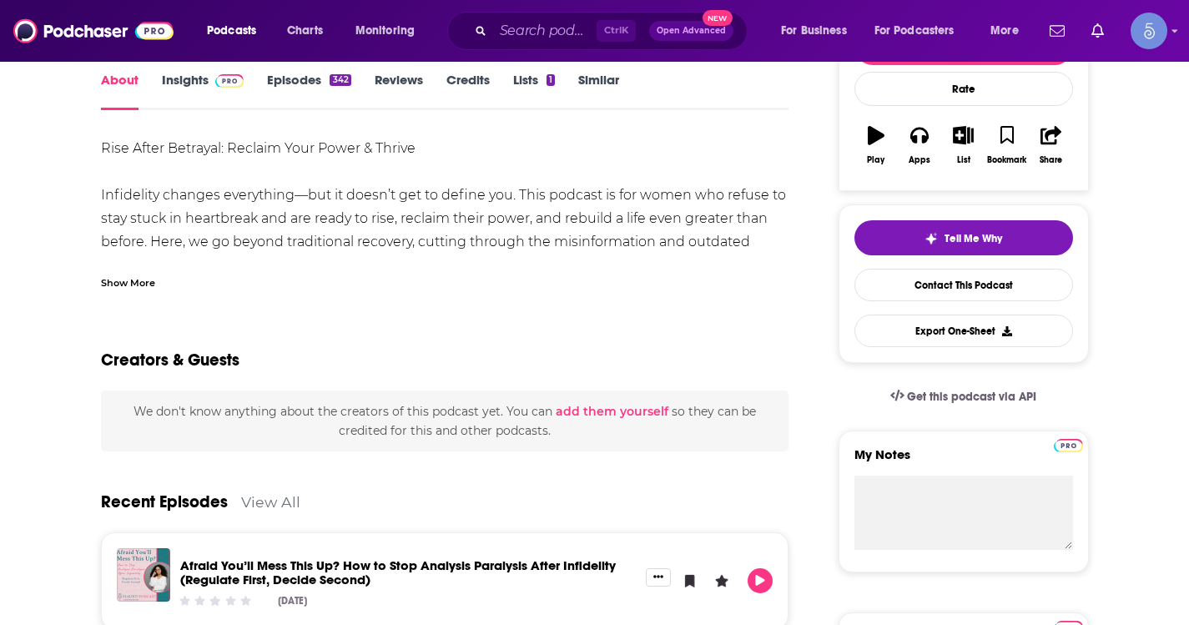
scroll to position [250, 0]
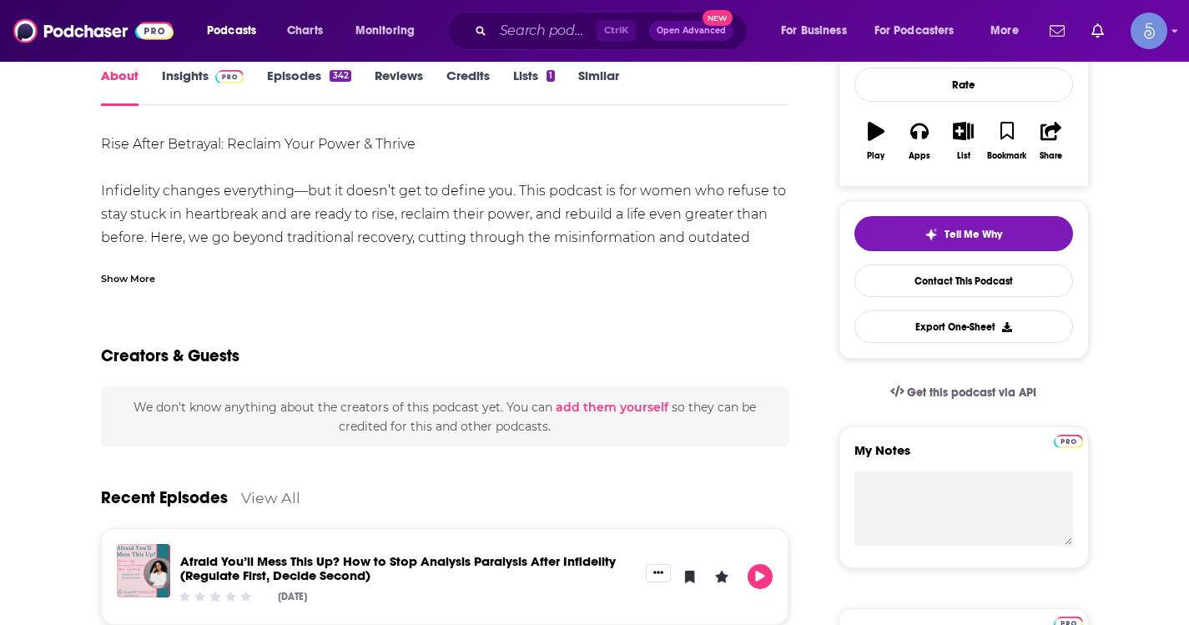
click at [133, 270] on div "Show More" at bounding box center [128, 278] width 54 height 16
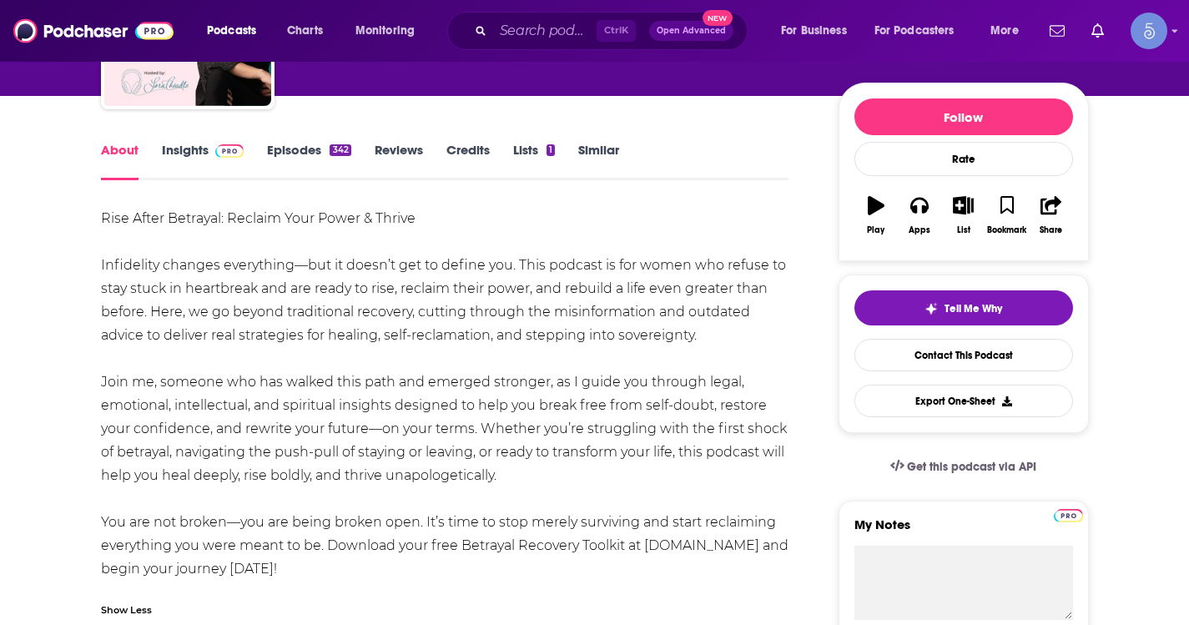
scroll to position [0, 0]
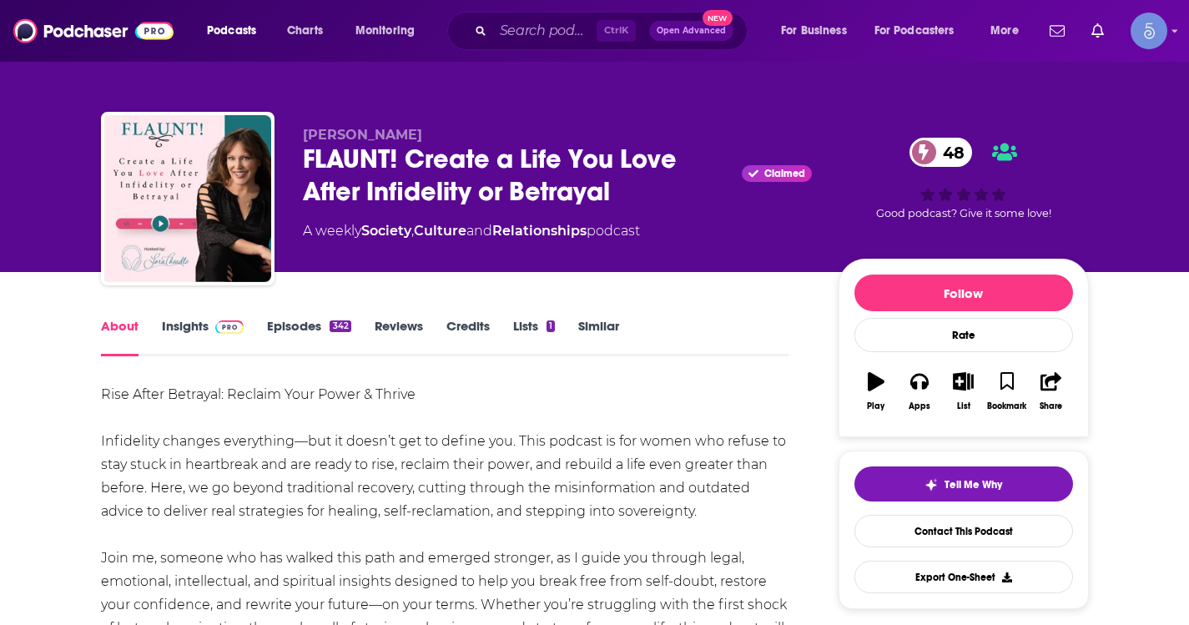
click at [309, 321] on link "Episodes 342" at bounding box center [308, 337] width 83 height 38
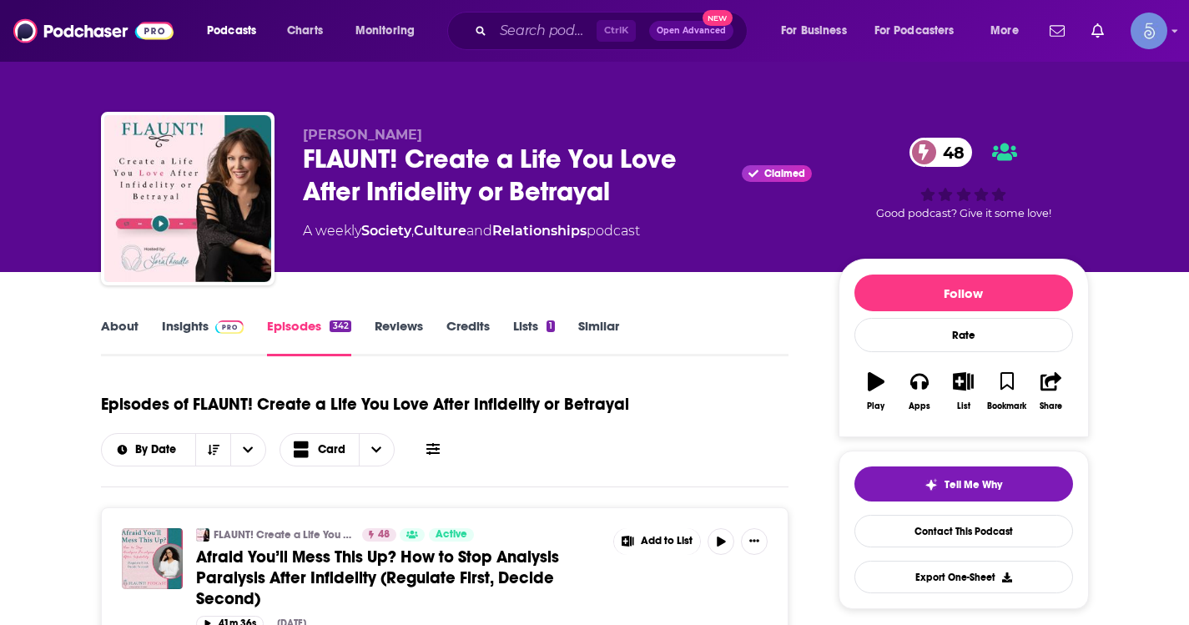
click at [195, 329] on link "Insights" at bounding box center [203, 337] width 83 height 38
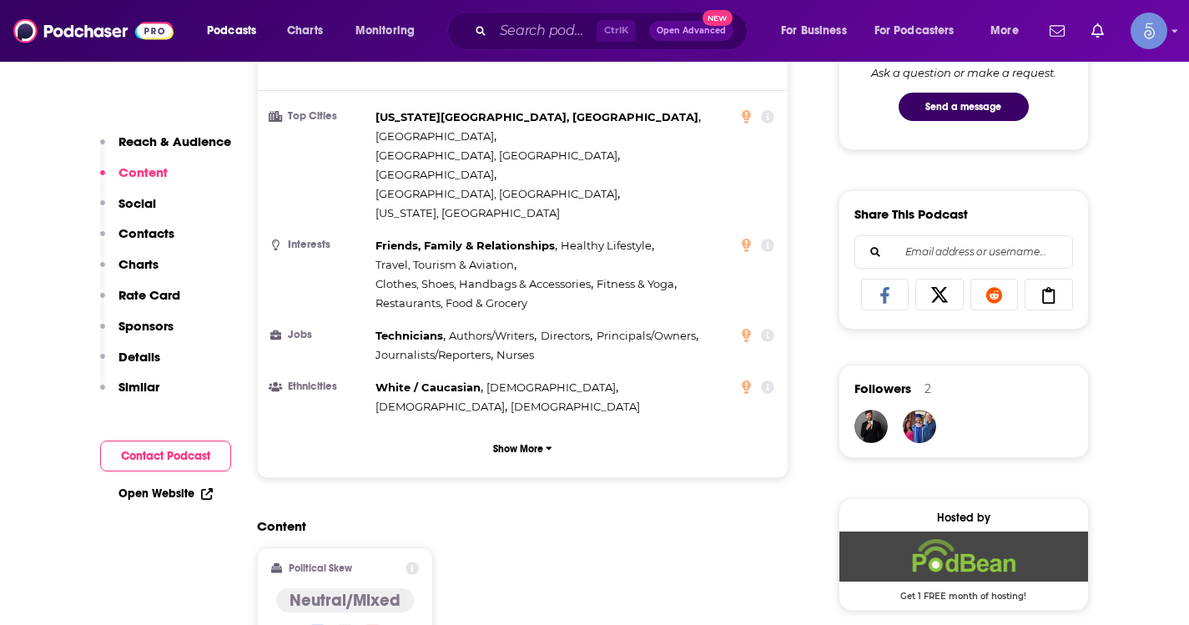
scroll to position [1335, 0]
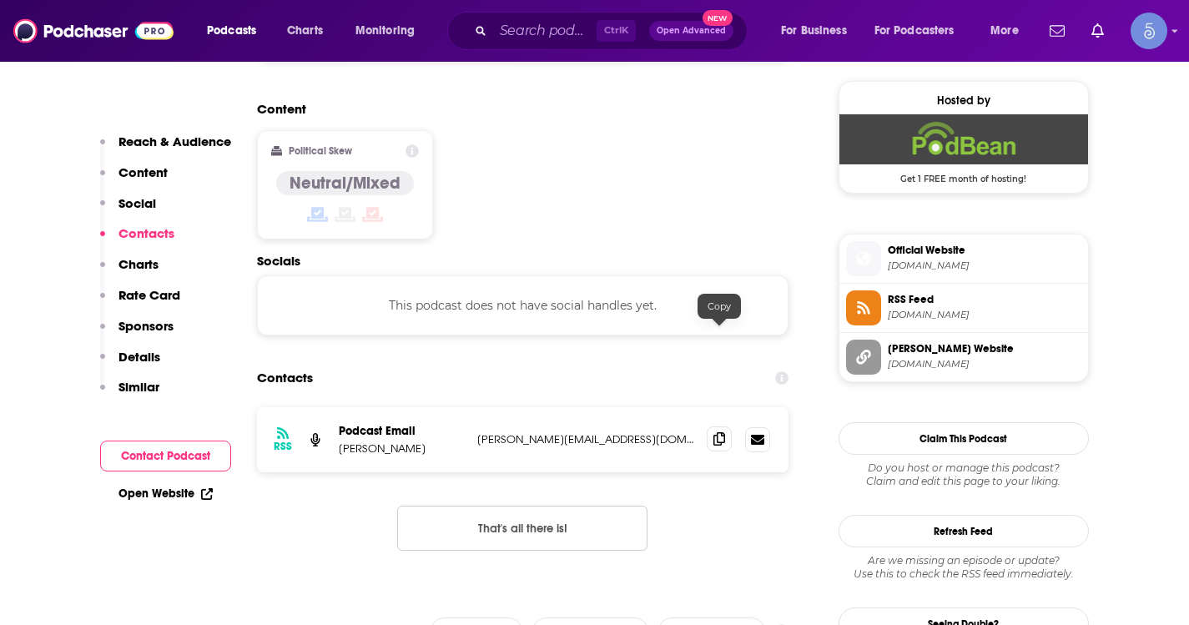
click at [709, 426] on span at bounding box center [719, 438] width 25 height 25
click at [496, 43] on input "Search podcasts, credits, & more..." at bounding box center [544, 31] width 103 height 27
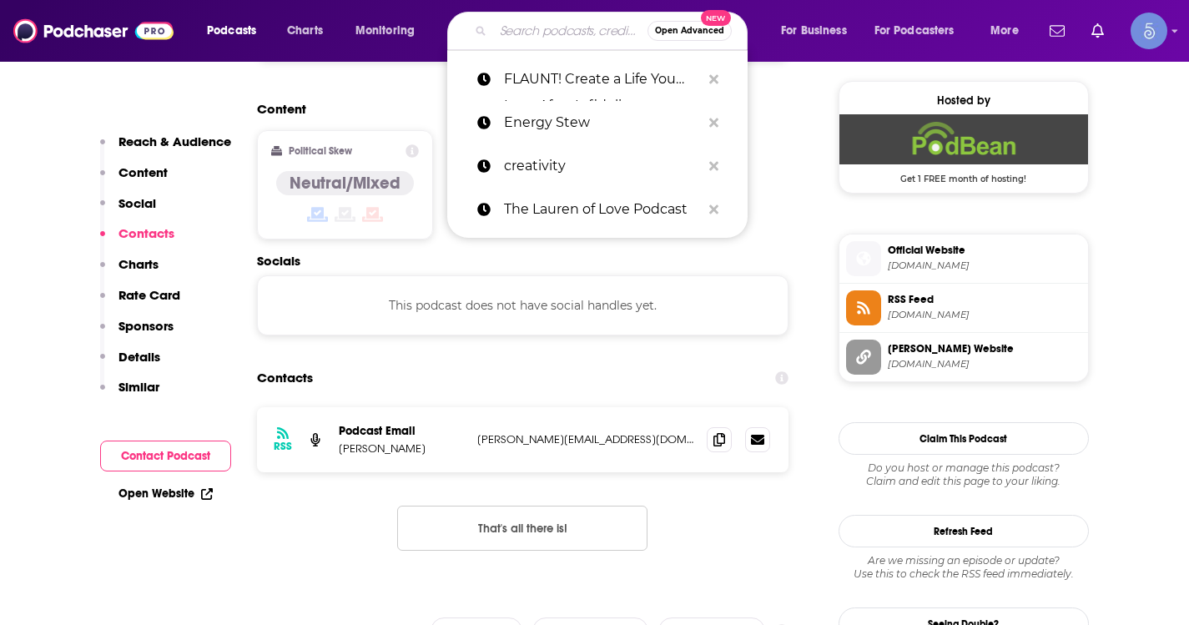
paste input "The Advisor with Stacey Chillemi"
type input "The Advisor with Stacey Chillemi"
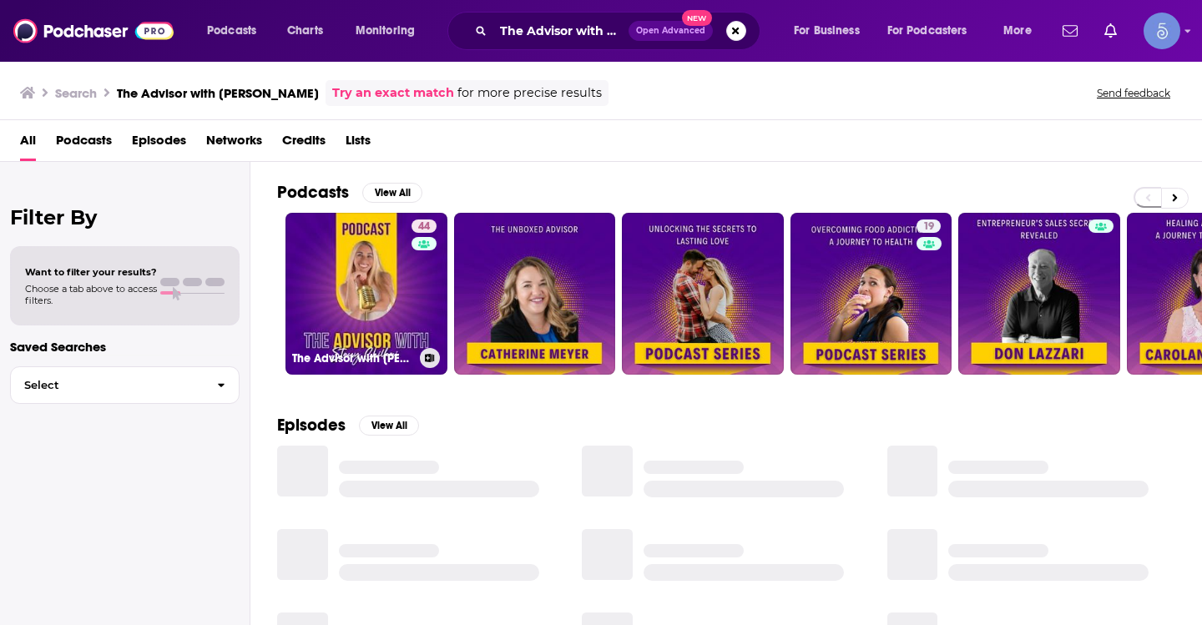
click at [356, 254] on link "44 The Advisor with Stacey Chillemi" at bounding box center [366, 294] width 162 height 162
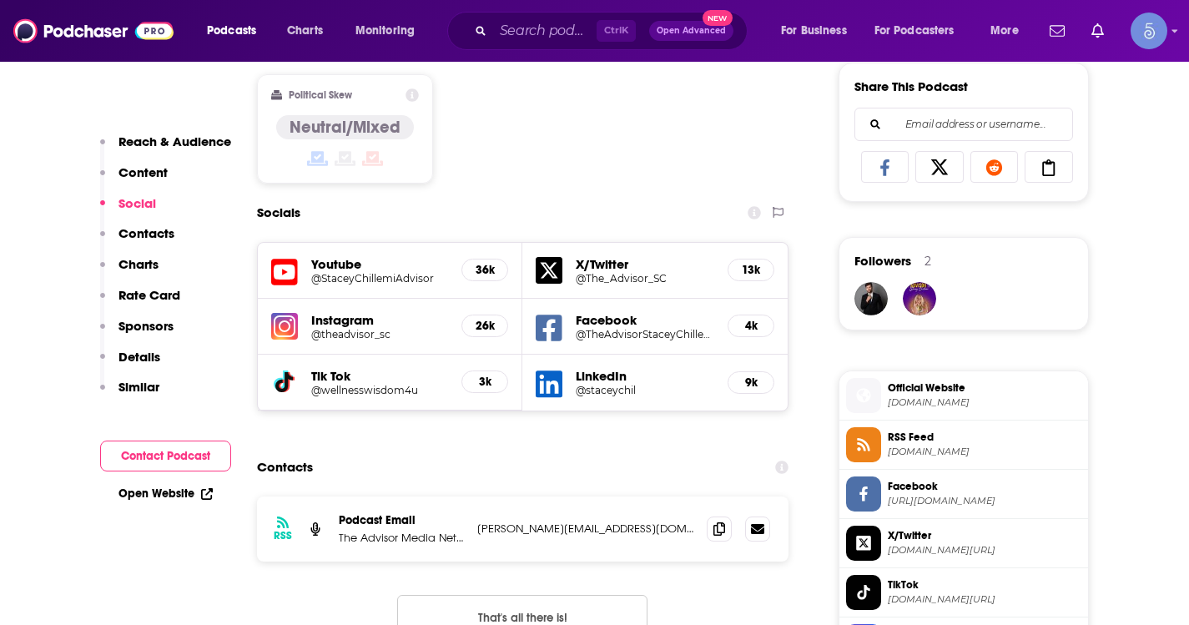
scroll to position [1085, 0]
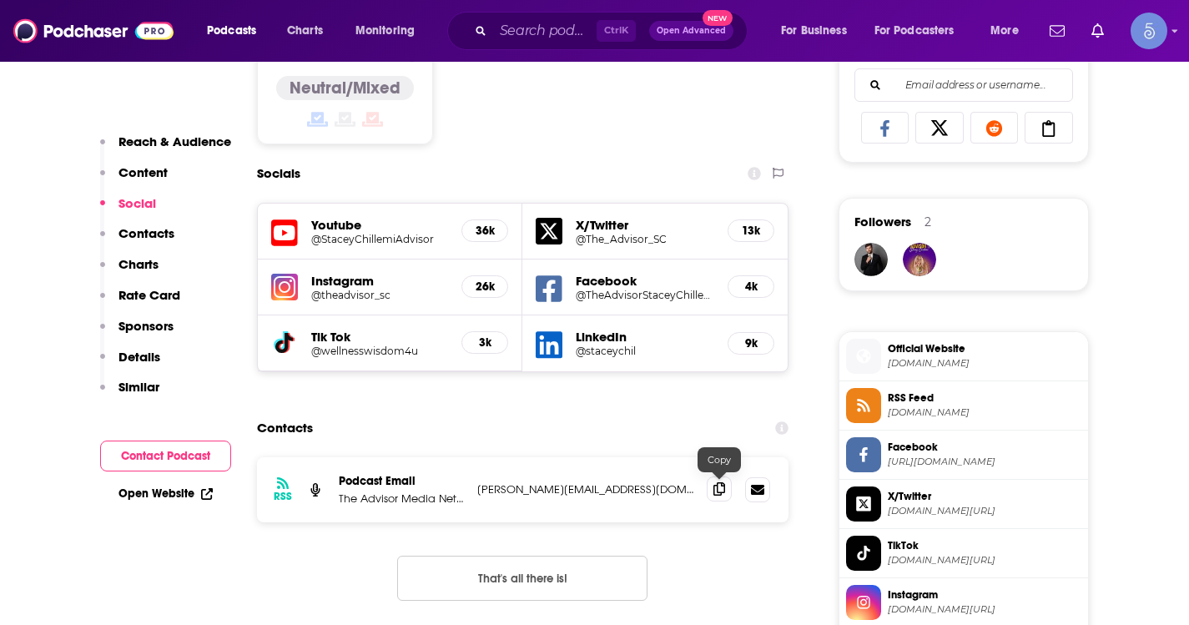
click at [715, 484] on icon at bounding box center [719, 488] width 12 height 13
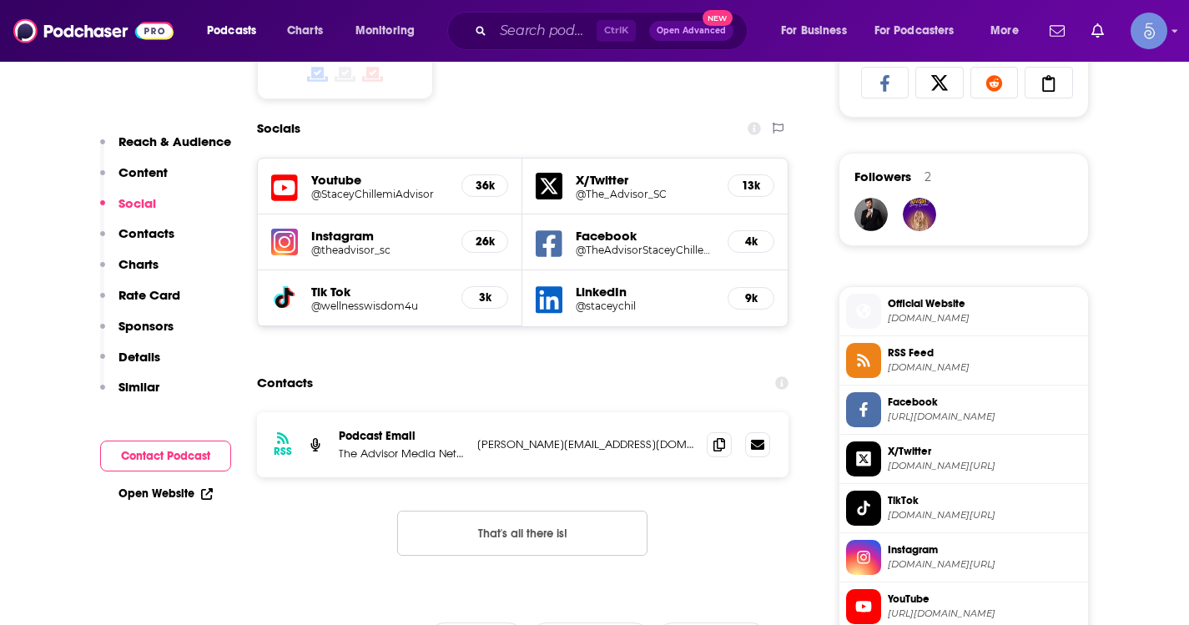
scroll to position [1168, 0]
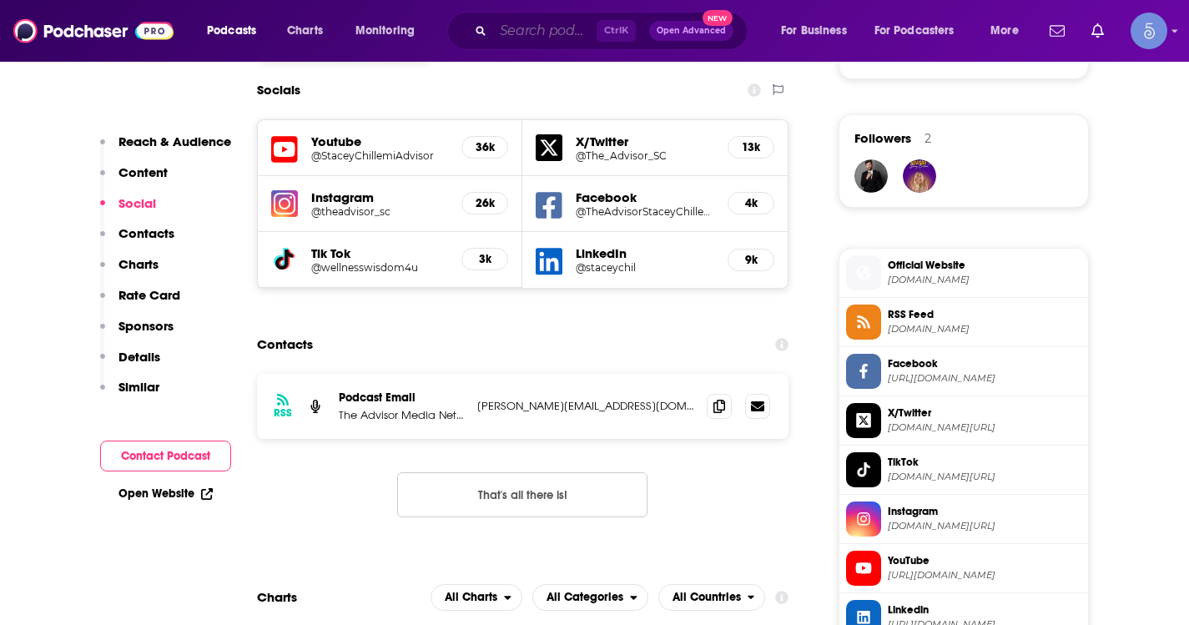
click at [567, 28] on input "Search podcasts, credits, & more..." at bounding box center [544, 31] width 103 height 27
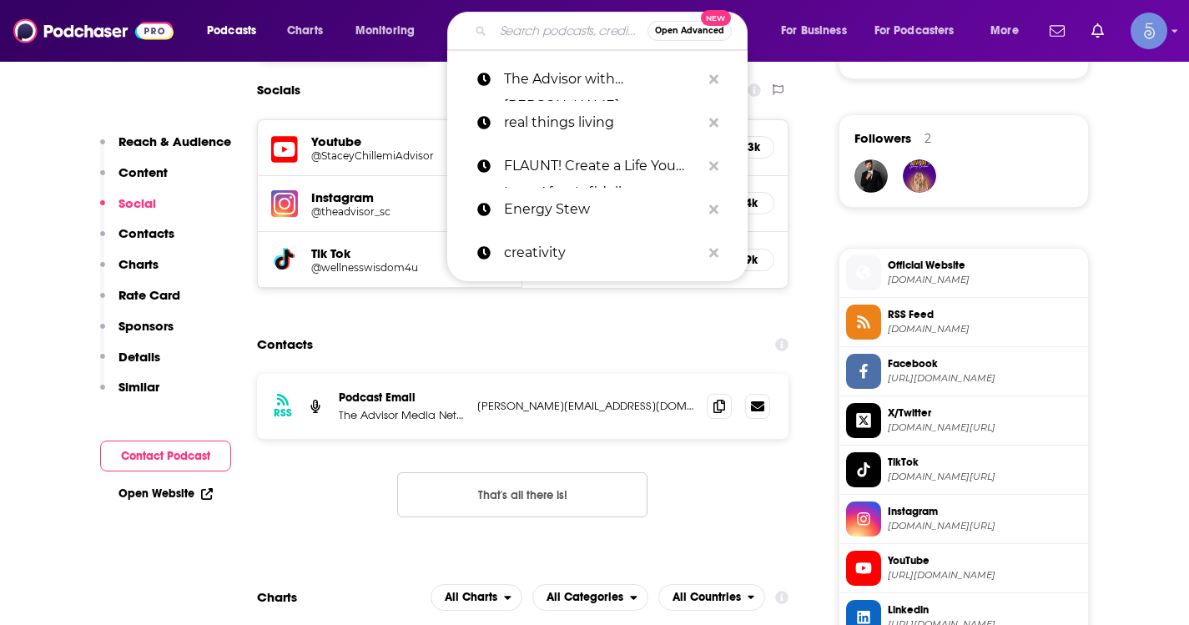
paste input "You Are Immeasurable: Shadow Work & Spiritual Healing for BIPOC Women & Entrepr…"
type input "You Are Immeasurable: Shadow Work & Spiritual Healing for BIPOC Women & Entrepr…"
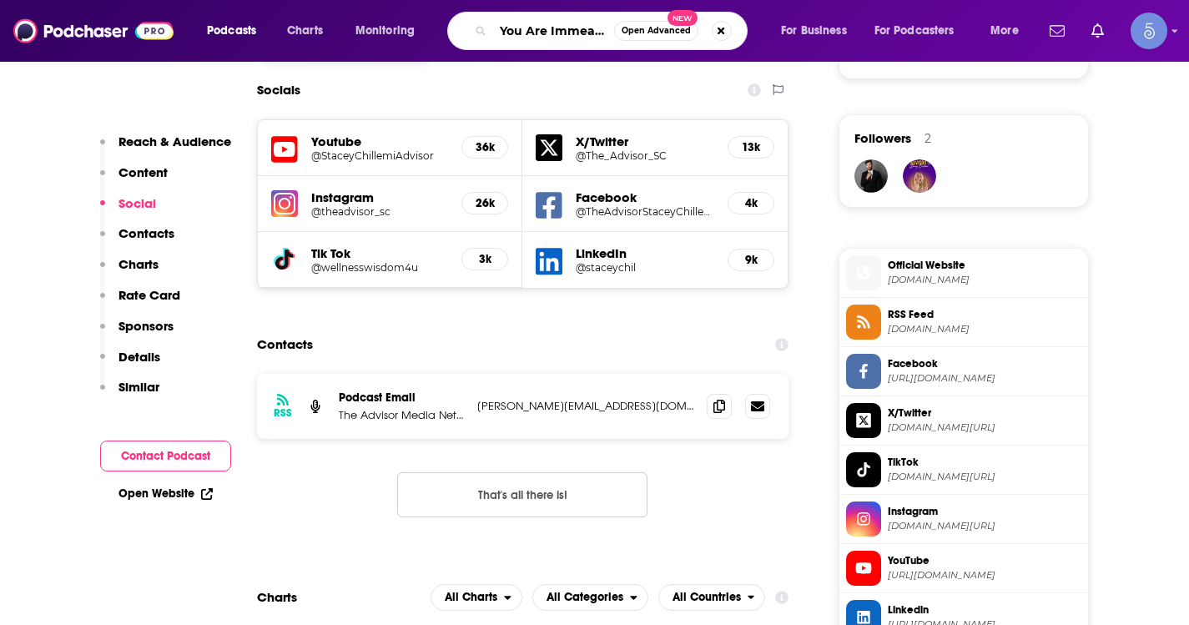
scroll to position [0, 461]
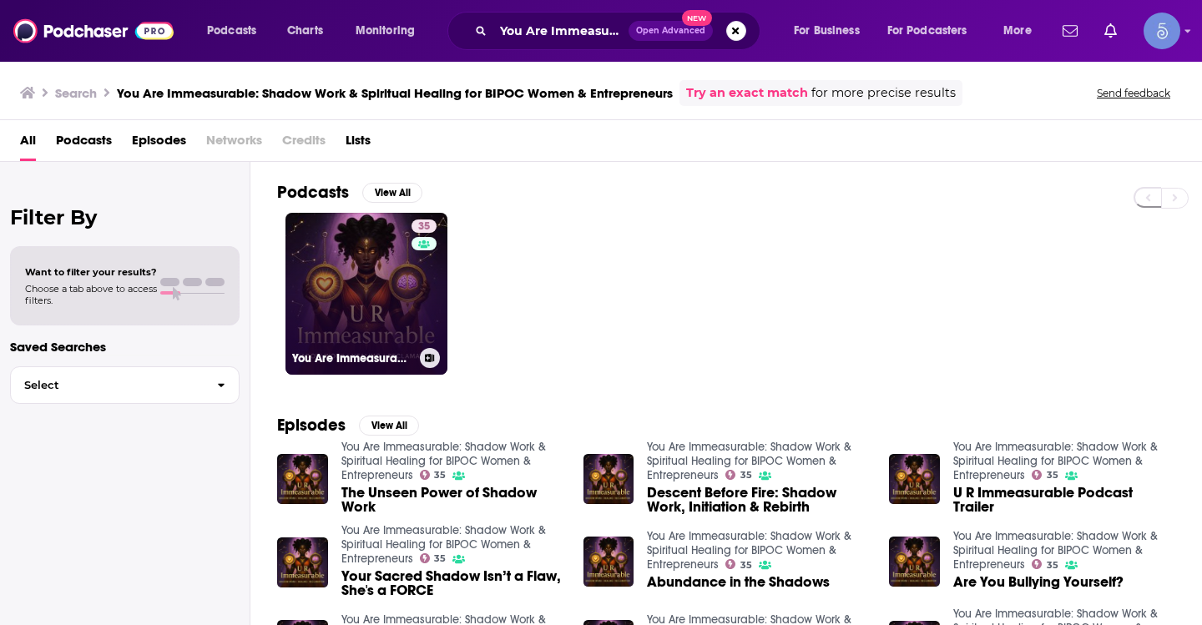
click at [367, 267] on link "35 You Are Immeasurable: Shadow Work & Spiritual Healing for BIPOC Women & Entr…" at bounding box center [366, 294] width 162 height 162
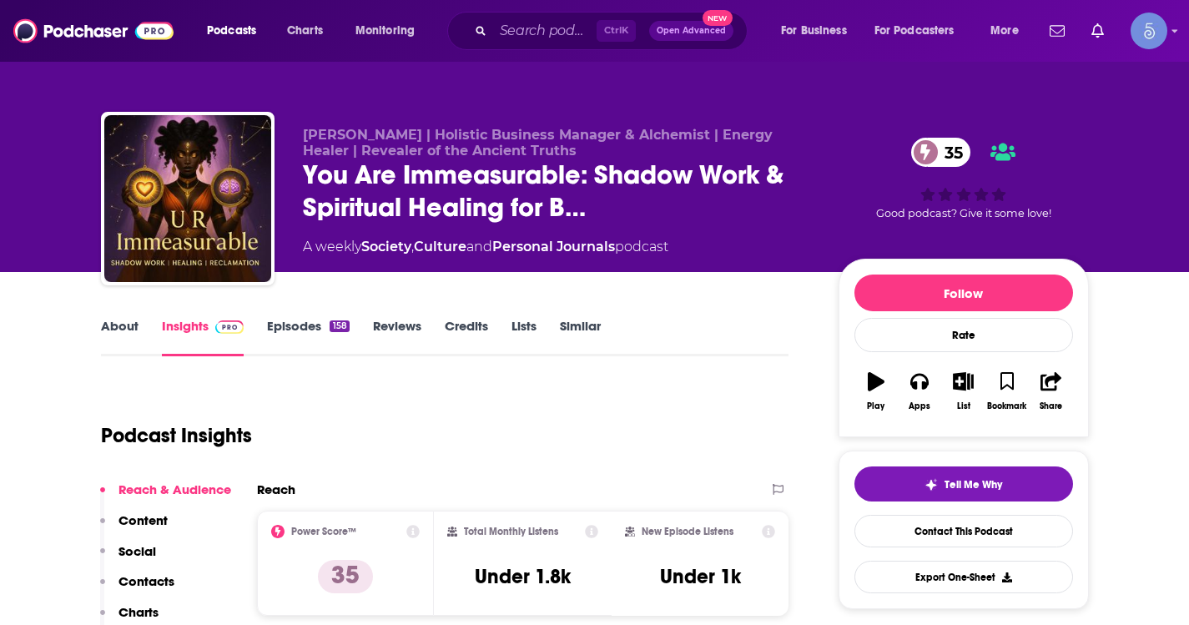
click at [122, 332] on link "About" at bounding box center [120, 337] width 38 height 38
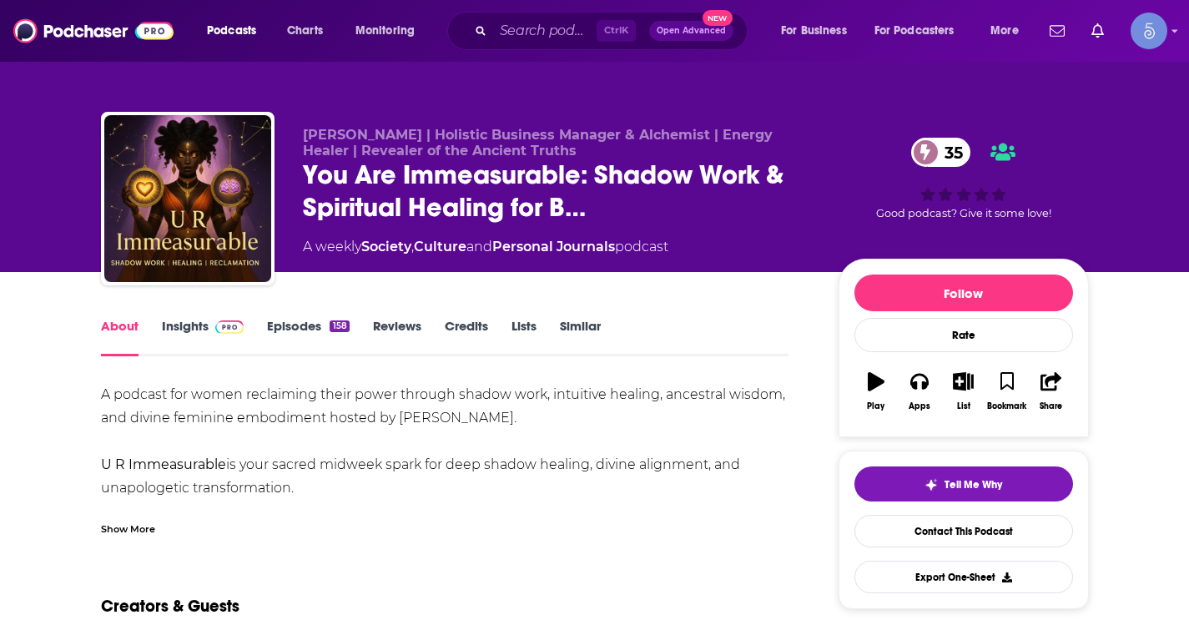
click at [194, 335] on link "Insights" at bounding box center [203, 337] width 83 height 38
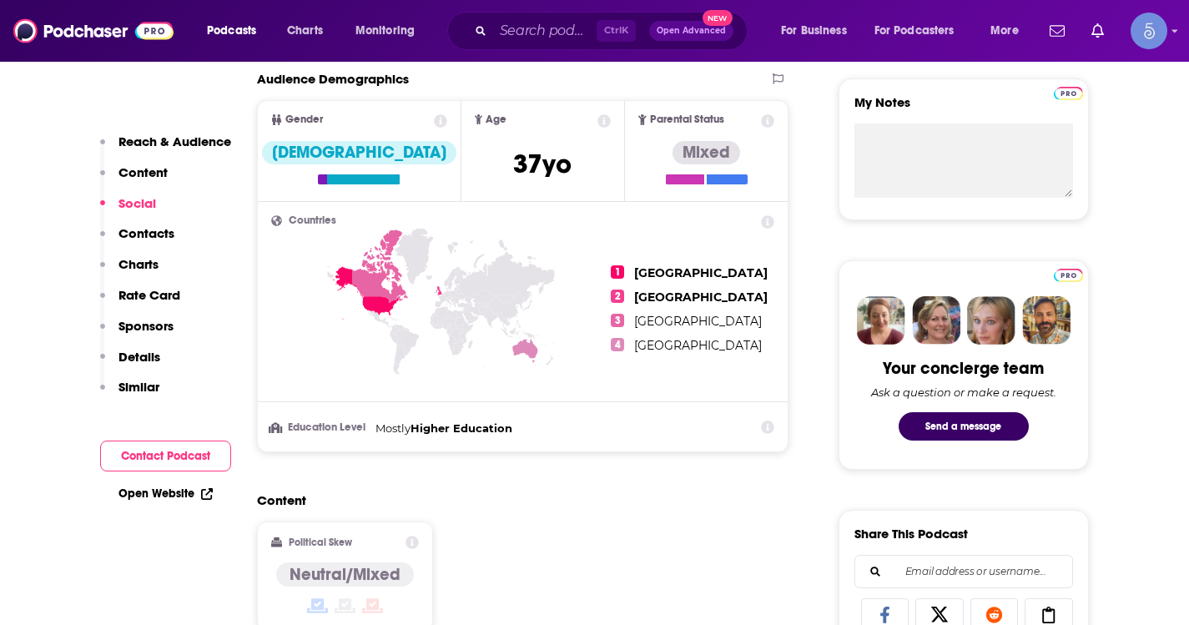
scroll to position [1001, 0]
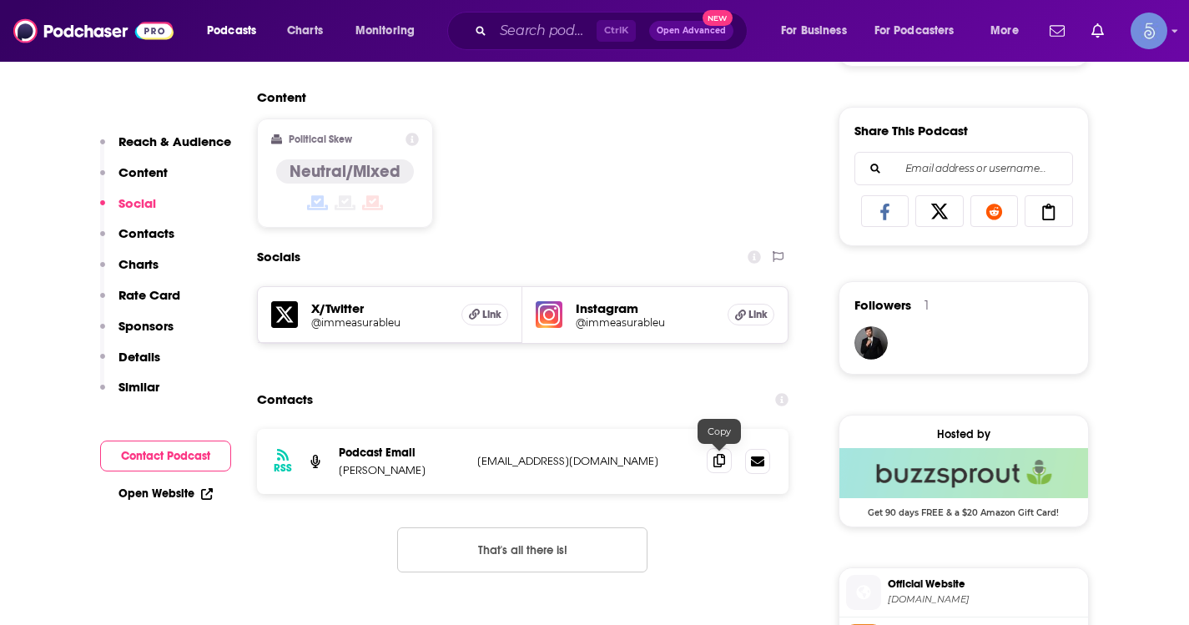
click at [727, 458] on span at bounding box center [719, 460] width 25 height 25
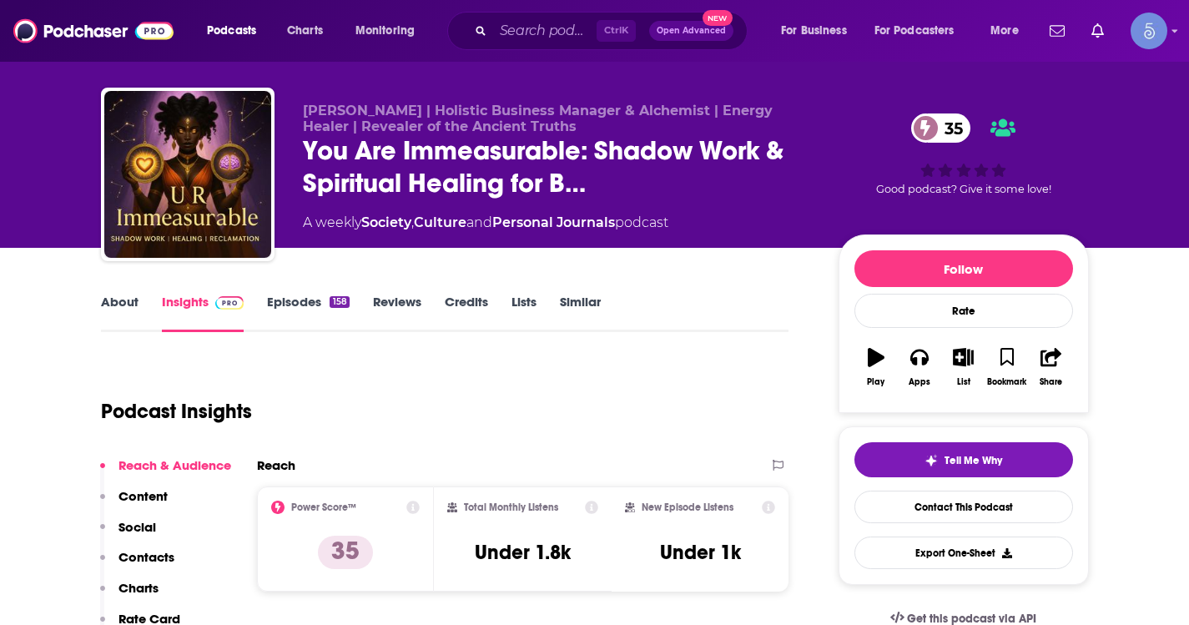
scroll to position [0, 0]
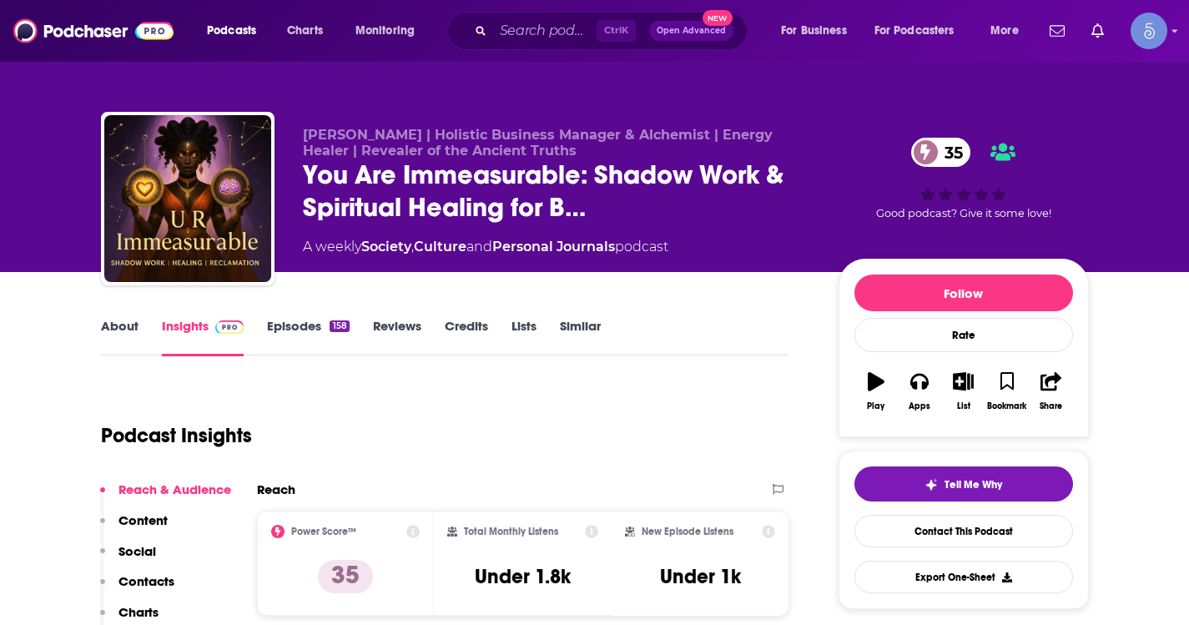
click at [116, 332] on link "About" at bounding box center [120, 337] width 38 height 38
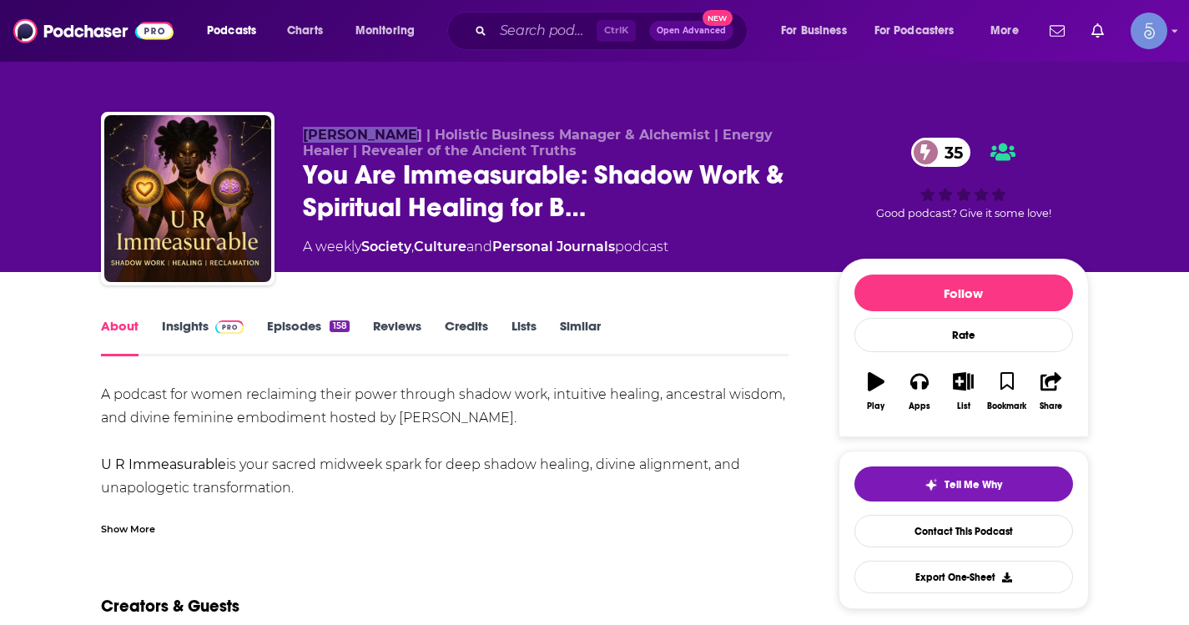
drag, startPoint x: 296, startPoint y: 129, endPoint x: 398, endPoint y: 137, distance: 102.1
click at [398, 137] on div "Tonesha Hyde | Holistic Business Manager & Alchemist | Energy Healer | Revealer…" at bounding box center [595, 202] width 988 height 180
copy span "Tonesha Hyde"
click at [532, 20] on input "Search podcasts, credits, & more..." at bounding box center [544, 31] width 103 height 27
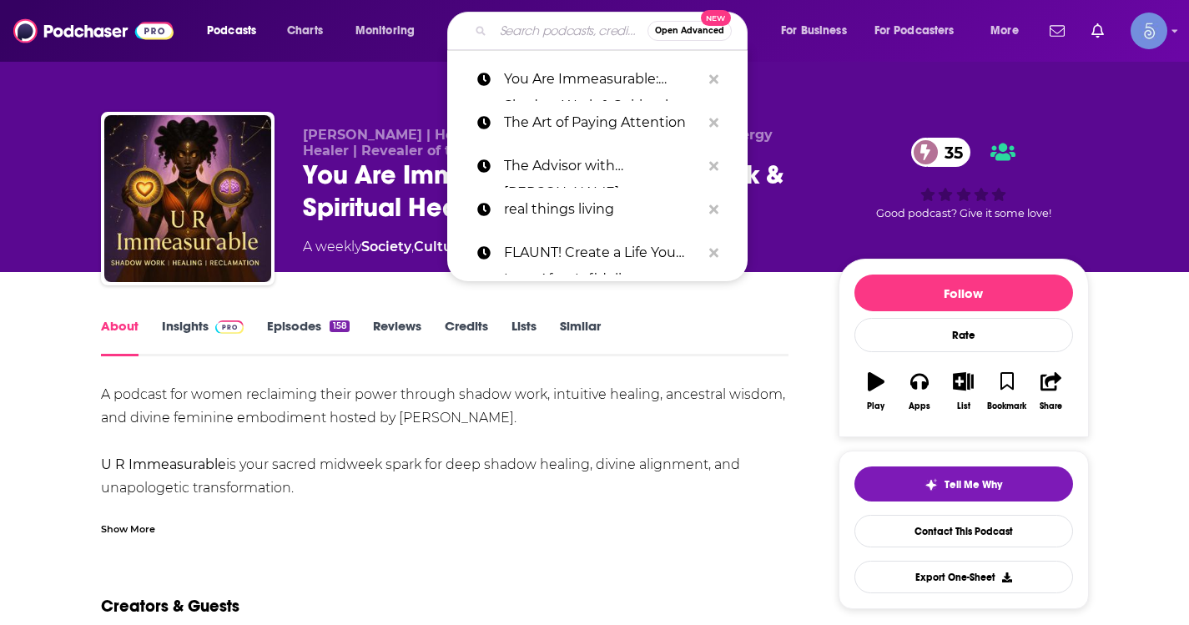
paste input "Magic of the Spheres Podcast"
type input "Magic of the Spheres Podcast"
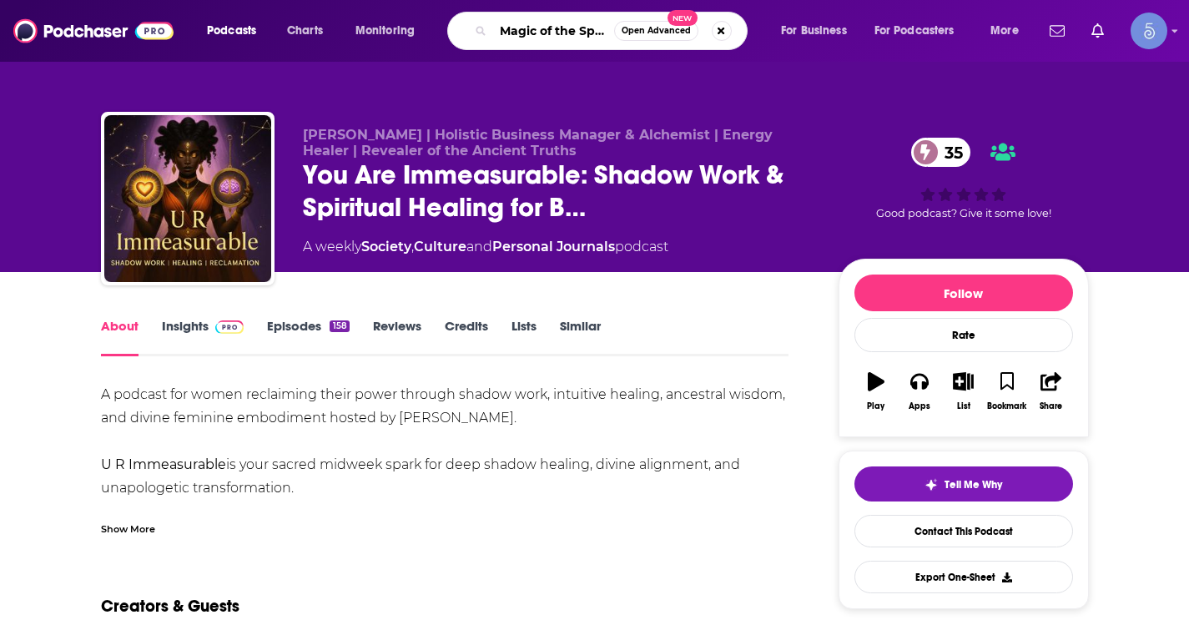
scroll to position [0, 76]
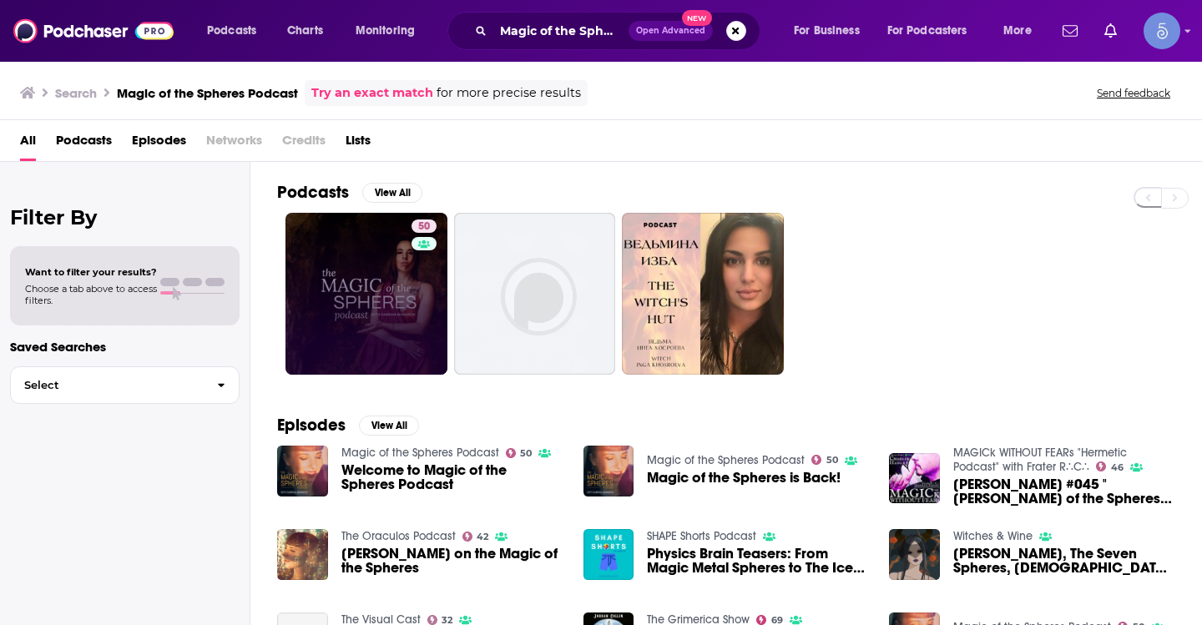
click at [373, 331] on link "50" at bounding box center [366, 294] width 162 height 162
